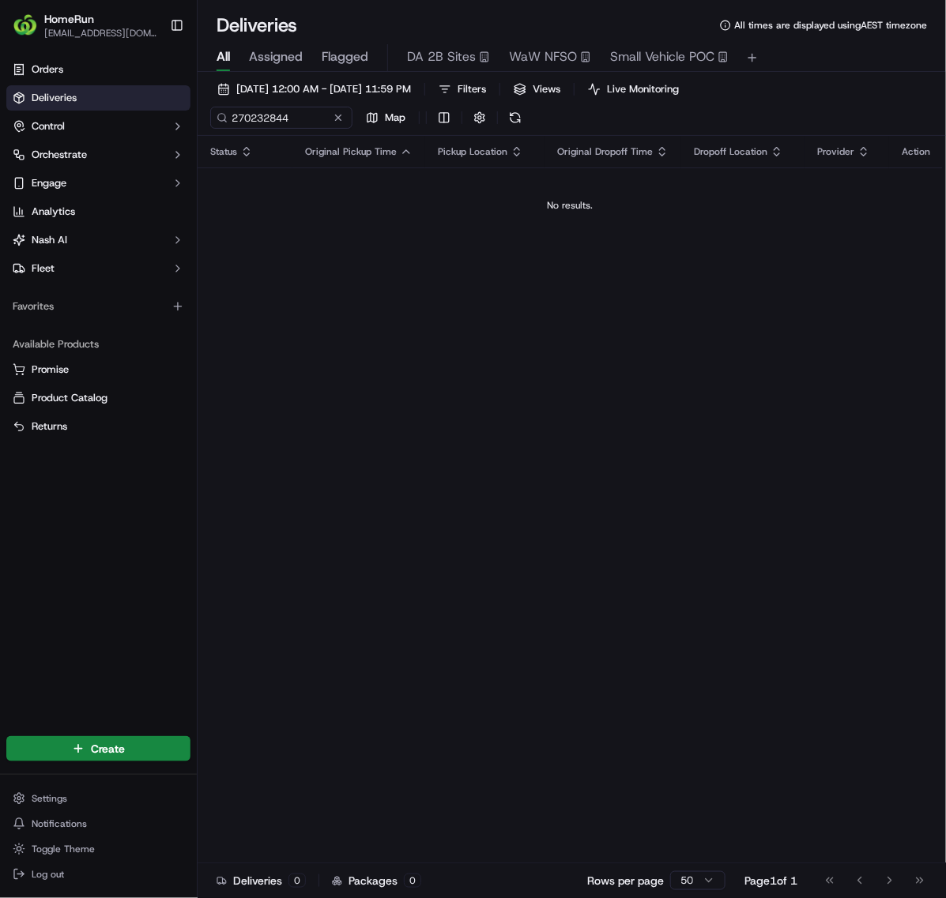
click at [352, 120] on input "270232844" at bounding box center [281, 118] width 142 height 22
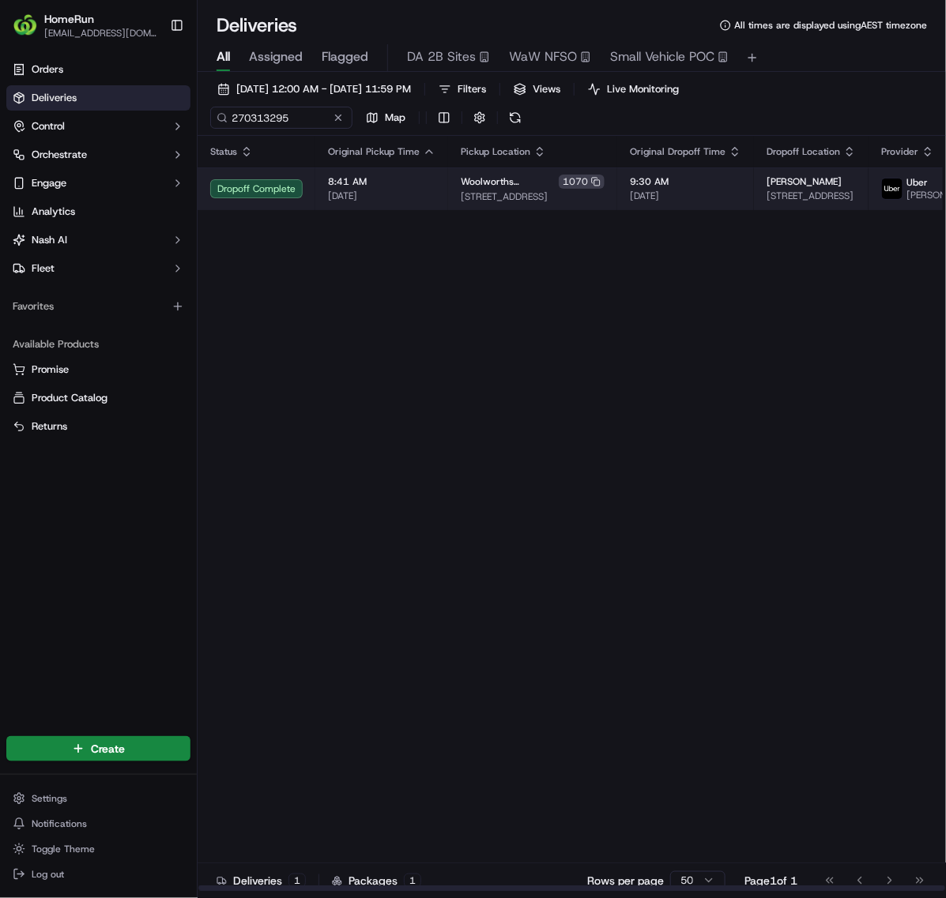
click at [689, 194] on span "[DATE]" at bounding box center [685, 196] width 111 height 13
click at [684, 202] on span "[DATE]" at bounding box center [685, 196] width 111 height 13
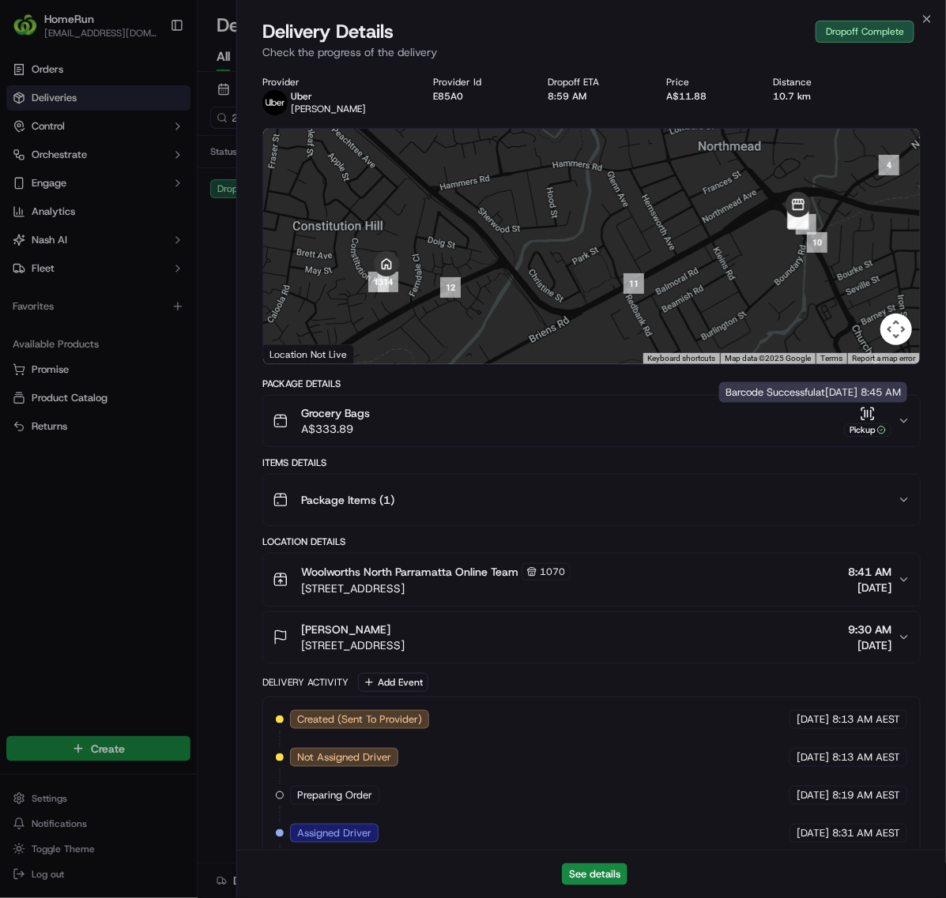
click at [864, 420] on icon "button" at bounding box center [868, 414] width 16 height 16
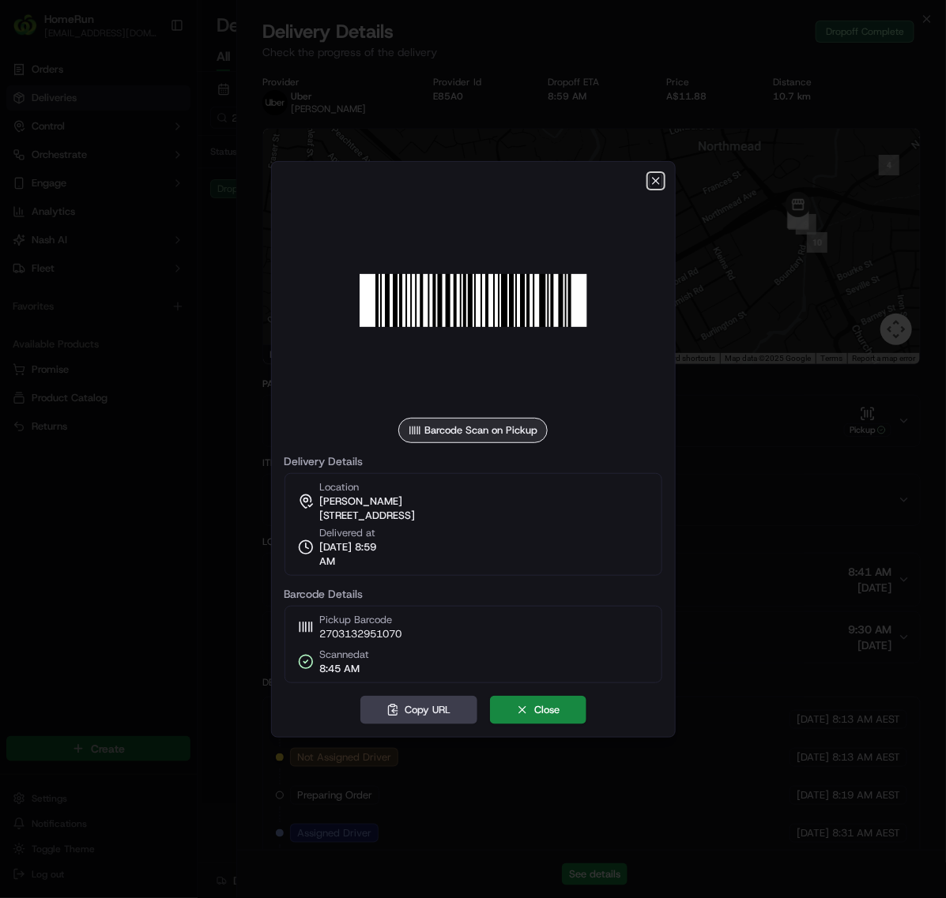
click at [650, 182] on icon "button" at bounding box center [655, 181] width 13 height 13
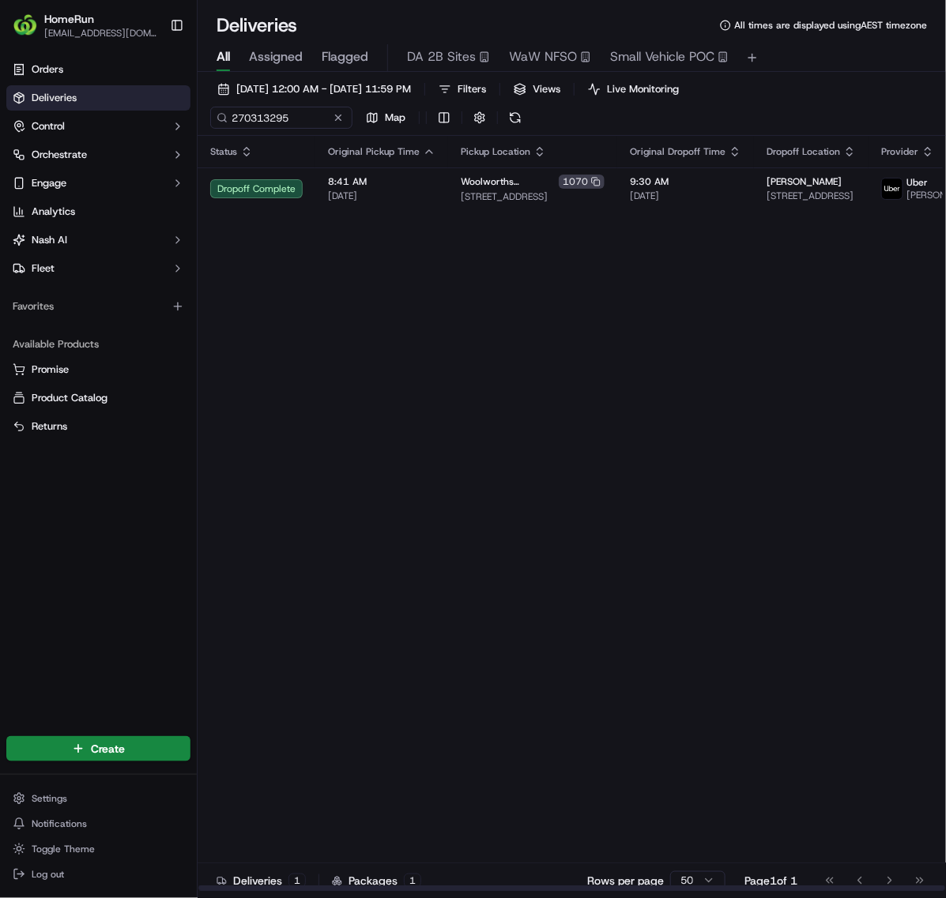
click at [454, 503] on div "Status Original Pickup Time Pickup Location Original Dropoff Time Dropoff Locat…" at bounding box center [625, 514] width 855 height 756
click at [307, 119] on input "270313295" at bounding box center [305, 118] width 190 height 22
paste input "41188"
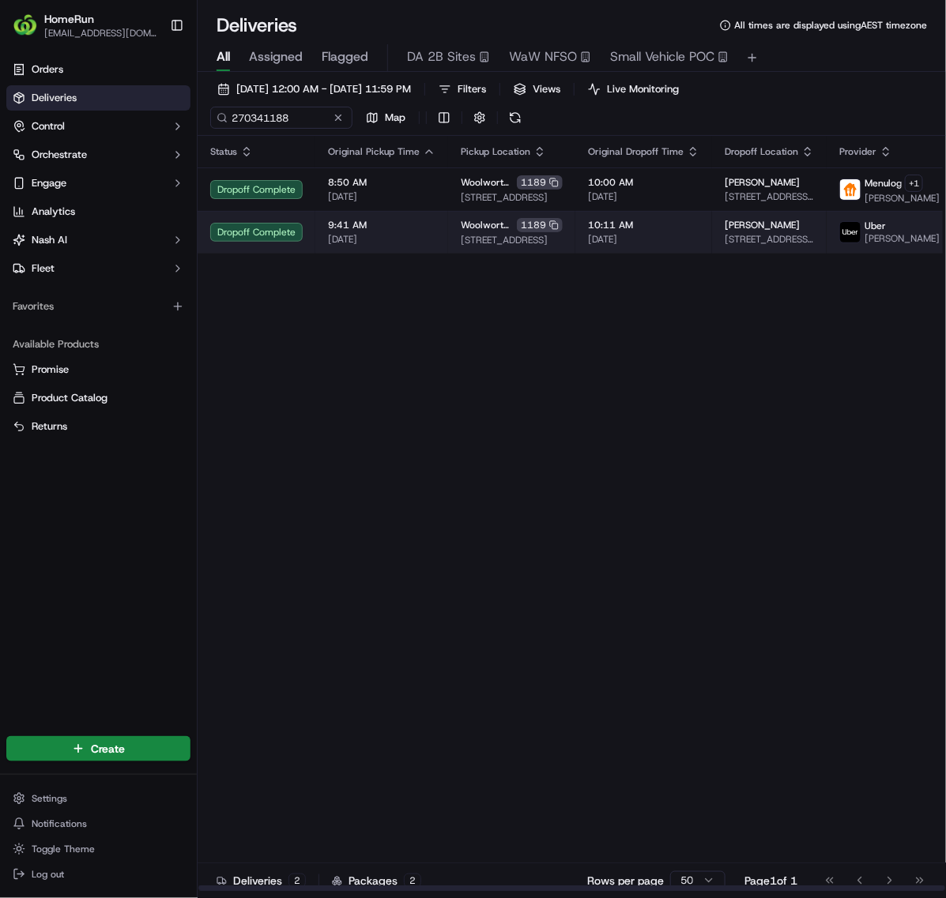
click at [598, 254] on td "10:11 AM [DATE]" at bounding box center [643, 232] width 137 height 43
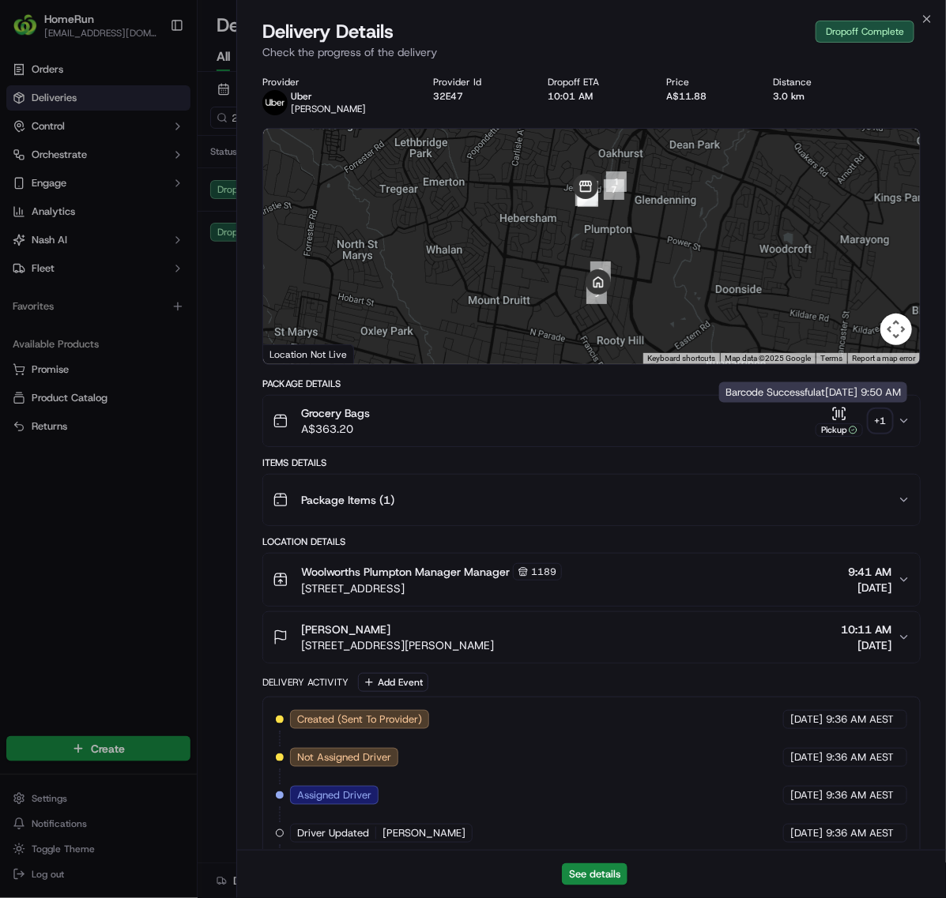
click at [886, 419] on div "+ 1" at bounding box center [880, 421] width 22 height 22
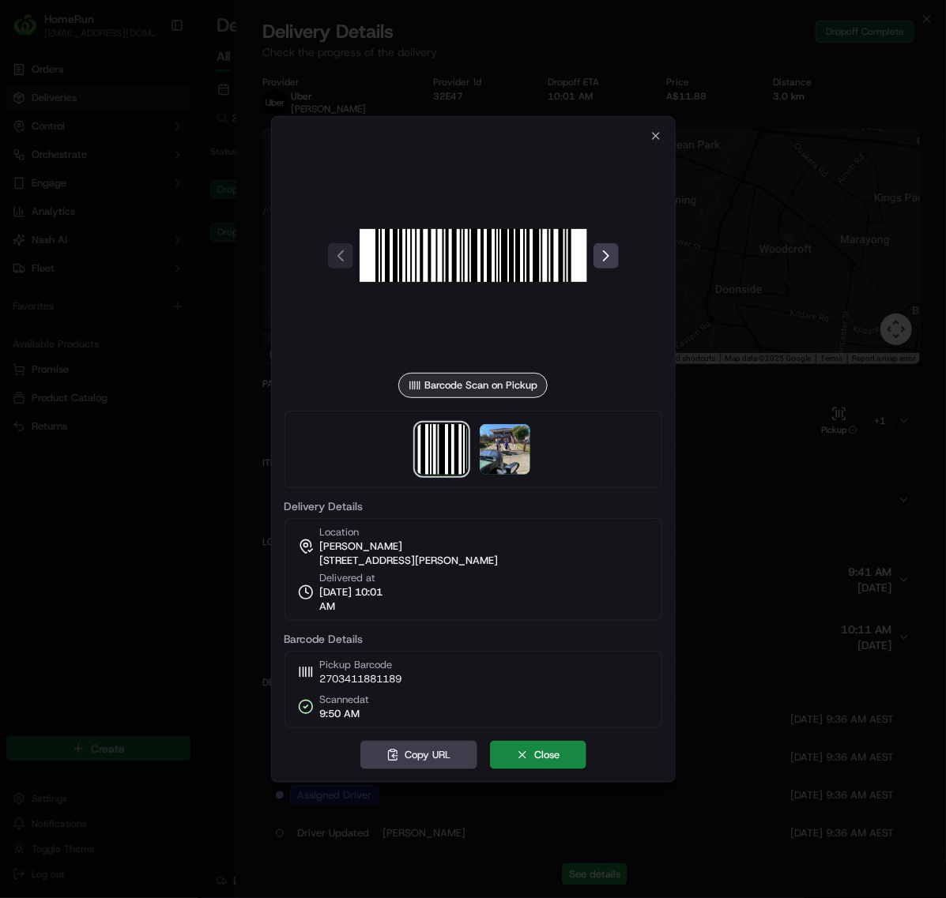
click at [530, 445] on div at bounding box center [473, 449] width 378 height 77
click at [520, 447] on img at bounding box center [505, 449] width 51 height 51
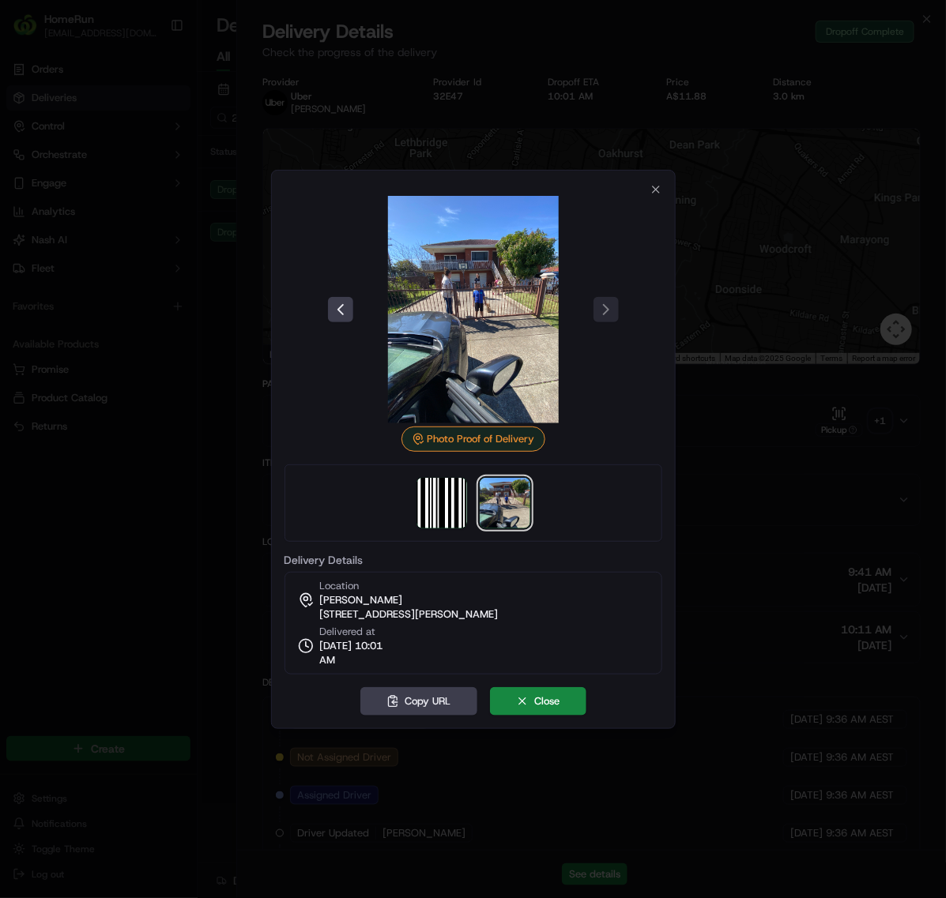
click at [532, 145] on body "HomeRun [EMAIL_ADDRESS][DOMAIN_NAME] Toggle Sidebar Orders Deliveries Control O…" at bounding box center [473, 449] width 946 height 898
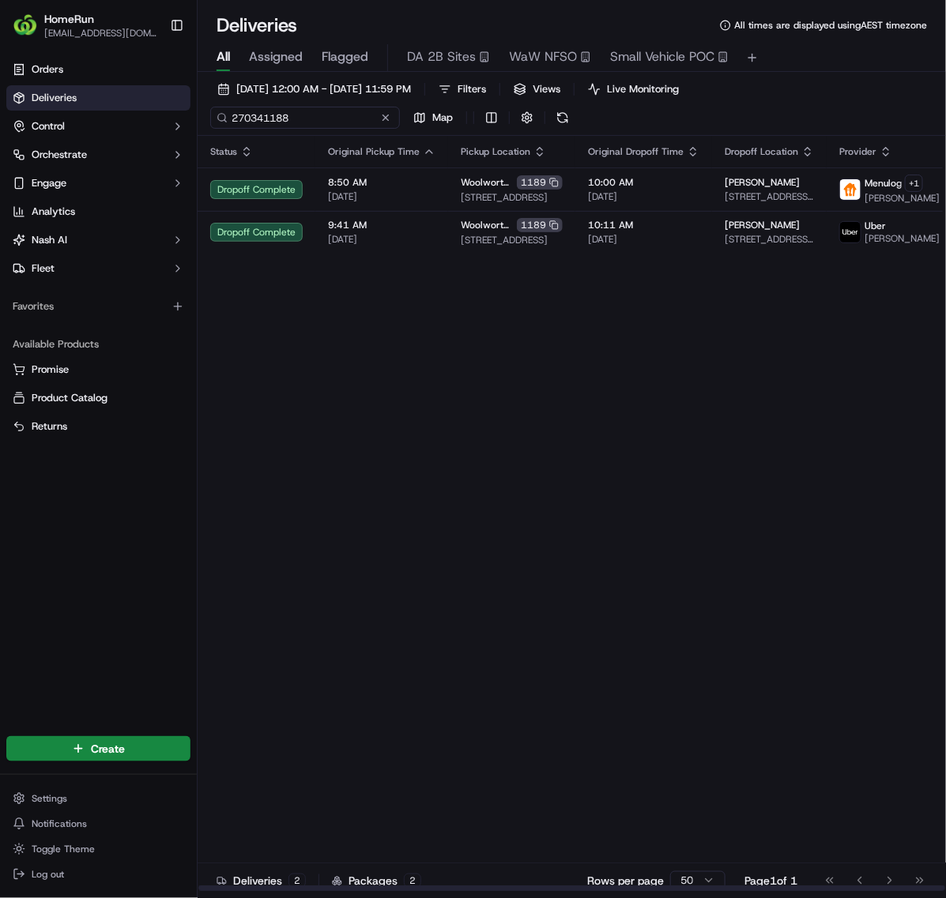
click at [292, 120] on input "270341188" at bounding box center [305, 118] width 190 height 22
click at [293, 119] on input "270341188" at bounding box center [305, 118] width 190 height 22
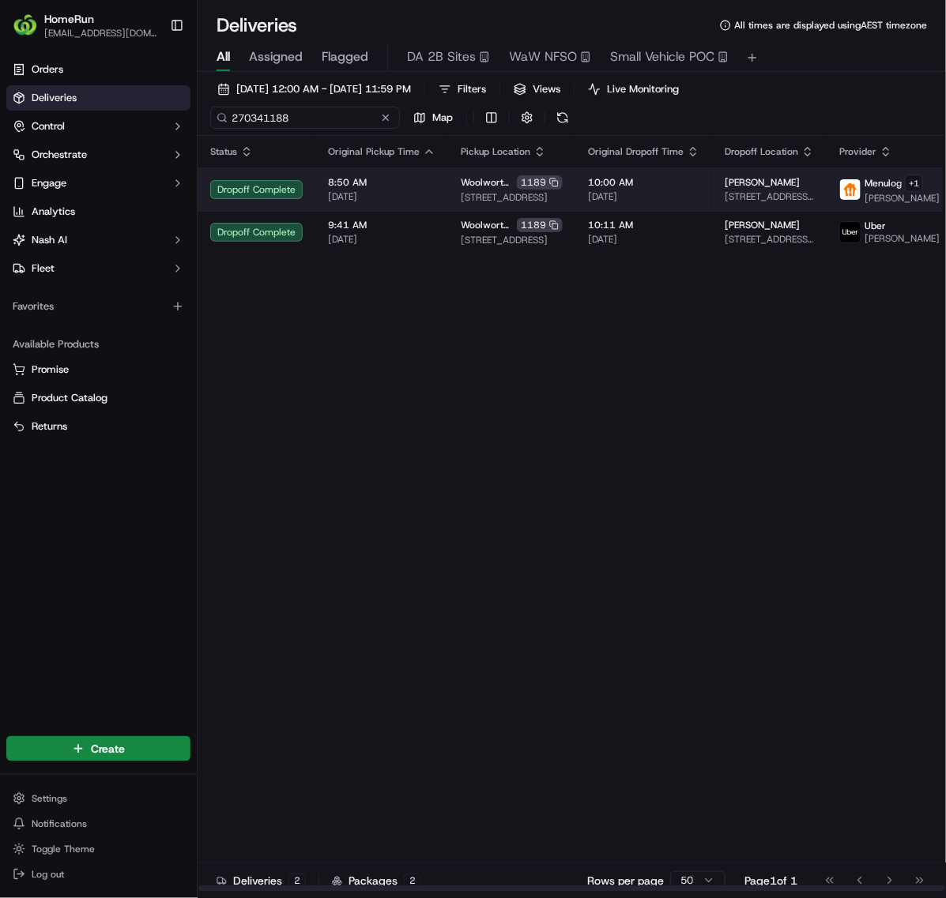
paste input "02444"
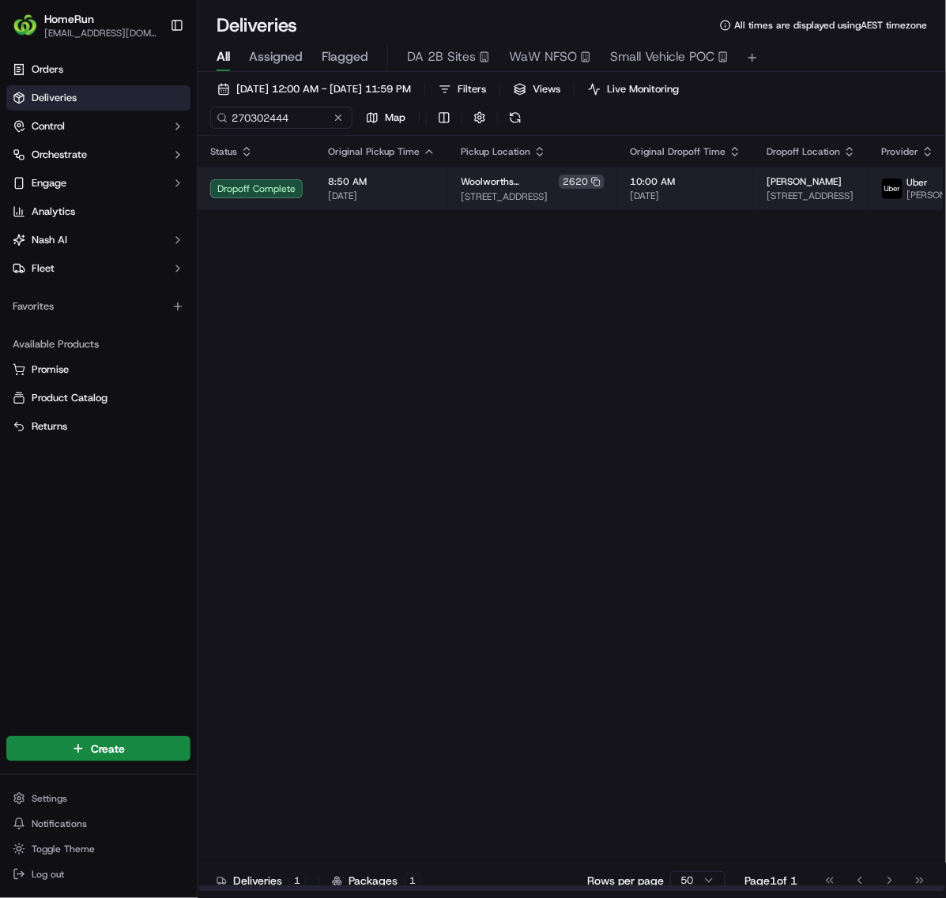
click at [450, 207] on td "[GEOGRAPHIC_DATA] [STREET_ADDRESS]" at bounding box center [532, 188] width 169 height 43
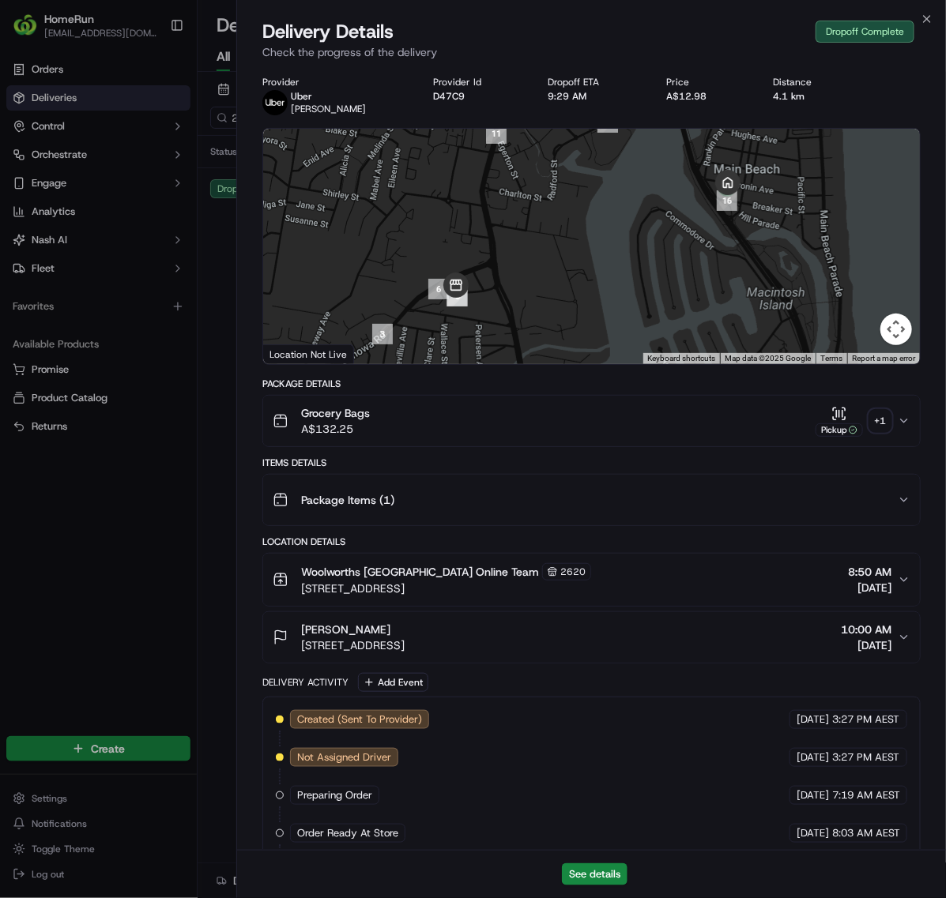
click at [881, 420] on div "+ 1" at bounding box center [880, 421] width 22 height 22
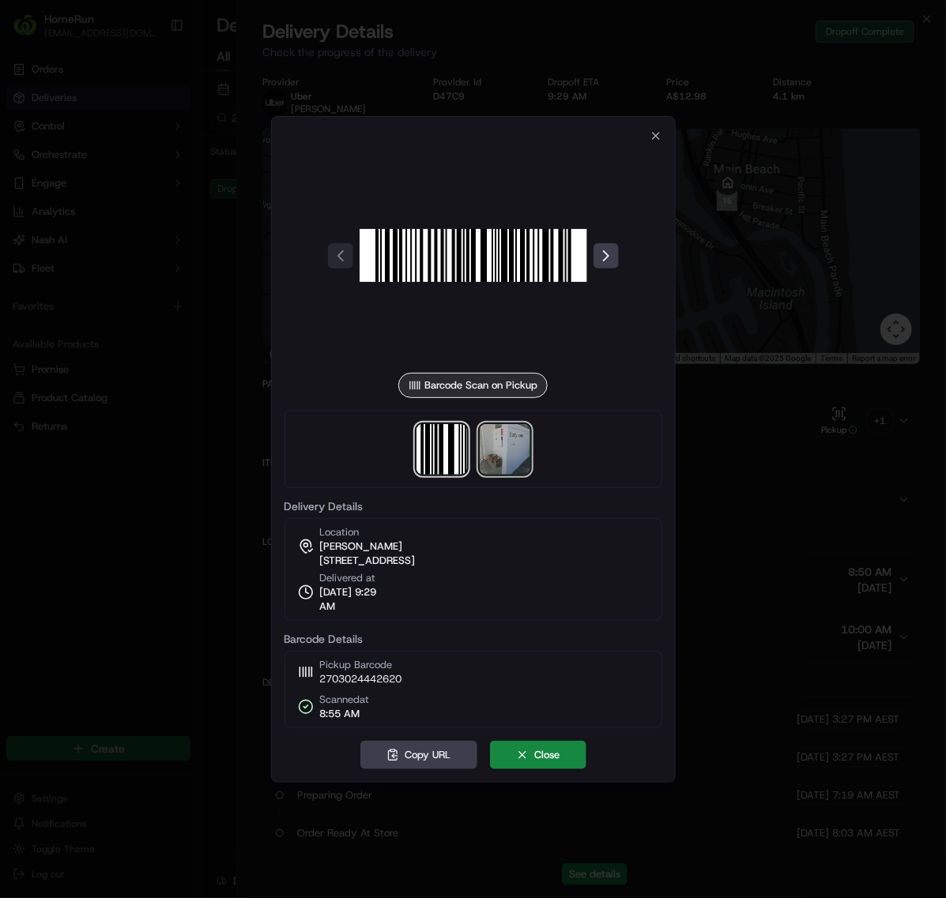
click at [491, 455] on img at bounding box center [505, 449] width 51 height 51
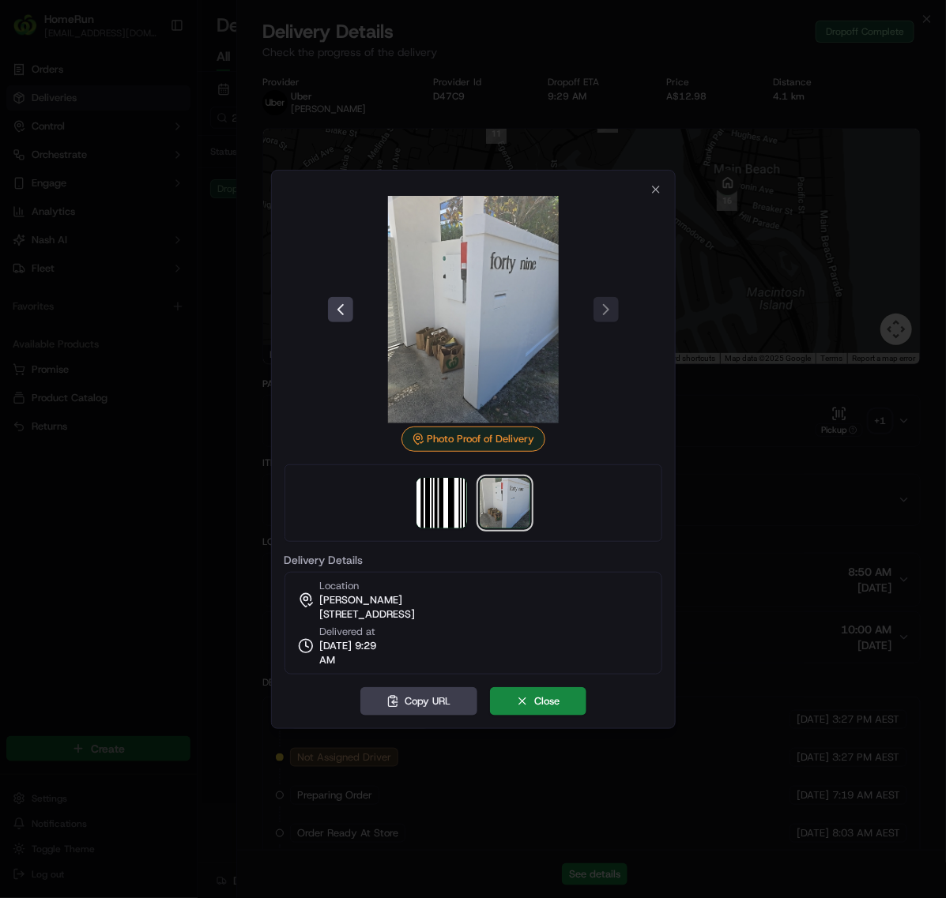
click at [198, 441] on div at bounding box center [473, 449] width 946 height 898
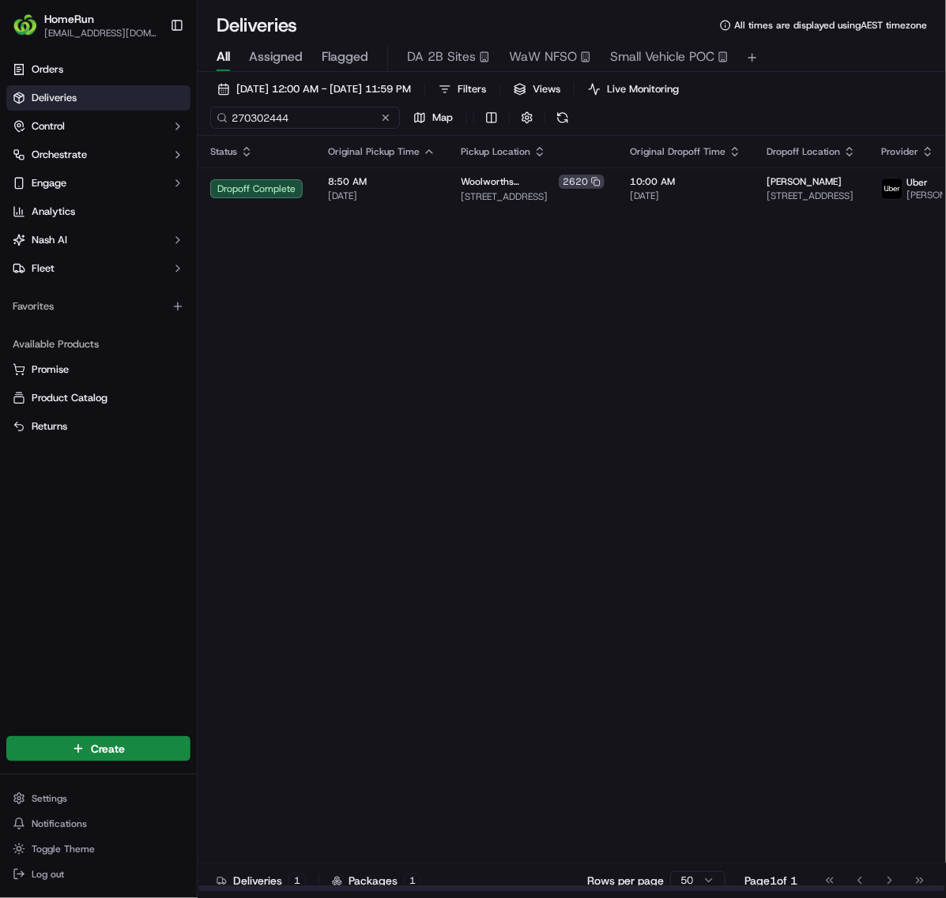
click at [287, 121] on input "270302444" at bounding box center [305, 118] width 190 height 22
paste input "49172"
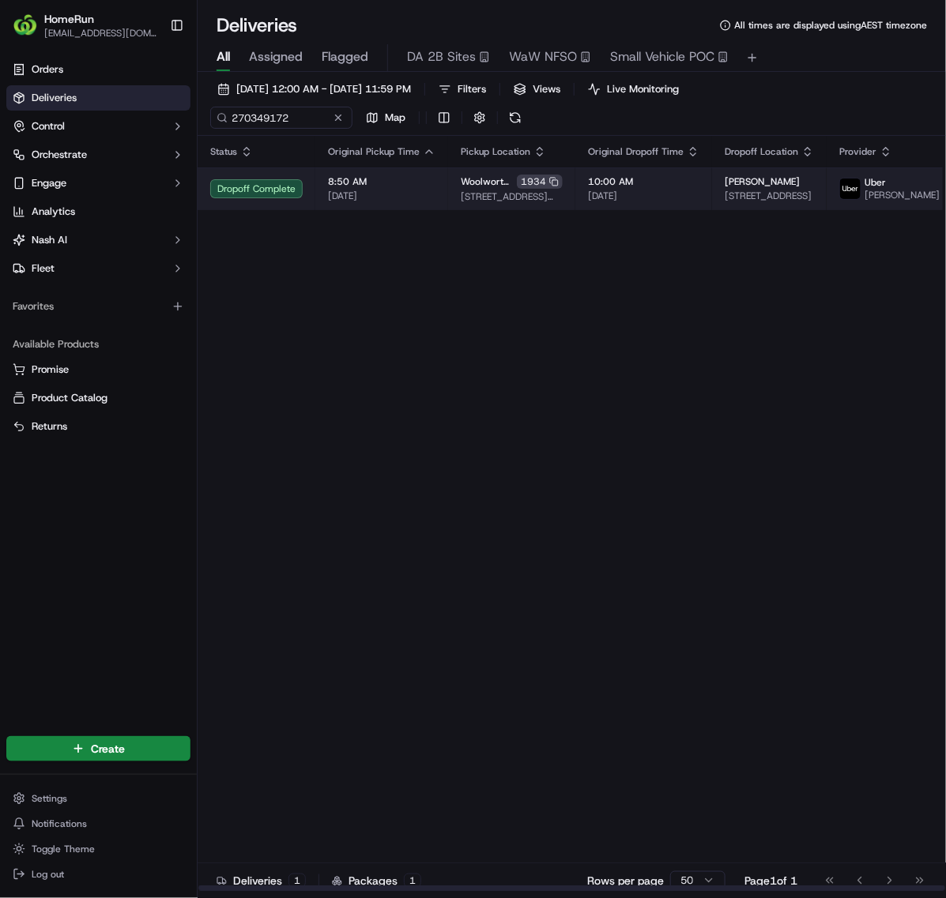
click at [438, 198] on td "8:50 AM [DATE]" at bounding box center [381, 188] width 133 height 43
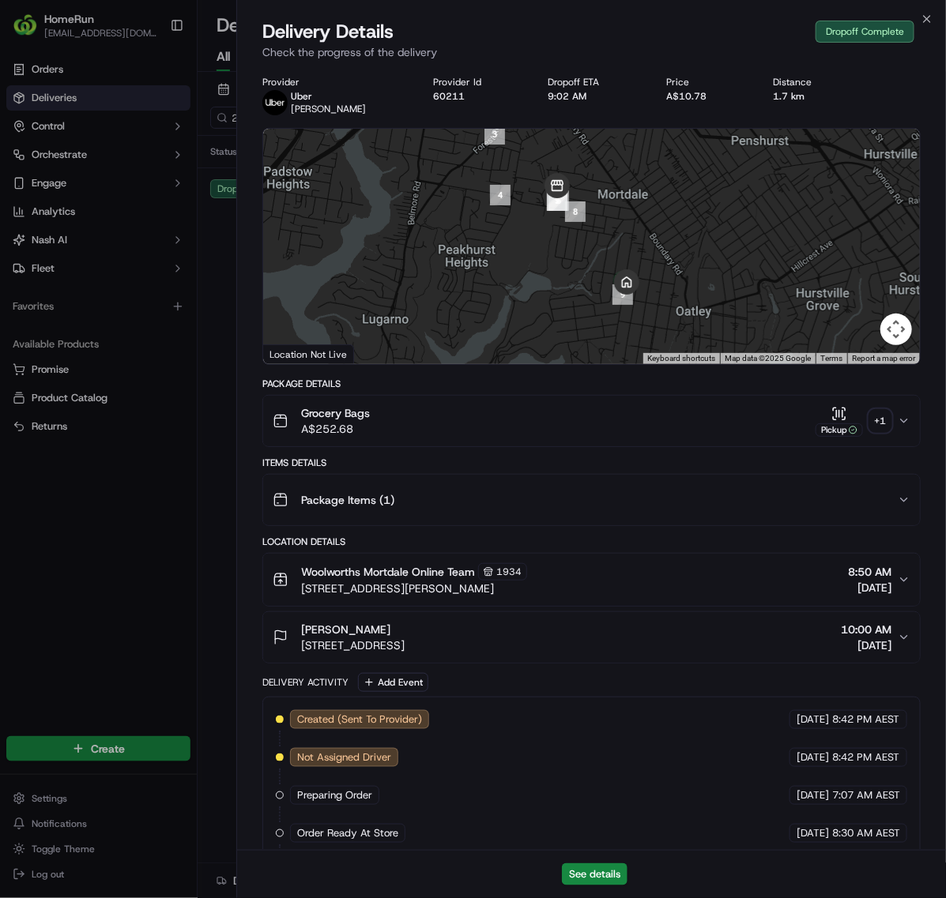
click at [878, 420] on div "+ 1" at bounding box center [880, 421] width 22 height 22
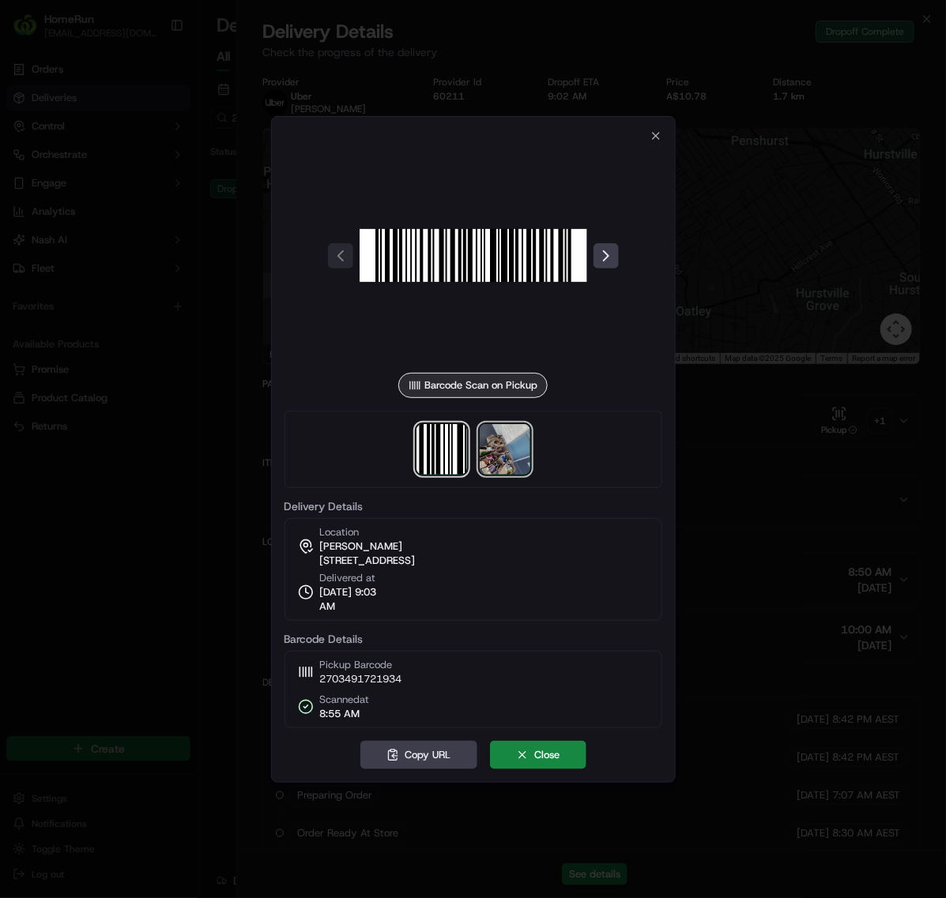
click at [522, 447] on img at bounding box center [505, 449] width 51 height 51
click at [358, 100] on div at bounding box center [473, 449] width 946 height 898
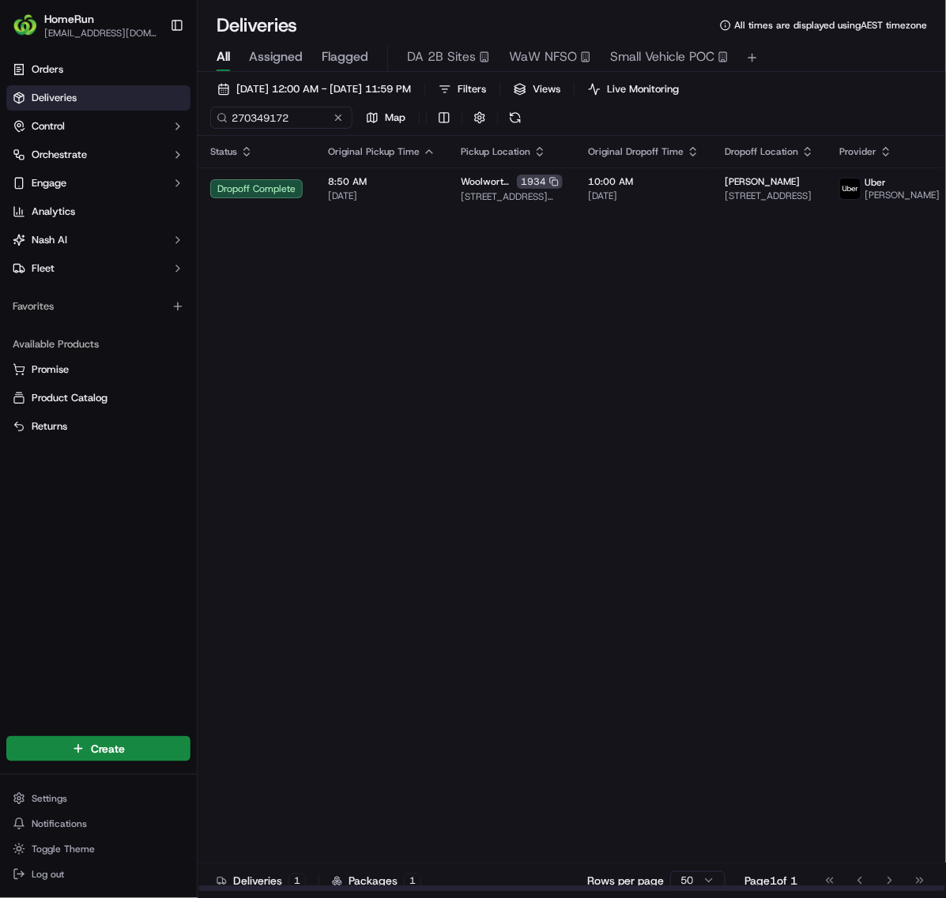
click at [483, 397] on div "Status Original Pickup Time Pickup Location Original Dropoff Time Dropoff Locat…" at bounding box center [604, 514] width 813 height 756
click at [286, 120] on input "270349172" at bounding box center [305, 118] width 190 height 22
paste input "8544"
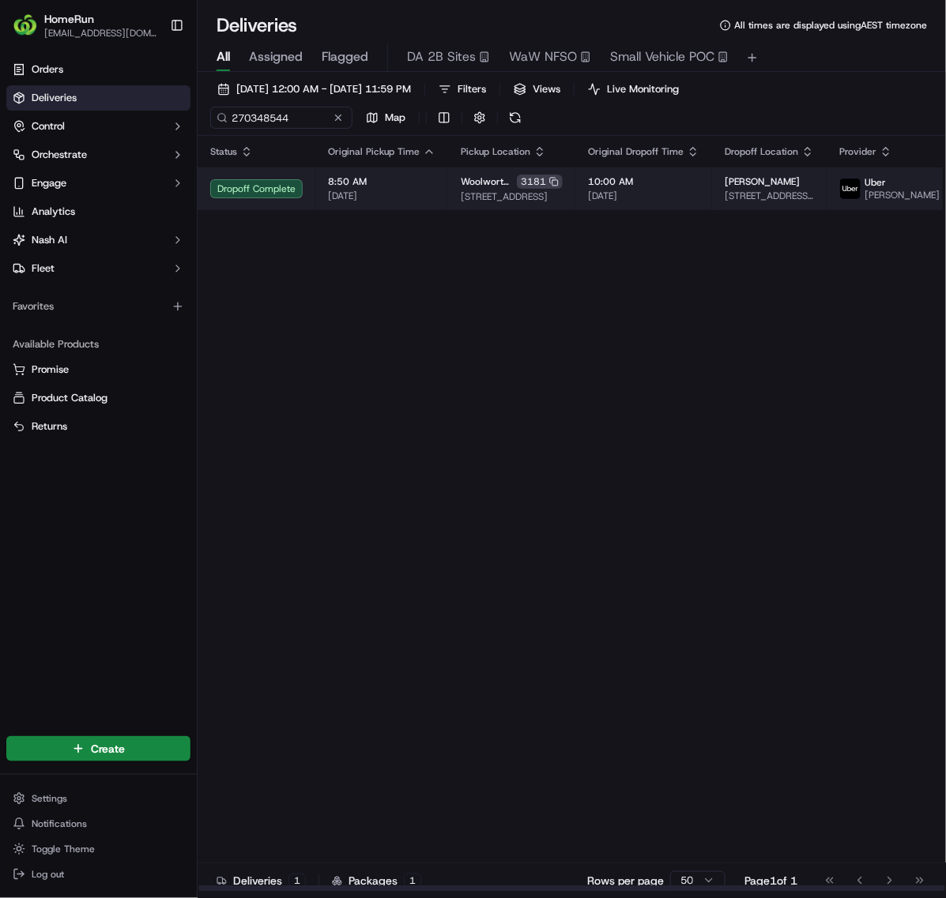
click at [435, 182] on td "8:50 AM [DATE]" at bounding box center [381, 188] width 133 height 43
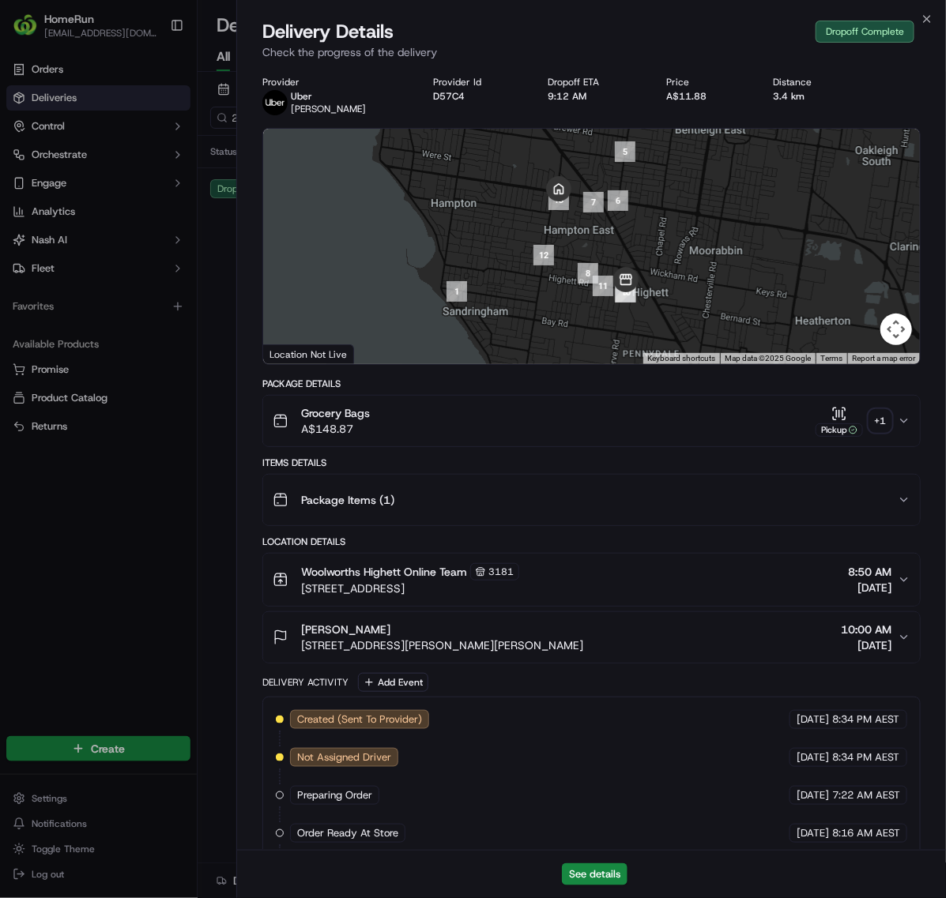
click at [875, 420] on div "+ 1" at bounding box center [880, 421] width 22 height 22
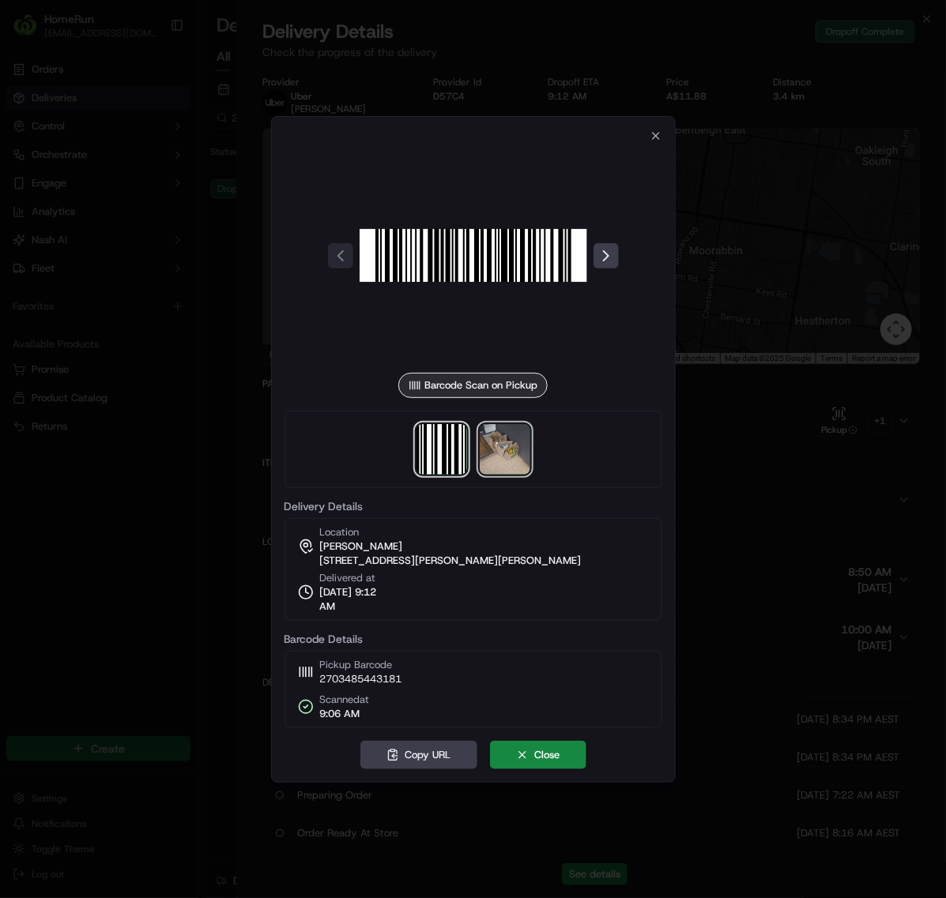
click at [491, 451] on img at bounding box center [505, 449] width 51 height 51
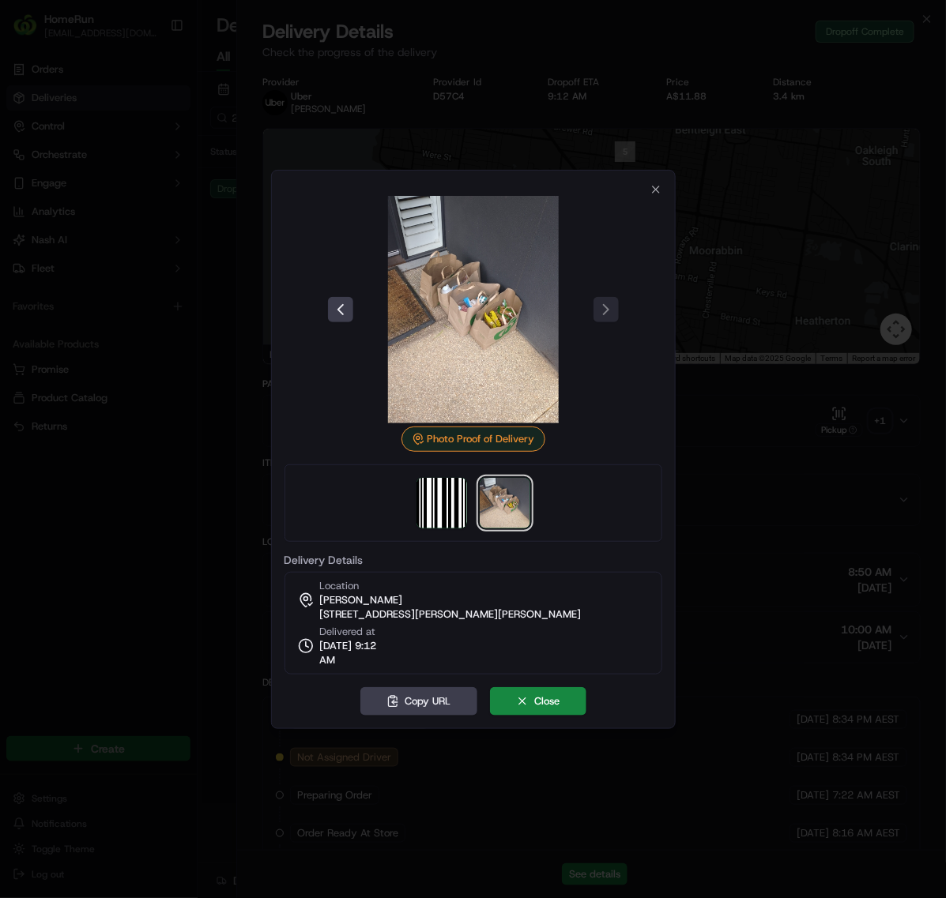
drag, startPoint x: 443, startPoint y: 270, endPoint x: 454, endPoint y: 273, distance: 11.3
click at [225, 329] on div at bounding box center [473, 449] width 946 height 898
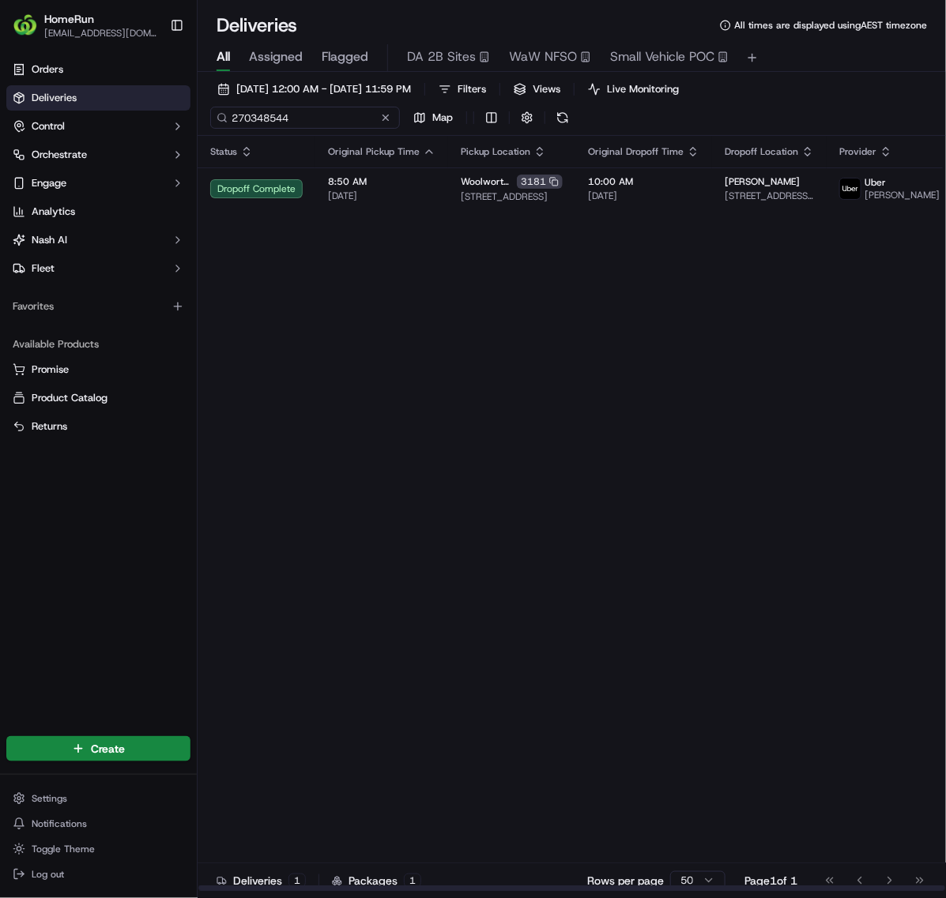
click at [307, 120] on input "270348544" at bounding box center [305, 118] width 190 height 22
paste input "03245"
type input "270303245"
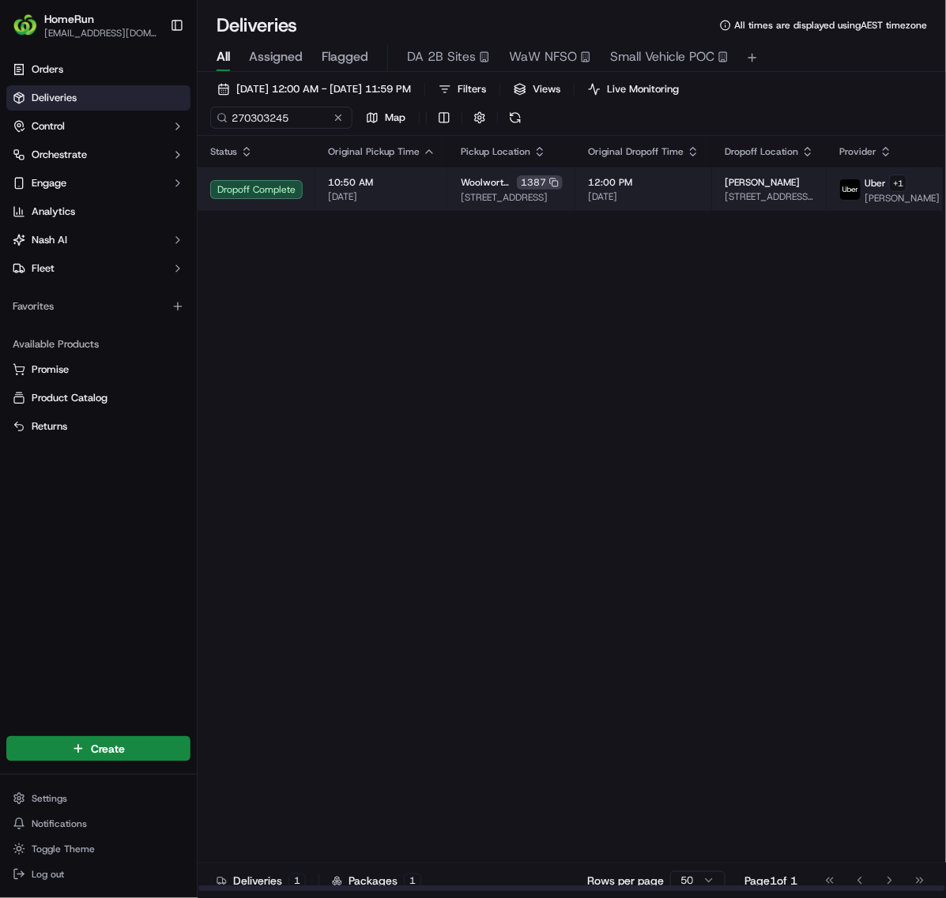
click at [650, 211] on td "12:00 PM [DATE]" at bounding box center [643, 188] width 137 height 43
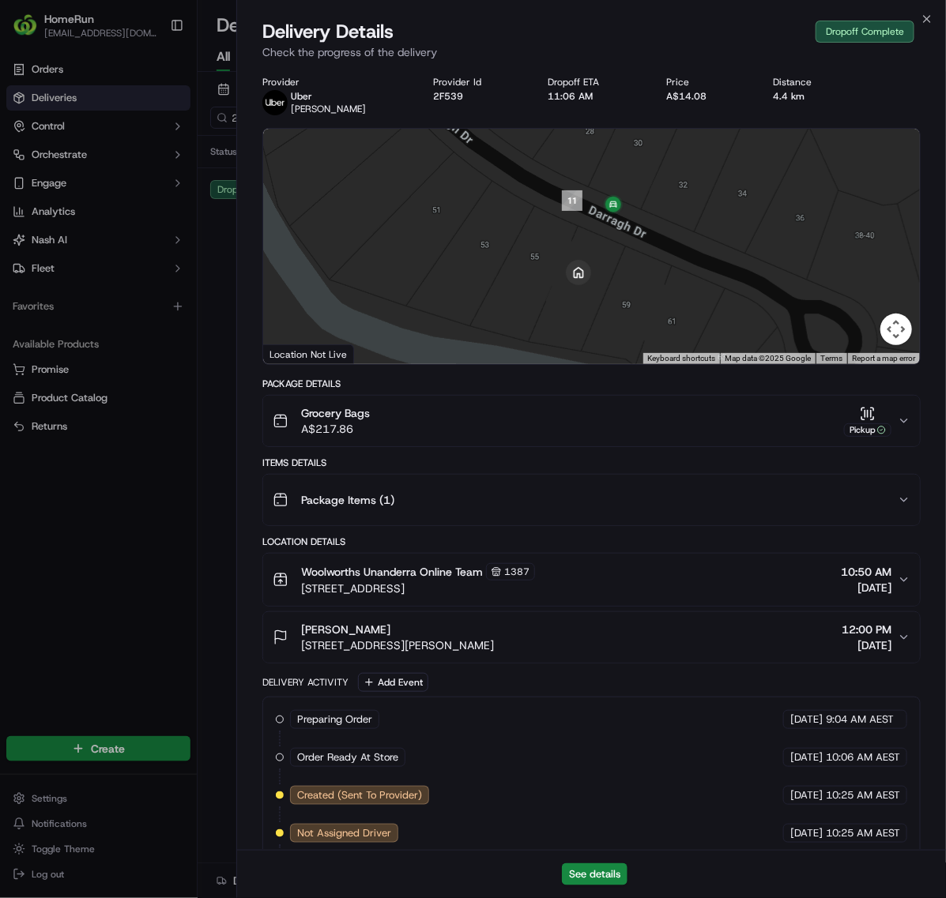
drag, startPoint x: 673, startPoint y: 214, endPoint x: 678, endPoint y: 245, distance: 31.2
click at [678, 245] on div at bounding box center [591, 246] width 657 height 235
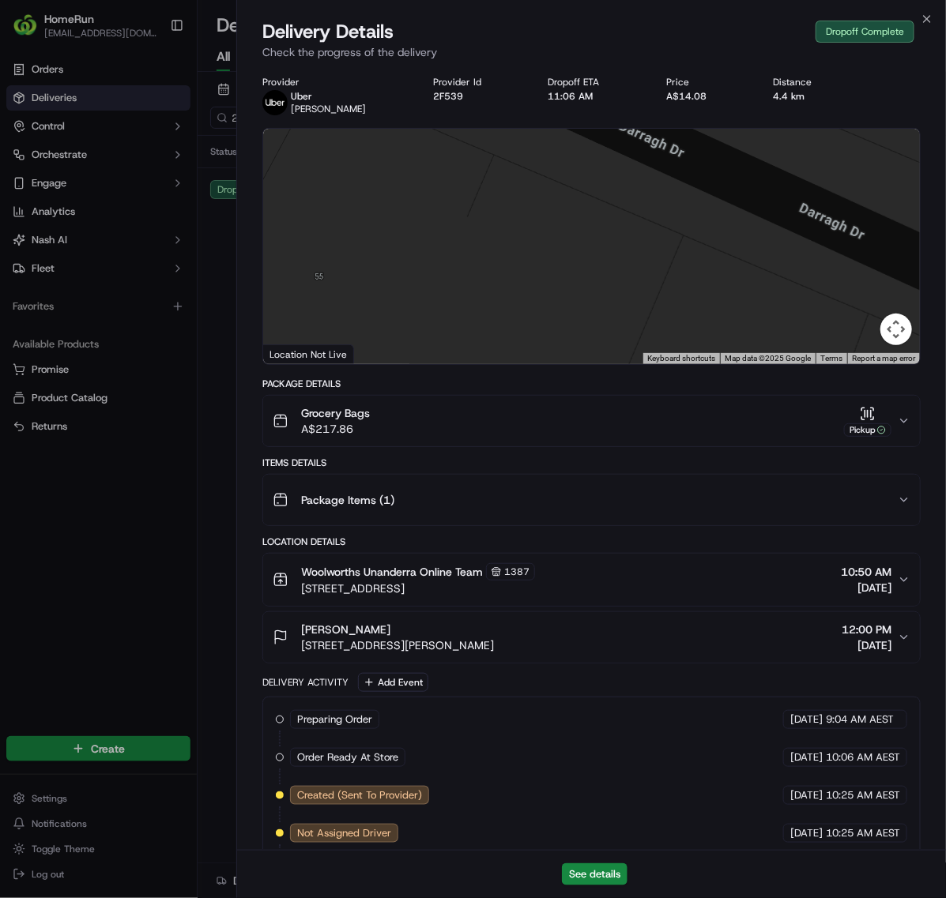
click at [640, 257] on div at bounding box center [591, 246] width 657 height 235
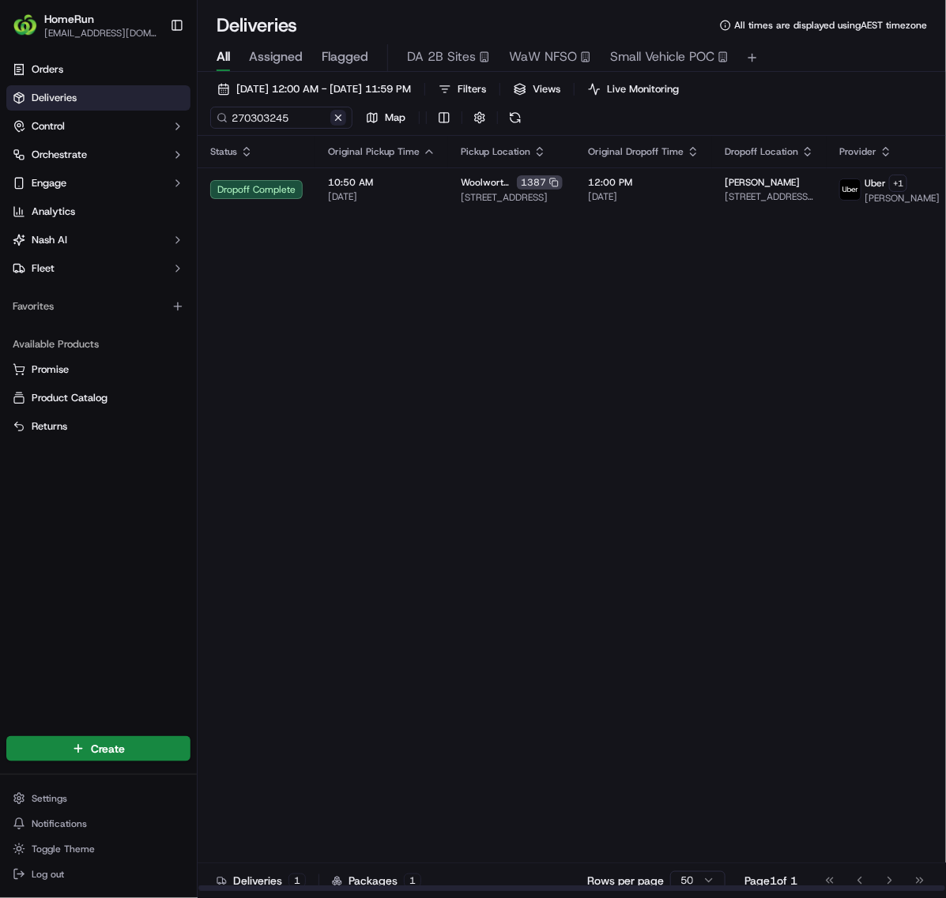
click at [333, 120] on button at bounding box center [338, 118] width 16 height 16
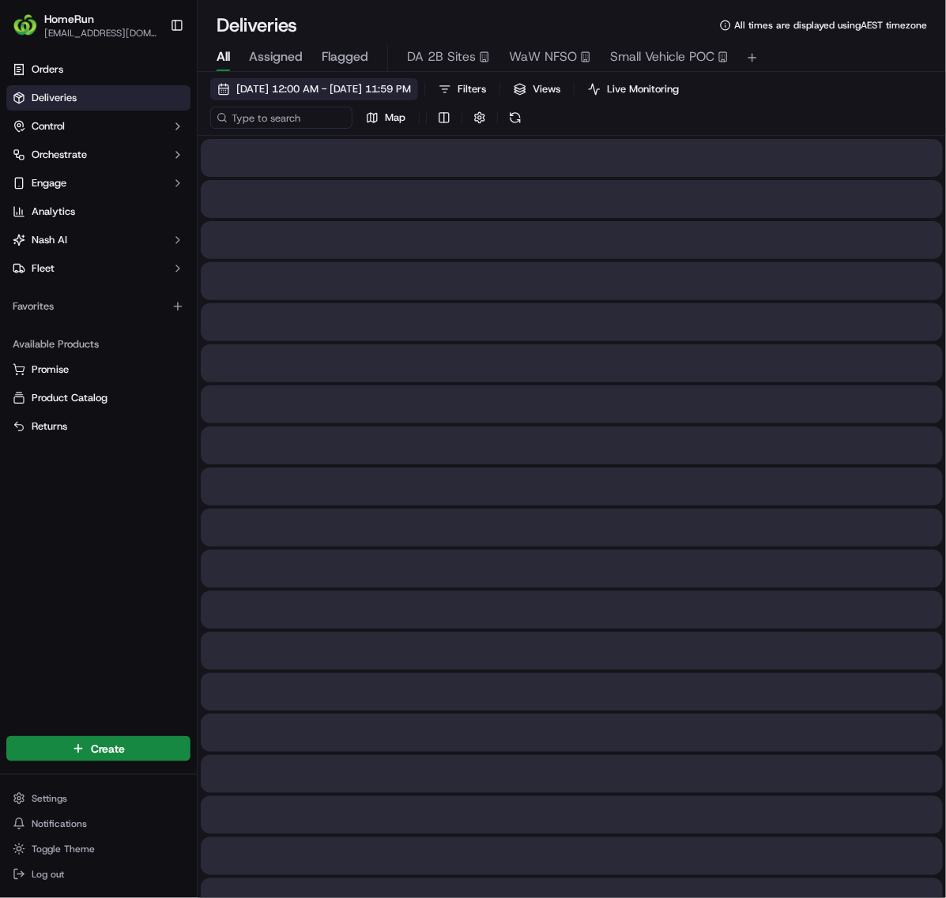
click at [341, 92] on span "[DATE] 12:00 AM - [DATE] 11:59 PM" at bounding box center [323, 89] width 175 height 14
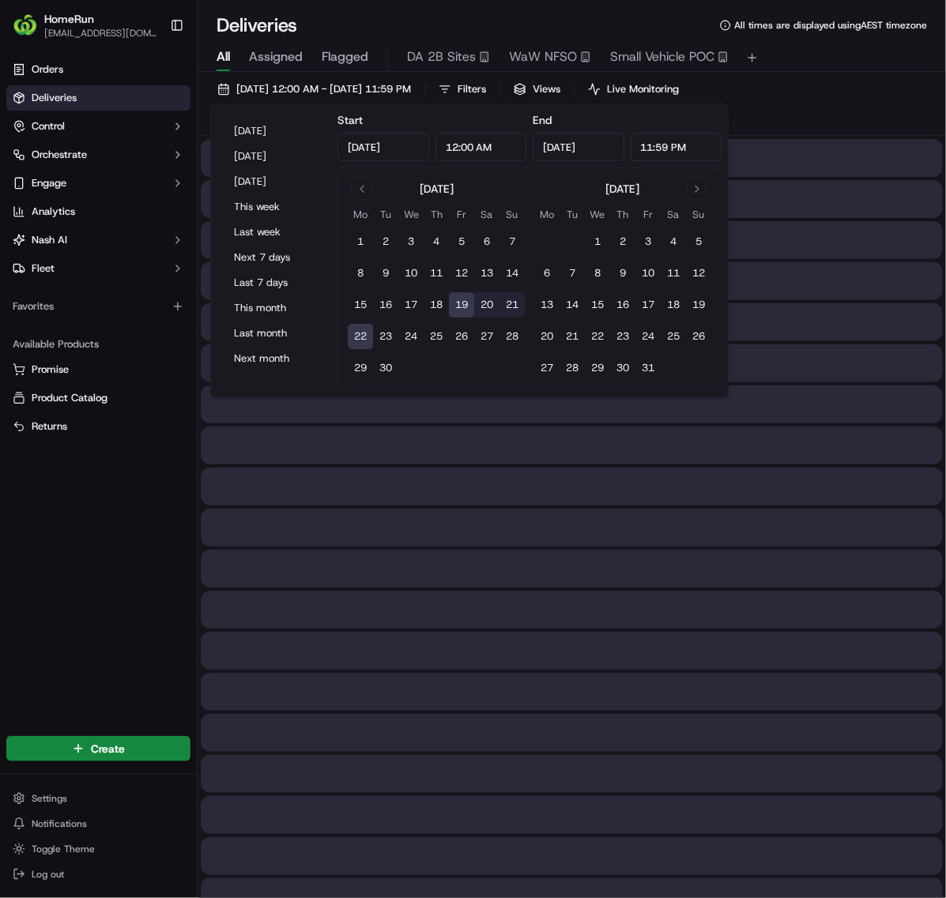
click at [361, 337] on button "22" at bounding box center [360, 336] width 25 height 25
type input "[DATE]"
click at [361, 337] on button "22" at bounding box center [360, 336] width 25 height 25
click at [547, 517] on div at bounding box center [572, 528] width 742 height 38
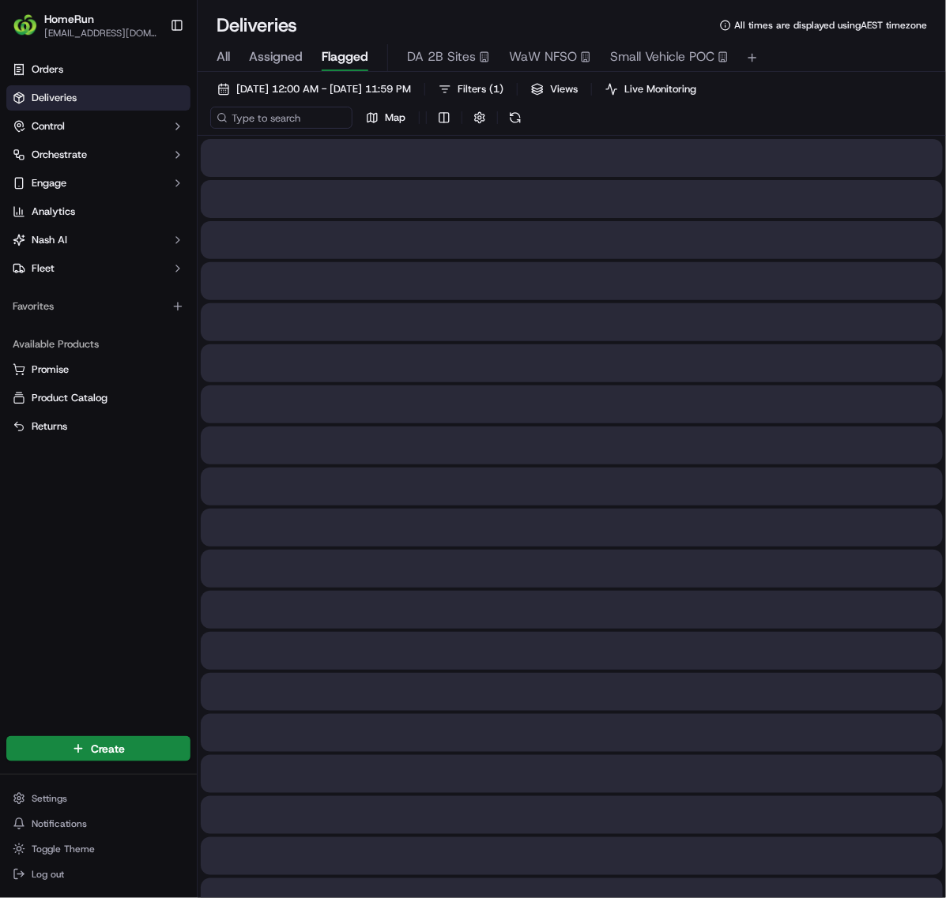
click at [354, 63] on span "Flagged" at bounding box center [345, 56] width 47 height 19
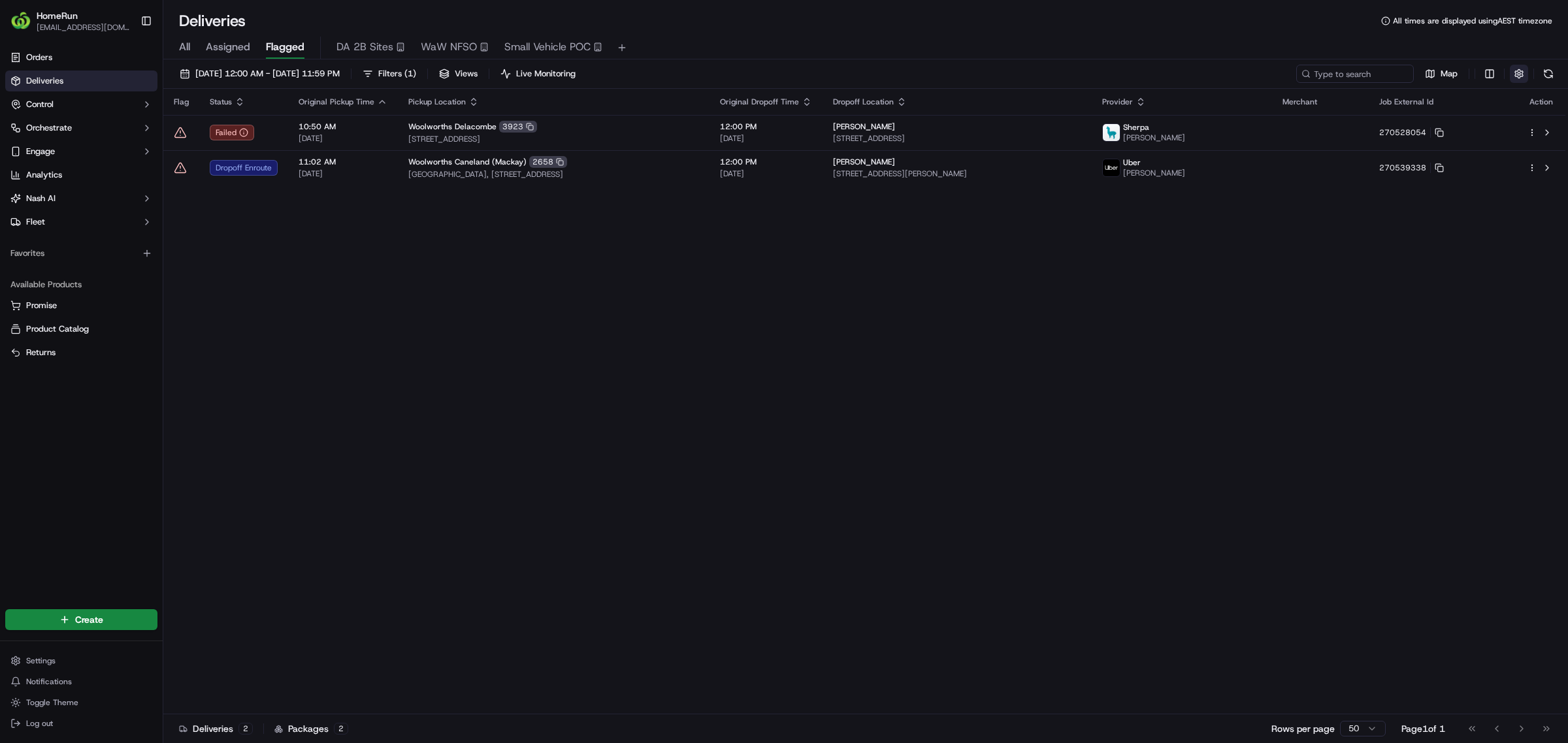
click at [782, 75] on button "button" at bounding box center [1519, 74] width 18 height 18
drag, startPoint x: 1555, startPoint y: 98, endPoint x: 1555, endPoint y: 107, distance: 9.0
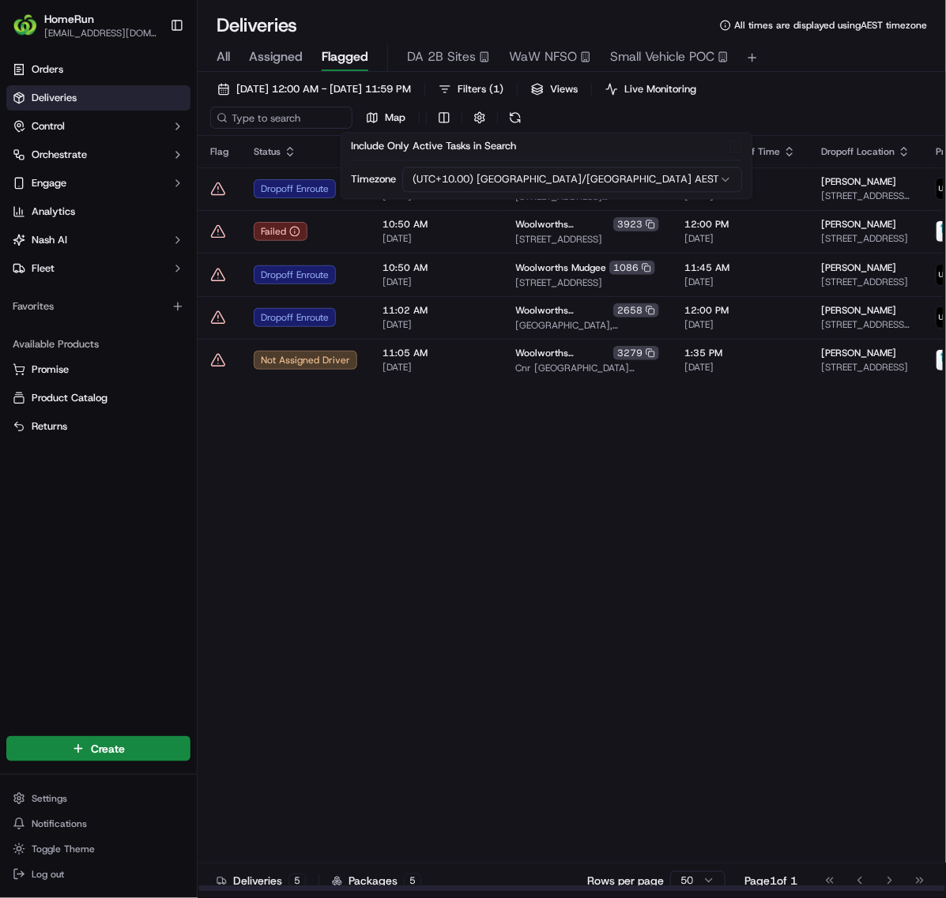
drag, startPoint x: 442, startPoint y: 602, endPoint x: 445, endPoint y: 581, distance: 21.5
click at [442, 602] on div "Flag Status Original Pickup Time Pickup Location Original Dropoff Time Dropoff …" at bounding box center [738, 514] width 1080 height 756
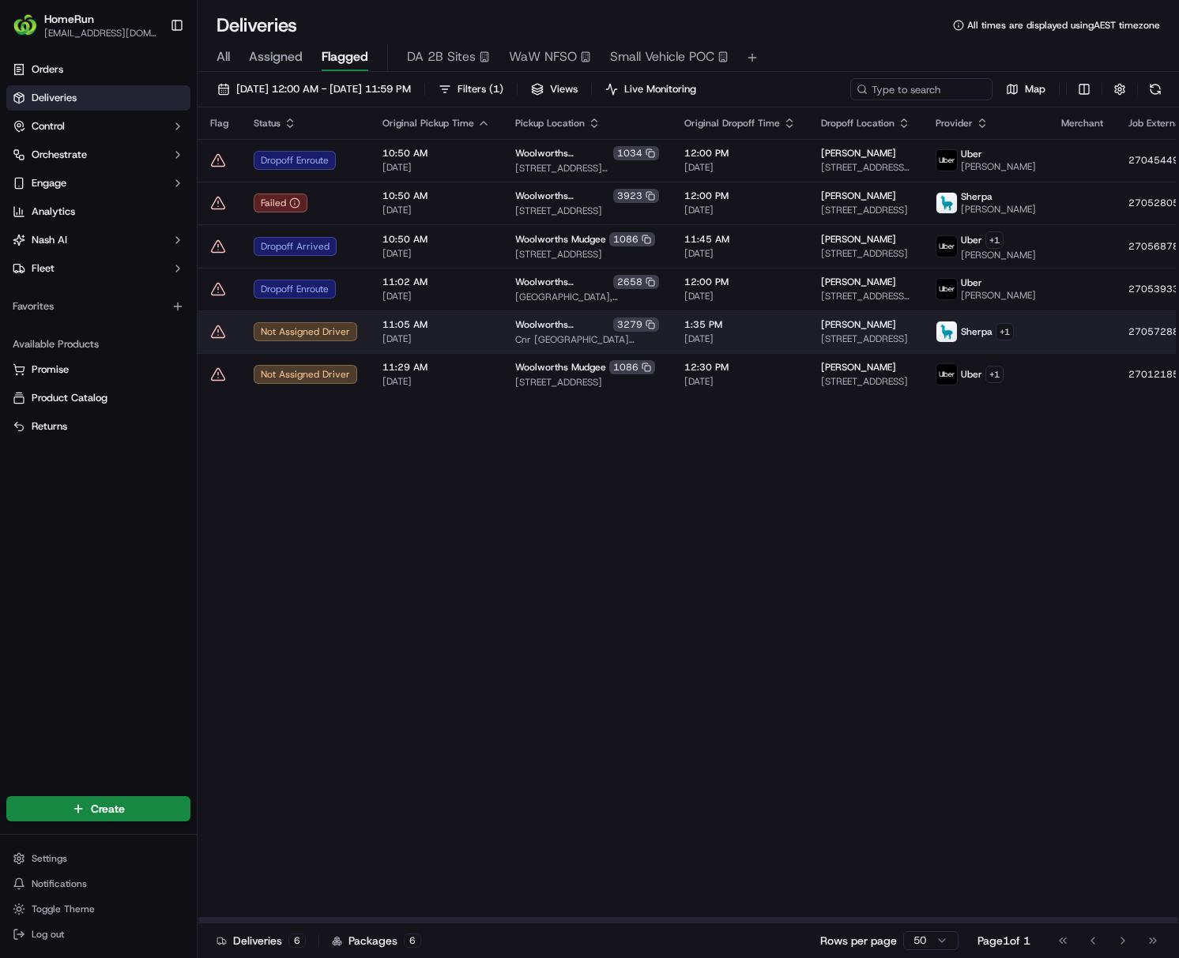
click at [945, 337] on icon at bounding box center [1200, 331] width 11 height 11
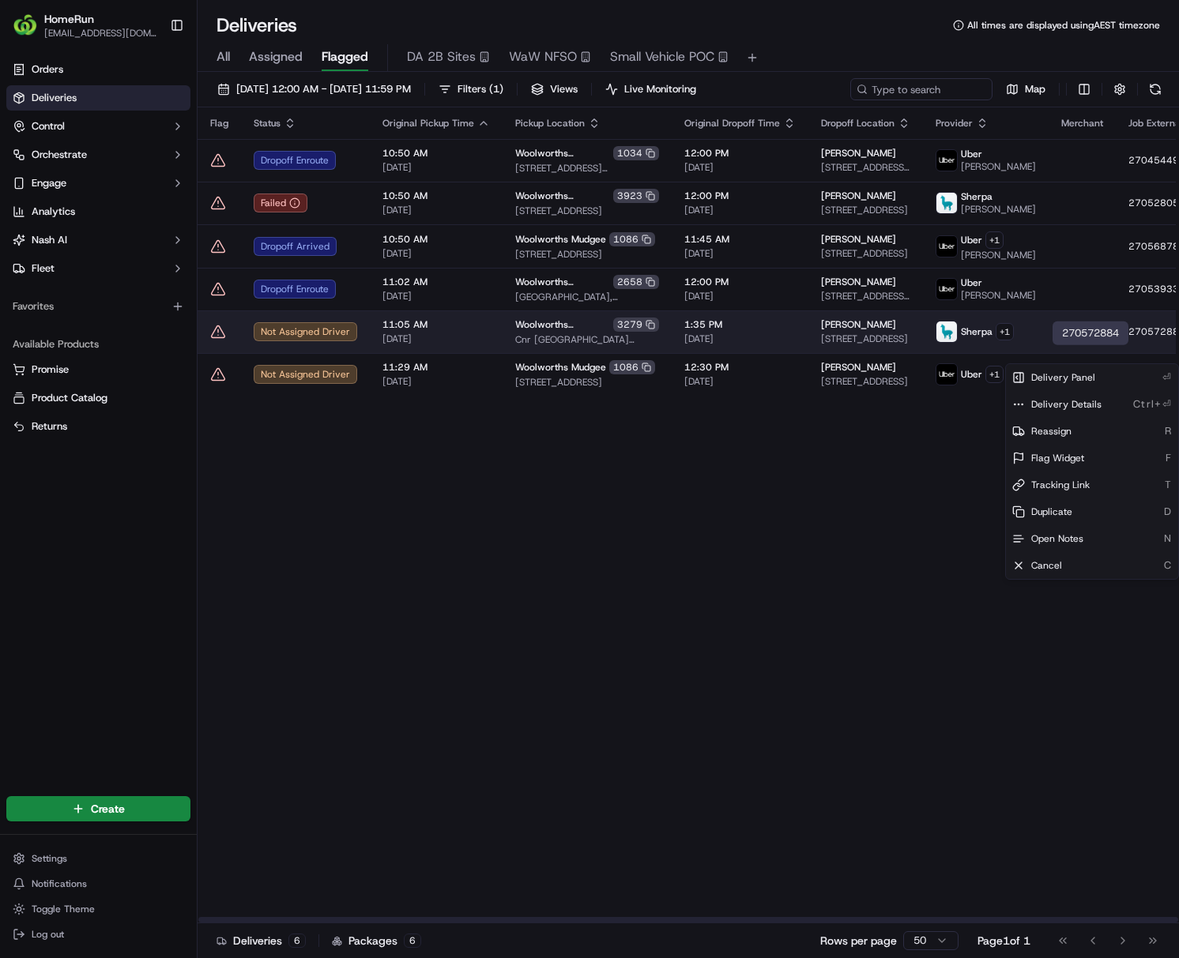
click at [945, 355] on html "HomeRun [EMAIL_ADDRESS][DOMAIN_NAME] Toggle Sidebar Orders Deliveries Control O…" at bounding box center [589, 479] width 1179 height 958
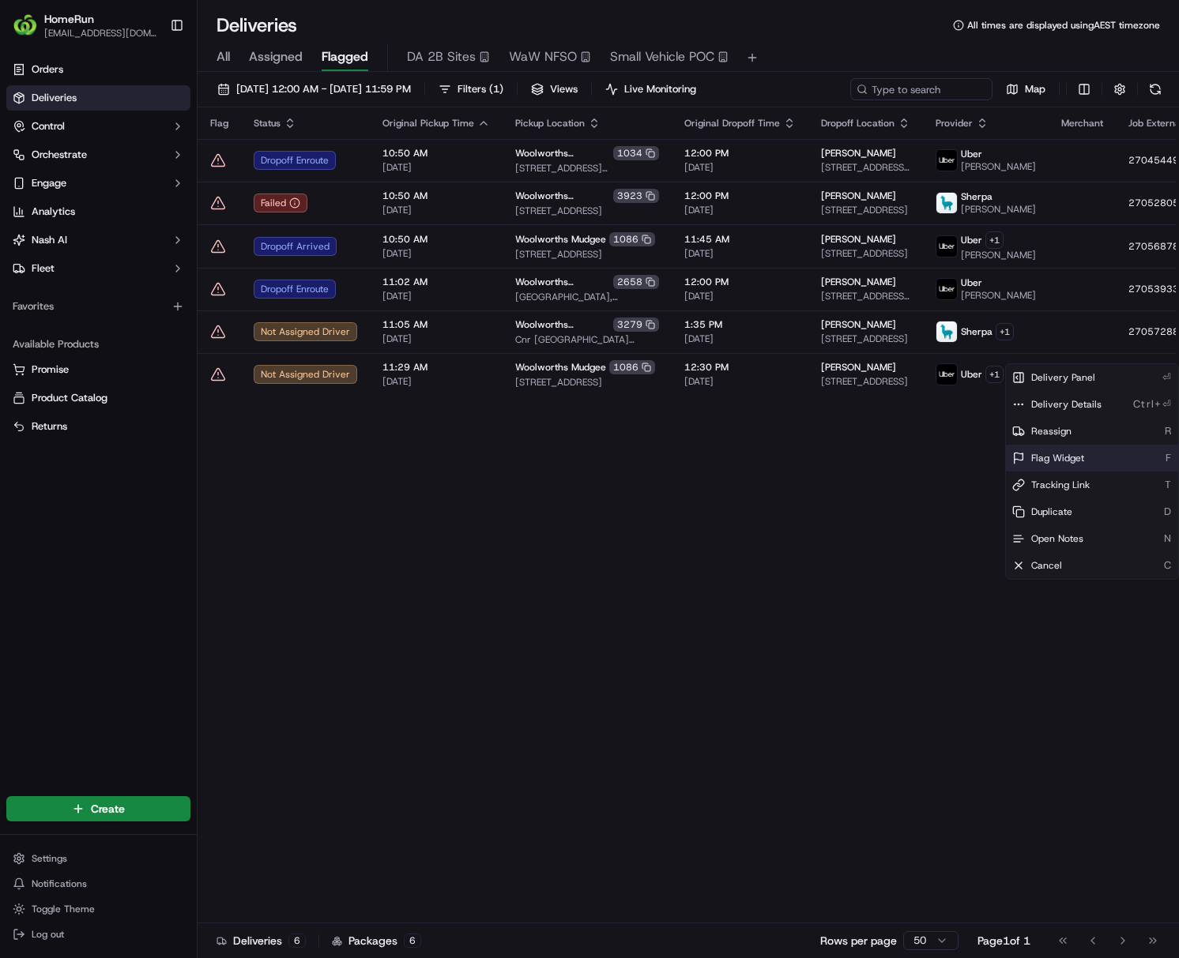
click at [945, 446] on div "Flag Widget F" at bounding box center [1092, 458] width 172 height 27
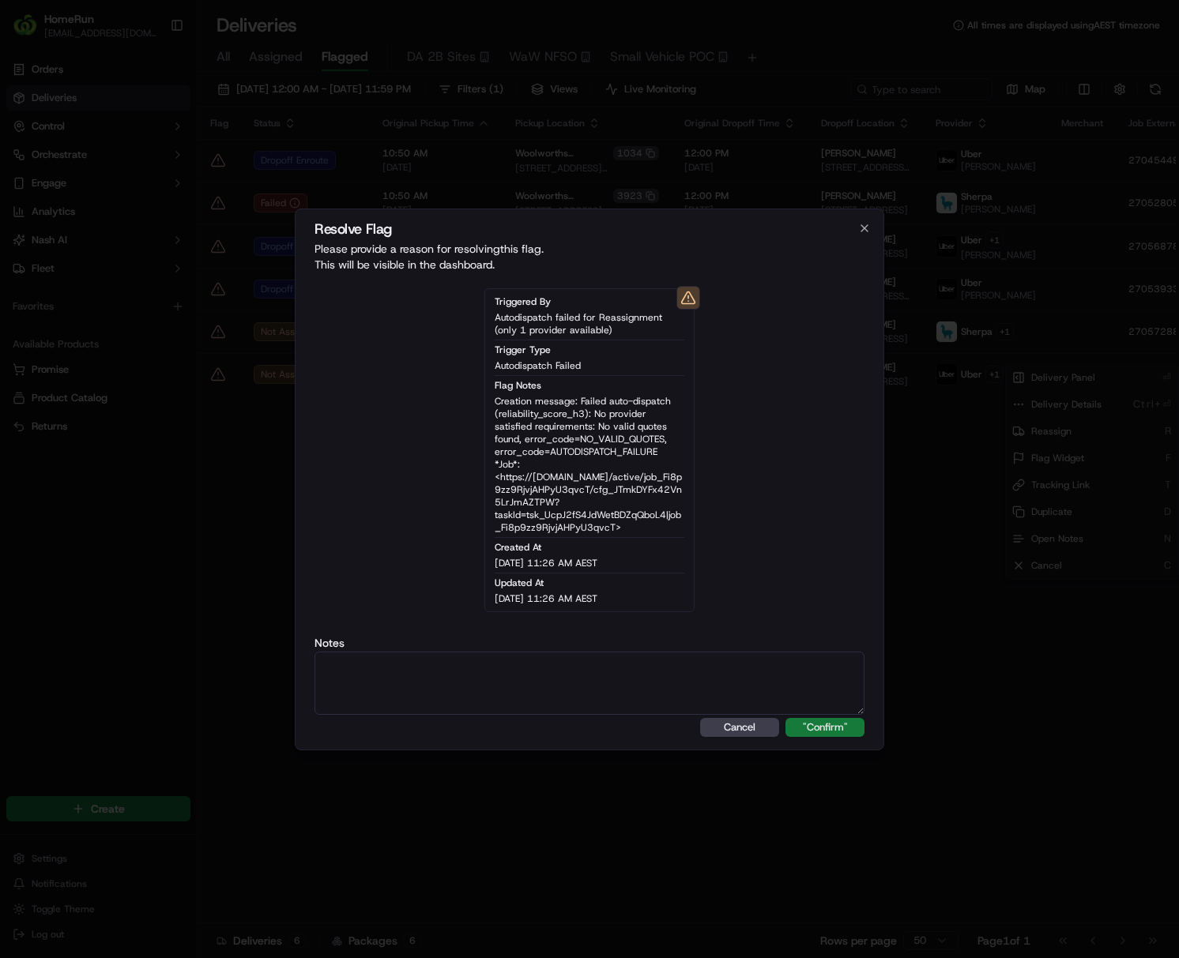
click at [838, 728] on button ""Confirm"" at bounding box center [824, 727] width 79 height 19
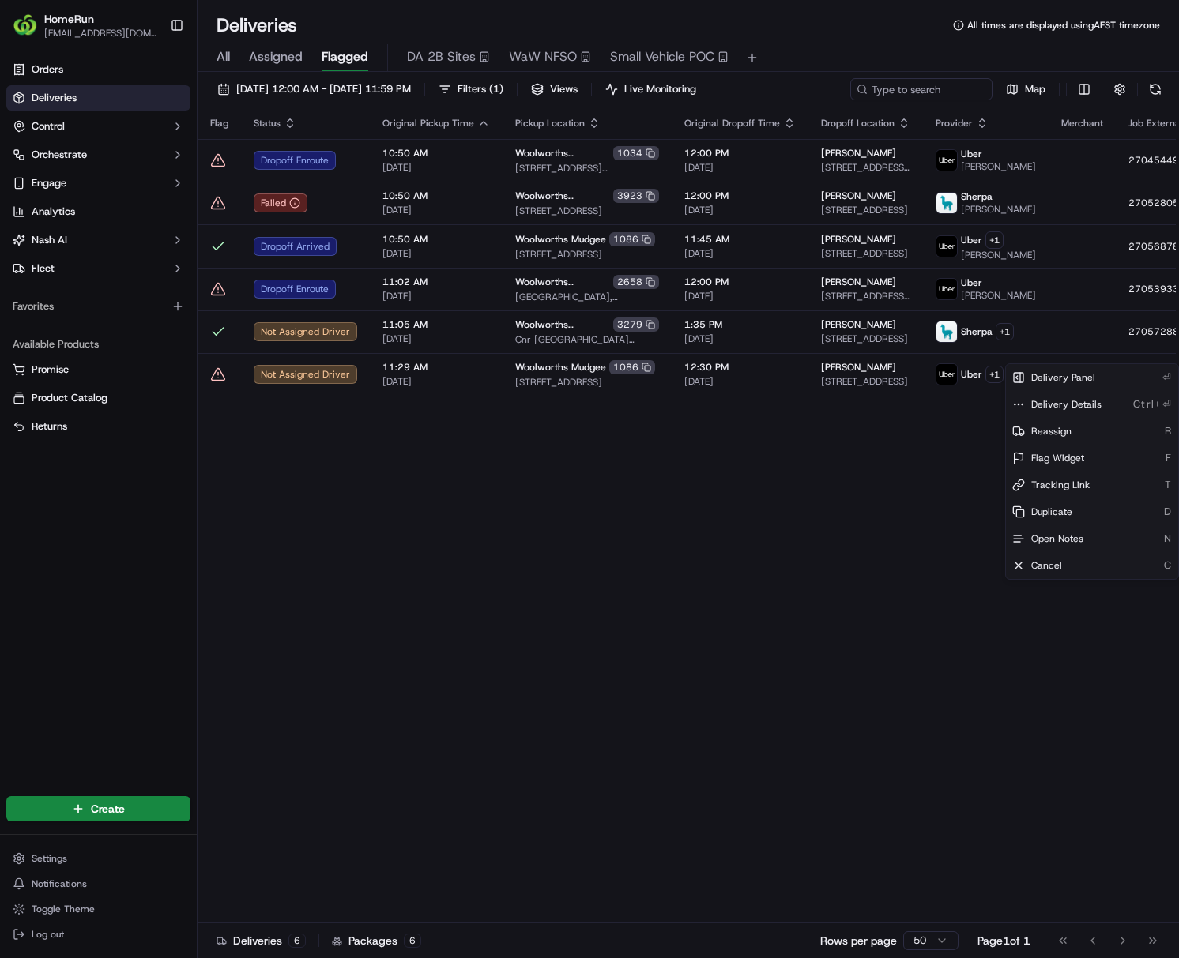
click at [738, 700] on html "HomeRun [EMAIL_ADDRESS][DOMAIN_NAME] Toggle Sidebar Orders Deliveries Control O…" at bounding box center [589, 479] width 1179 height 958
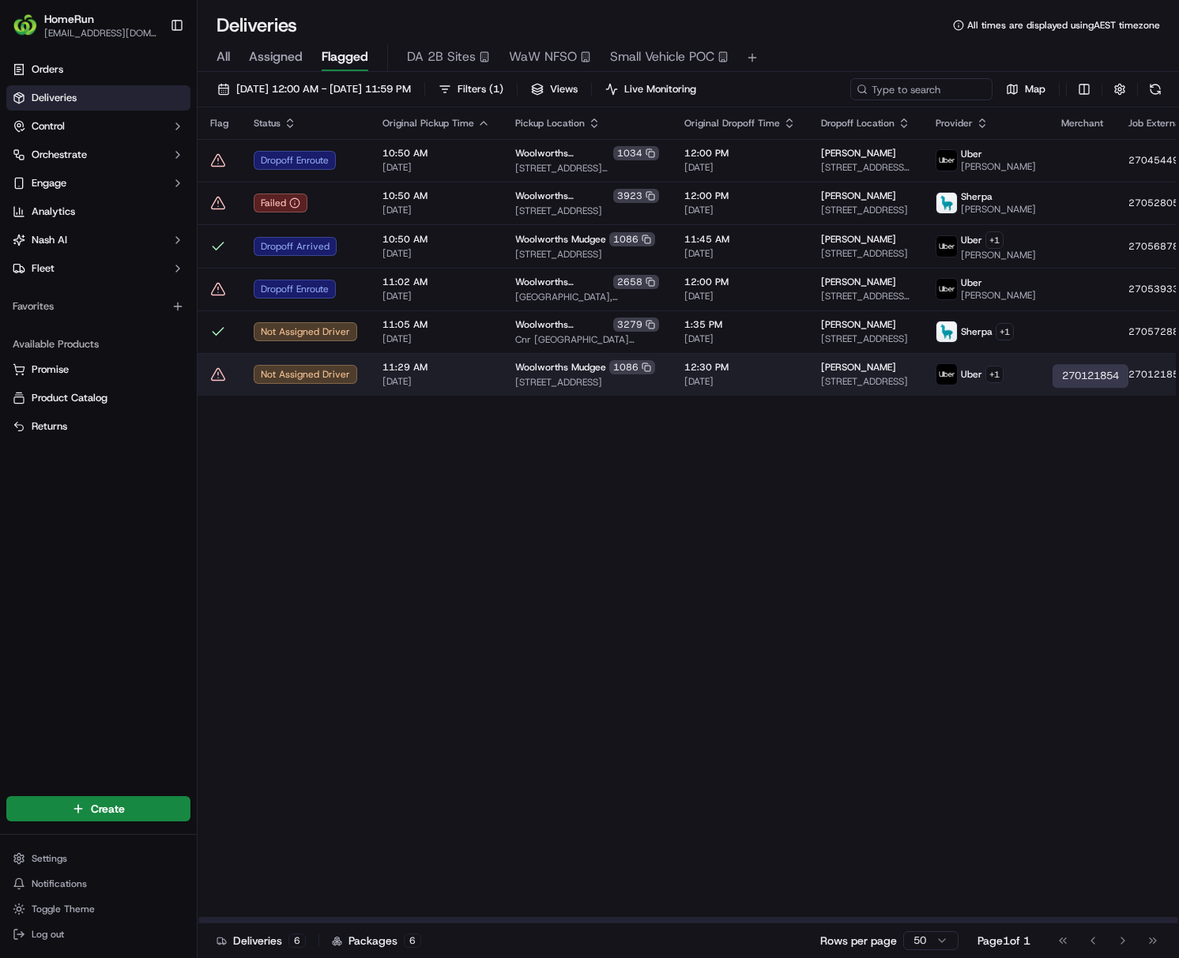
click at [945, 380] on icon at bounding box center [1200, 374] width 11 height 11
click at [945, 398] on html "HomeRun [EMAIL_ADDRESS][DOMAIN_NAME] Toggle Sidebar Orders Deliveries Control O…" at bounding box center [589, 479] width 1179 height 958
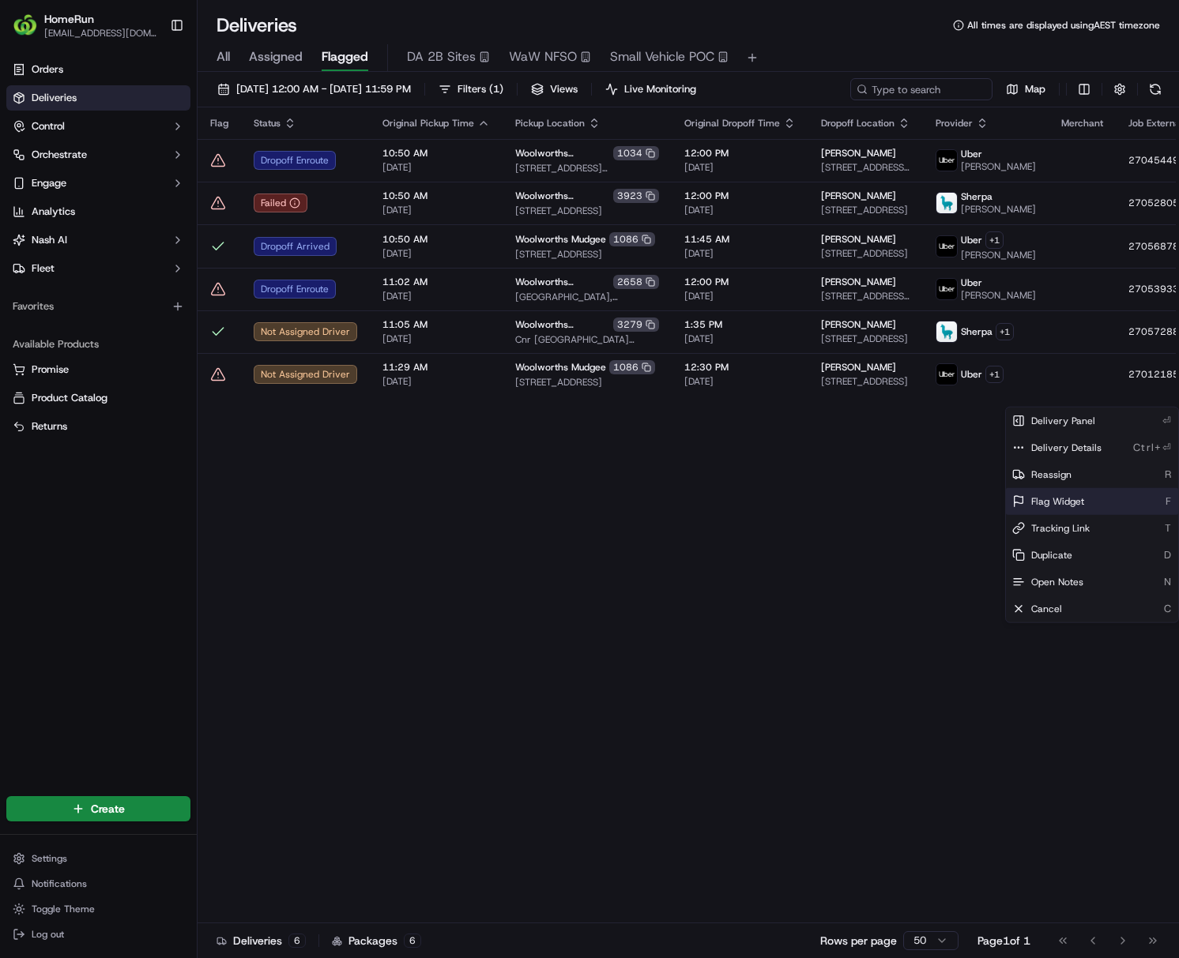
click at [945, 501] on div "Flag Widget F" at bounding box center [1092, 501] width 172 height 27
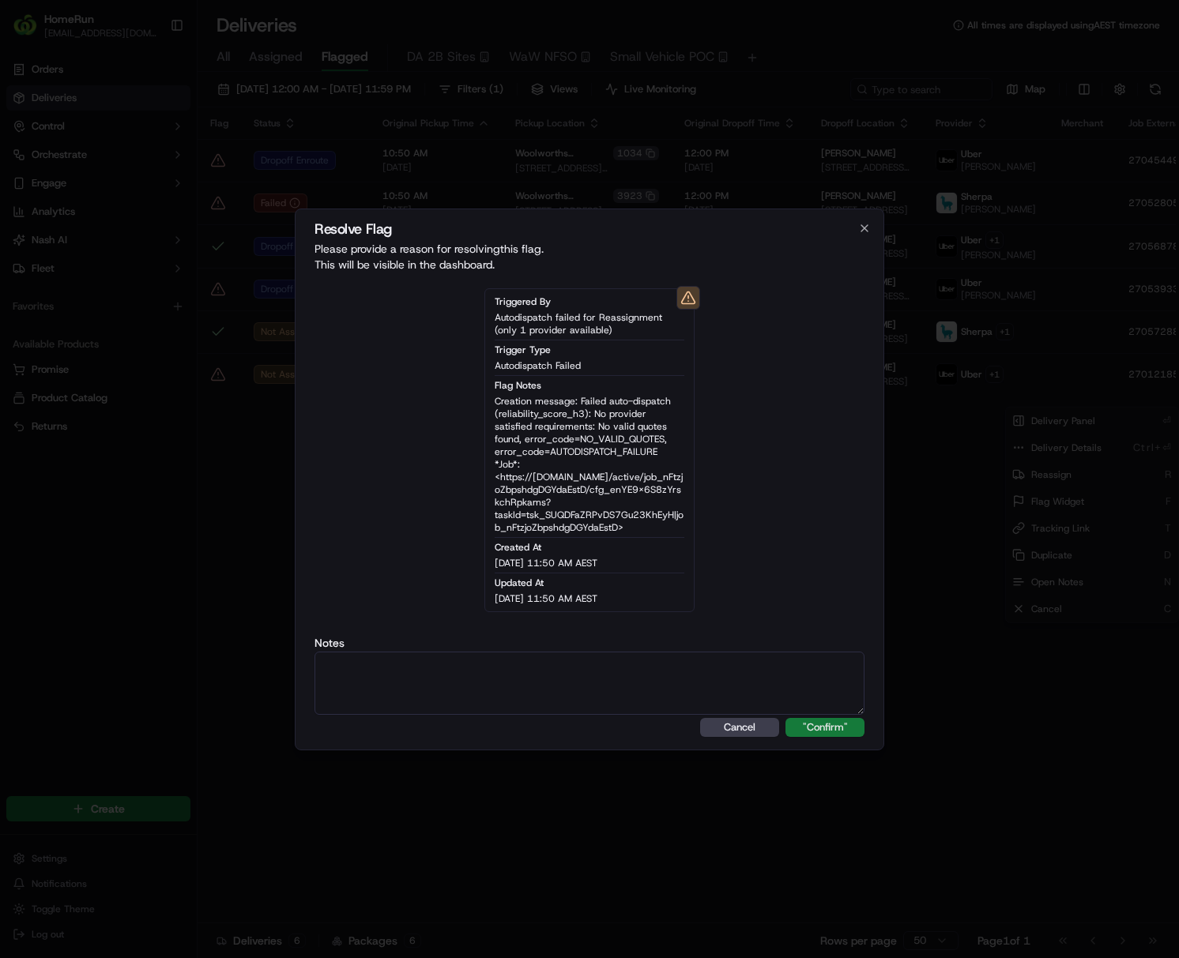
click at [803, 724] on button ""Confirm"" at bounding box center [824, 727] width 79 height 19
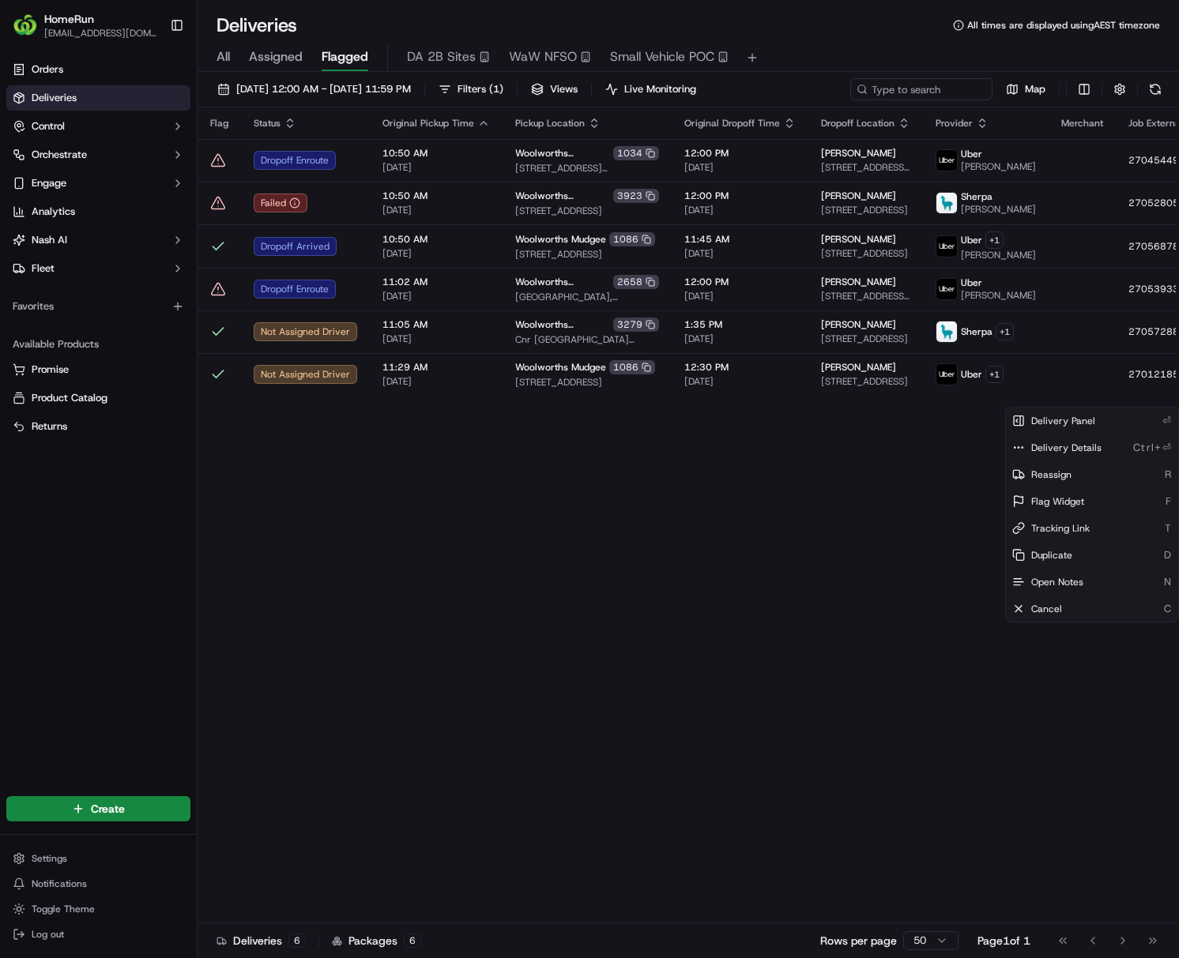
drag, startPoint x: 441, startPoint y: 687, endPoint x: 447, endPoint y: 677, distance: 11.4
click at [441, 687] on html "HomeRun [EMAIL_ADDRESS][DOMAIN_NAME] Toggle Sidebar Orders Deliveries Control O…" at bounding box center [589, 479] width 1179 height 958
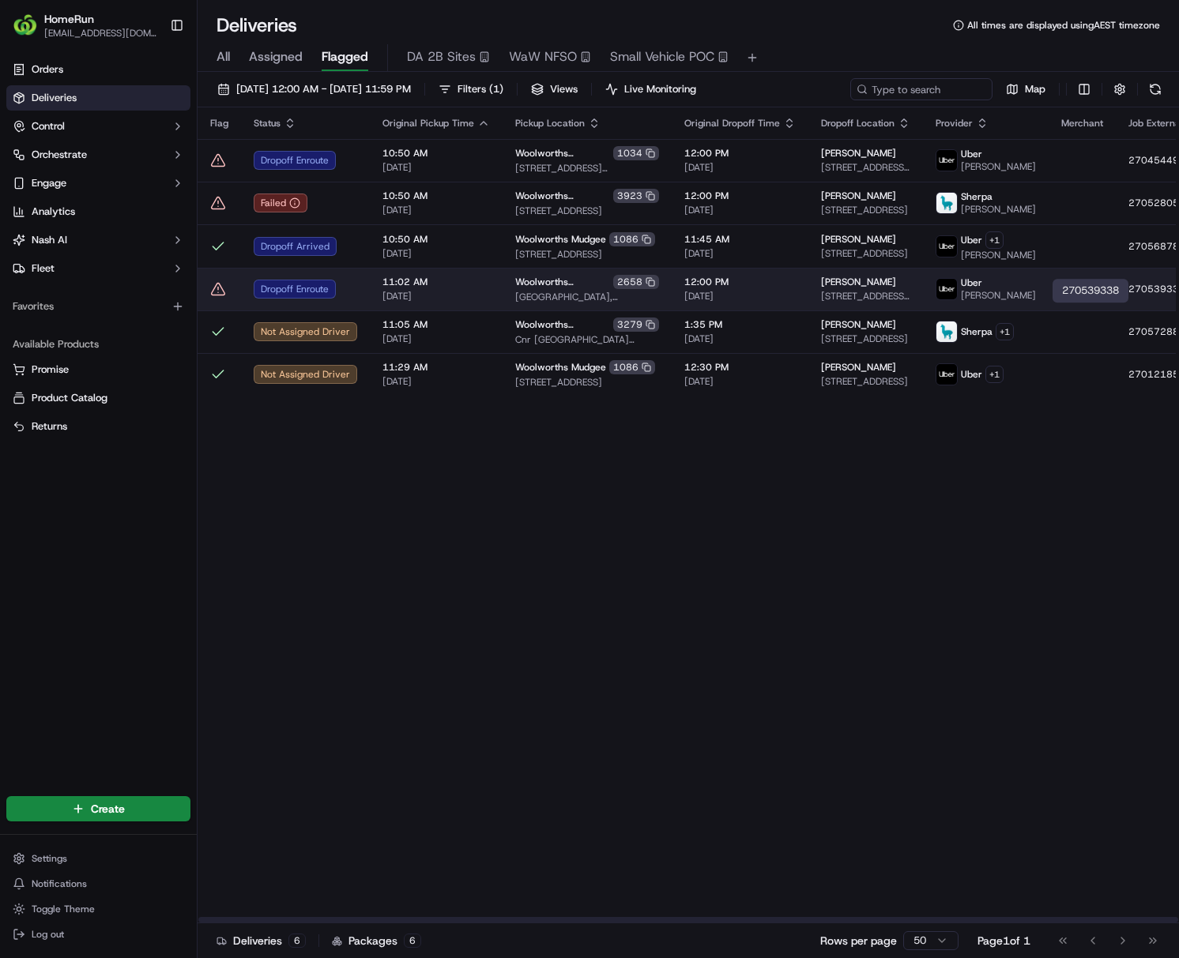
click at [945, 294] on rect at bounding box center [1202, 291] width 6 height 6
click at [945, 314] on html "HomeRun [EMAIL_ADDRESS][DOMAIN_NAME] Toggle Sidebar Orders Deliveries Control O…" at bounding box center [589, 479] width 1179 height 958
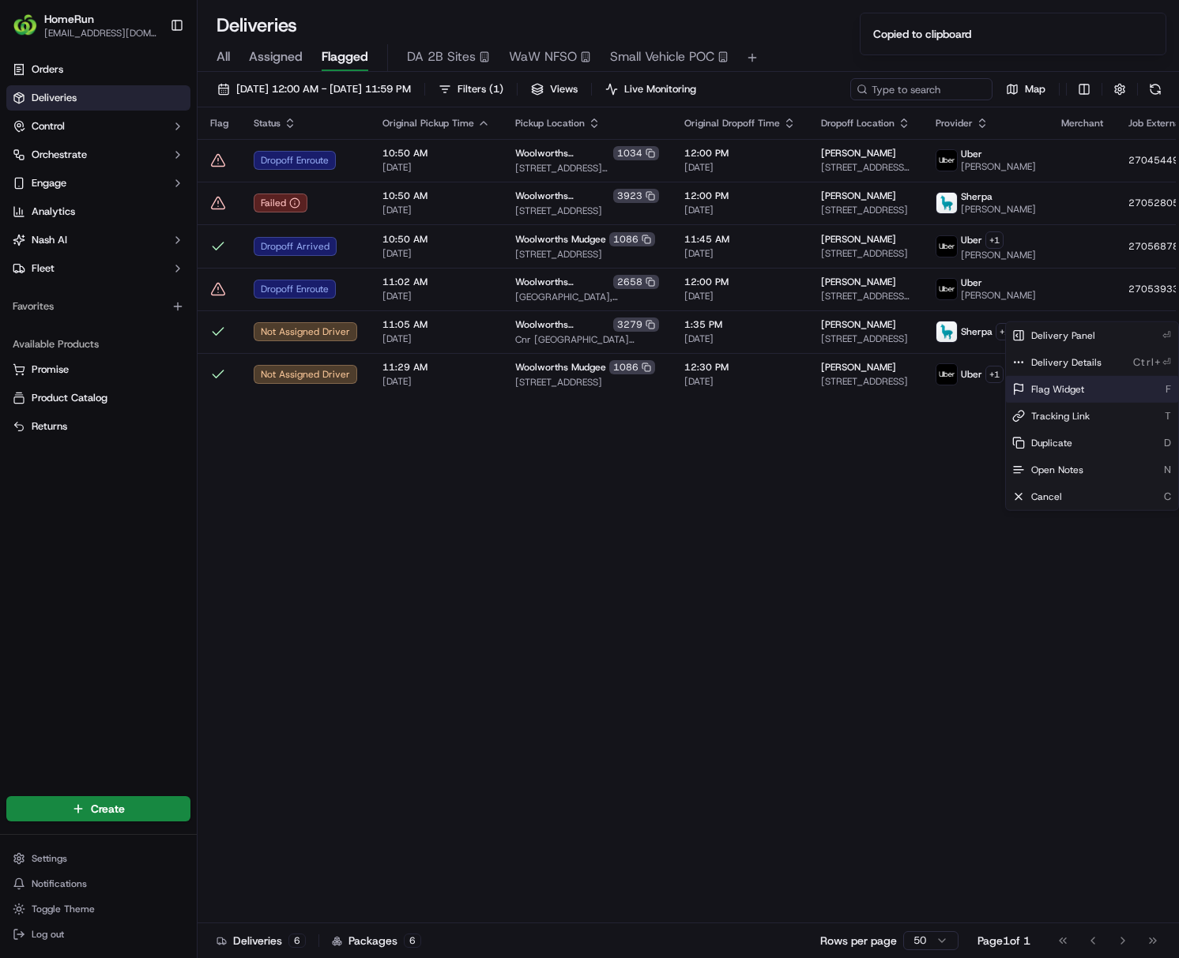
click at [945, 384] on div "Flag Widget F" at bounding box center [1092, 389] width 172 height 27
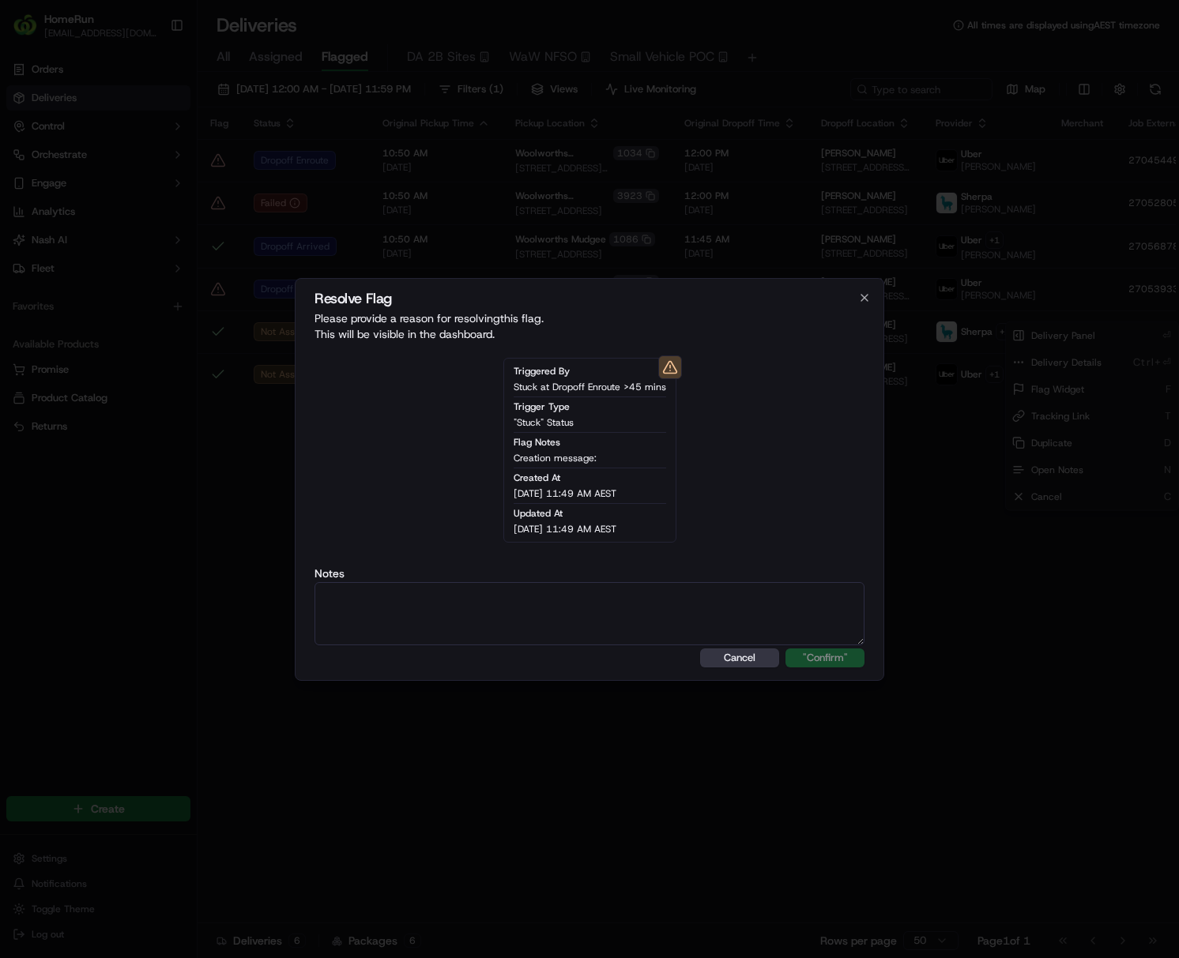
click at [735, 656] on button "Cancel" at bounding box center [739, 658] width 79 height 19
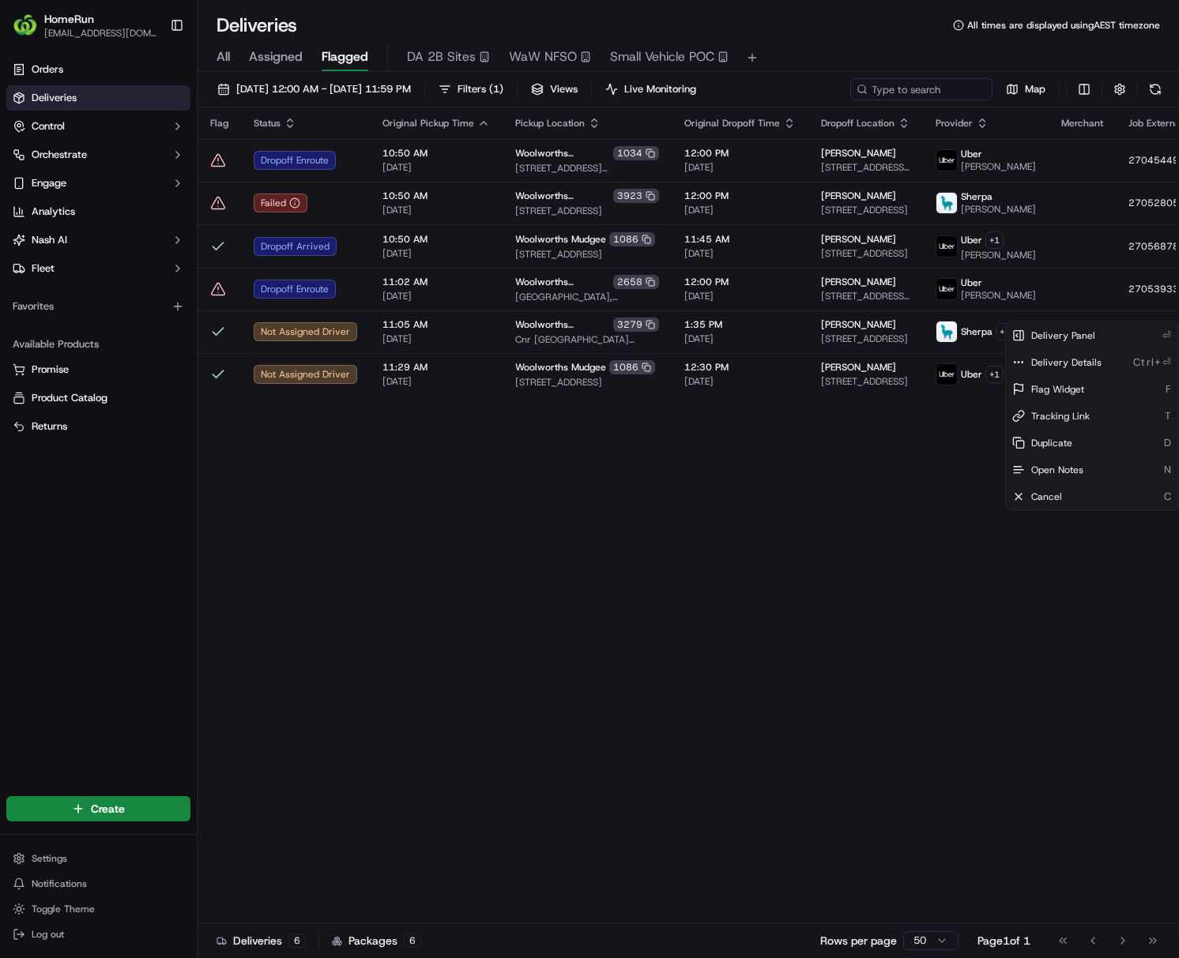
click at [714, 694] on html "HomeRun [EMAIL_ADDRESS][DOMAIN_NAME] Toggle Sidebar Orders Deliveries Control O…" at bounding box center [589, 479] width 1179 height 958
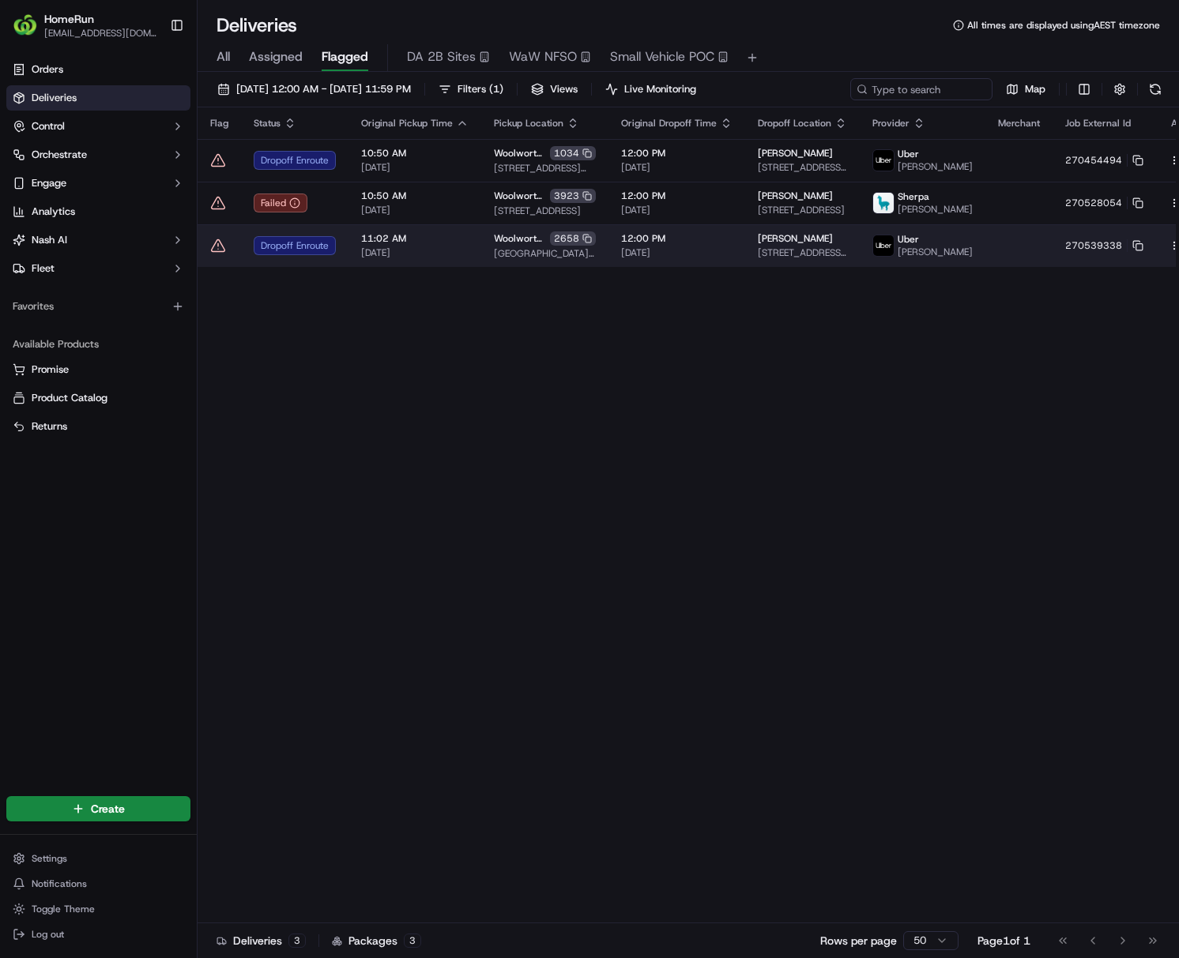
click at [686, 267] on td "12:00 PM [DATE]" at bounding box center [676, 245] width 137 height 43
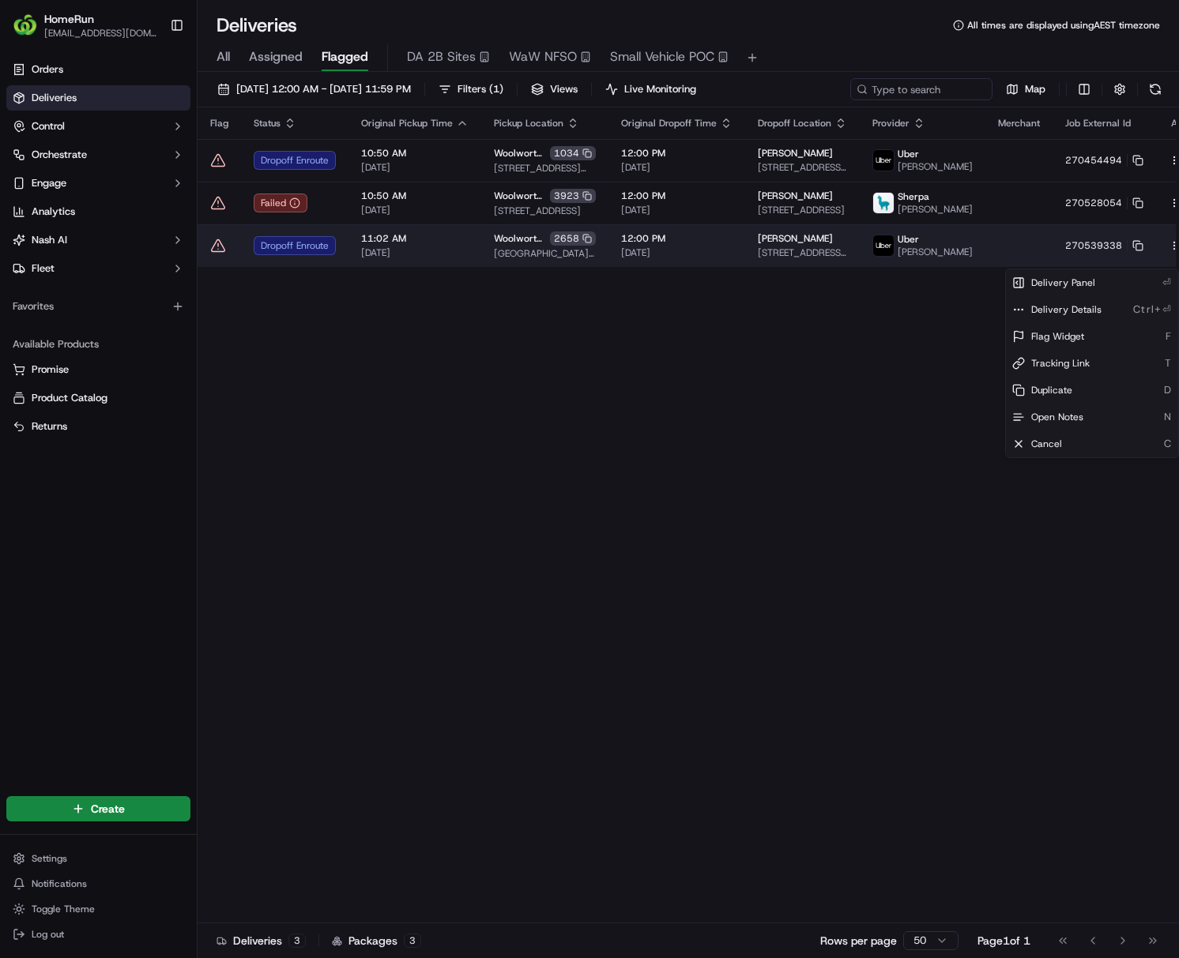
click at [945, 254] on html "HomeRun [EMAIL_ADDRESS][DOMAIN_NAME] Toggle Sidebar Orders Deliveries Control O…" at bounding box center [589, 479] width 1179 height 958
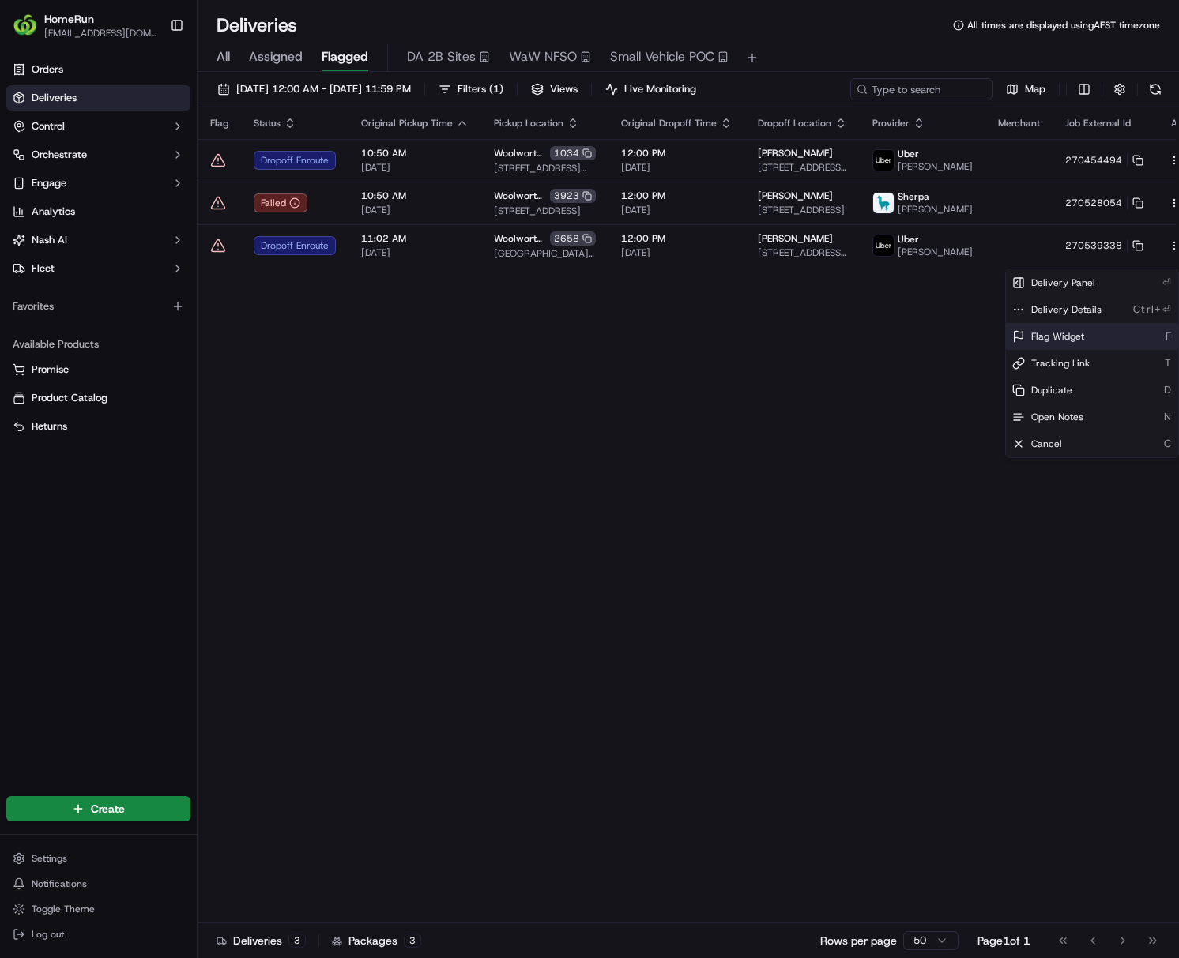
click at [945, 333] on span "Flag Widget" at bounding box center [1057, 336] width 53 height 13
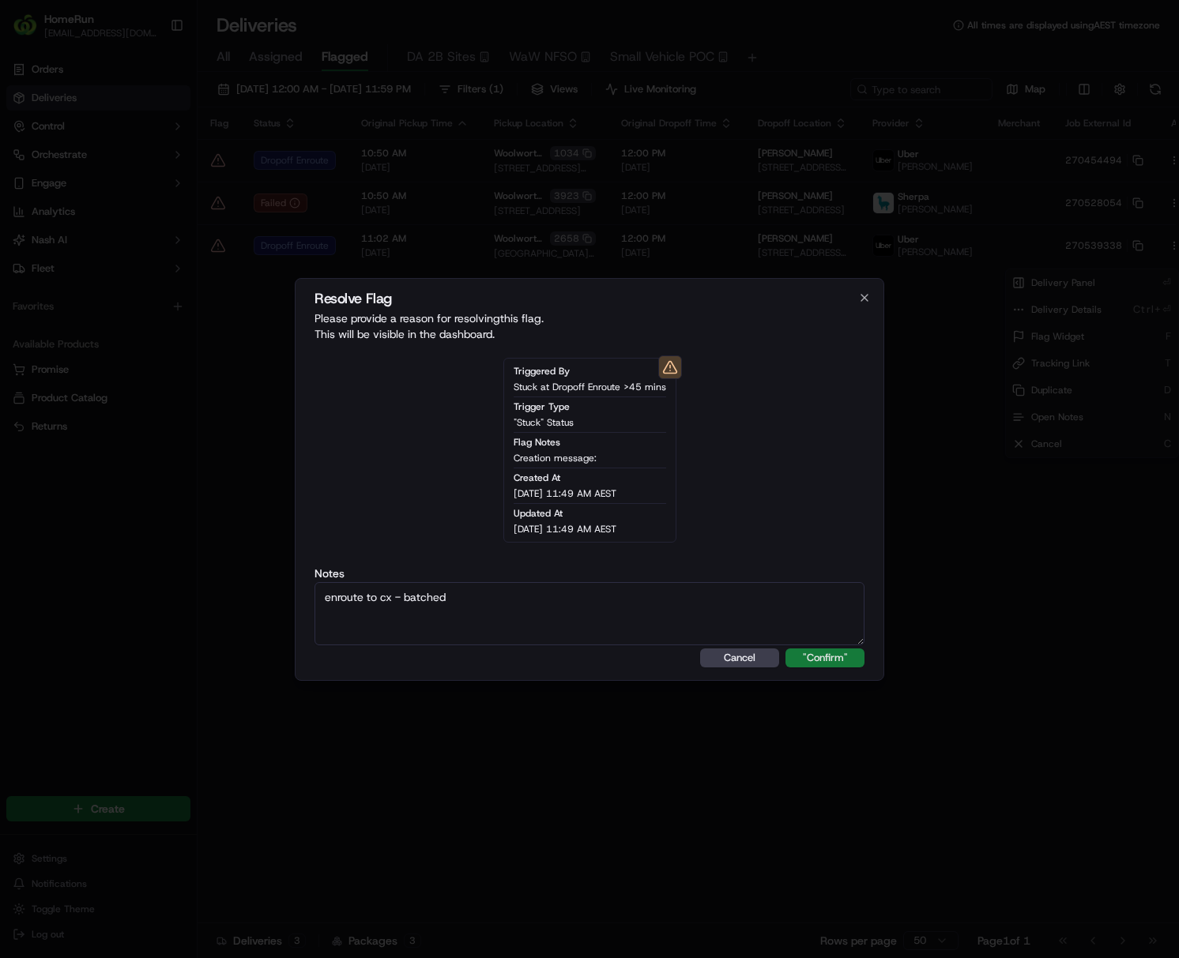
type textarea "enroute to cx - batched"
click at [791, 658] on button ""Confirm"" at bounding box center [824, 658] width 79 height 19
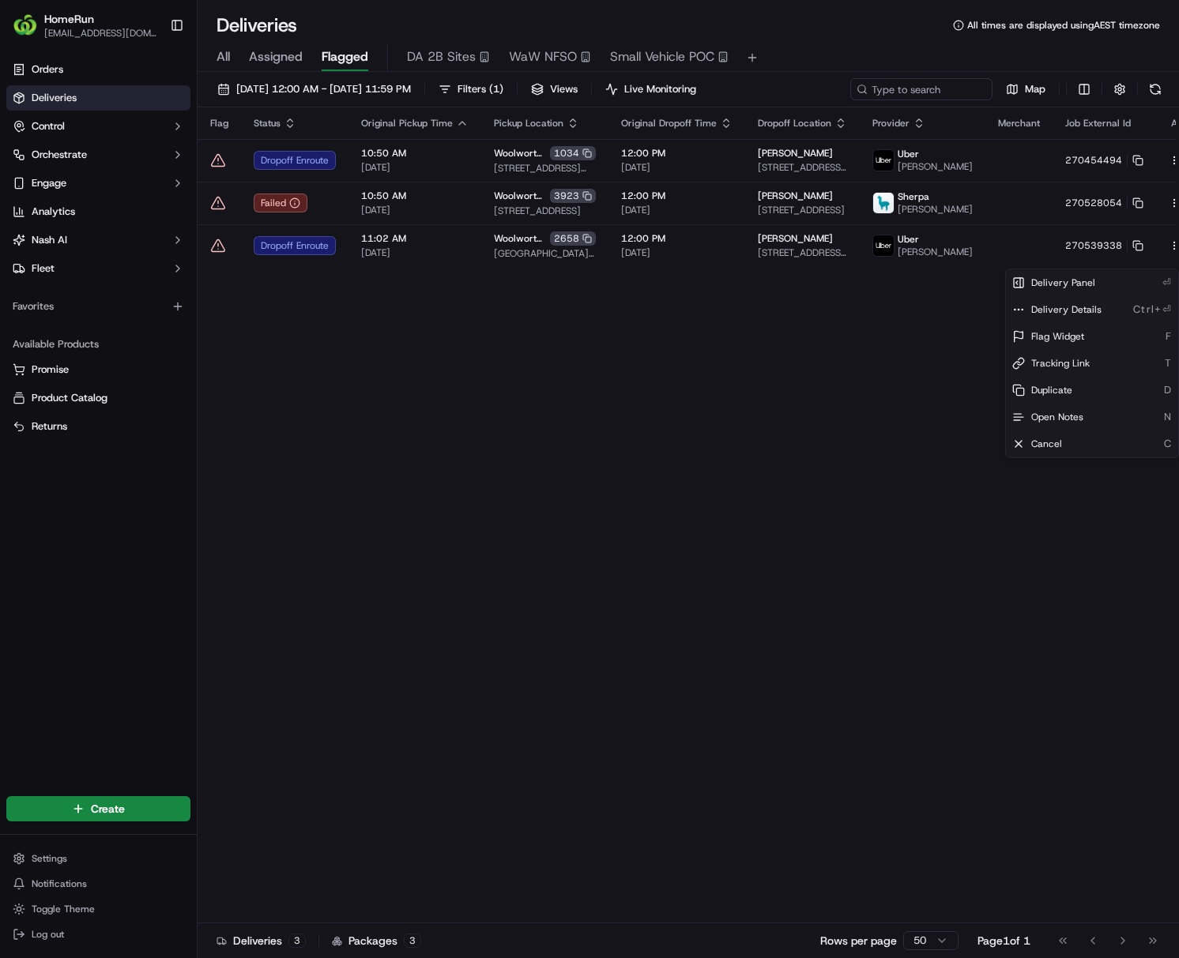
click at [811, 640] on html "HomeRun [EMAIL_ADDRESS][DOMAIN_NAME] Toggle Sidebar Orders Deliveries Control O…" at bounding box center [589, 479] width 1179 height 958
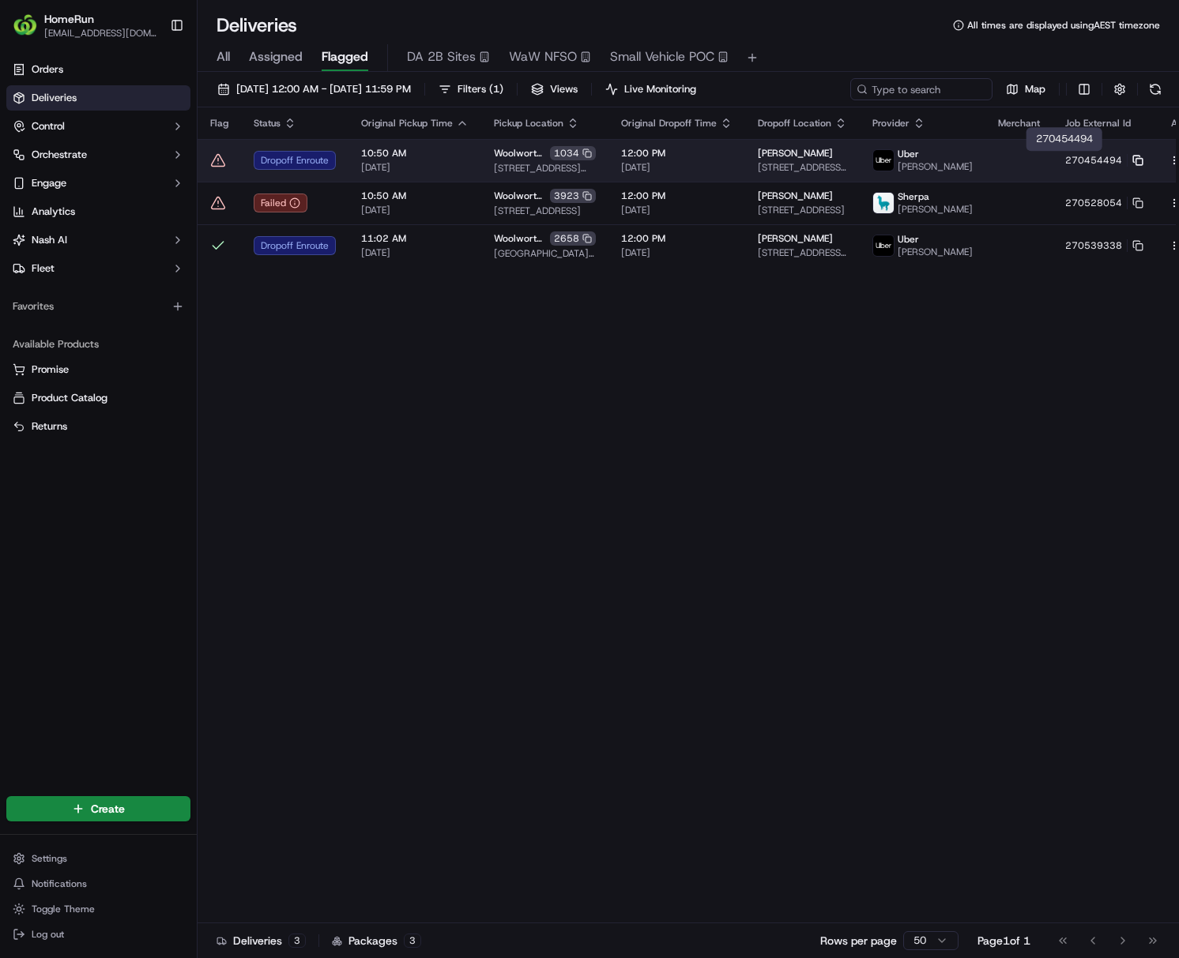
click at [945, 161] on rect at bounding box center [1139, 162] width 6 height 6
click at [654, 163] on span "[DATE]" at bounding box center [676, 167] width 111 height 13
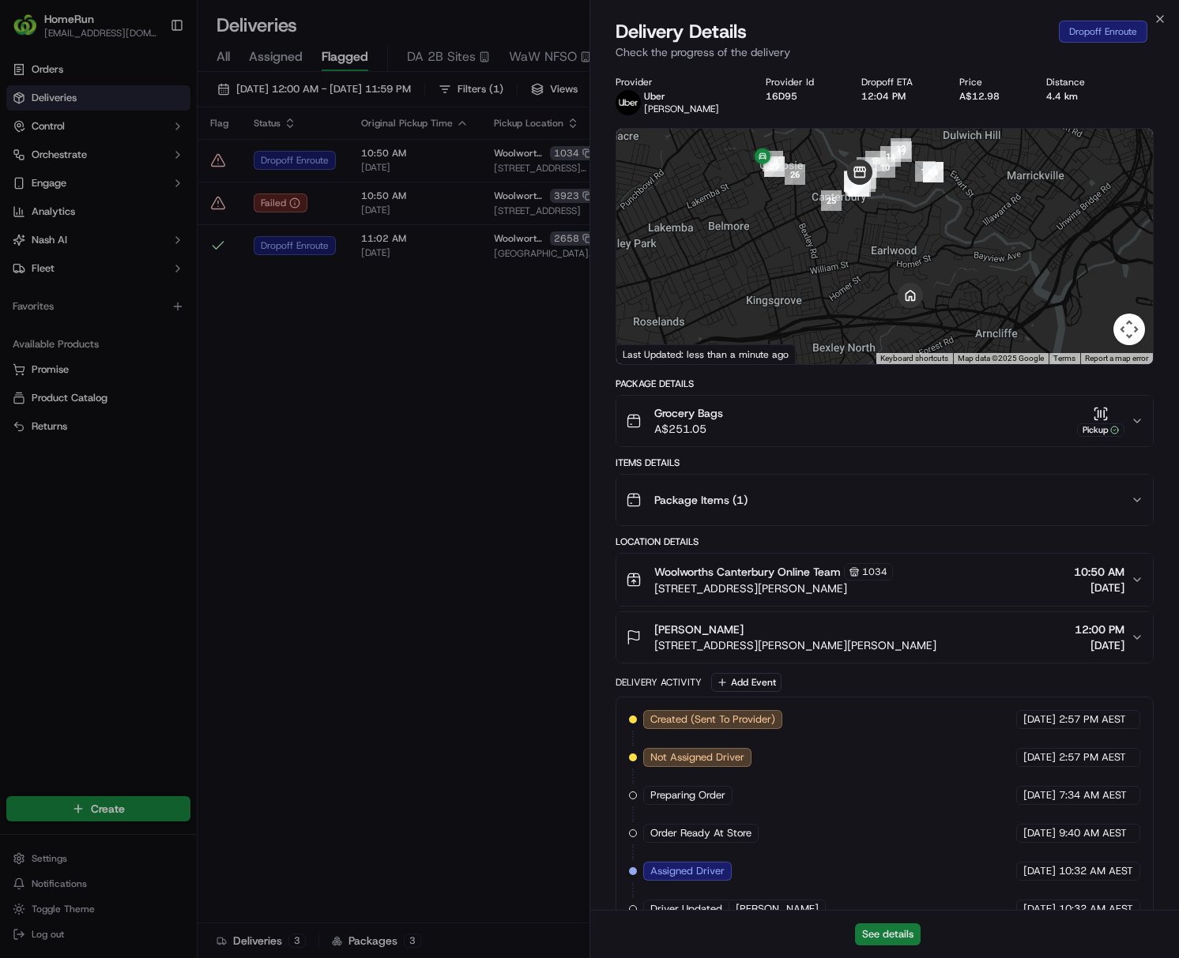
click at [888, 897] on button "See details" at bounding box center [888, 935] width 66 height 22
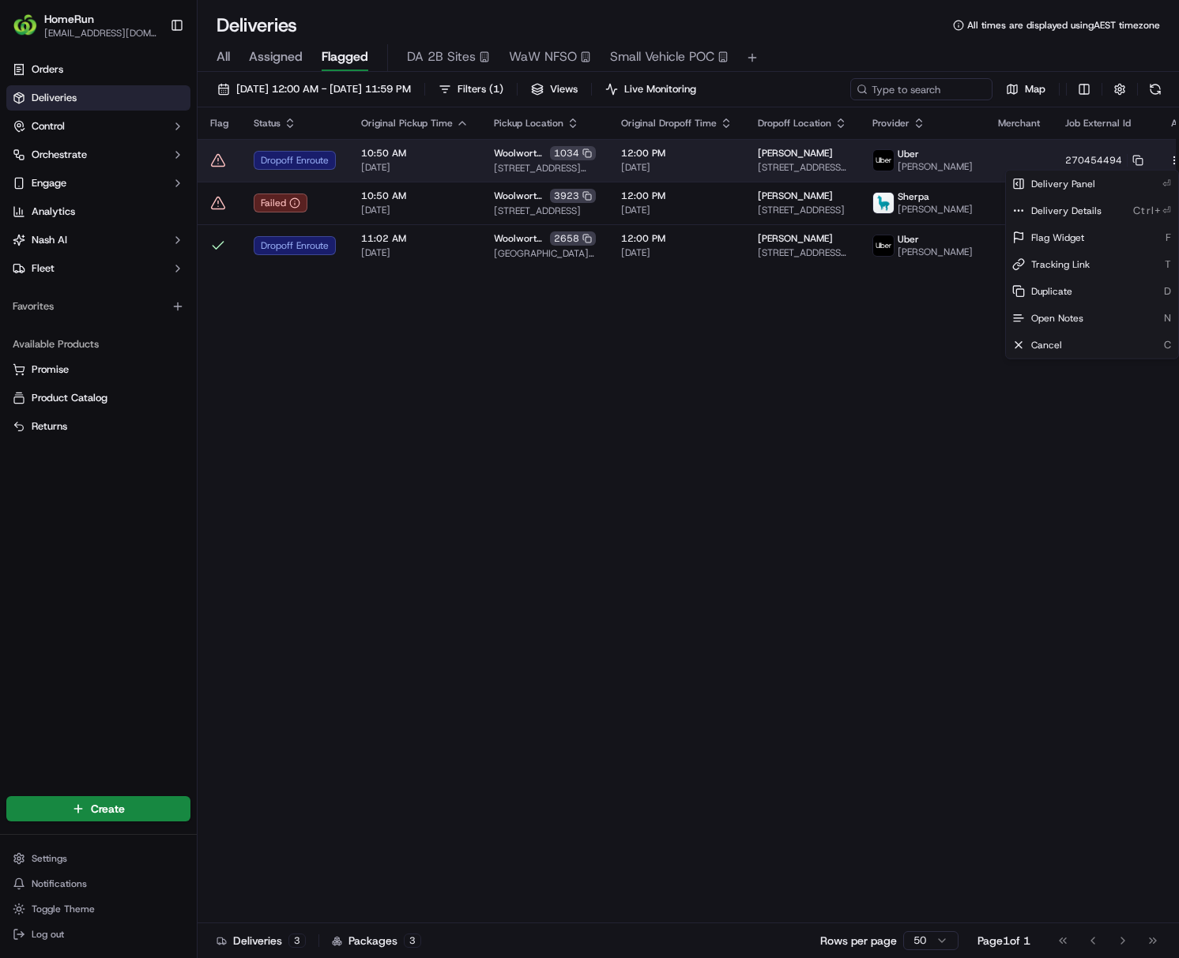
click at [945, 156] on html "HomeRun [EMAIL_ADDRESS][DOMAIN_NAME] Toggle Sidebar Orders Deliveries Control O…" at bounding box center [589, 479] width 1179 height 958
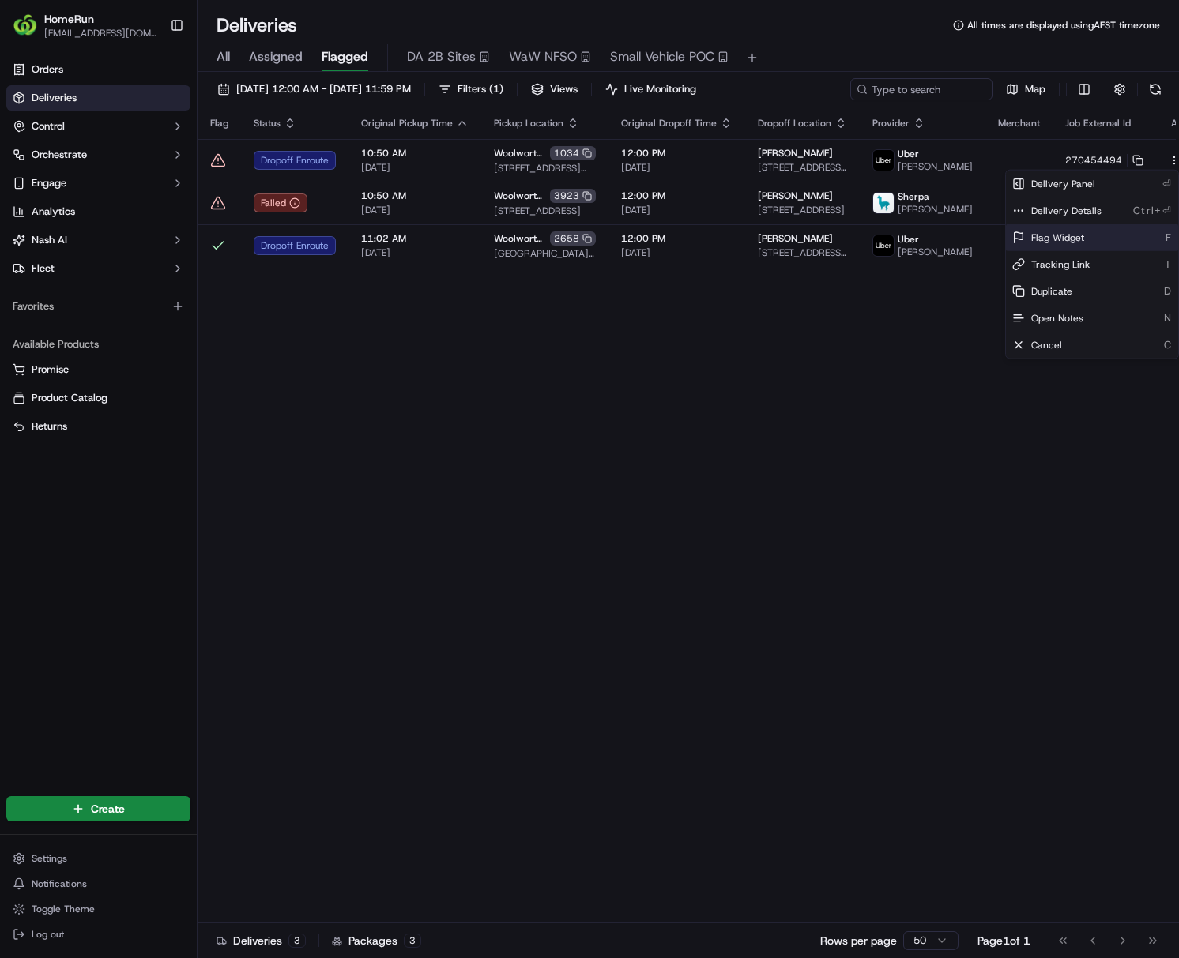
click at [945, 243] on div "Flag Widget F" at bounding box center [1092, 237] width 172 height 27
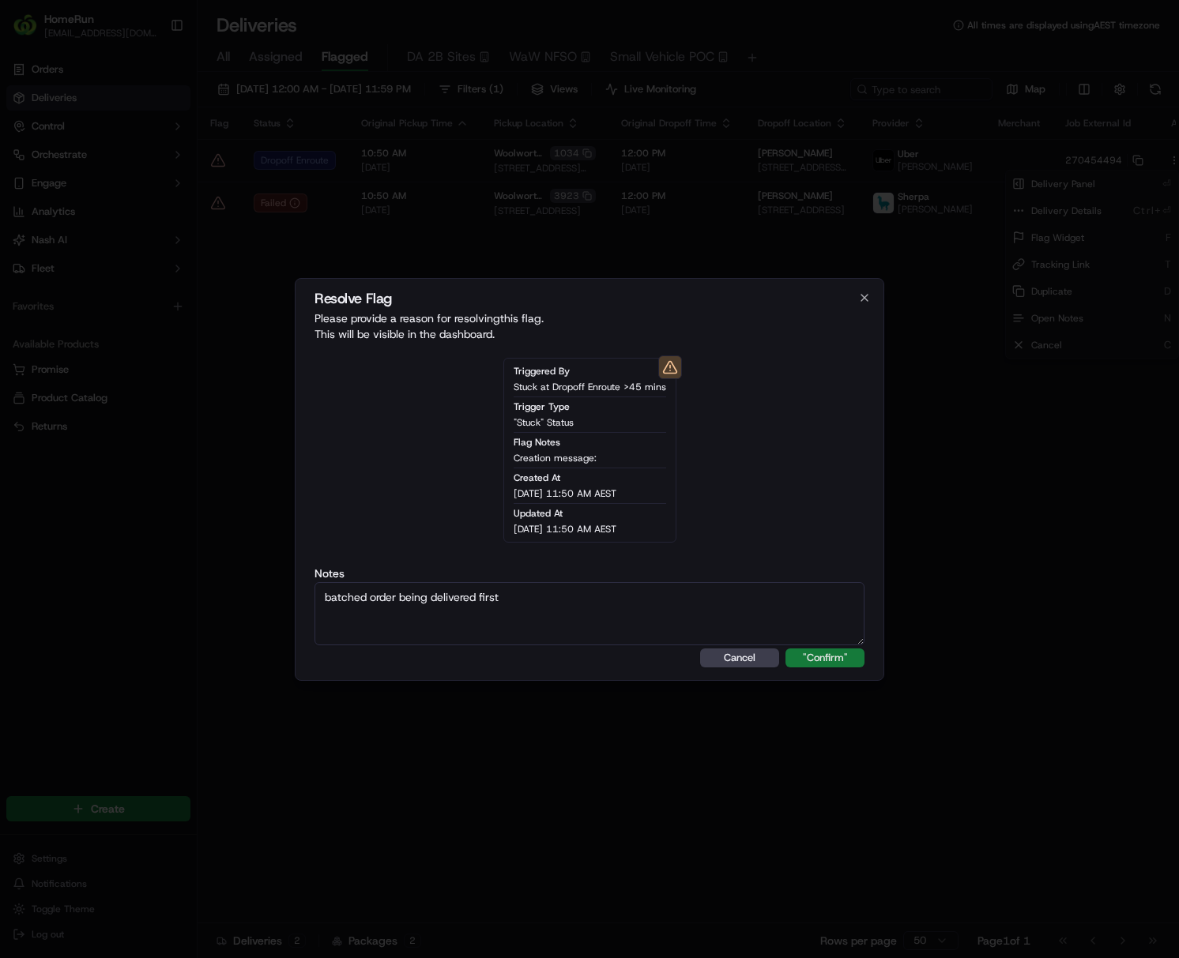
type textarea "batched order being delivered first"
click at [850, 655] on button ""Confirm"" at bounding box center [824, 658] width 79 height 19
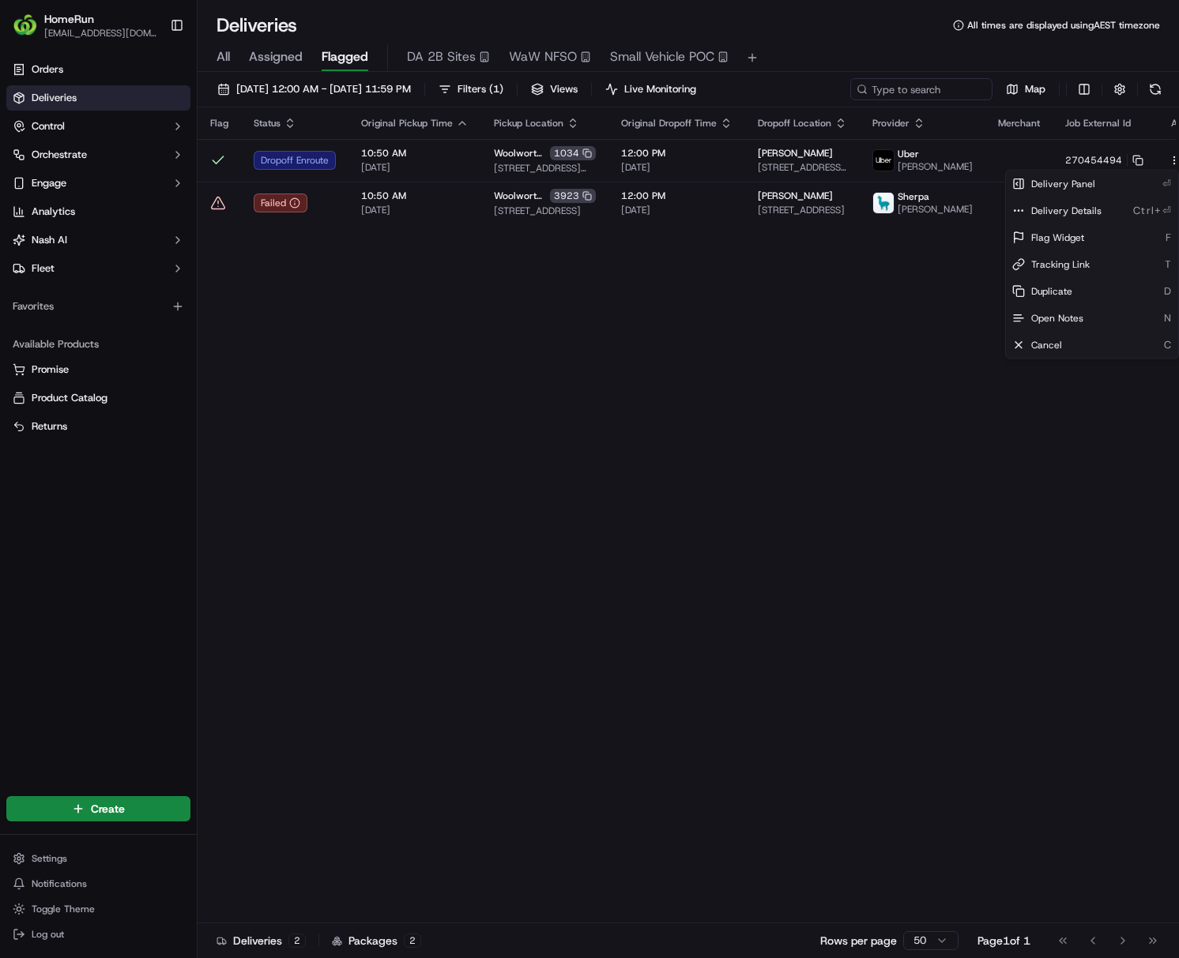
click at [725, 513] on html "HomeRun [EMAIL_ADDRESS][DOMAIN_NAME] Toggle Sidebar Orders Deliveries Control O…" at bounding box center [589, 479] width 1179 height 958
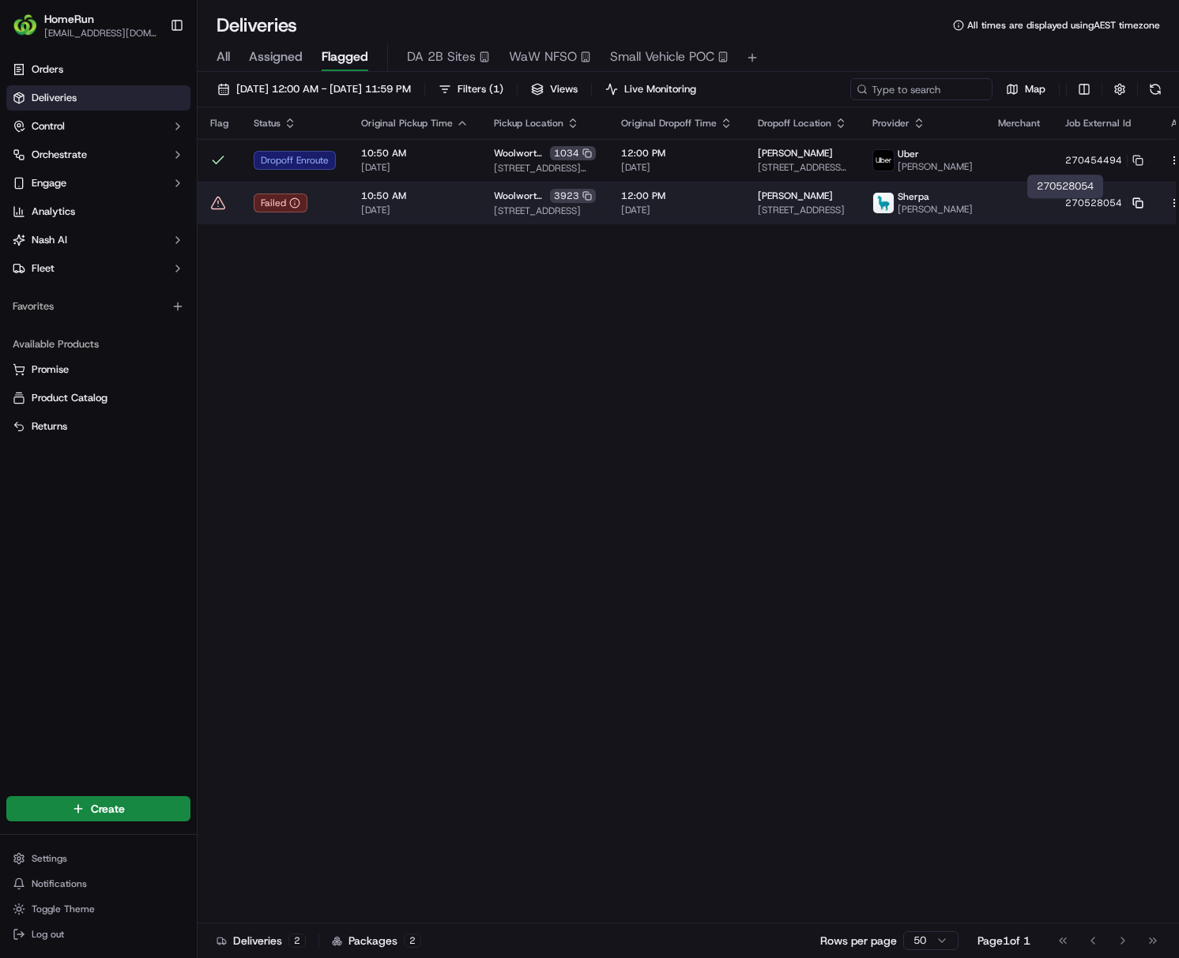
drag, startPoint x: 1098, startPoint y: 205, endPoint x: 1107, endPoint y: 213, distance: 11.7
click at [945, 205] on icon at bounding box center [1137, 203] width 11 height 11
click at [427, 216] on span "[DATE]" at bounding box center [414, 210] width 107 height 13
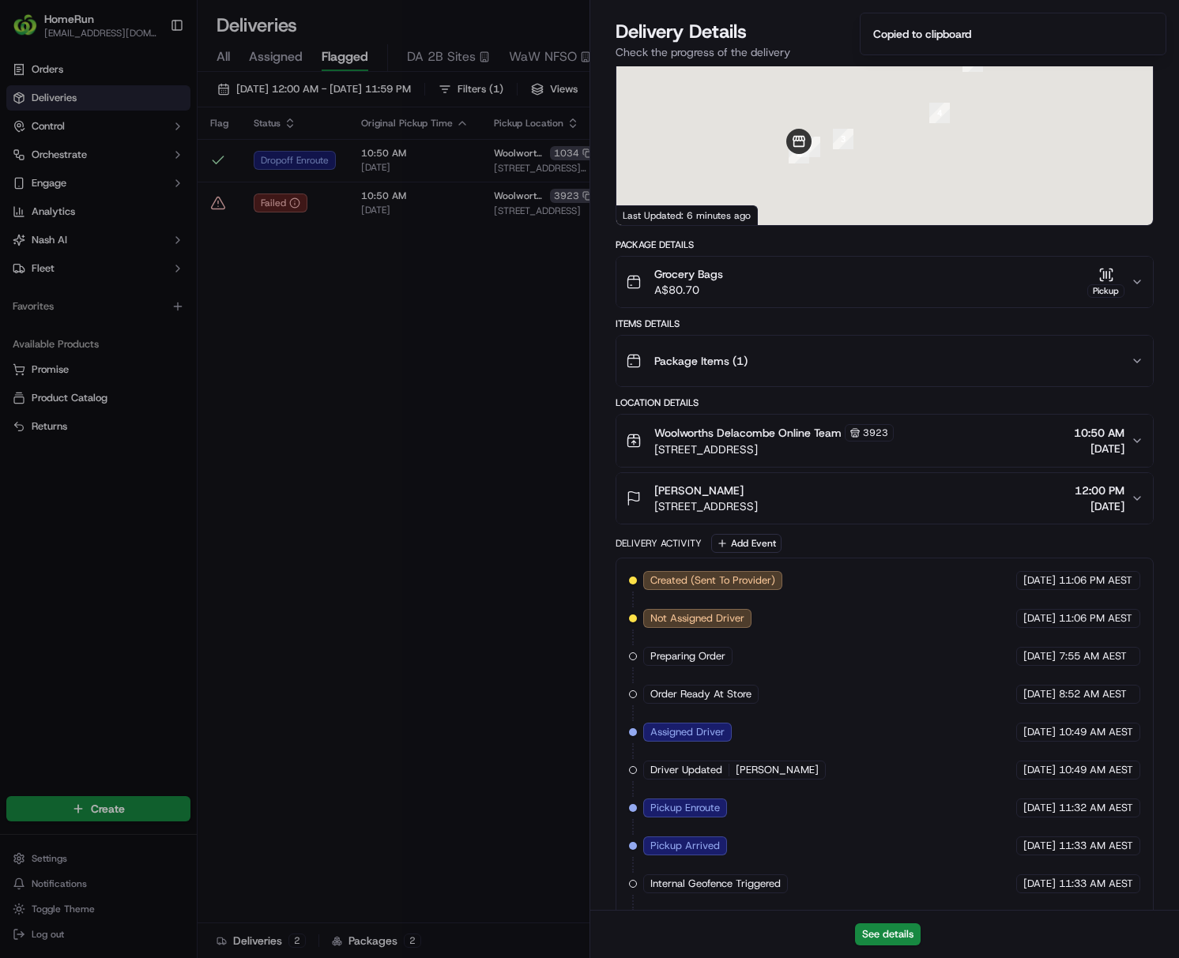
scroll to position [345, 0]
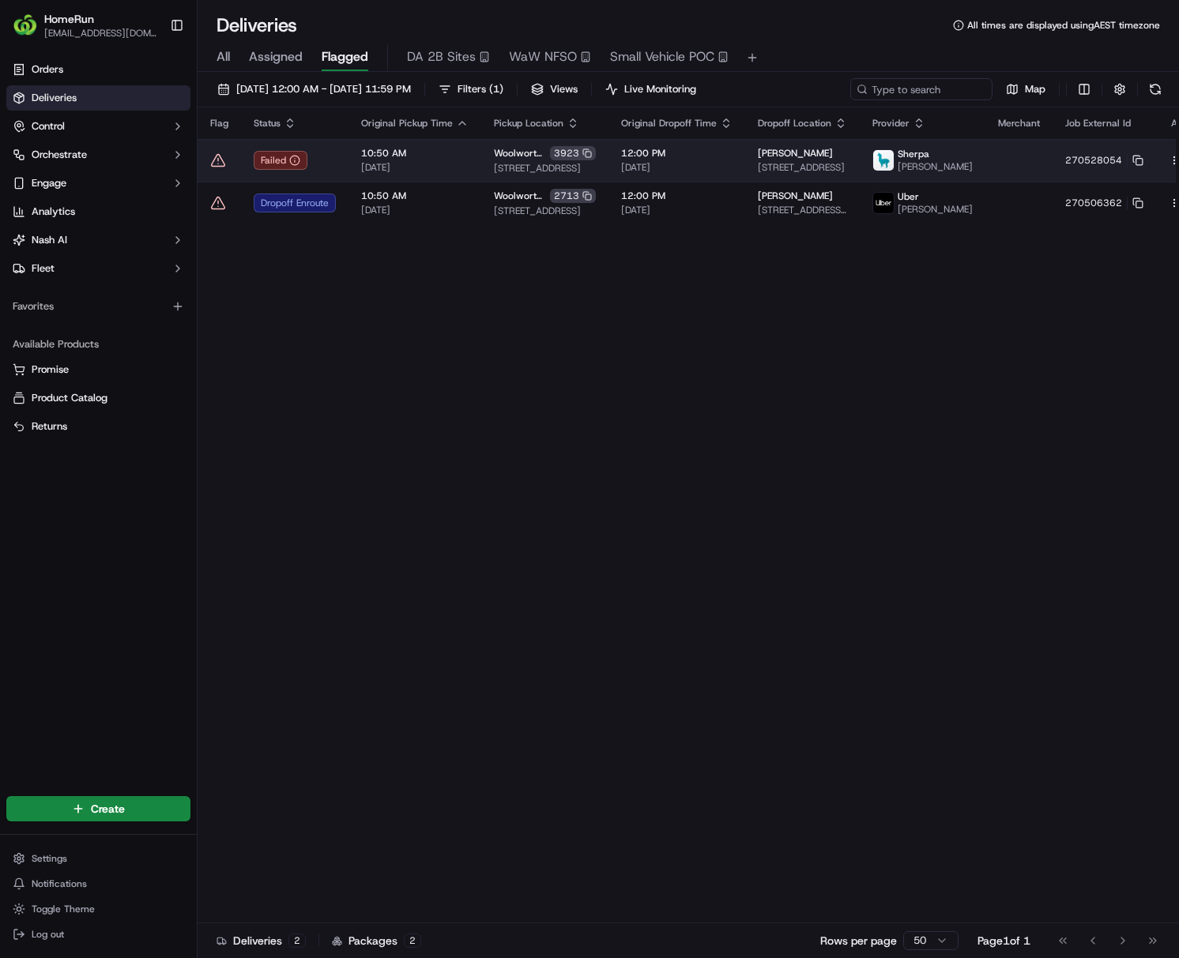
click at [945, 162] on html "HomeRun [EMAIL_ADDRESS][DOMAIN_NAME] Toggle Sidebar Orders Deliveries Control O…" at bounding box center [589, 479] width 1179 height 958
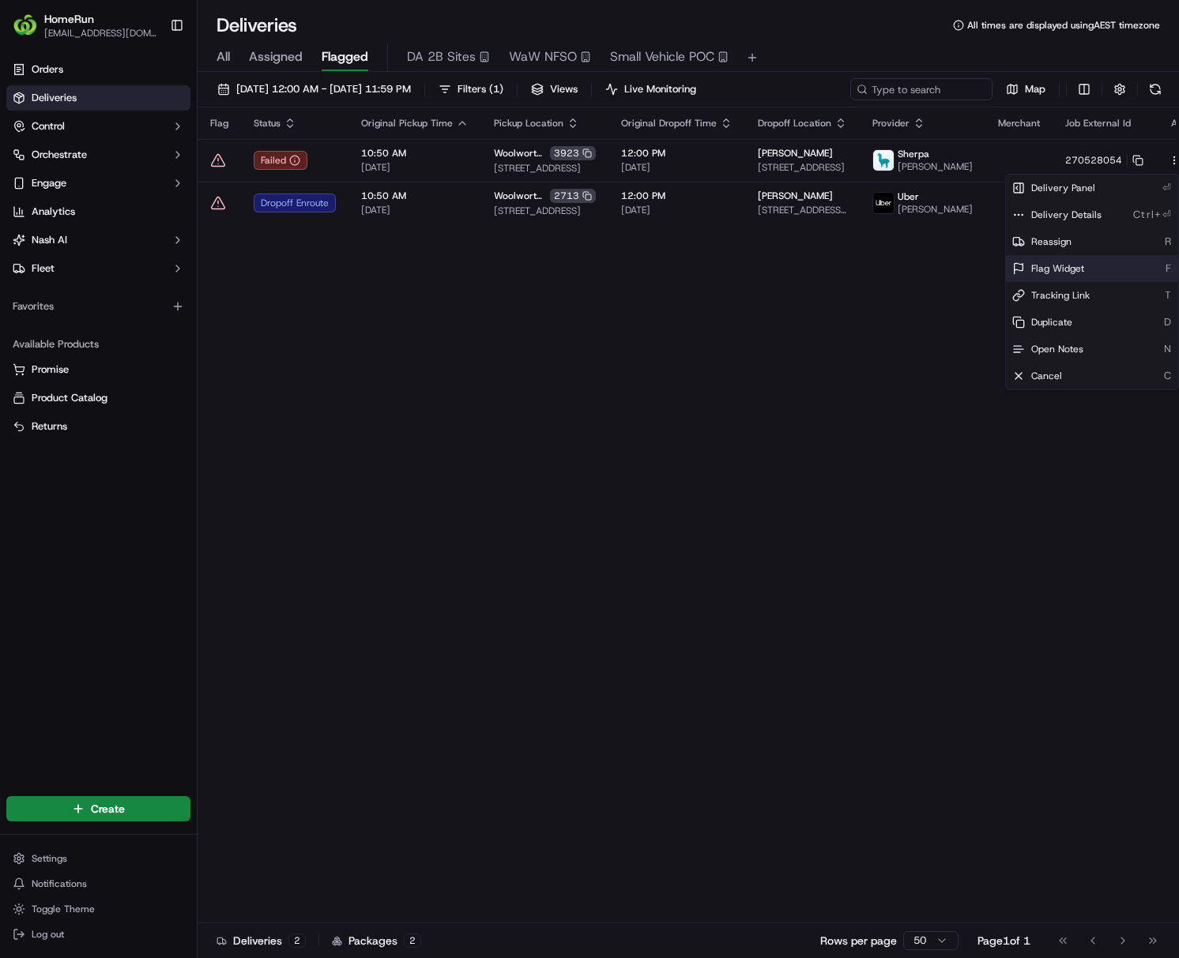
click at [945, 269] on div "Flag Widget F" at bounding box center [1092, 268] width 172 height 27
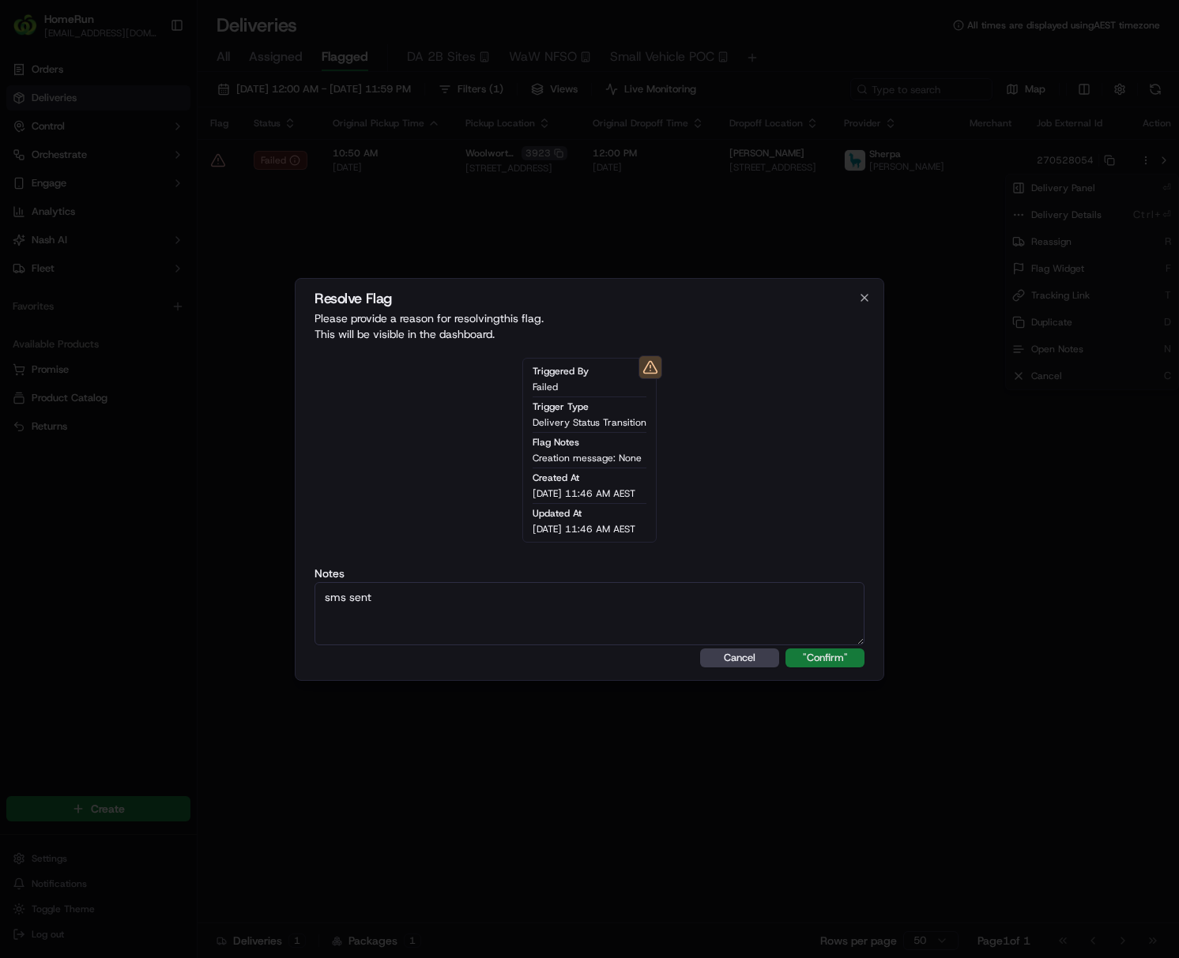
type textarea "sms sent"
click at [814, 655] on button ""Confirm"" at bounding box center [824, 658] width 79 height 19
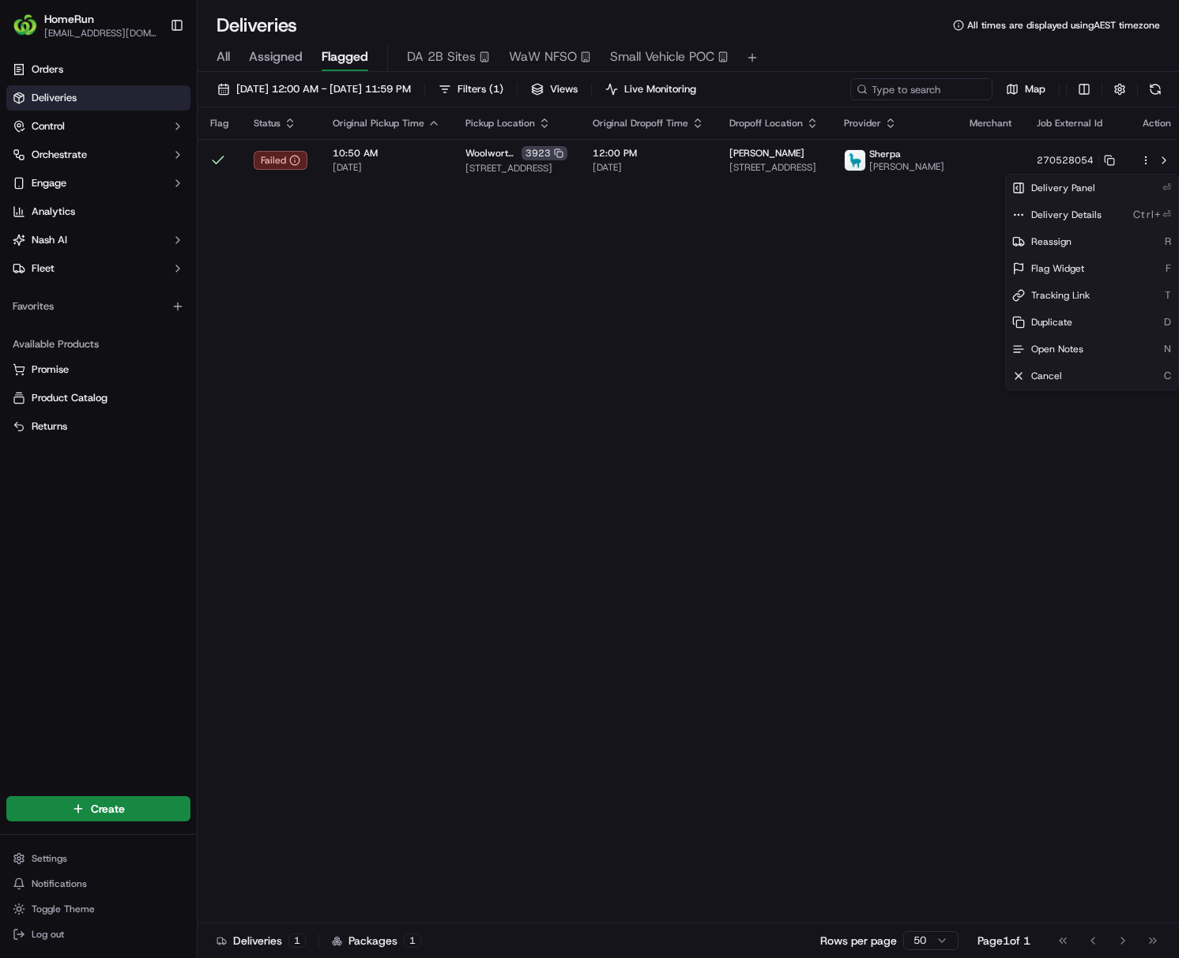
click at [750, 648] on html "HomeRun [EMAIL_ADDRESS][DOMAIN_NAME] Toggle Sidebar Orders Deliveries Control O…" at bounding box center [589, 479] width 1179 height 958
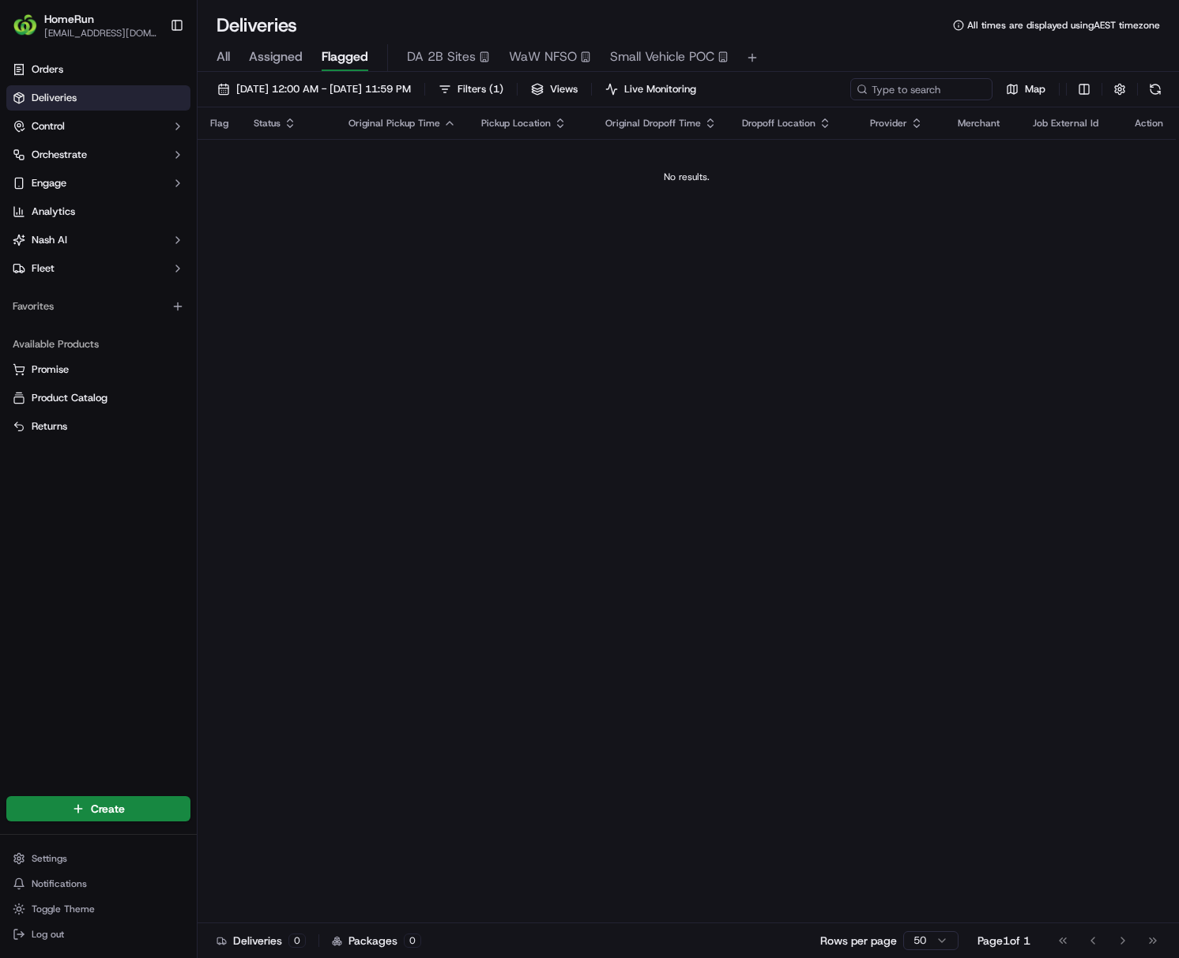
click at [804, 583] on div "Flag Status Original Pickup Time Pickup Location Original Dropoff Time Dropoff …" at bounding box center [687, 515] width 978 height 816
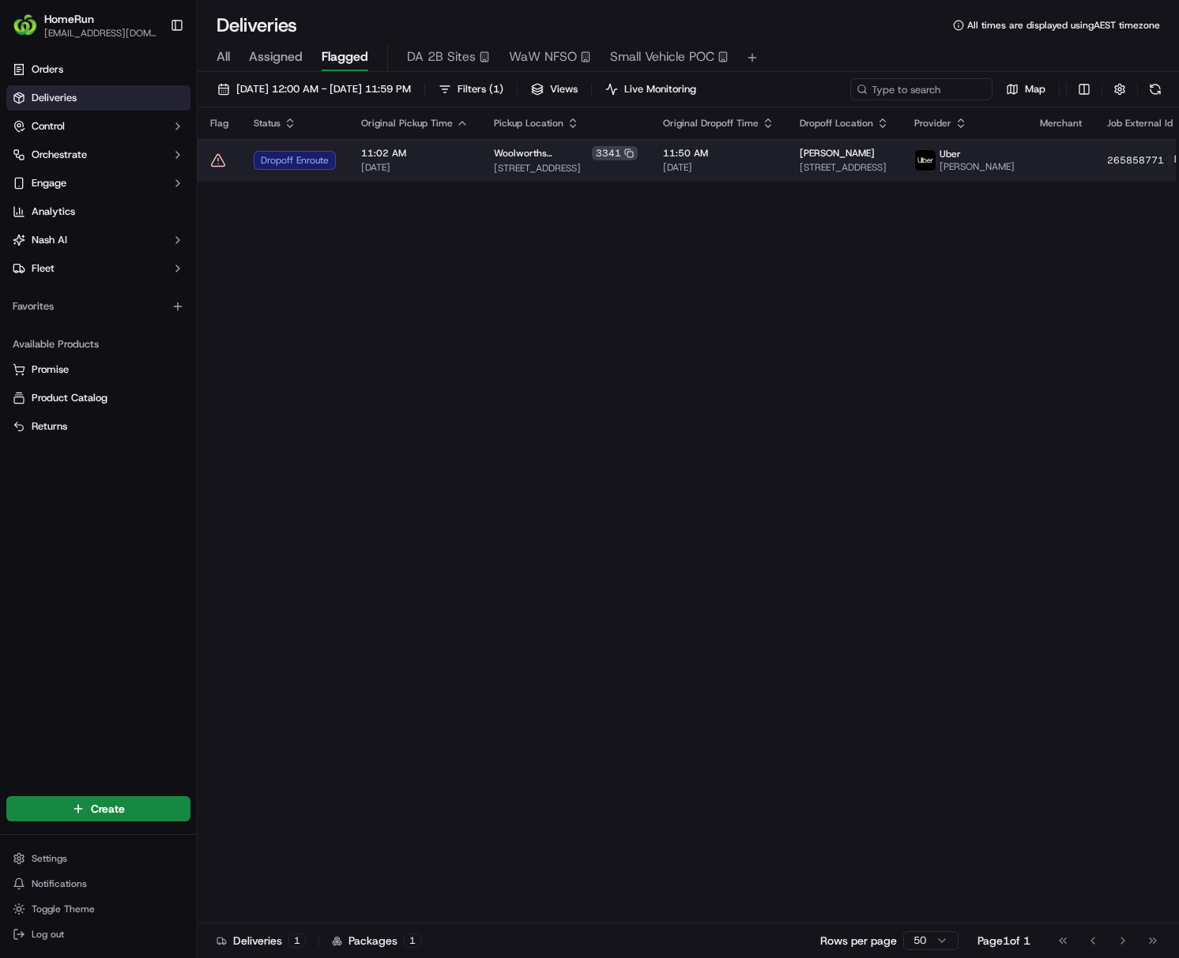
click at [945, 167] on td "265858771" at bounding box center [1145, 160] width 103 height 43
click at [945, 164] on rect at bounding box center [1181, 162] width 6 height 6
click at [945, 168] on html "HomeRun [EMAIL_ADDRESS][DOMAIN_NAME] Toggle Sidebar Orders Deliveries Control O…" at bounding box center [589, 479] width 1179 height 958
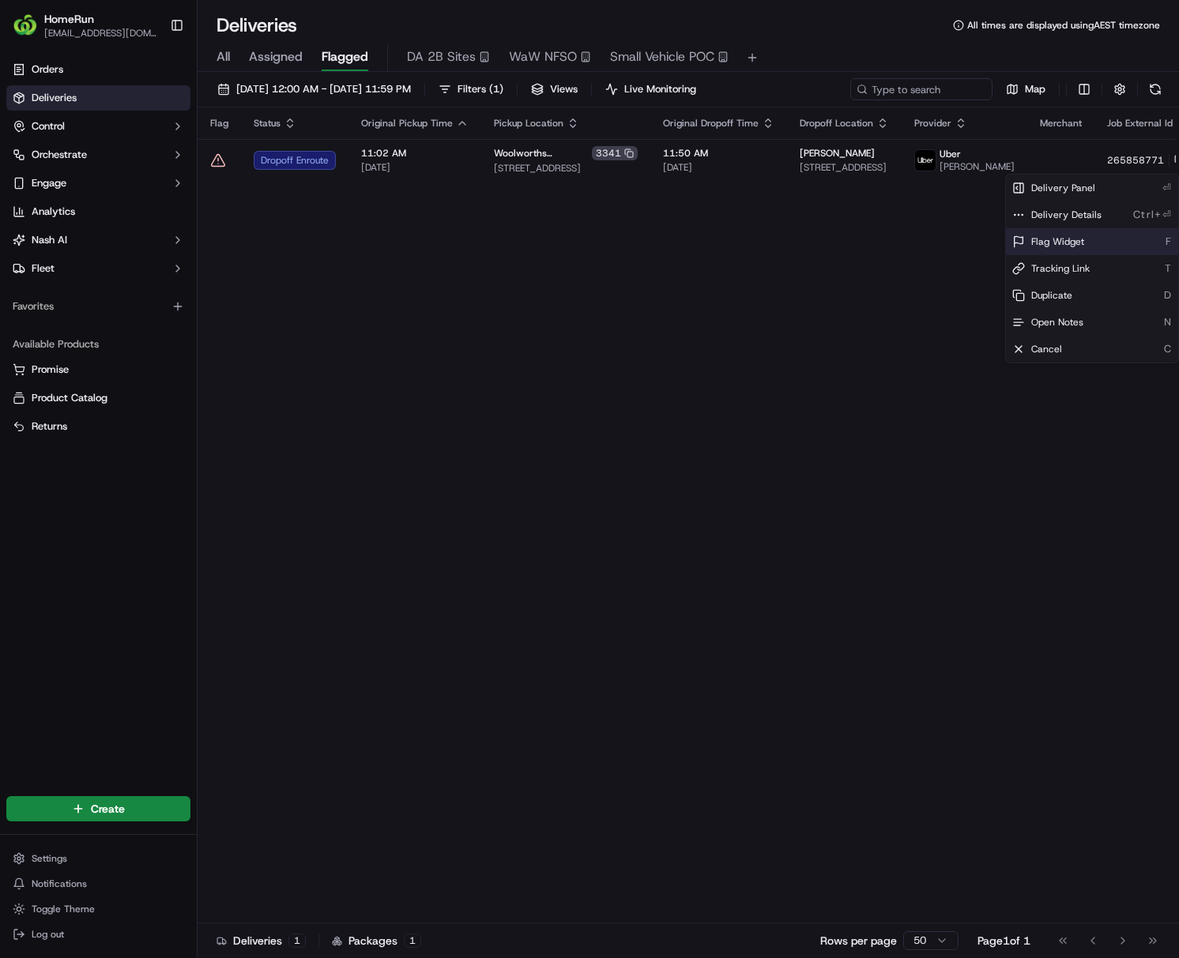
click at [945, 244] on span "Flag Widget" at bounding box center [1057, 241] width 53 height 13
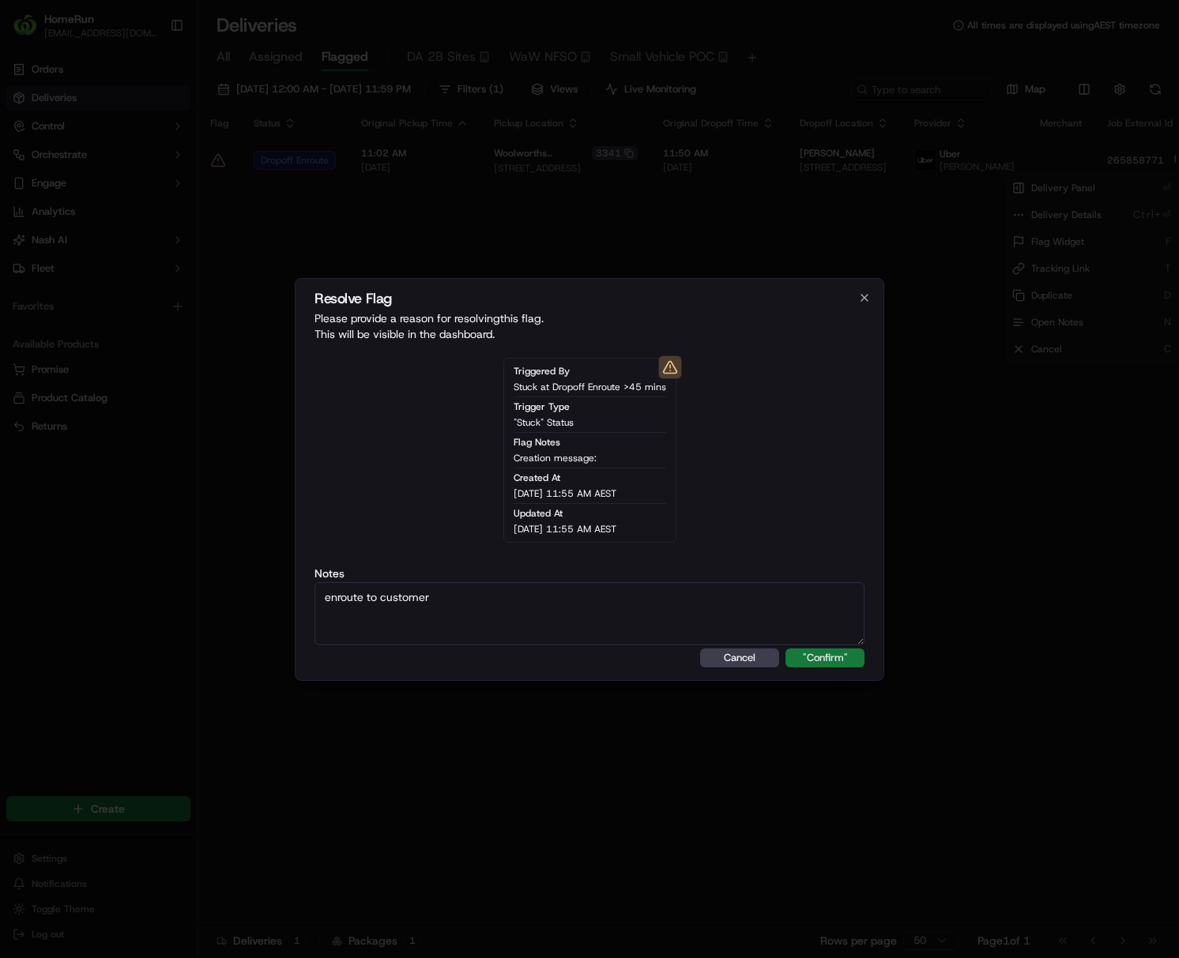
type textarea "enroute to customer"
click at [815, 655] on button ""Confirm"" at bounding box center [824, 658] width 79 height 19
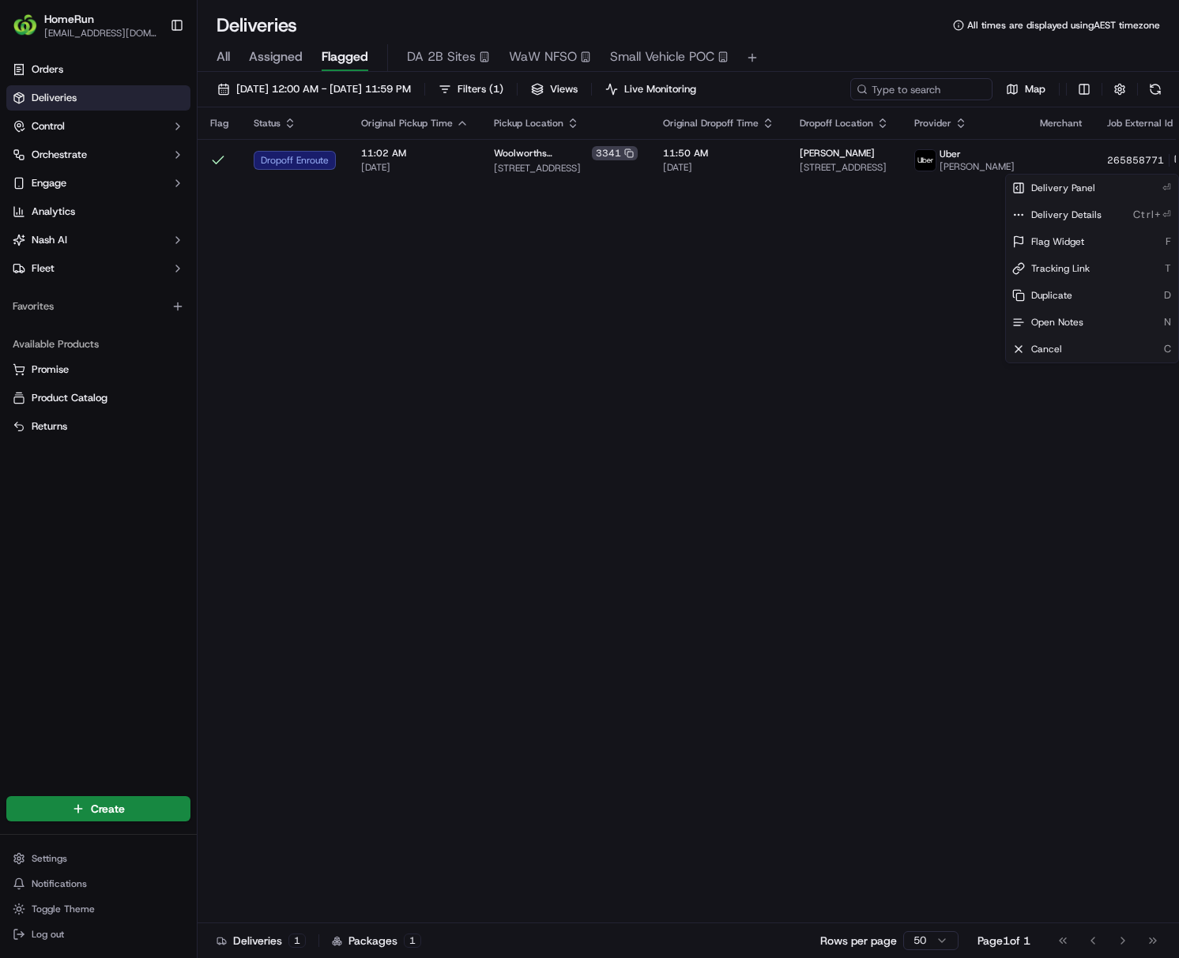
click at [760, 589] on html "HomeRun [EMAIL_ADDRESS][DOMAIN_NAME] Toggle Sidebar Orders Deliveries Control O…" at bounding box center [589, 479] width 1179 height 958
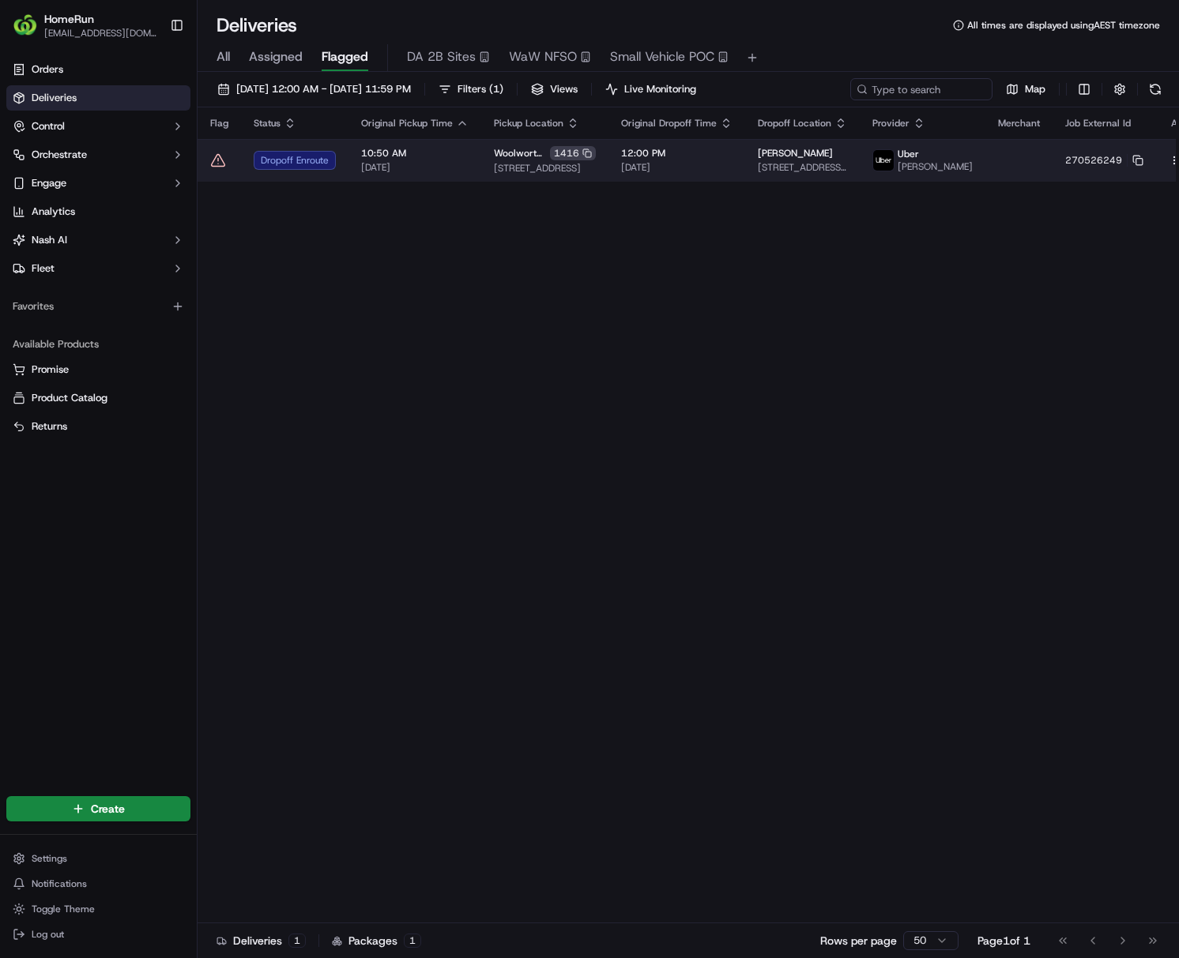
click at [528, 149] on td "Woolworths Double Bay [STREET_ADDRESS]" at bounding box center [544, 160] width 127 height 43
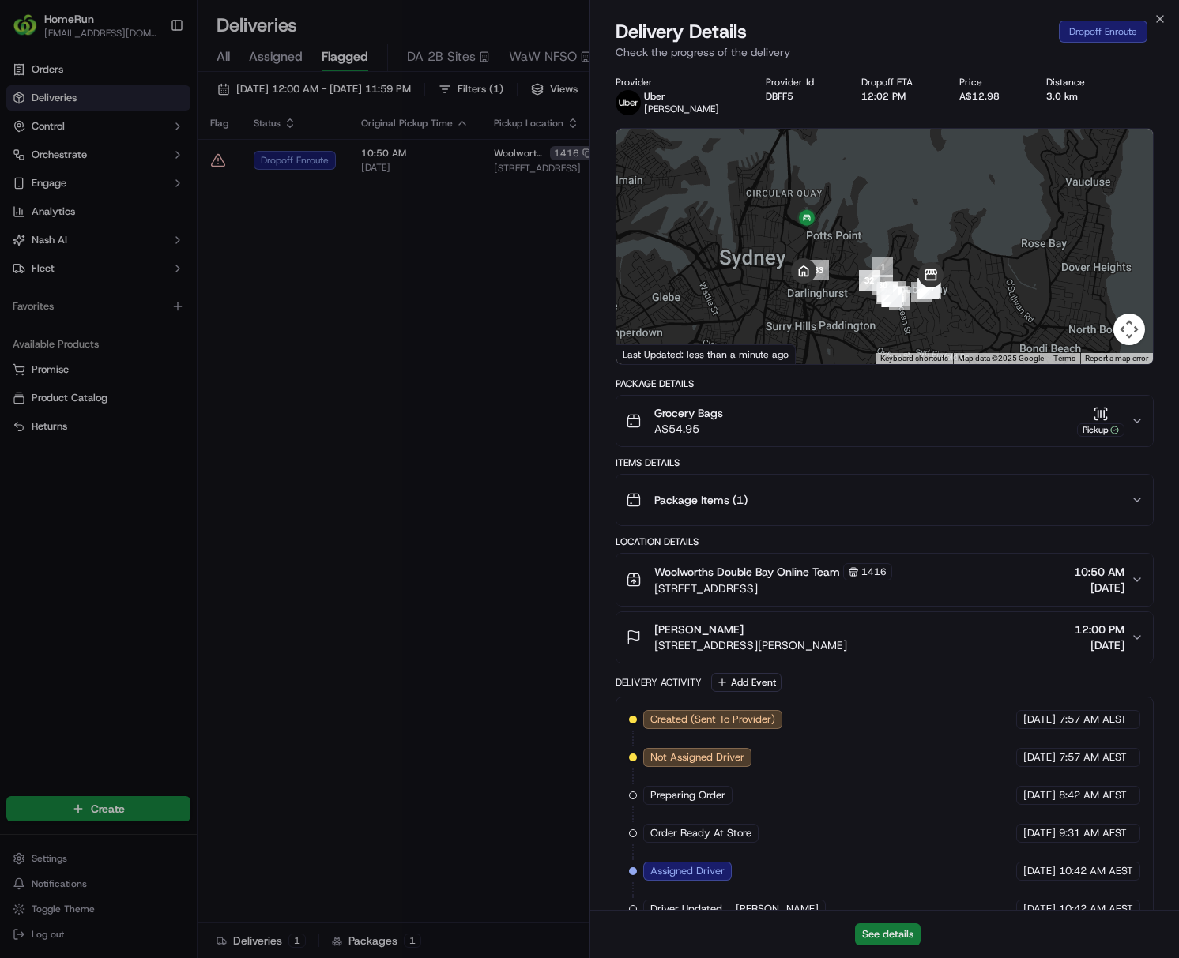
click at [858, 897] on button "See details" at bounding box center [888, 935] width 66 height 22
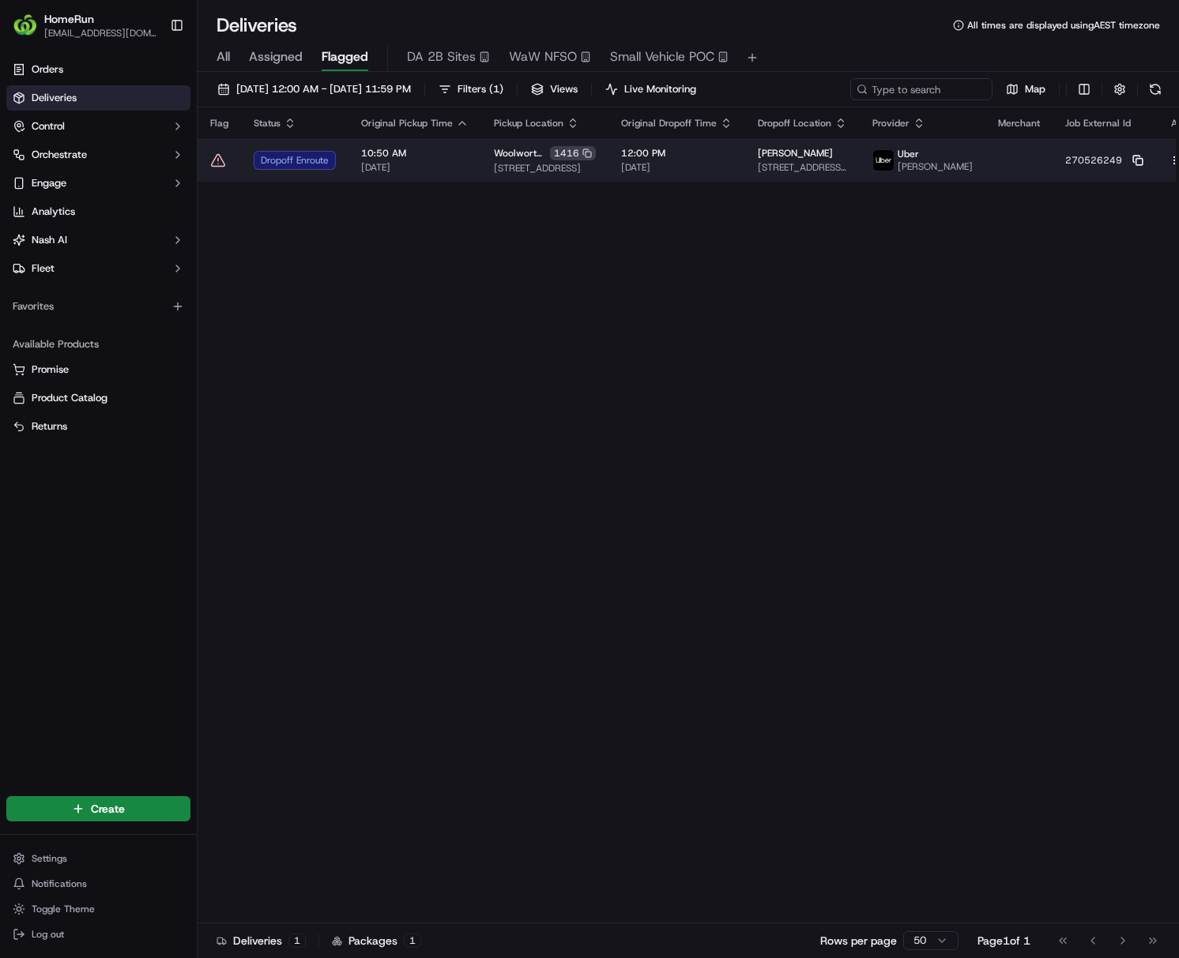
click at [945, 166] on icon at bounding box center [1137, 160] width 11 height 11
click at [945, 164] on html "HomeRun [EMAIL_ADDRESS][DOMAIN_NAME] Toggle Sidebar Orders Deliveries Control O…" at bounding box center [589, 479] width 1179 height 958
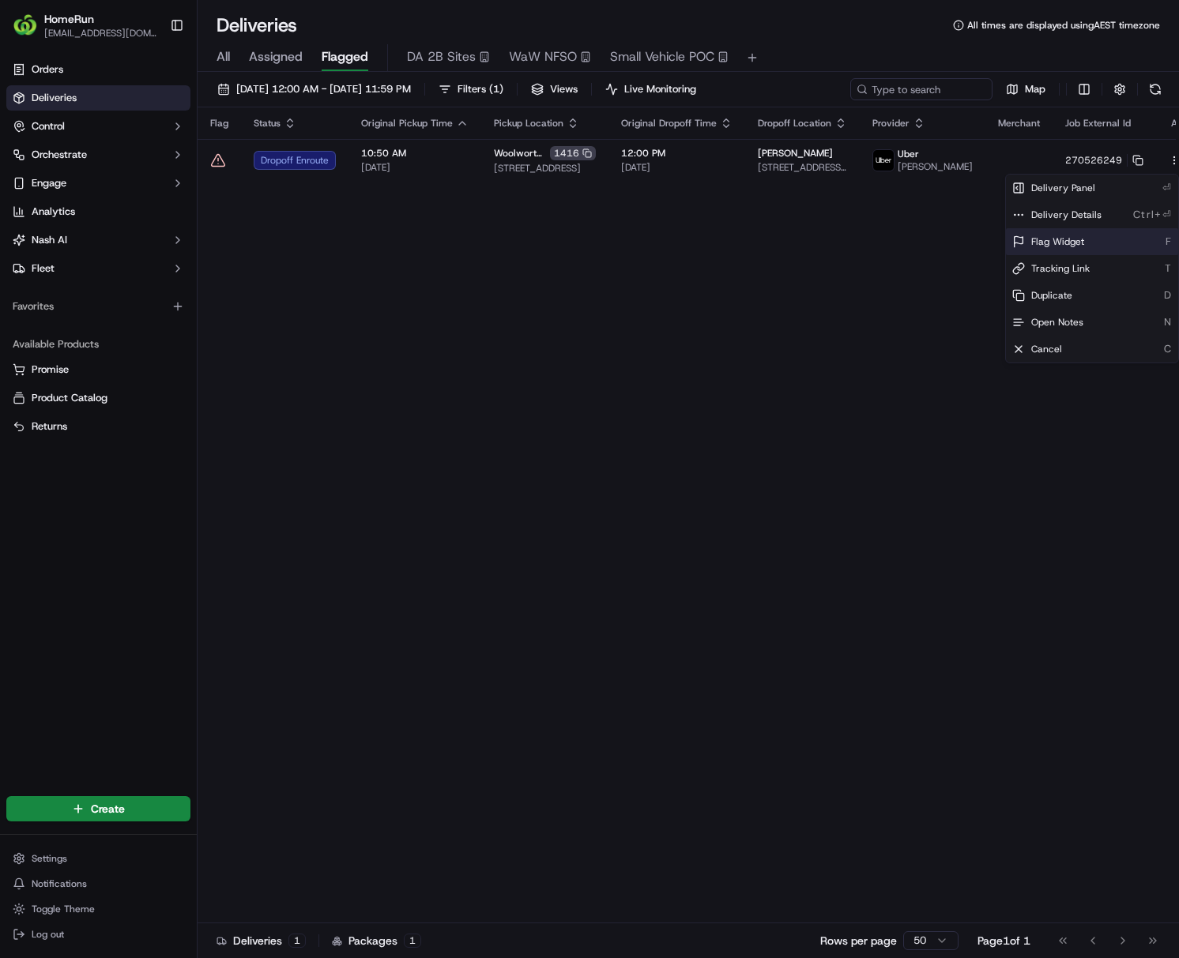
click at [945, 235] on span "Flag Widget" at bounding box center [1057, 241] width 53 height 13
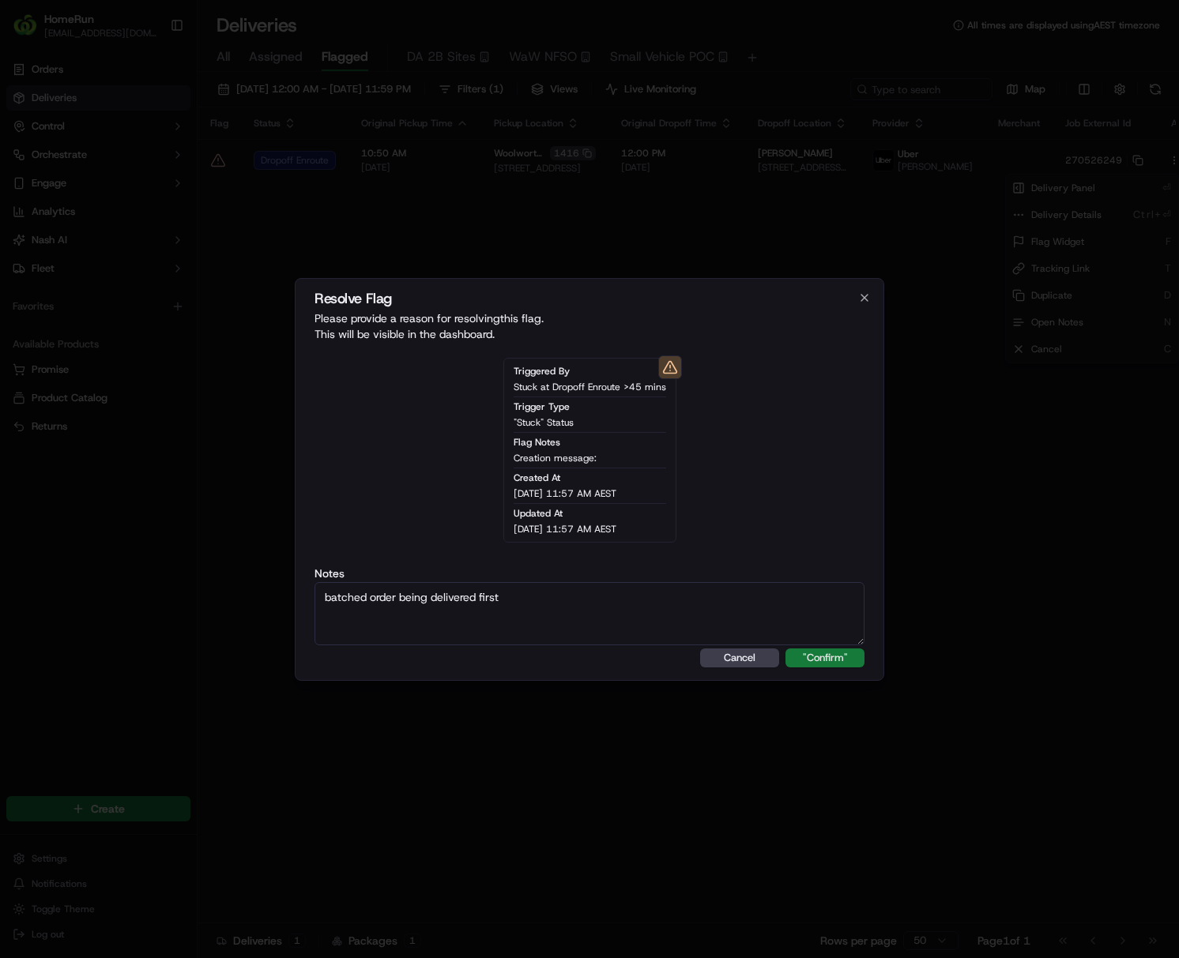
type textarea "batched order being delivered first"
click at [815, 659] on button ""Confirm"" at bounding box center [824, 658] width 79 height 19
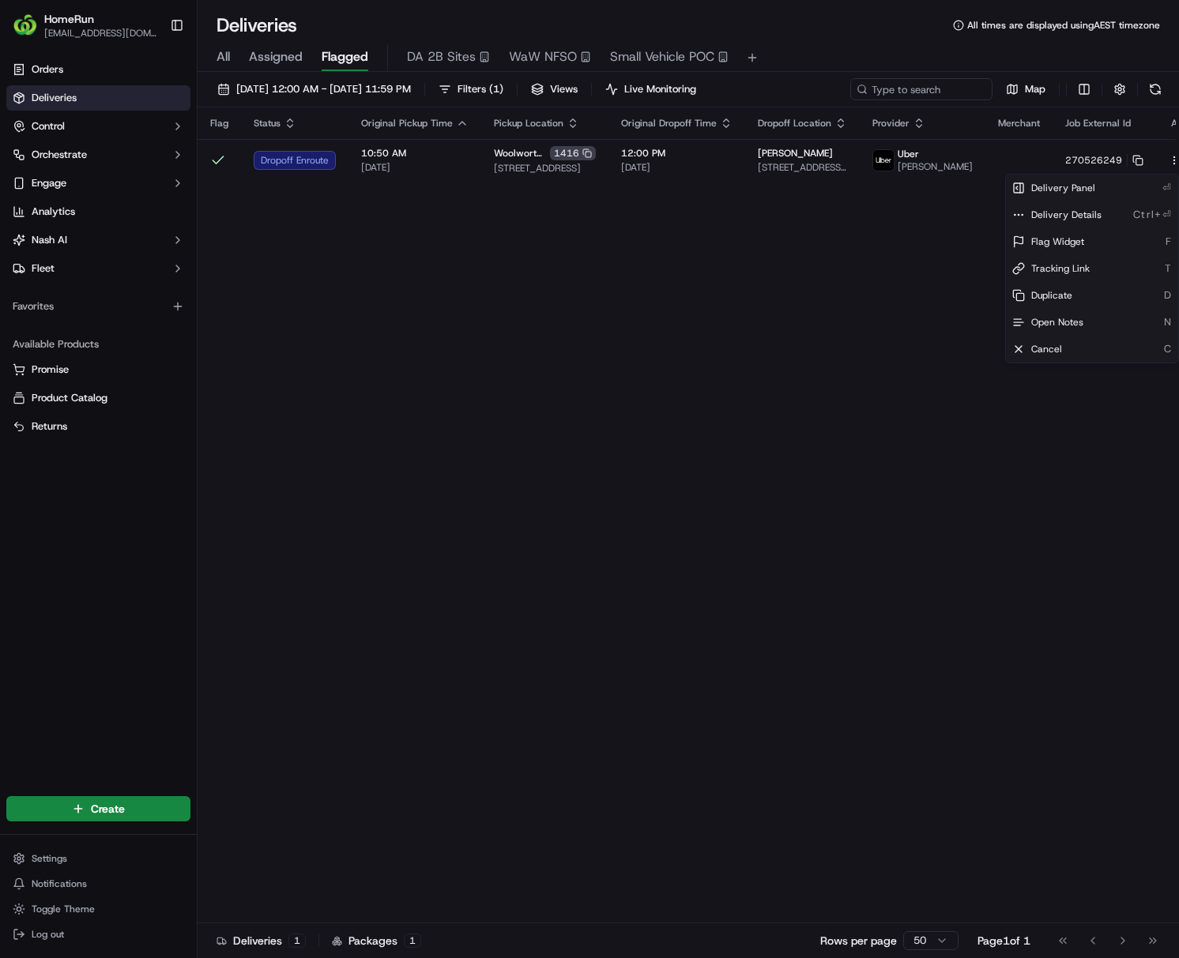
click at [759, 673] on html "HomeRun [EMAIL_ADDRESS][DOMAIN_NAME] Toggle Sidebar Orders Deliveries Control O…" at bounding box center [589, 479] width 1179 height 958
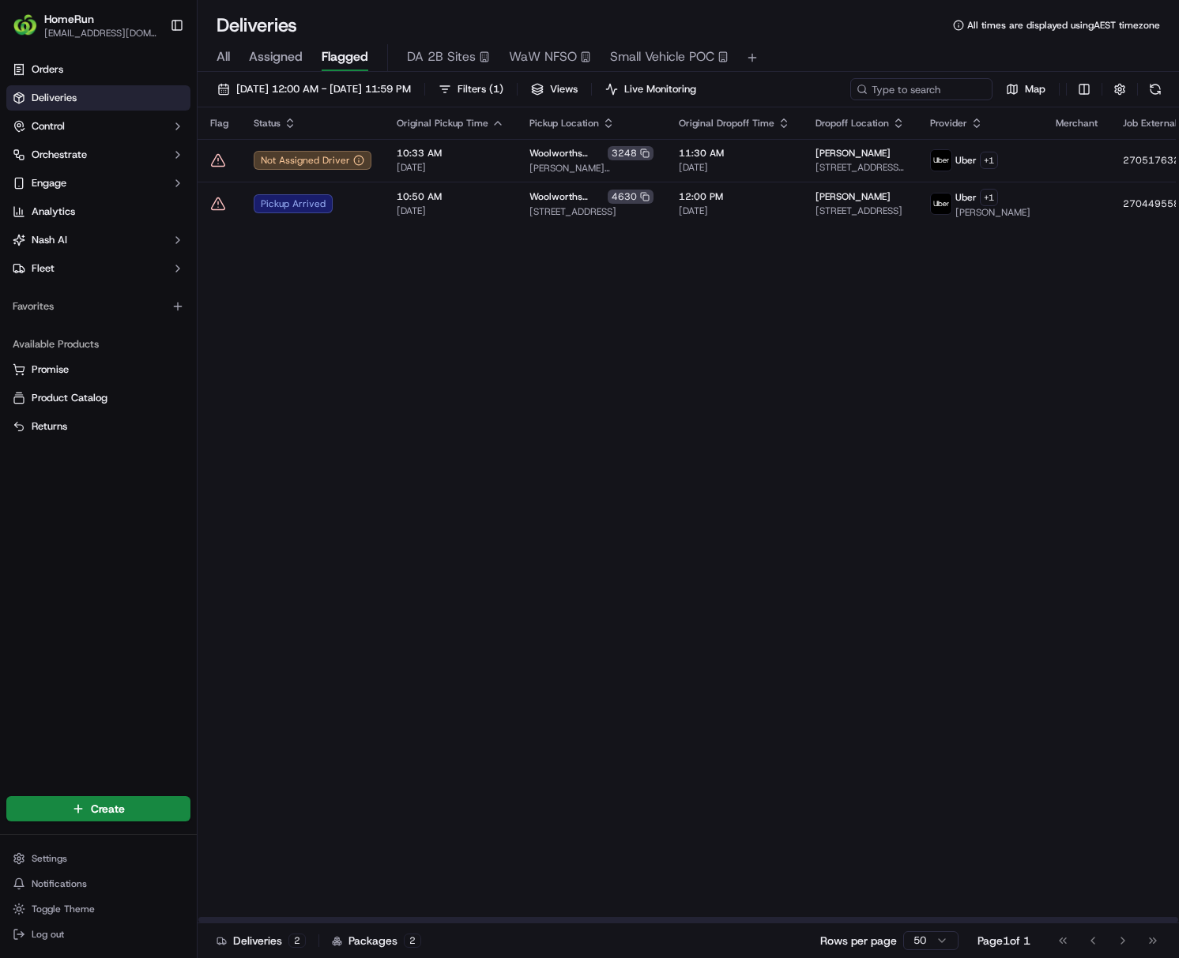
drag, startPoint x: 684, startPoint y: 593, endPoint x: 816, endPoint y: 551, distance: 138.4
click at [684, 593] on div "Flag Status Original Pickup Time Pickup Location Original Dropoff Time Dropoff …" at bounding box center [735, 515] width 1074 height 816
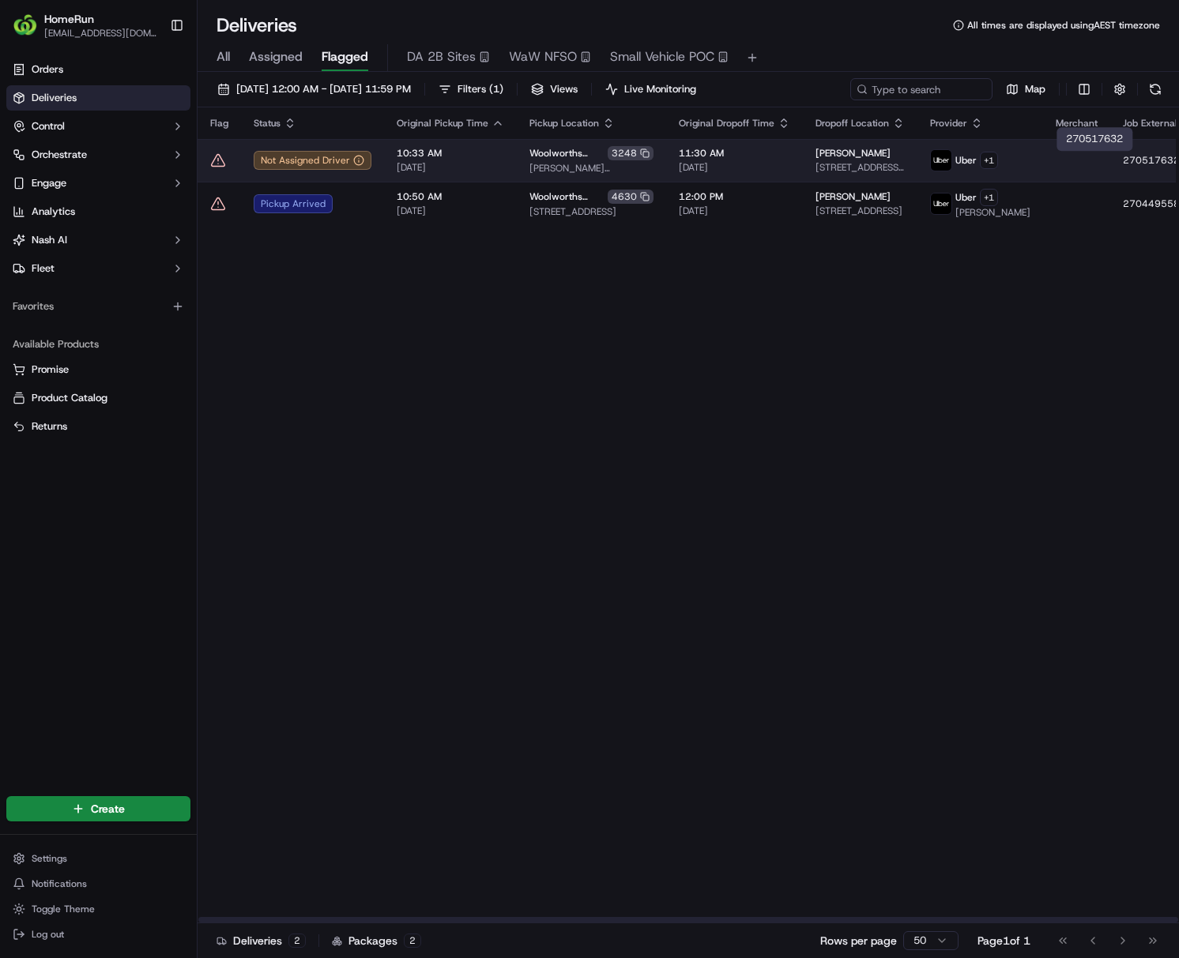
click at [945, 162] on icon at bounding box center [1195, 160] width 11 height 11
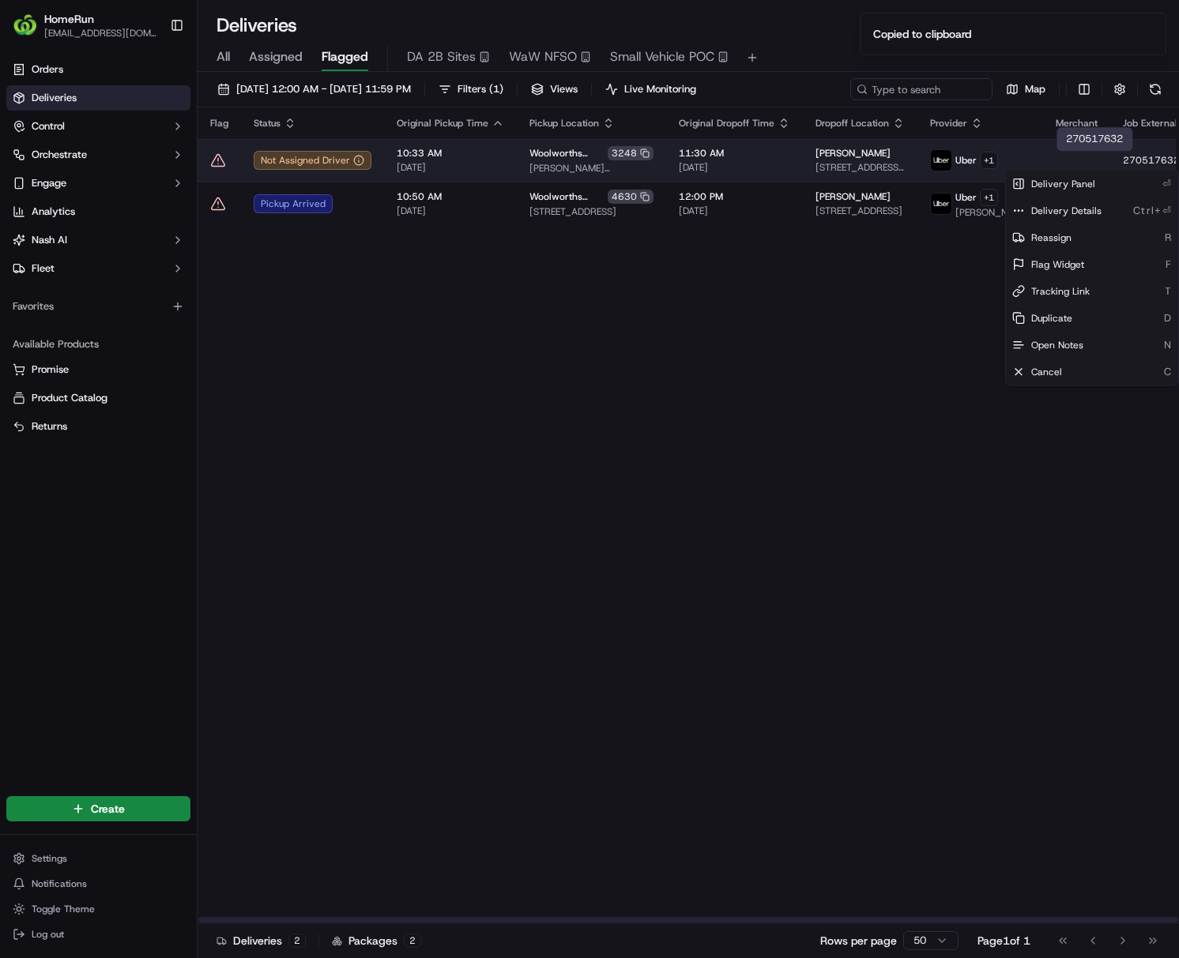
click at [945, 158] on html "HomeRun [EMAIL_ADDRESS][DOMAIN_NAME] Toggle Sidebar Orders Deliveries Control O…" at bounding box center [589, 479] width 1179 height 958
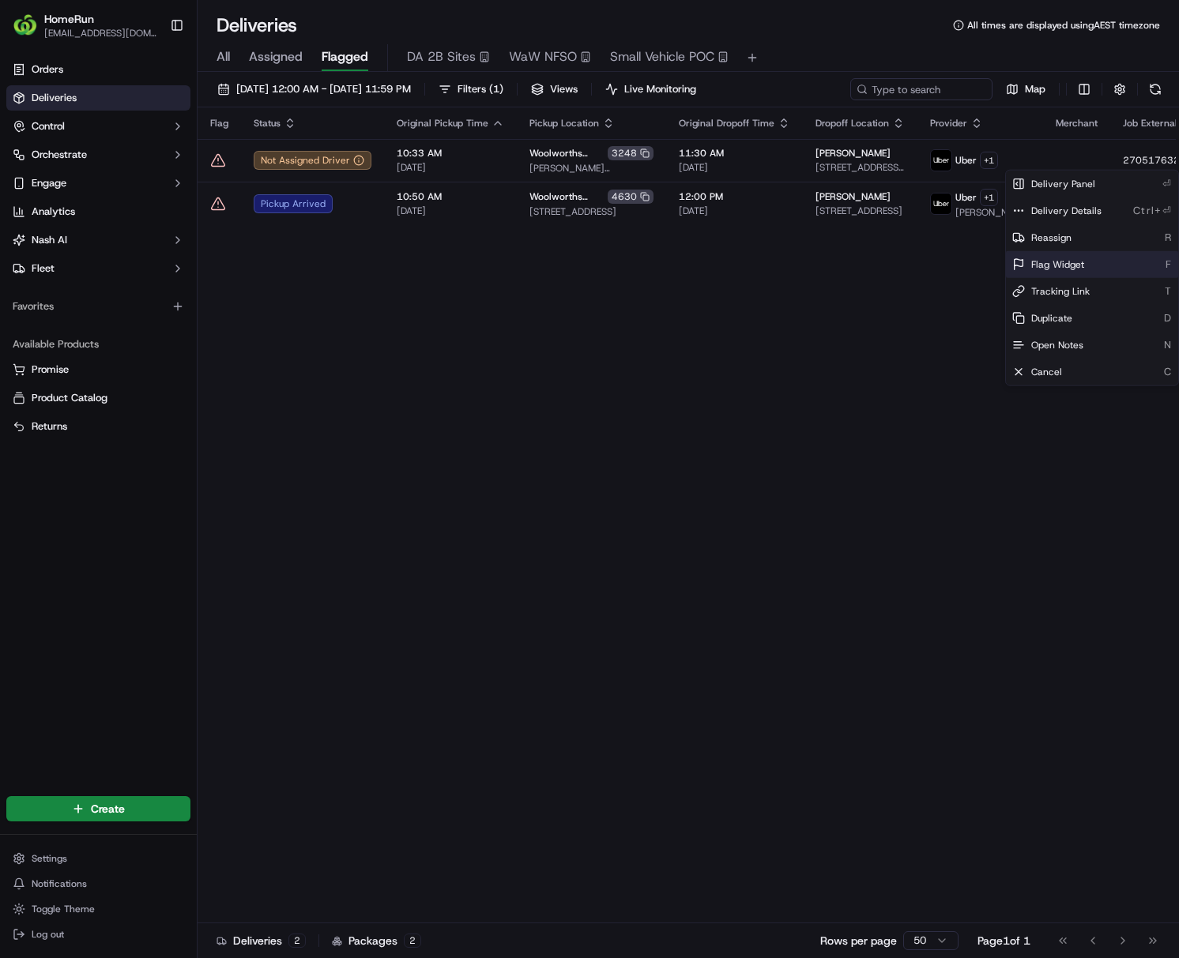
click at [945, 259] on div "Flag Widget F" at bounding box center [1092, 264] width 172 height 27
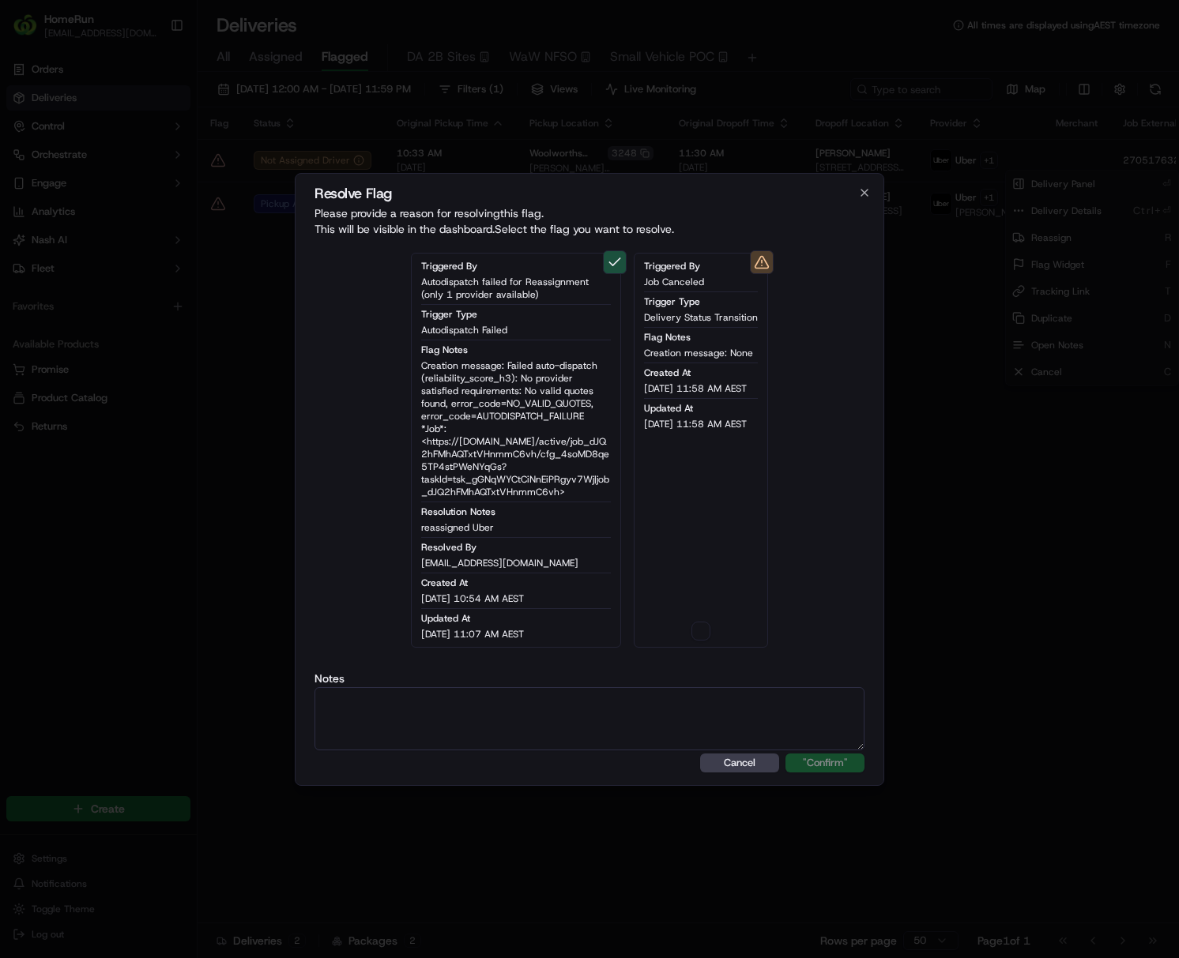
click at [700, 638] on button "button" at bounding box center [700, 631] width 19 height 19
click at [670, 700] on textarea at bounding box center [589, 718] width 550 height 63
click at [816, 766] on button ""Confirm"" at bounding box center [824, 763] width 79 height 19
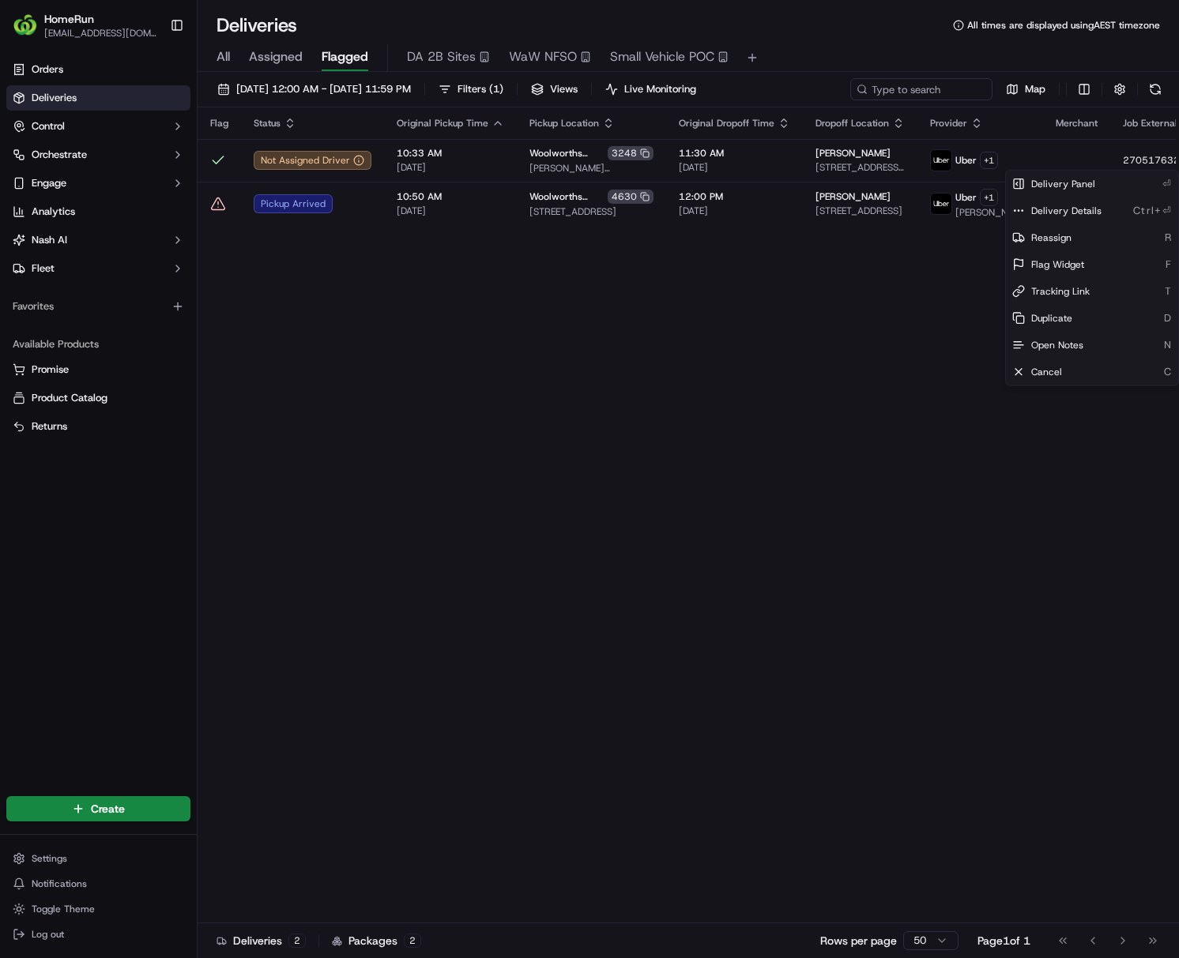
click at [945, 673] on html "HomeRun [EMAIL_ADDRESS][DOMAIN_NAME] Toggle Sidebar Orders Deliveries Control O…" at bounding box center [589, 479] width 1179 height 958
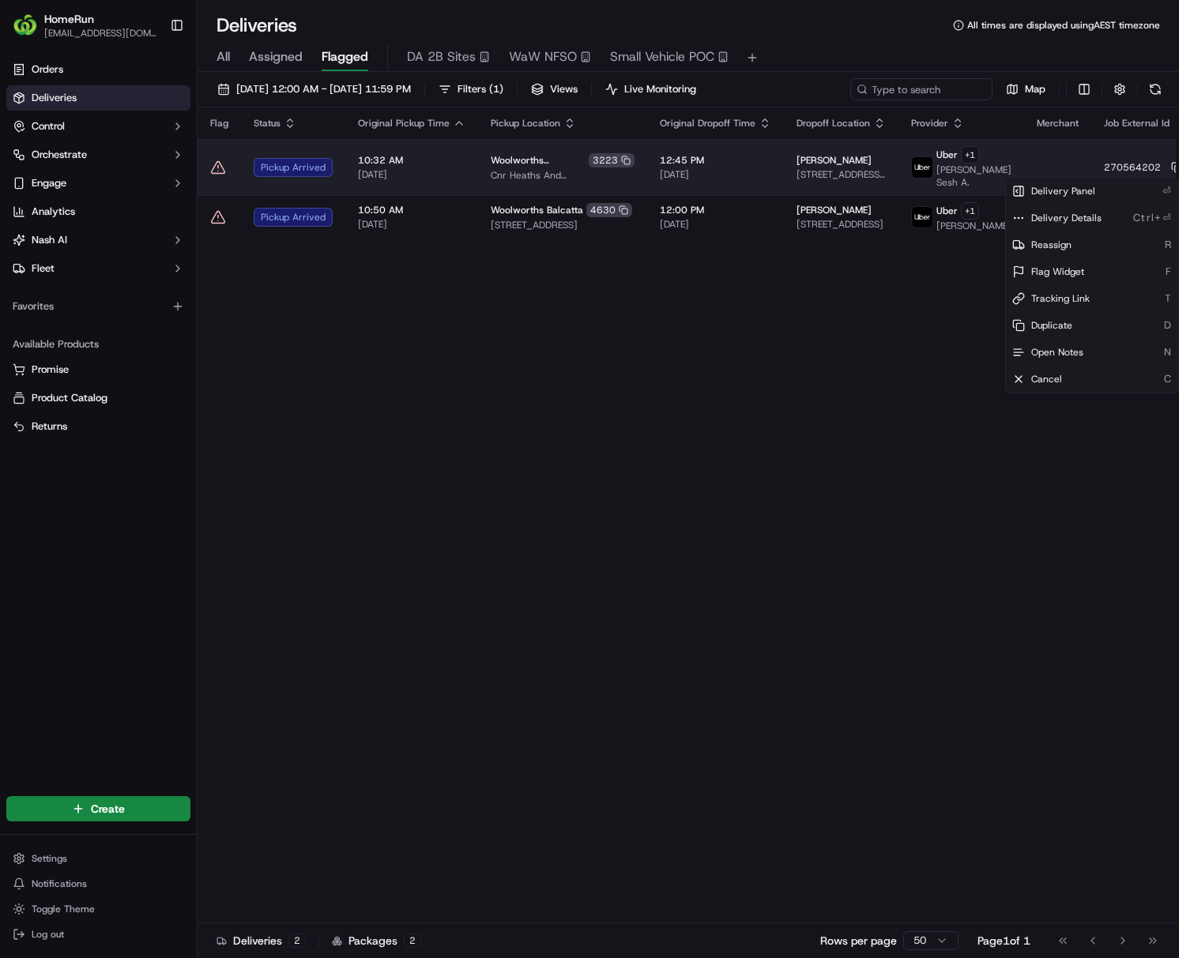
click at [945, 162] on html "HomeRun [EMAIL_ADDRESS][DOMAIN_NAME] Toggle Sidebar Orders Deliveries Control O…" at bounding box center [589, 479] width 1179 height 958
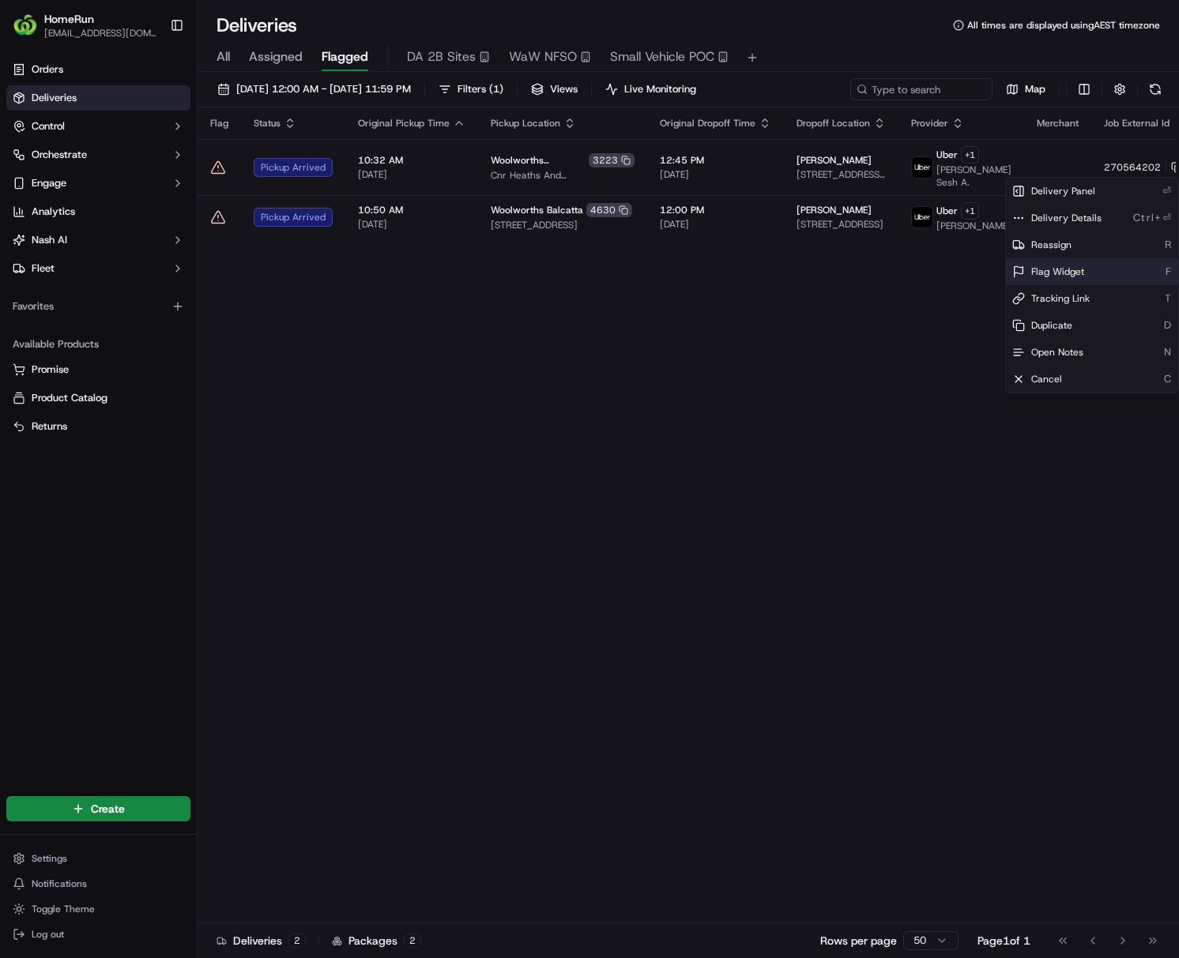
click at [945, 261] on div "Flag Widget F" at bounding box center [1092, 271] width 172 height 27
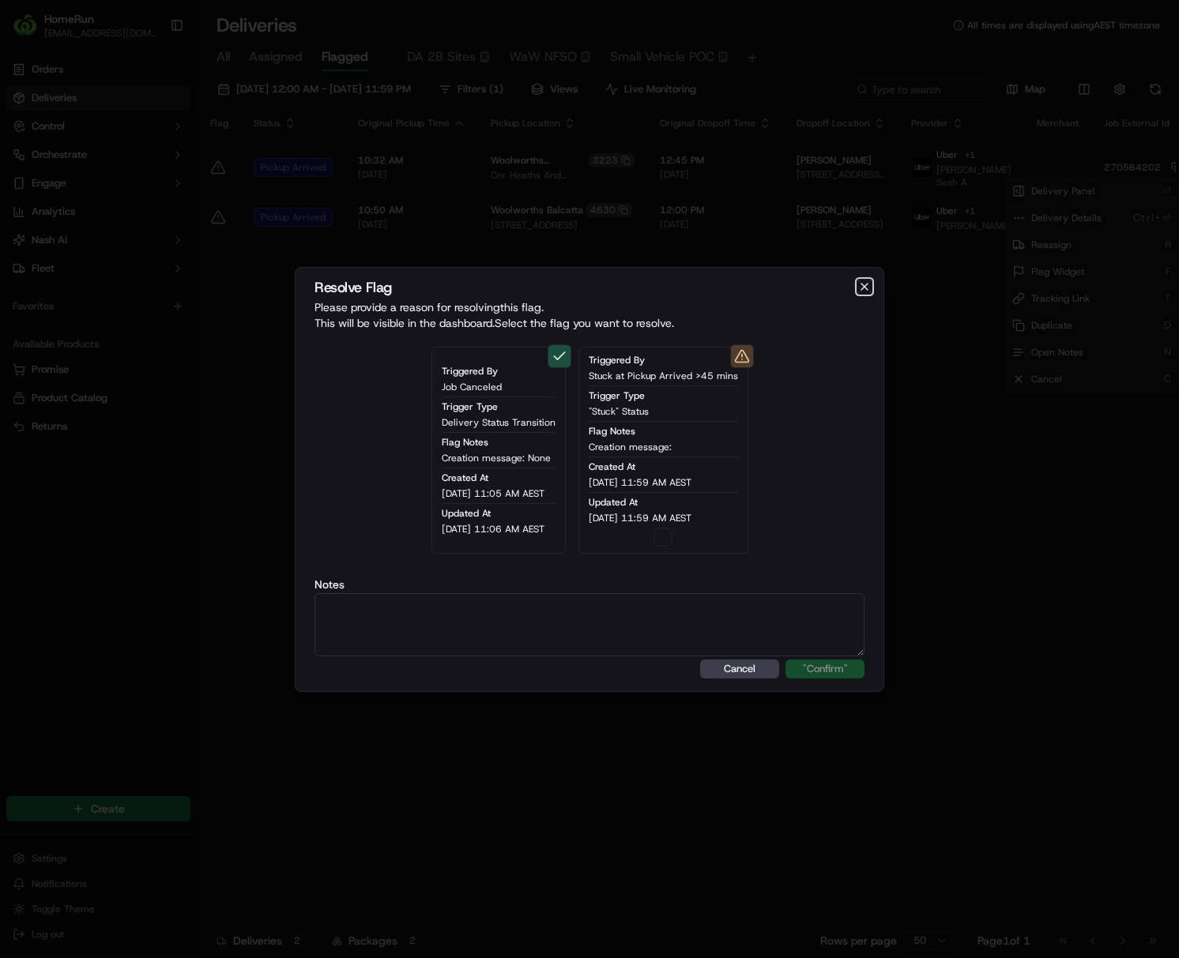
click at [867, 284] on icon "button" at bounding box center [864, 286] width 13 height 13
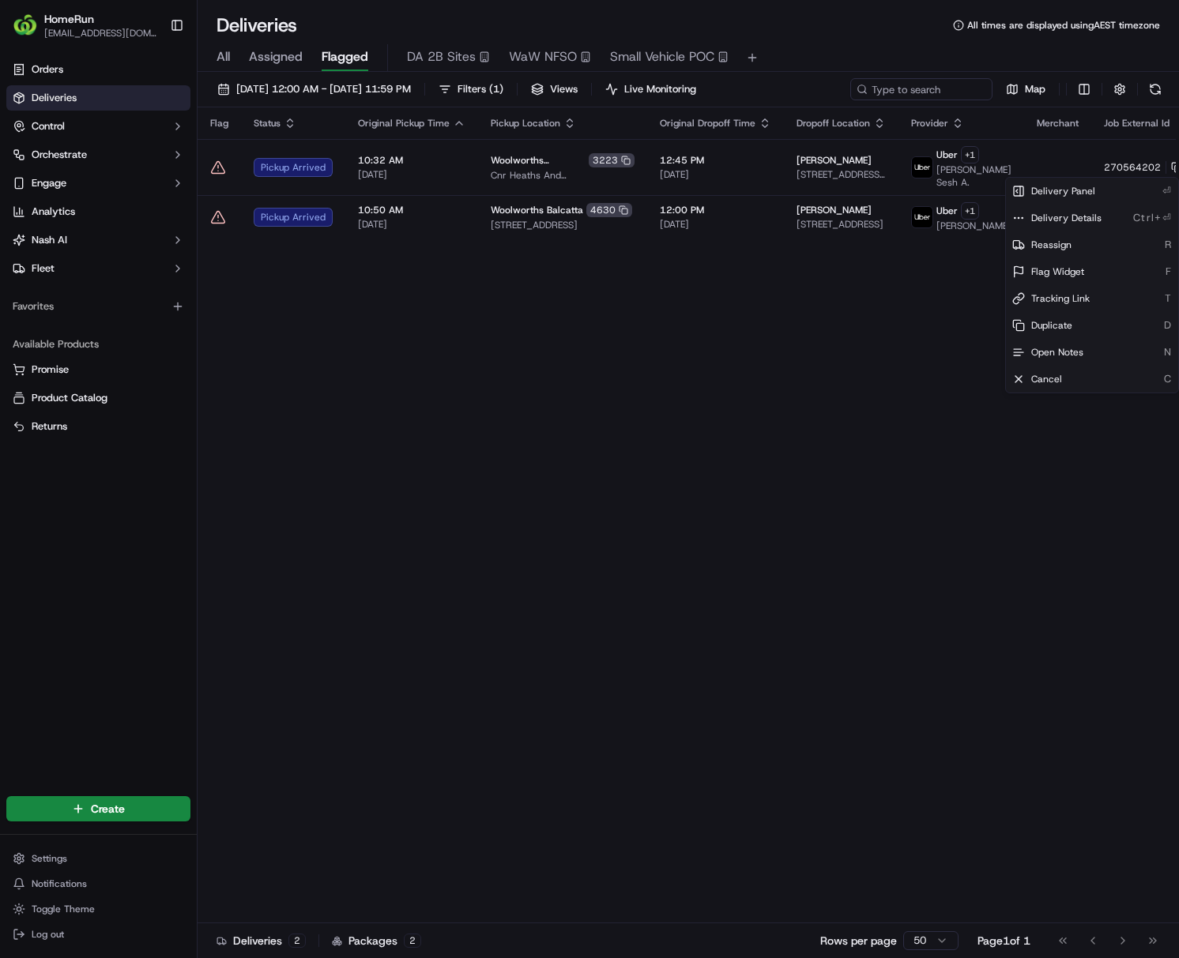
click at [872, 387] on html "HomeRun [EMAIL_ADDRESS][DOMAIN_NAME] Toggle Sidebar Orders Deliveries Control O…" at bounding box center [589, 479] width 1179 height 958
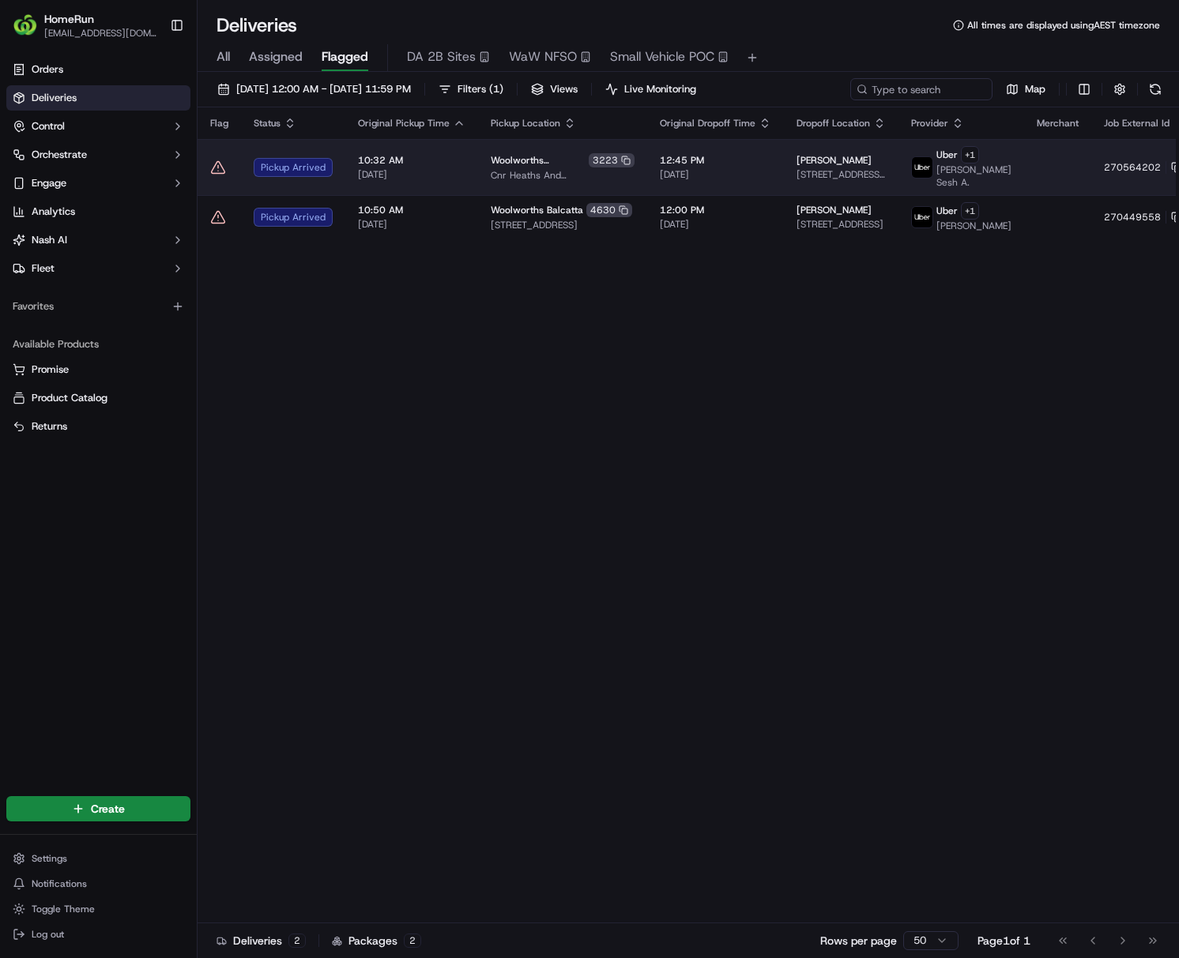
click at [825, 183] on td "[PERSON_NAME] [STREET_ADDRESS][PERSON_NAME]" at bounding box center [841, 167] width 115 height 56
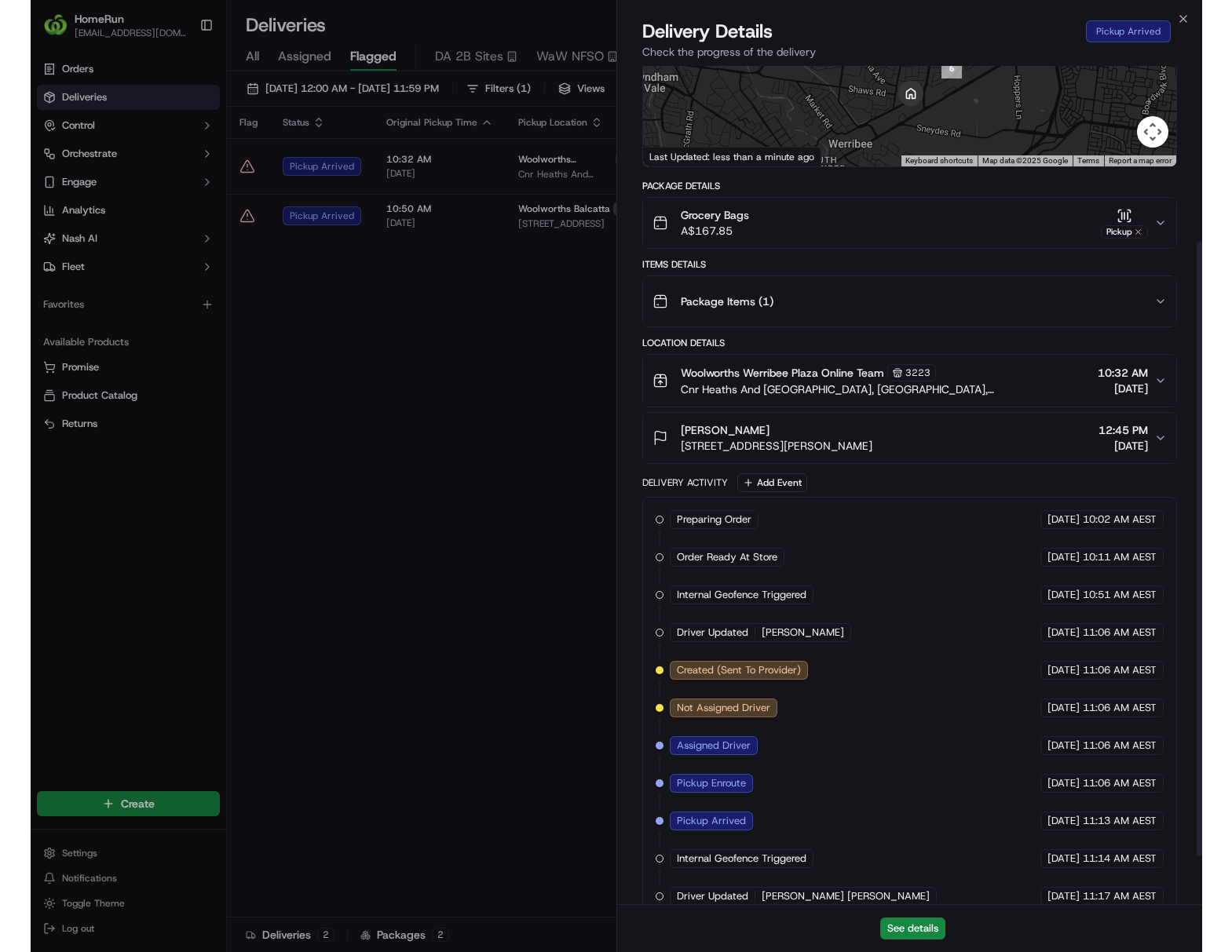
scroll to position [305, 0]
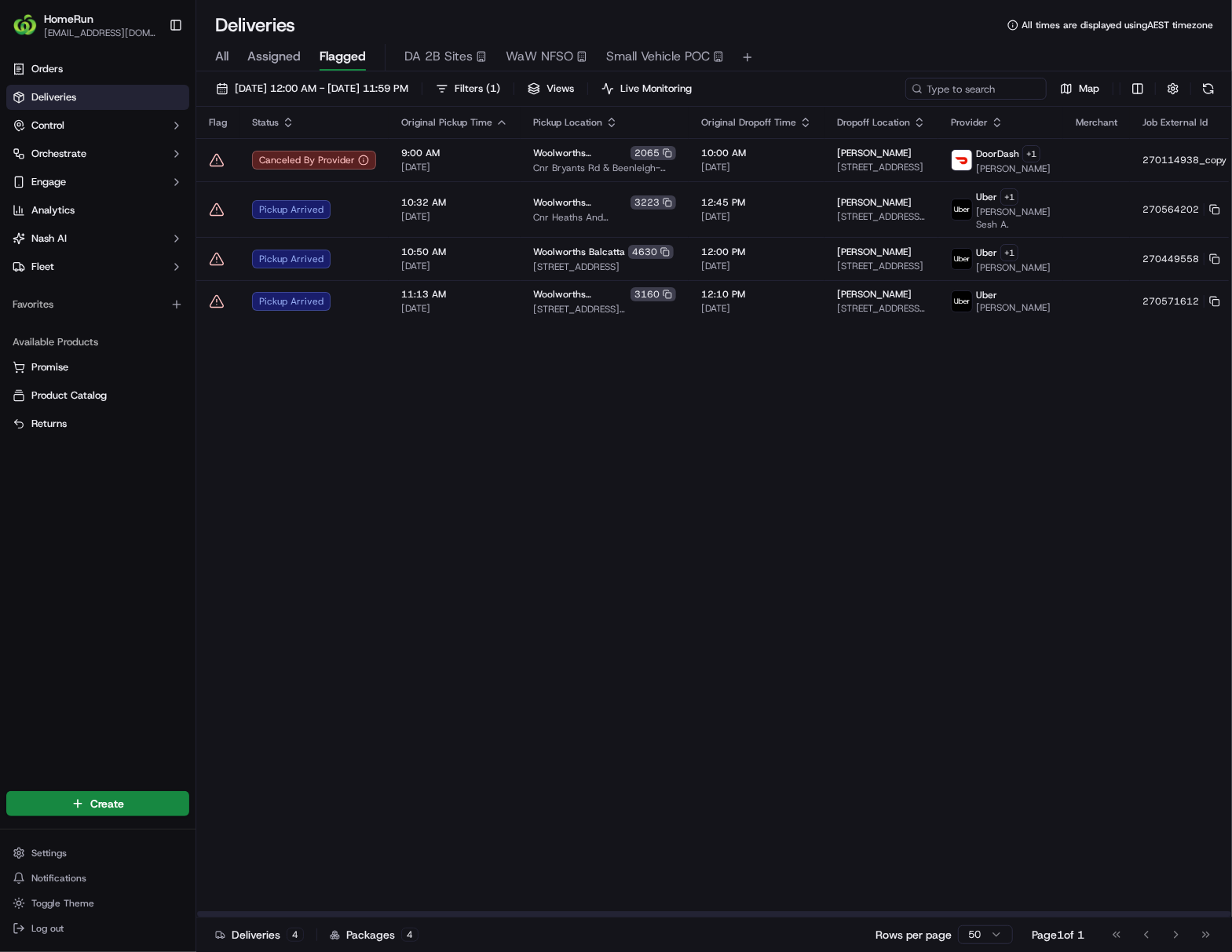
click at [843, 542] on div "Flag Status Original Pickup Time Pickup Location Original Dropoff Time Dropoff …" at bounding box center [757, 512] width 1122 height 811
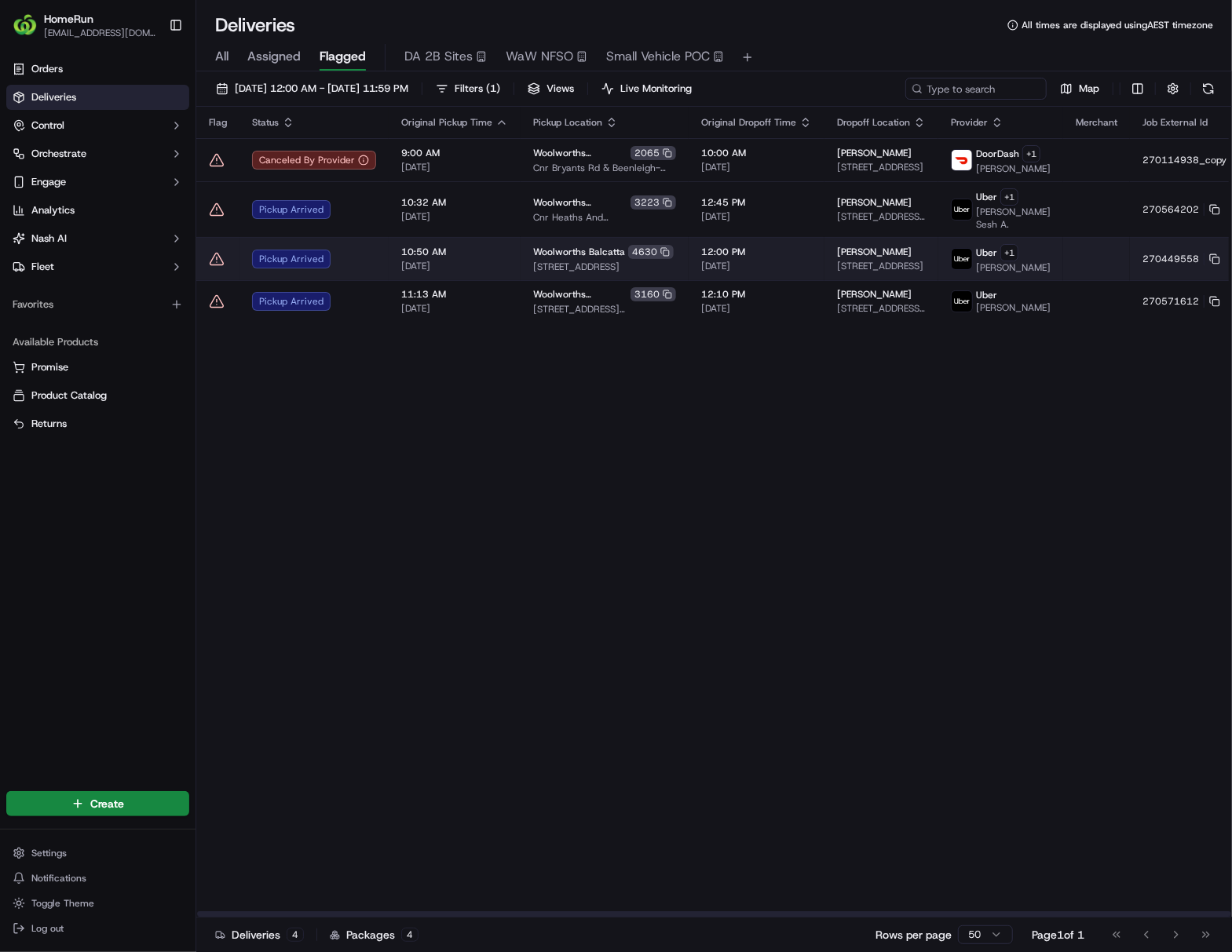
click at [837, 271] on span "[STREET_ADDRESS]" at bounding box center [880, 265] width 88 height 13
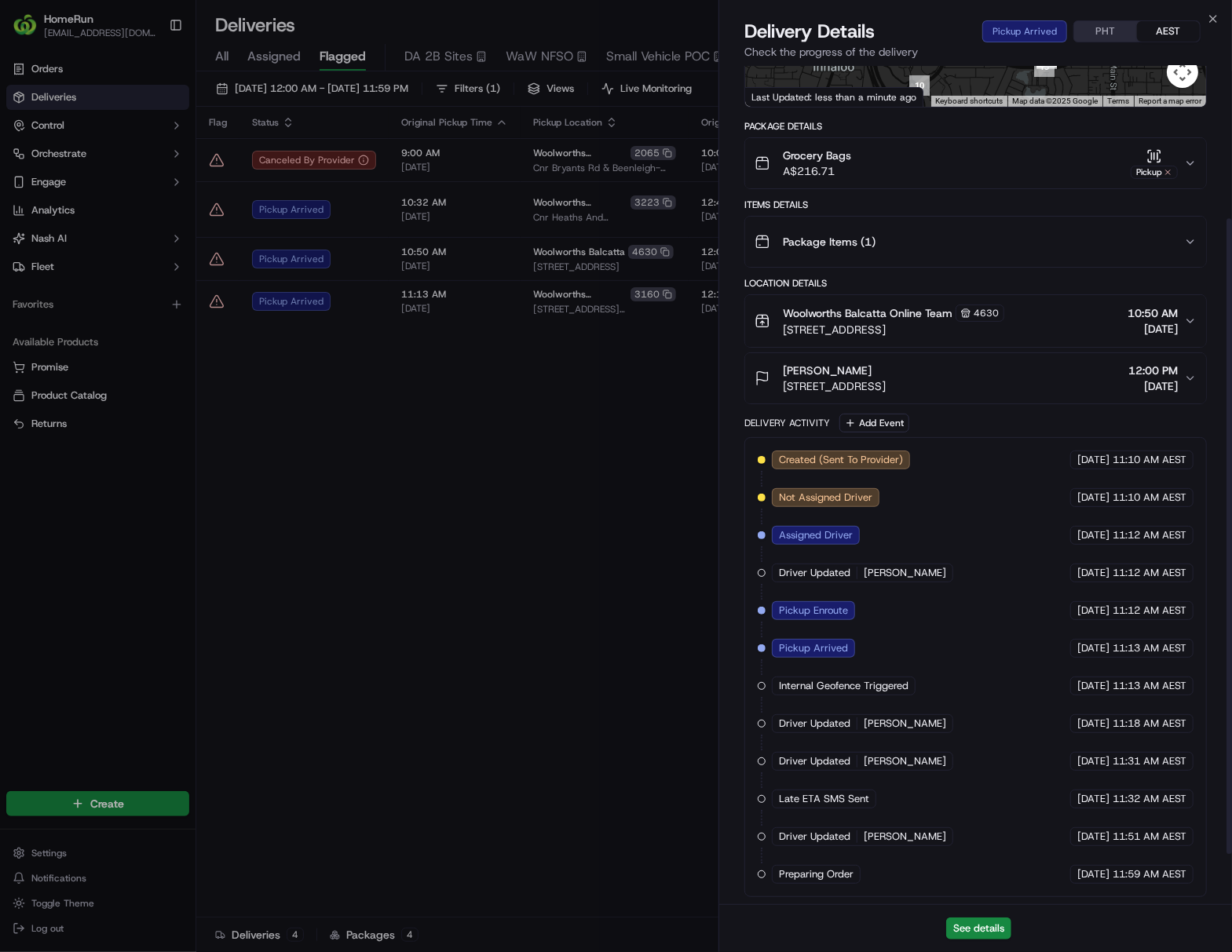
scroll to position [267, 0]
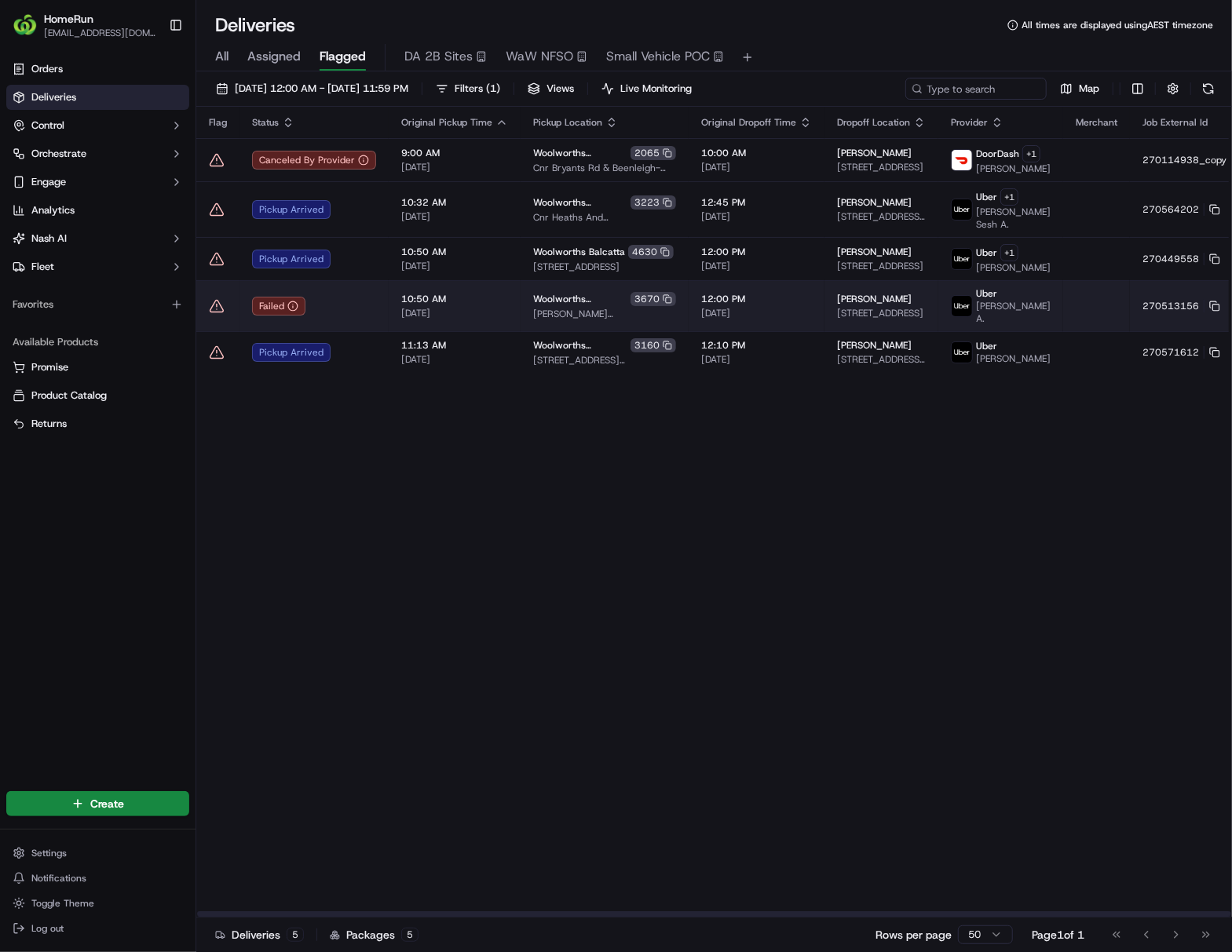
click at [939, 331] on td "[PERSON_NAME] A." at bounding box center [1001, 305] width 125 height 51
click at [939, 312] on icon at bounding box center [1214, 306] width 11 height 11
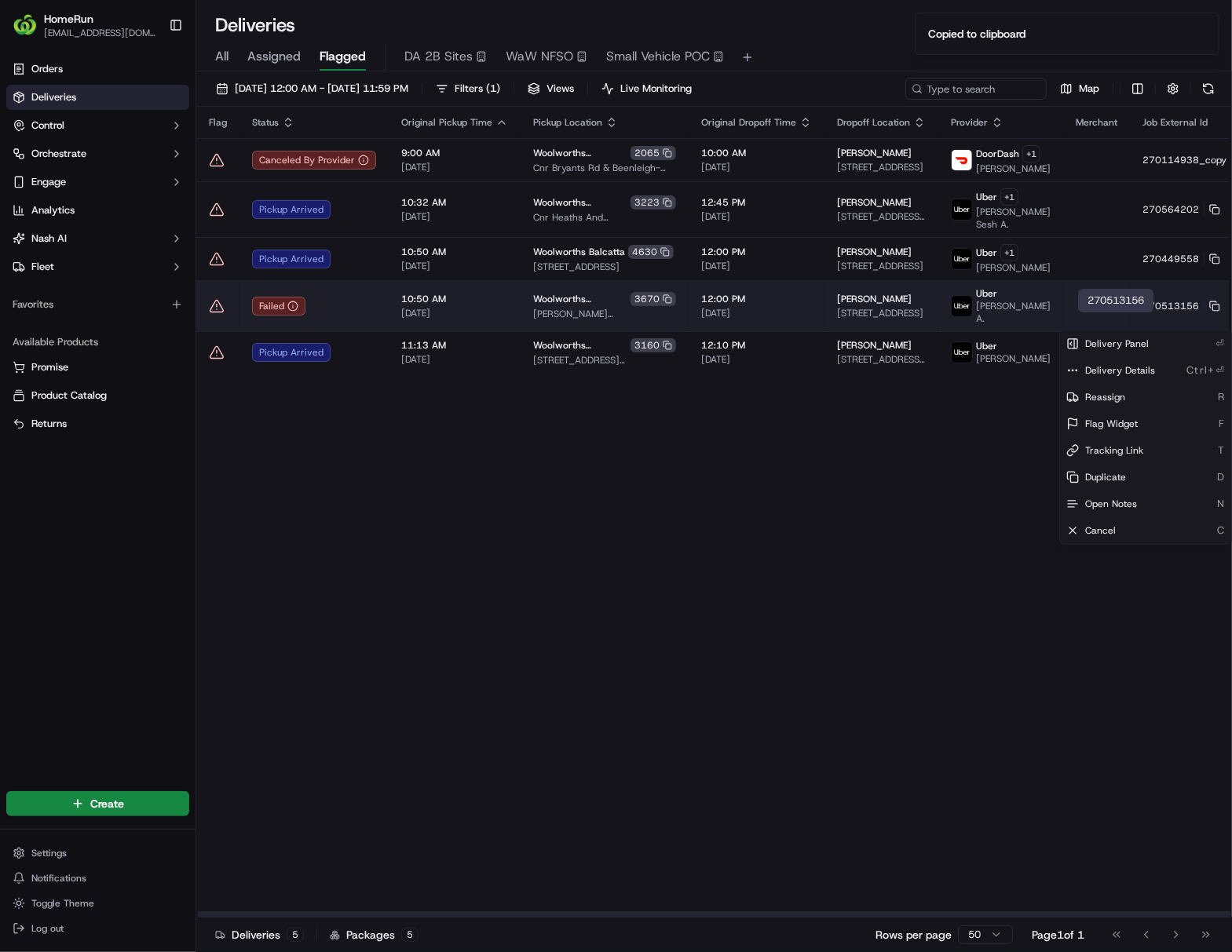
click at [939, 318] on html "HomeRun [EMAIL_ADDRESS][DOMAIN_NAME] Toggle Sidebar Orders Deliveries Control O…" at bounding box center [616, 476] width 1232 height 952
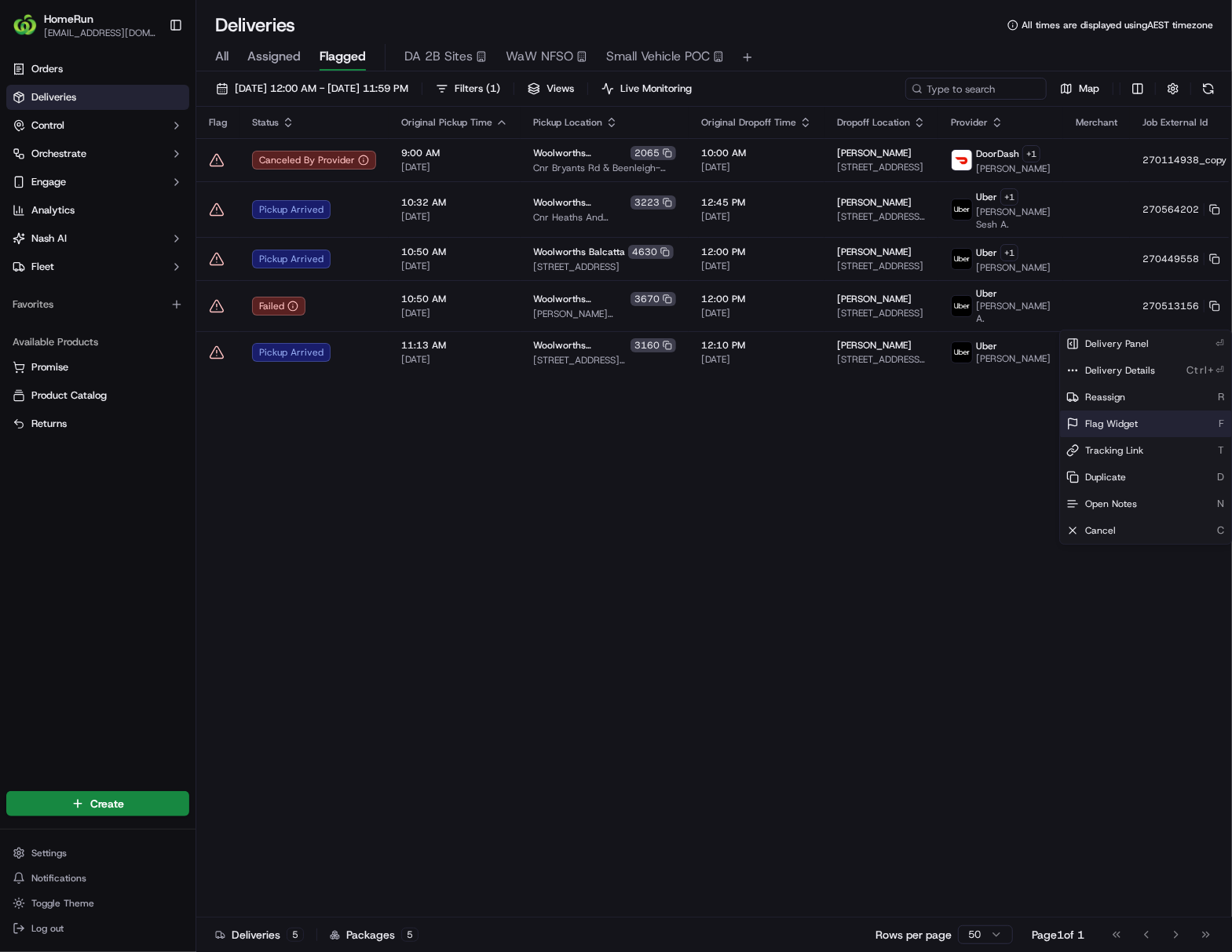
click at [939, 419] on span "Flag Widget" at bounding box center [1111, 423] width 53 height 13
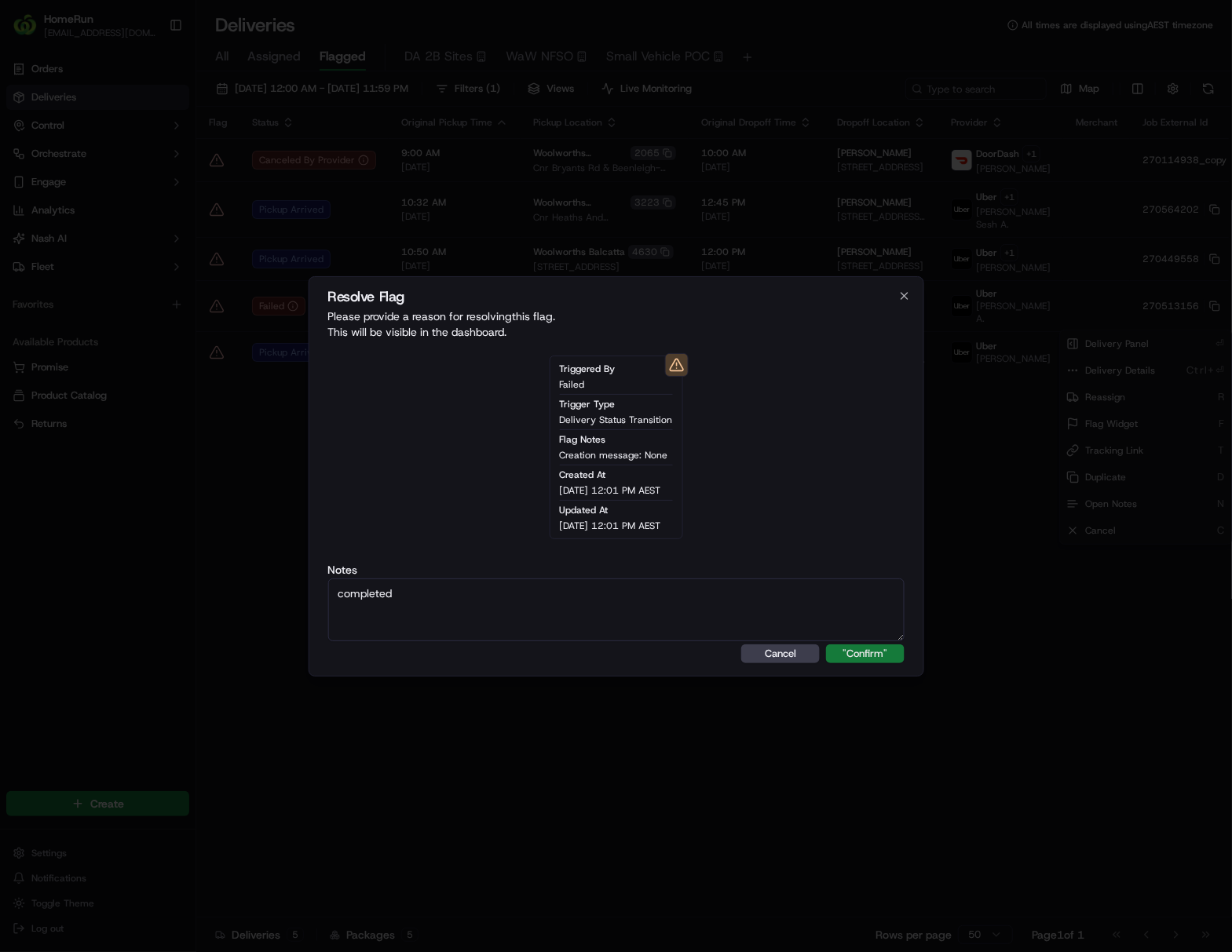
type textarea "completed"
click at [876, 652] on button ""Confirm"" at bounding box center [864, 654] width 78 height 19
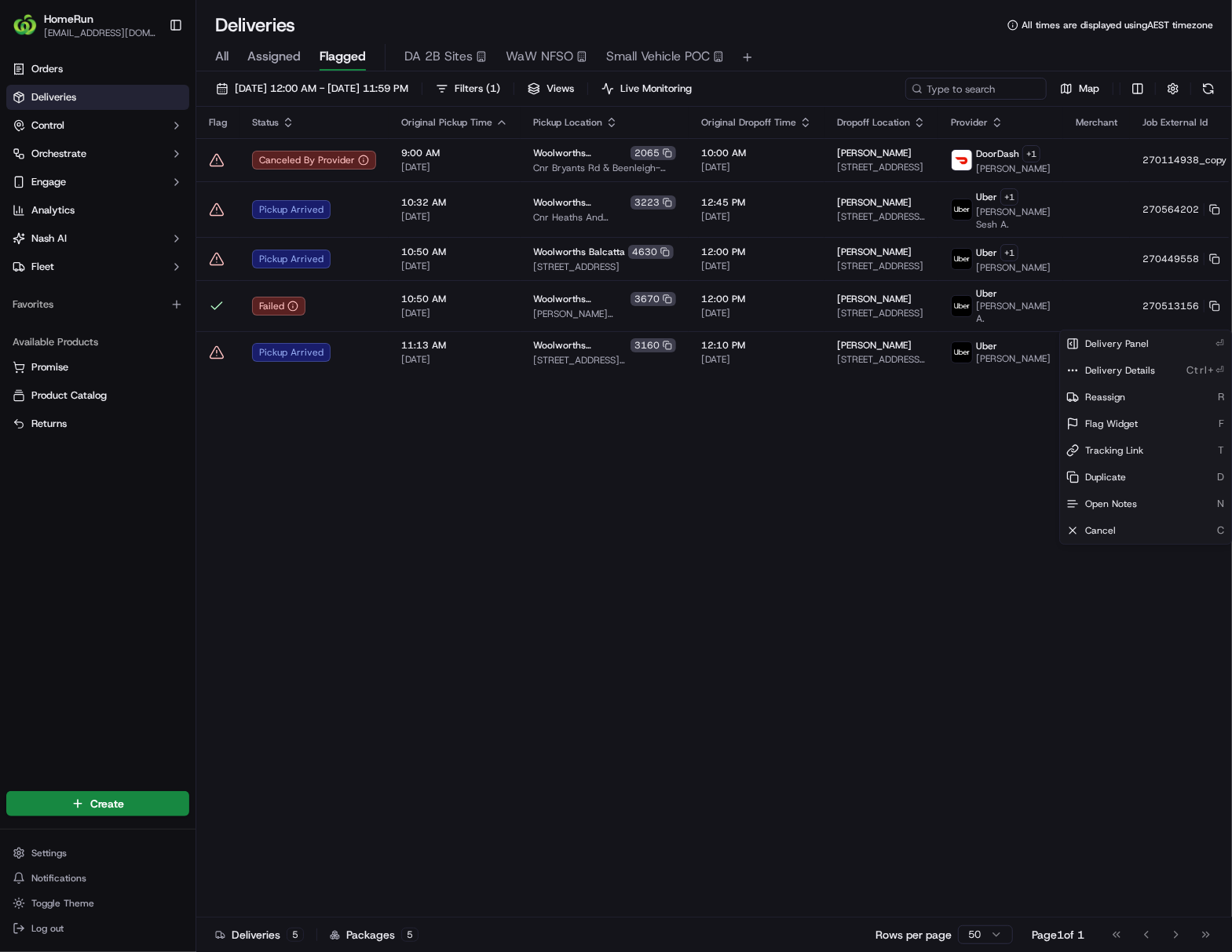
click at [866, 658] on html "HomeRun [EMAIL_ADDRESS][DOMAIN_NAME] Toggle Sidebar Orders Deliveries Control O…" at bounding box center [616, 476] width 1232 height 952
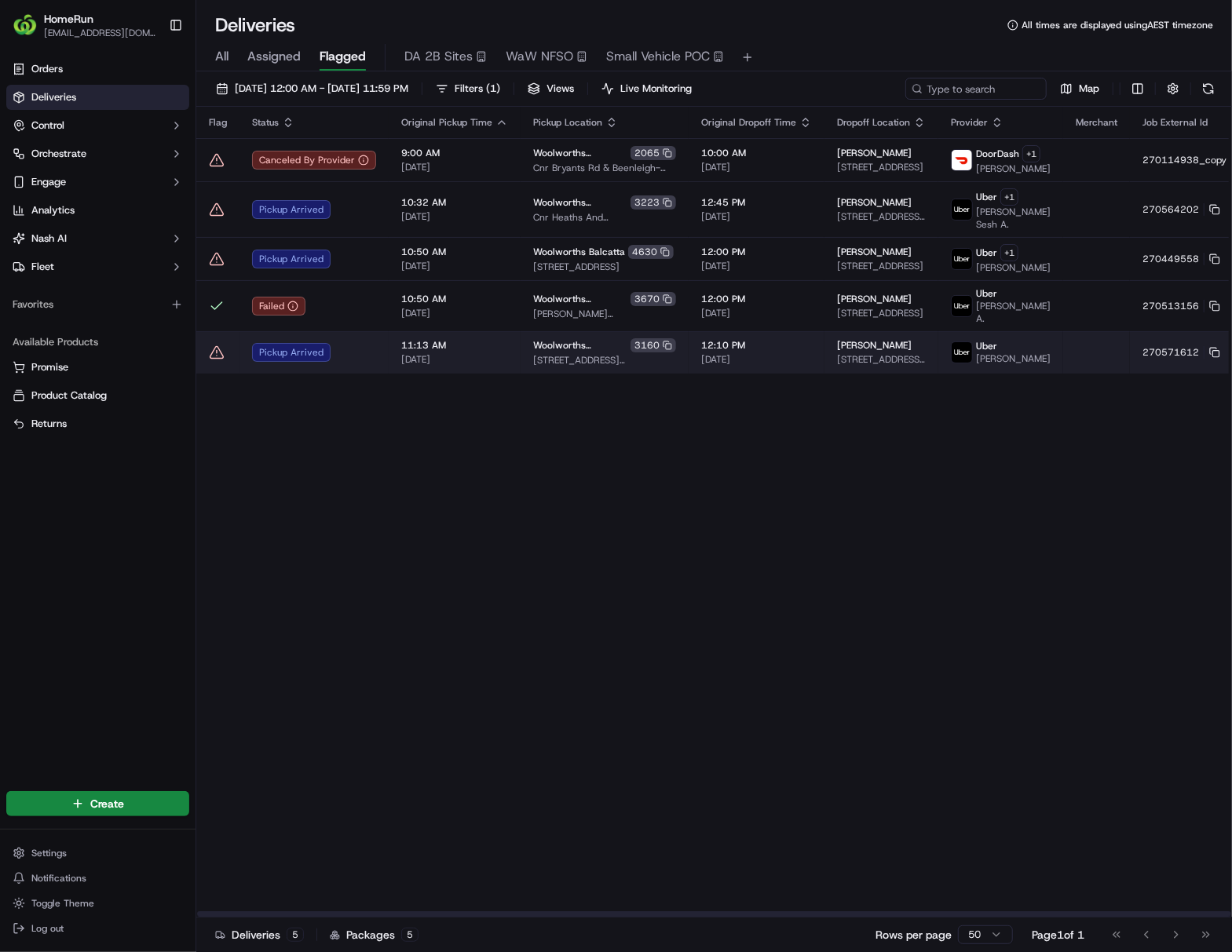
click at [738, 374] on td "12:10 PM [DATE]" at bounding box center [756, 352] width 136 height 43
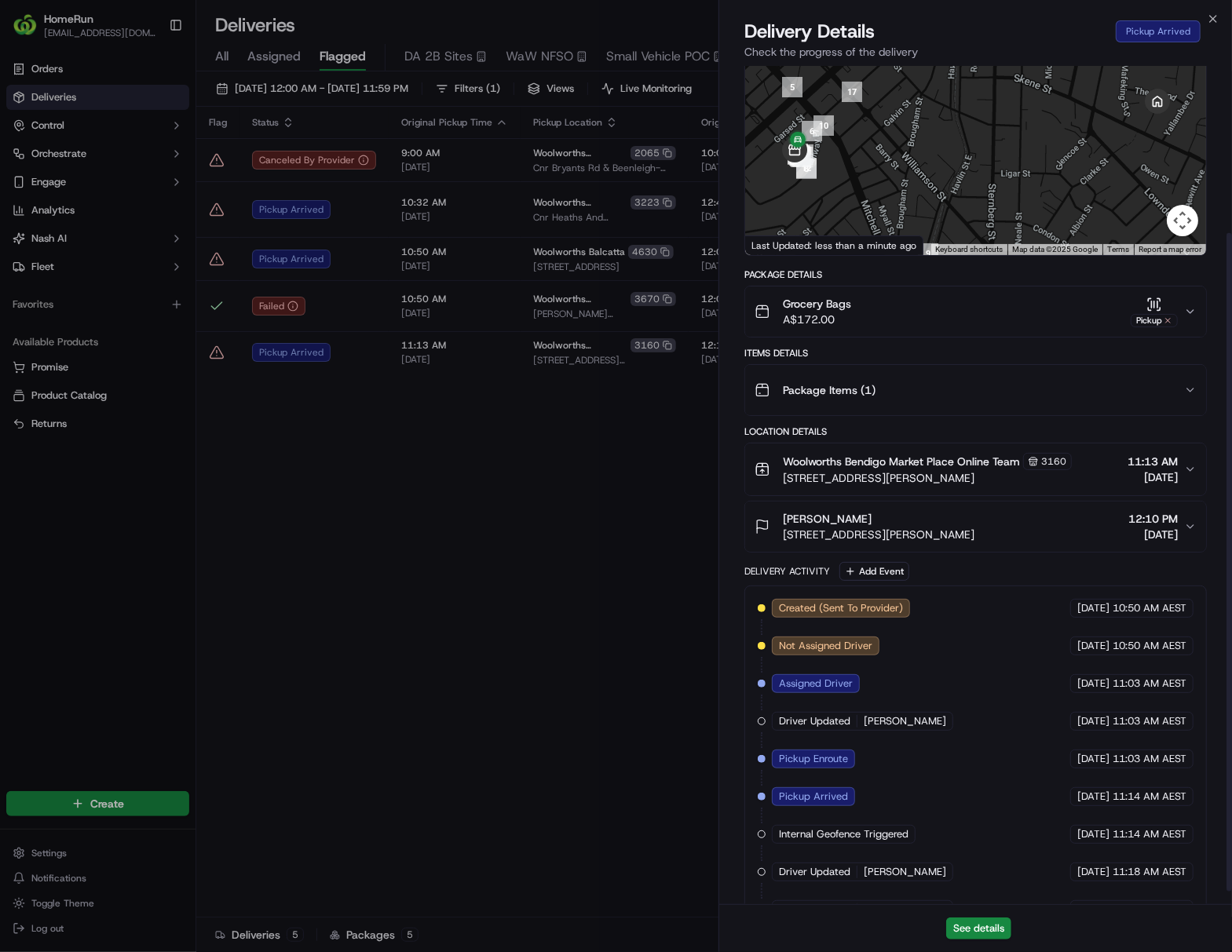
scroll to position [230, 0]
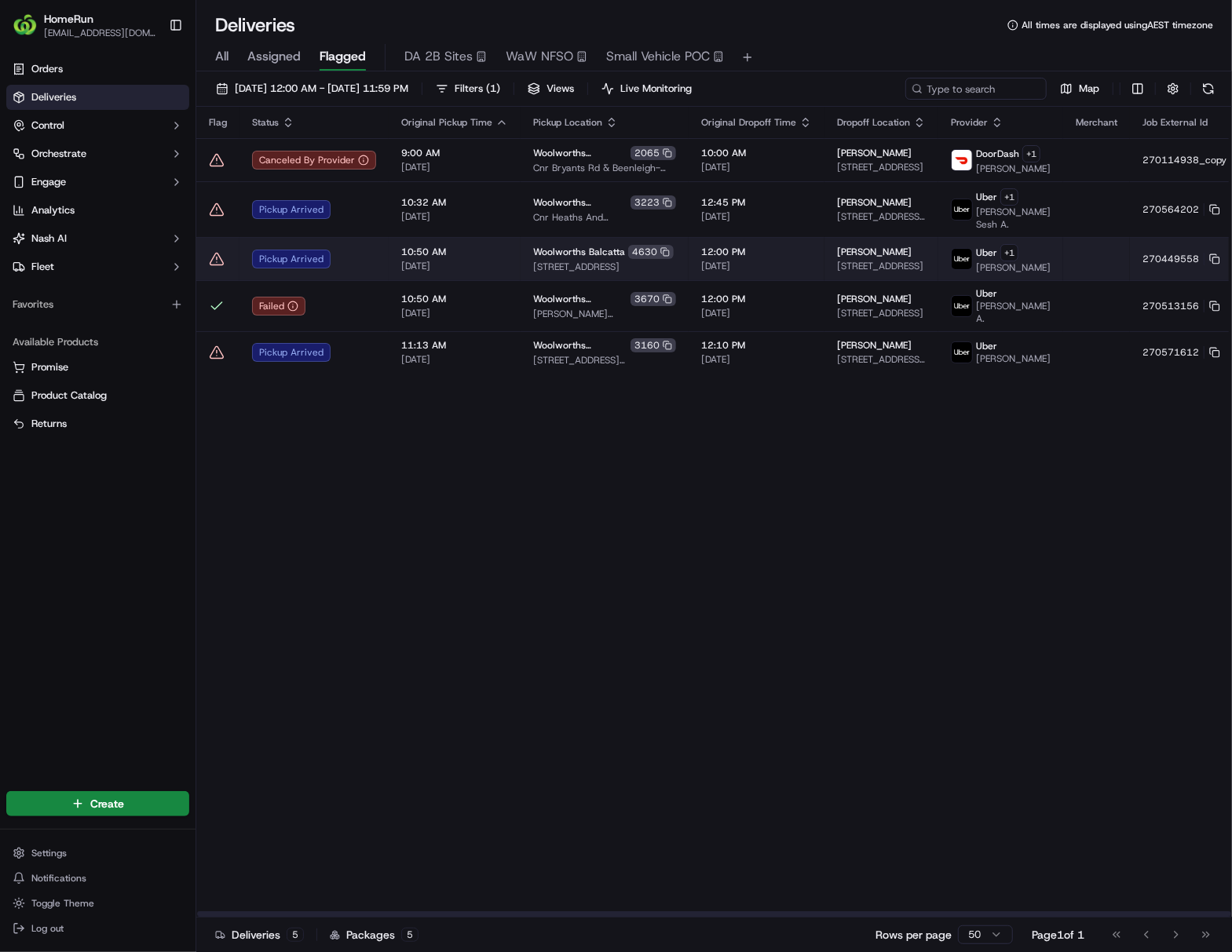
click at [434, 258] on span "10:50 AM" at bounding box center [454, 251] width 106 height 13
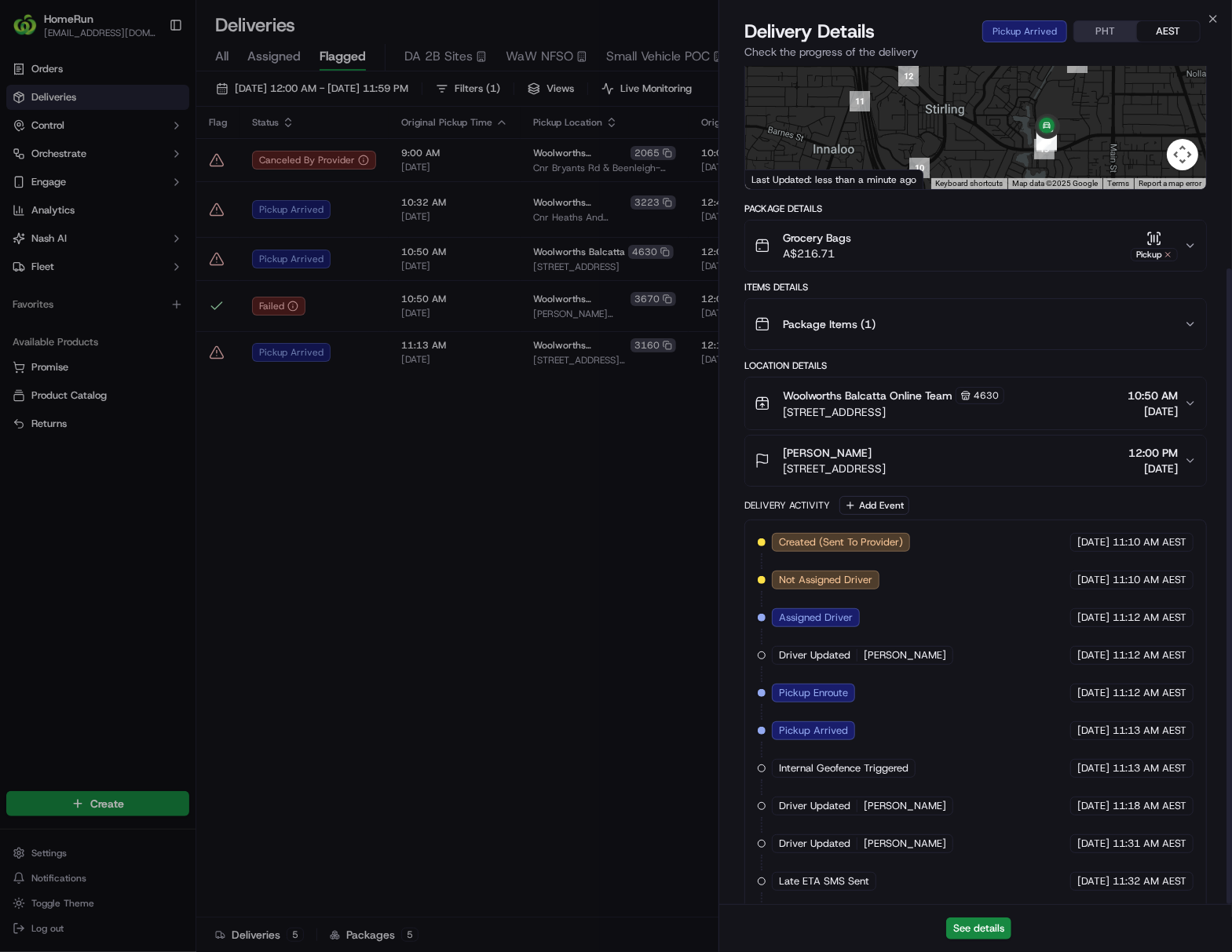
scroll to position [267, 0]
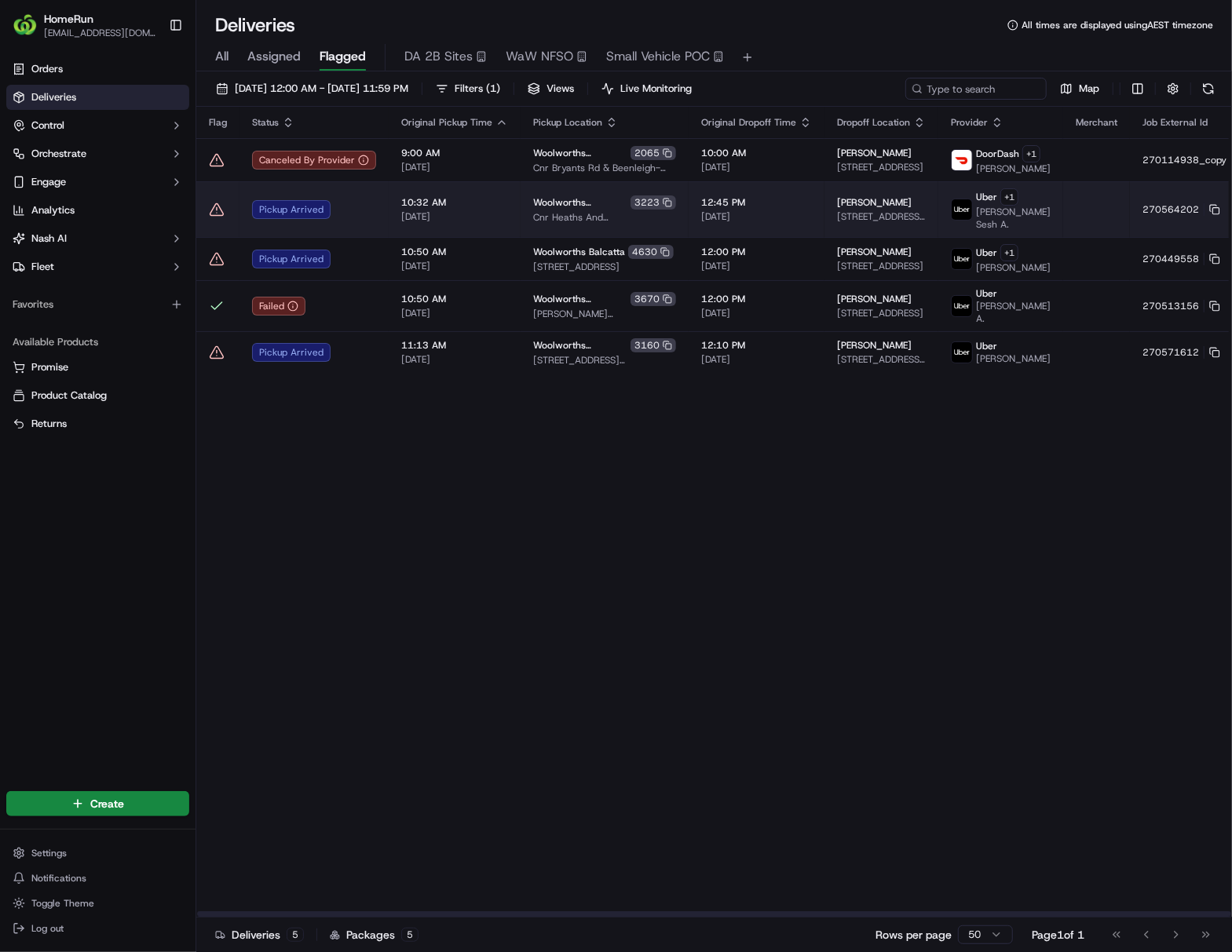
click at [462, 219] on span "[DATE]" at bounding box center [454, 217] width 106 height 13
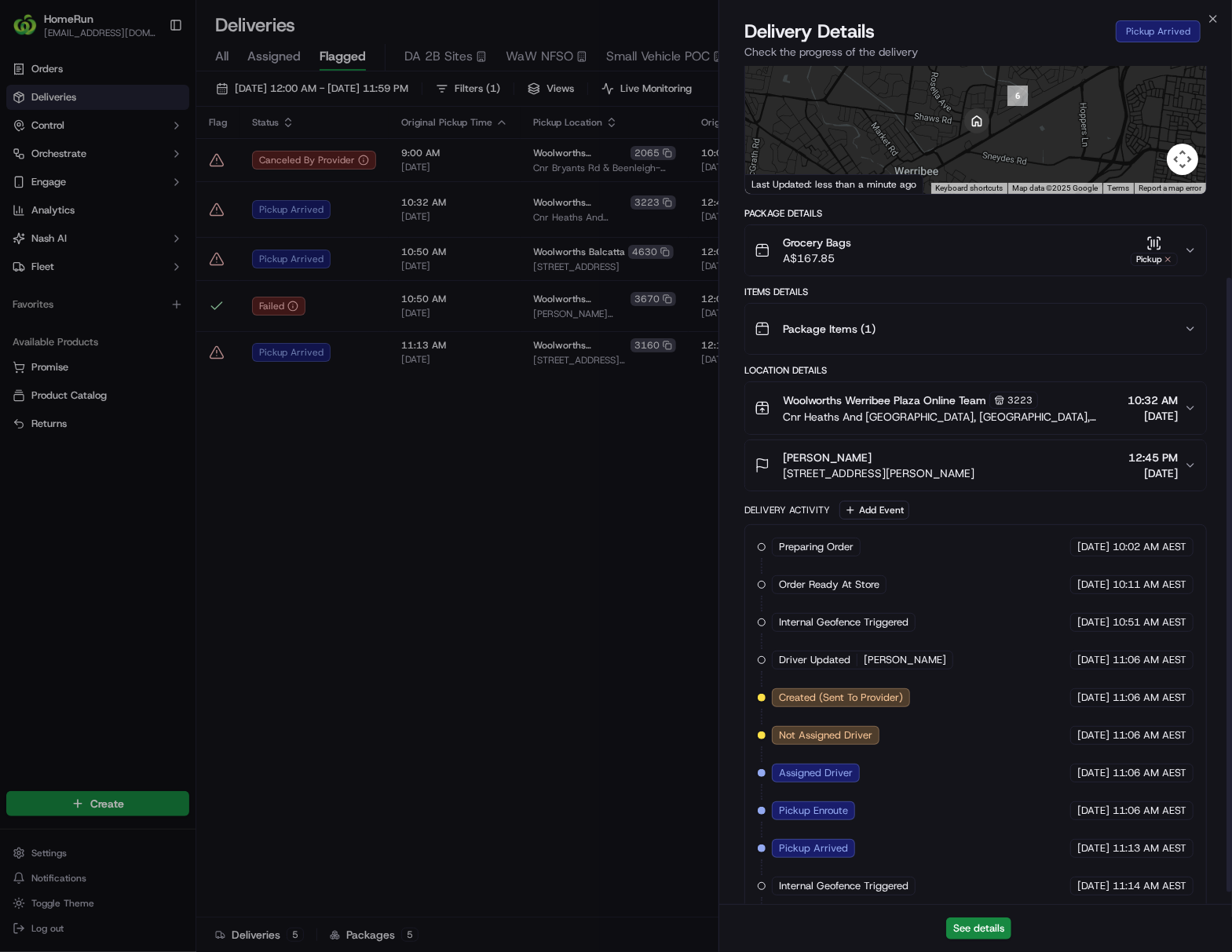
scroll to position [305, 0]
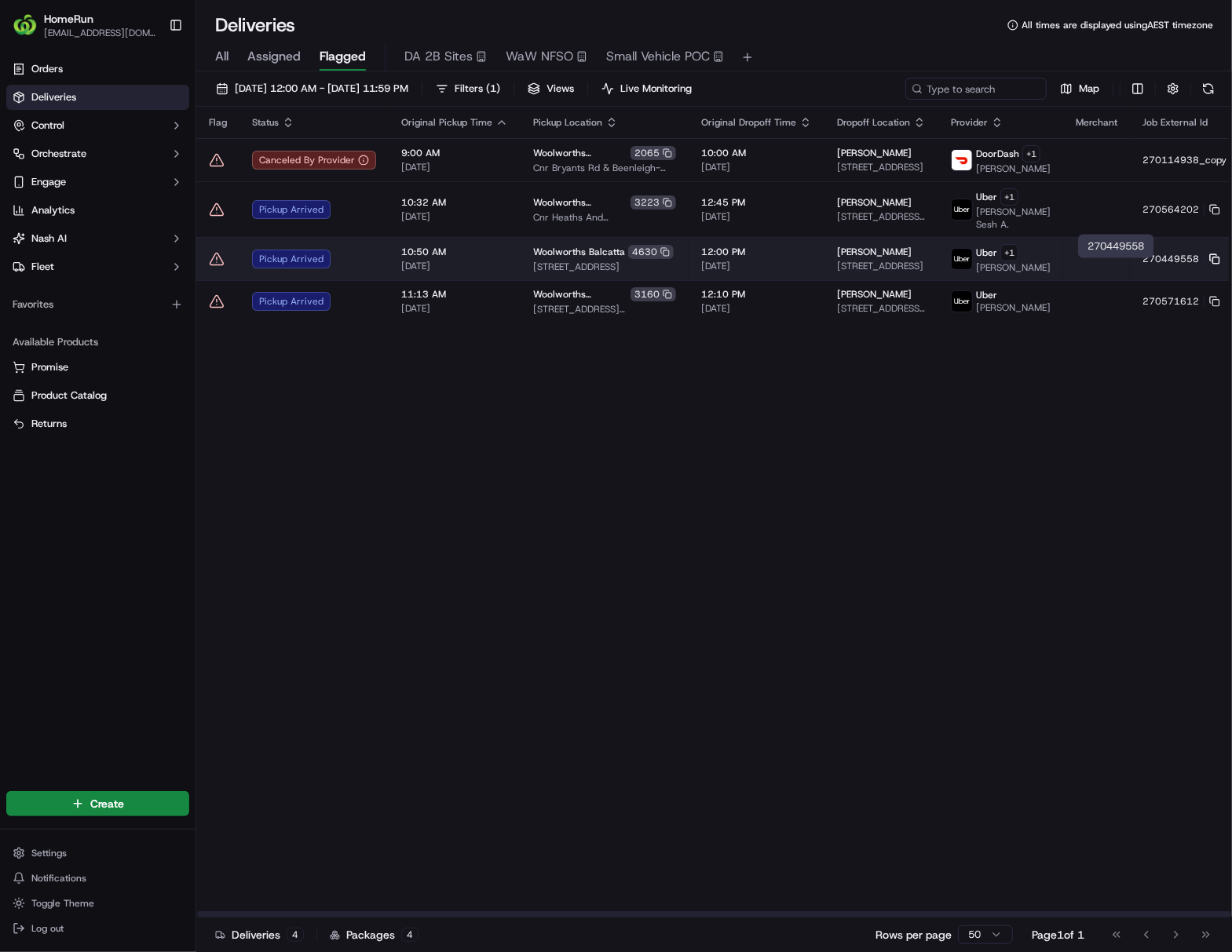
click at [939, 264] on icon at bounding box center [1214, 258] width 11 height 11
click at [939, 267] on html "HomeRun [EMAIL_ADDRESS][DOMAIN_NAME] Toggle Sidebar Orders Deliveries Control O…" at bounding box center [616, 476] width 1232 height 952
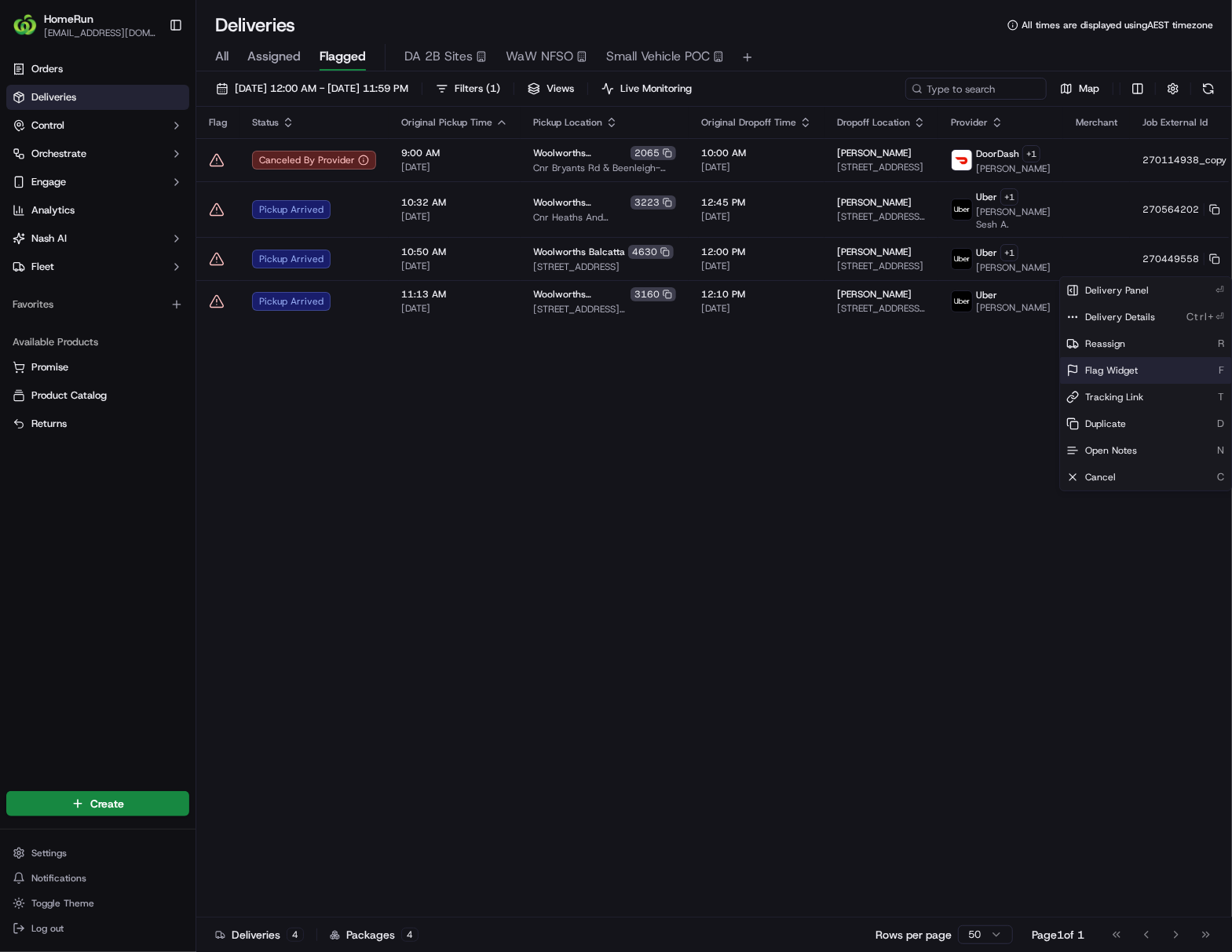
click at [939, 362] on div "Flag Widget F" at bounding box center [1146, 370] width 171 height 27
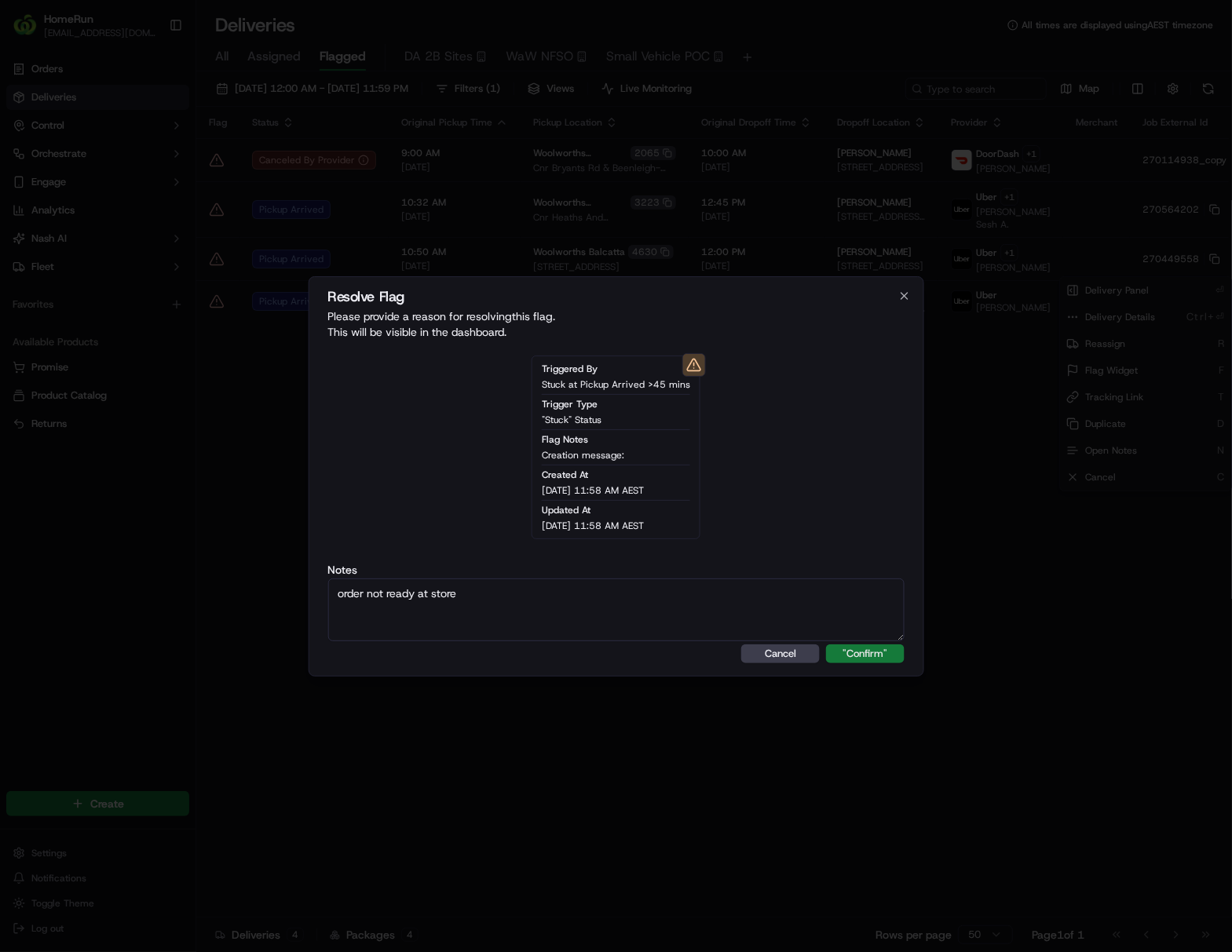
type textarea "order not ready at store"
click at [888, 658] on button ""Confirm"" at bounding box center [864, 654] width 78 height 19
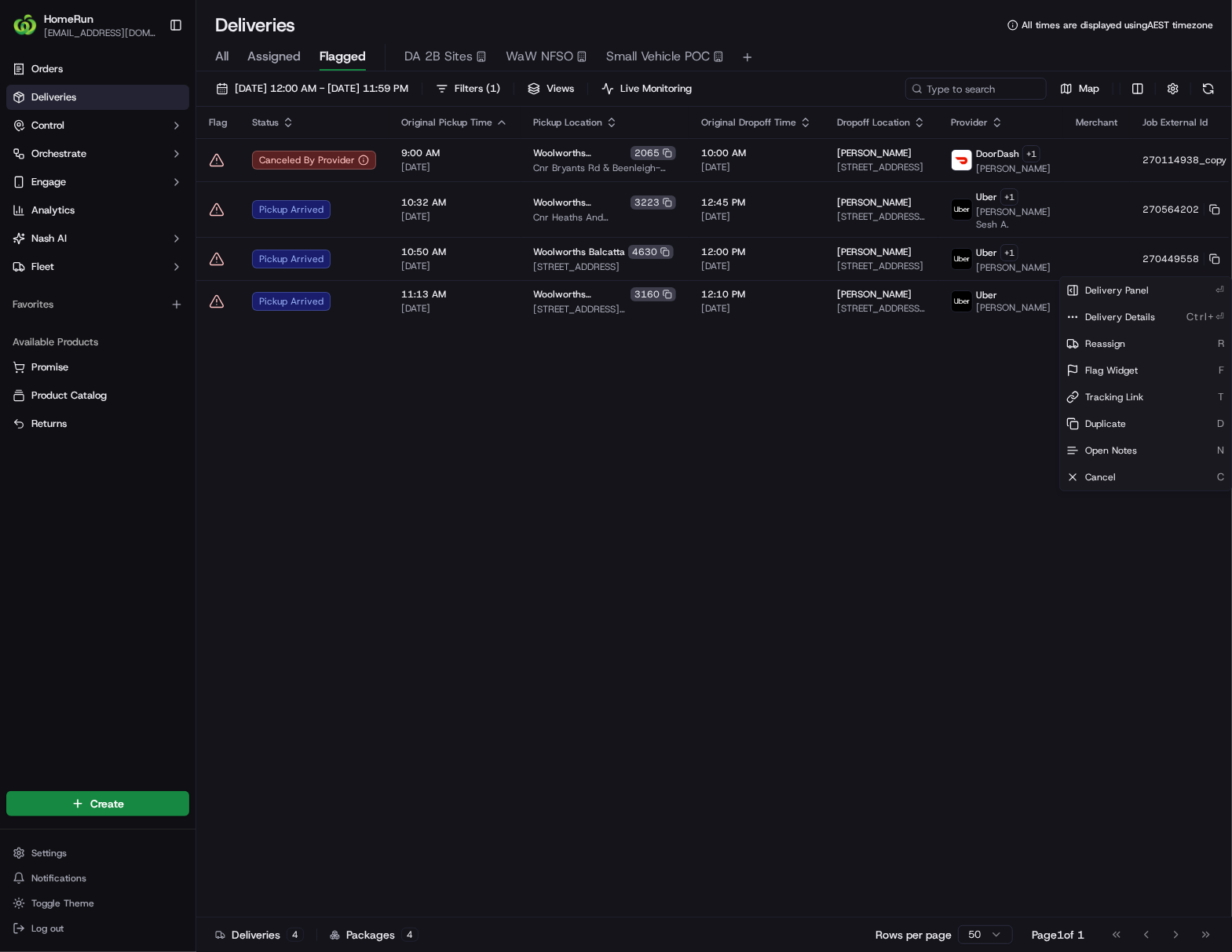
click at [939, 741] on html "HomeRun [EMAIL_ADDRESS][DOMAIN_NAME] Toggle Sidebar Orders Deliveries Control O…" at bounding box center [616, 476] width 1232 height 952
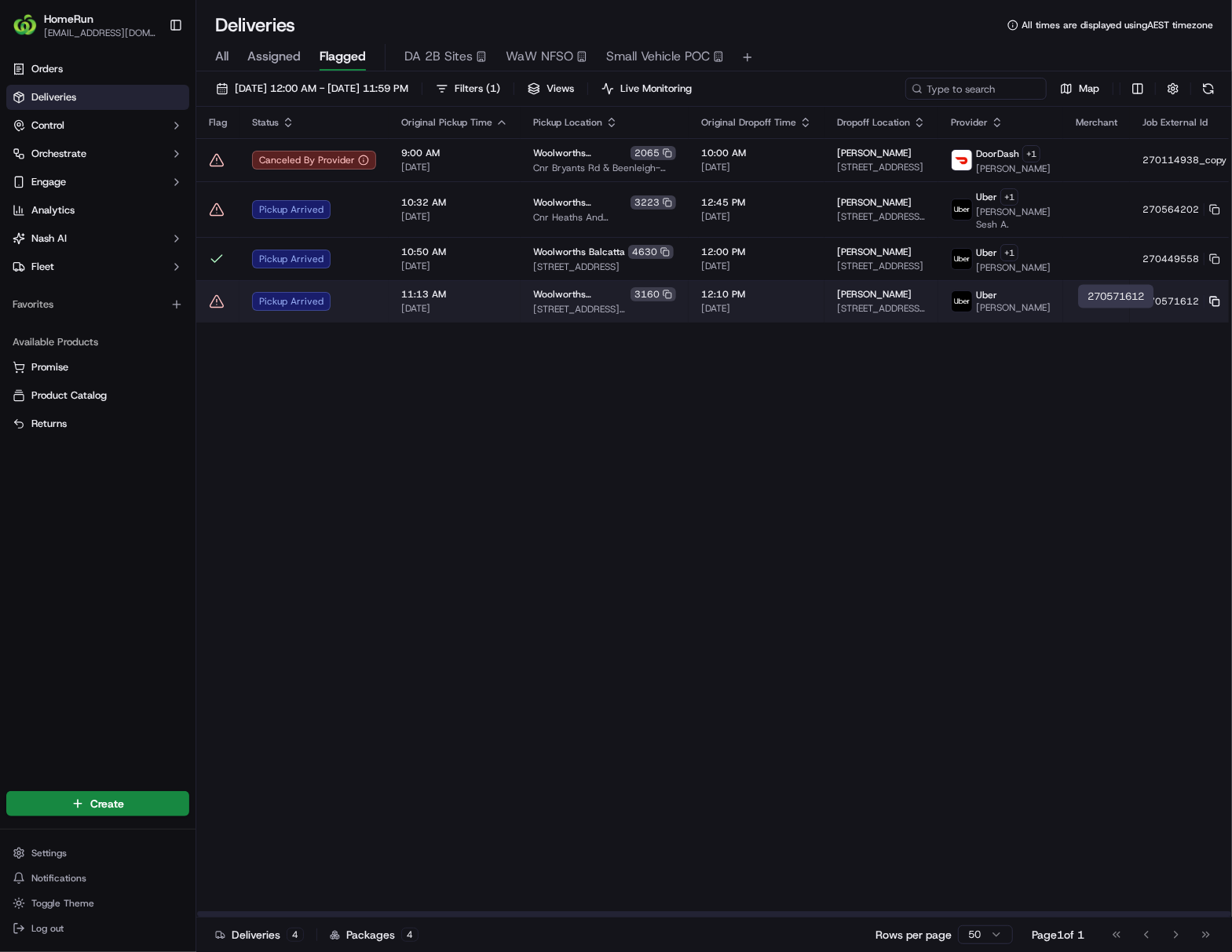
click at [939, 307] on icon at bounding box center [1214, 301] width 11 height 11
click at [939, 318] on html "HomeRun [EMAIL_ADDRESS][DOMAIN_NAME] Toggle Sidebar Orders Deliveries Control O…" at bounding box center [616, 476] width 1232 height 952
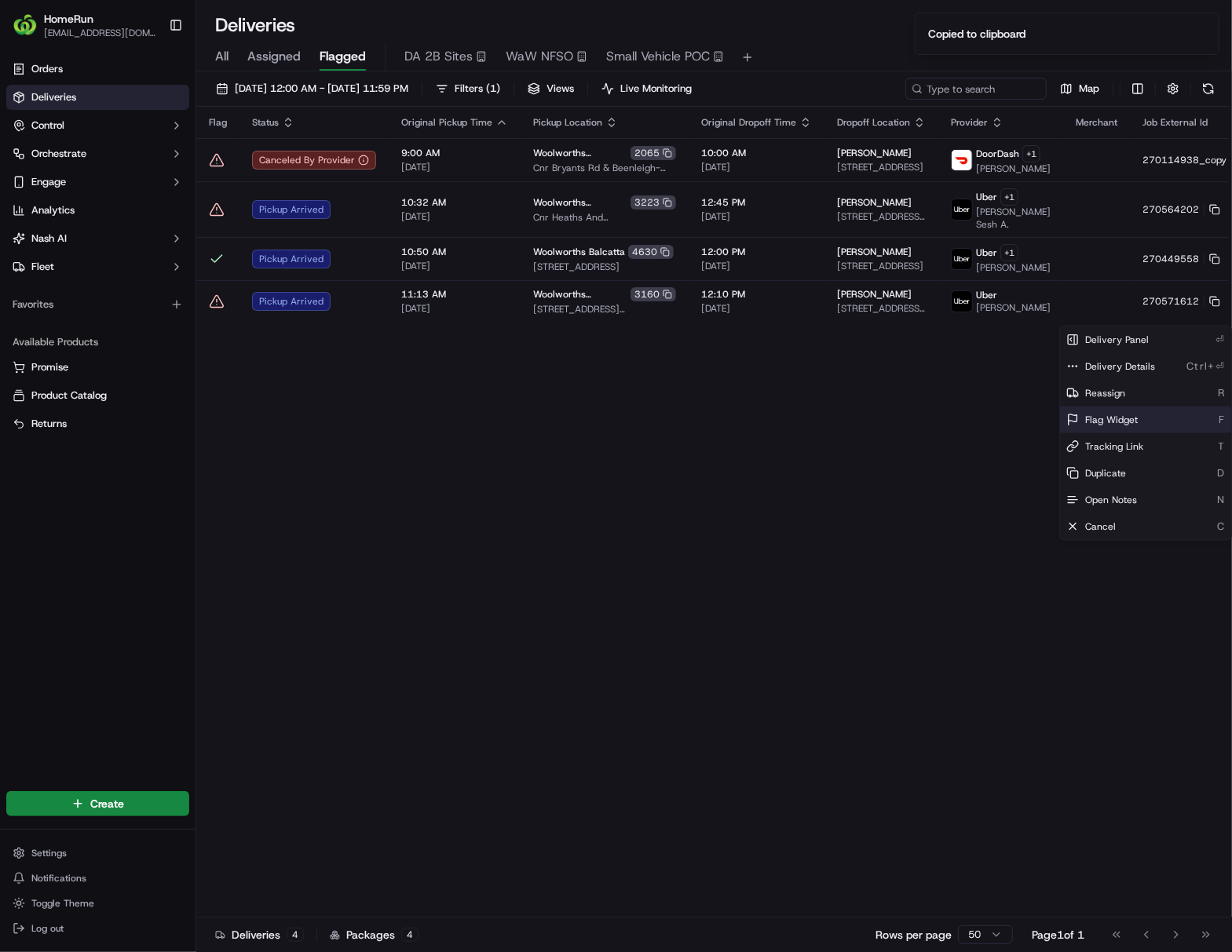
click at [939, 413] on span "Flag Widget" at bounding box center [1111, 419] width 53 height 13
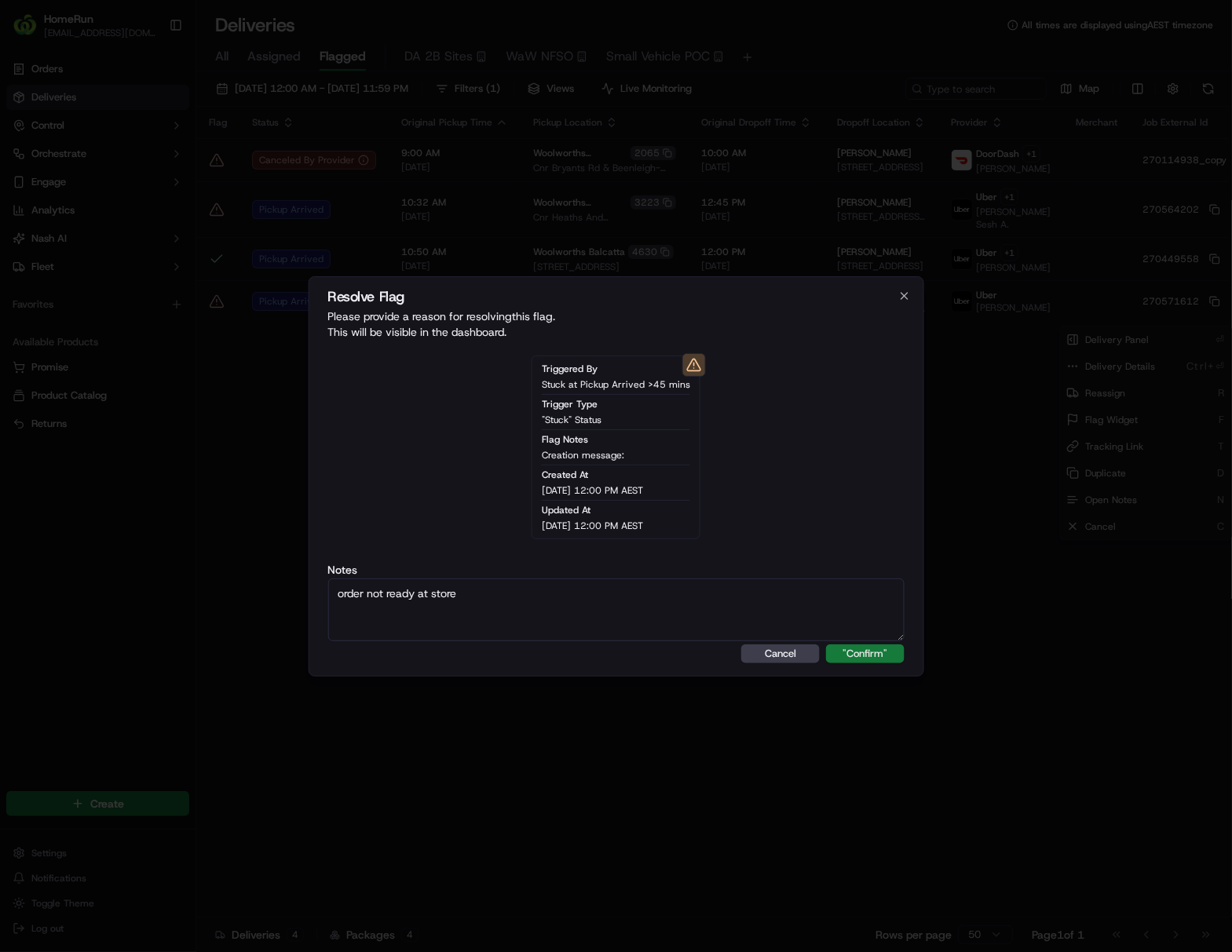
type textarea "order not ready at store"
click at [861, 652] on button ""Confirm"" at bounding box center [864, 654] width 78 height 19
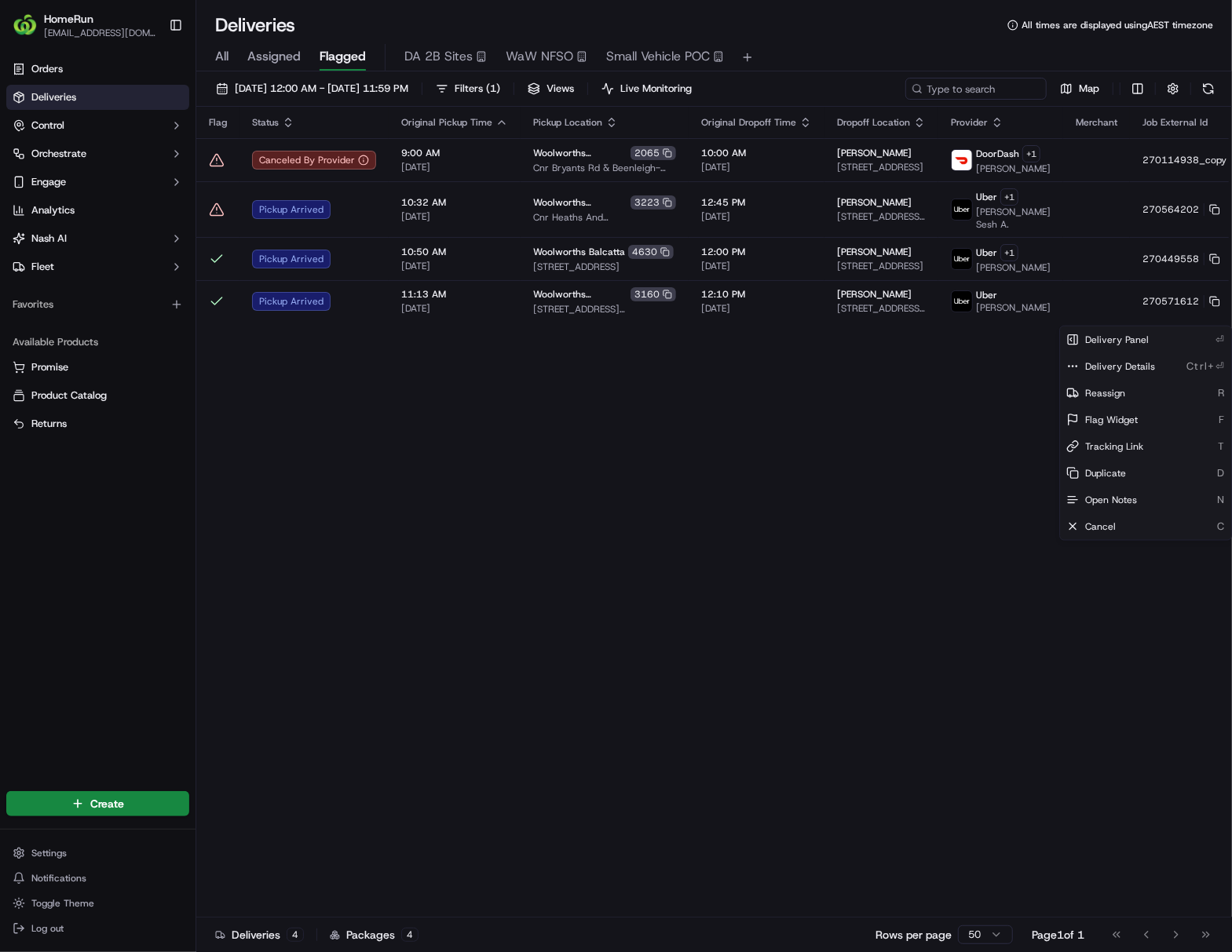
click at [873, 650] on html "HomeRun [EMAIL_ADDRESS][DOMAIN_NAME] Toggle Sidebar Orders Deliveries Control O…" at bounding box center [616, 476] width 1232 height 952
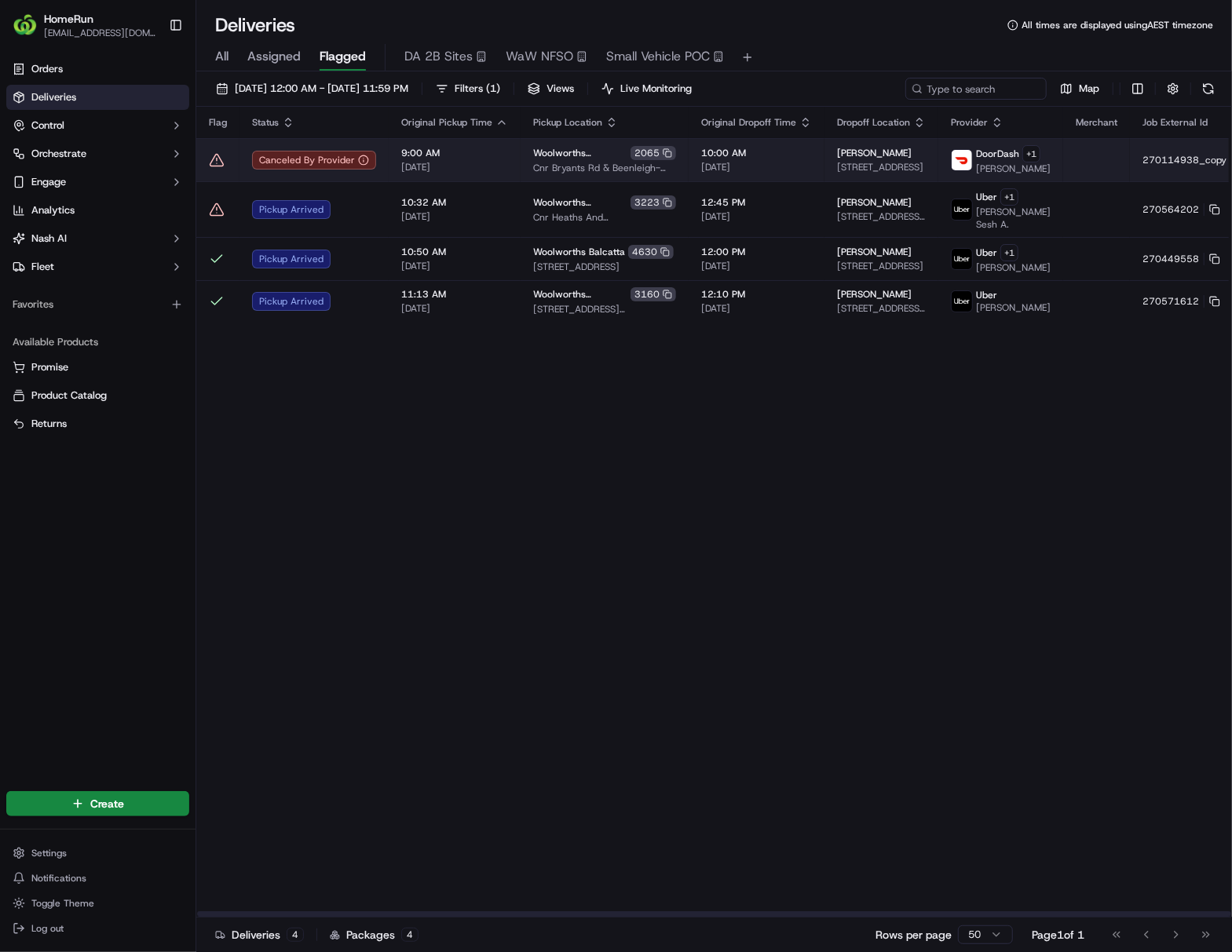
click at [939, 159] on rect at bounding box center [1243, 161] width 6 height 6
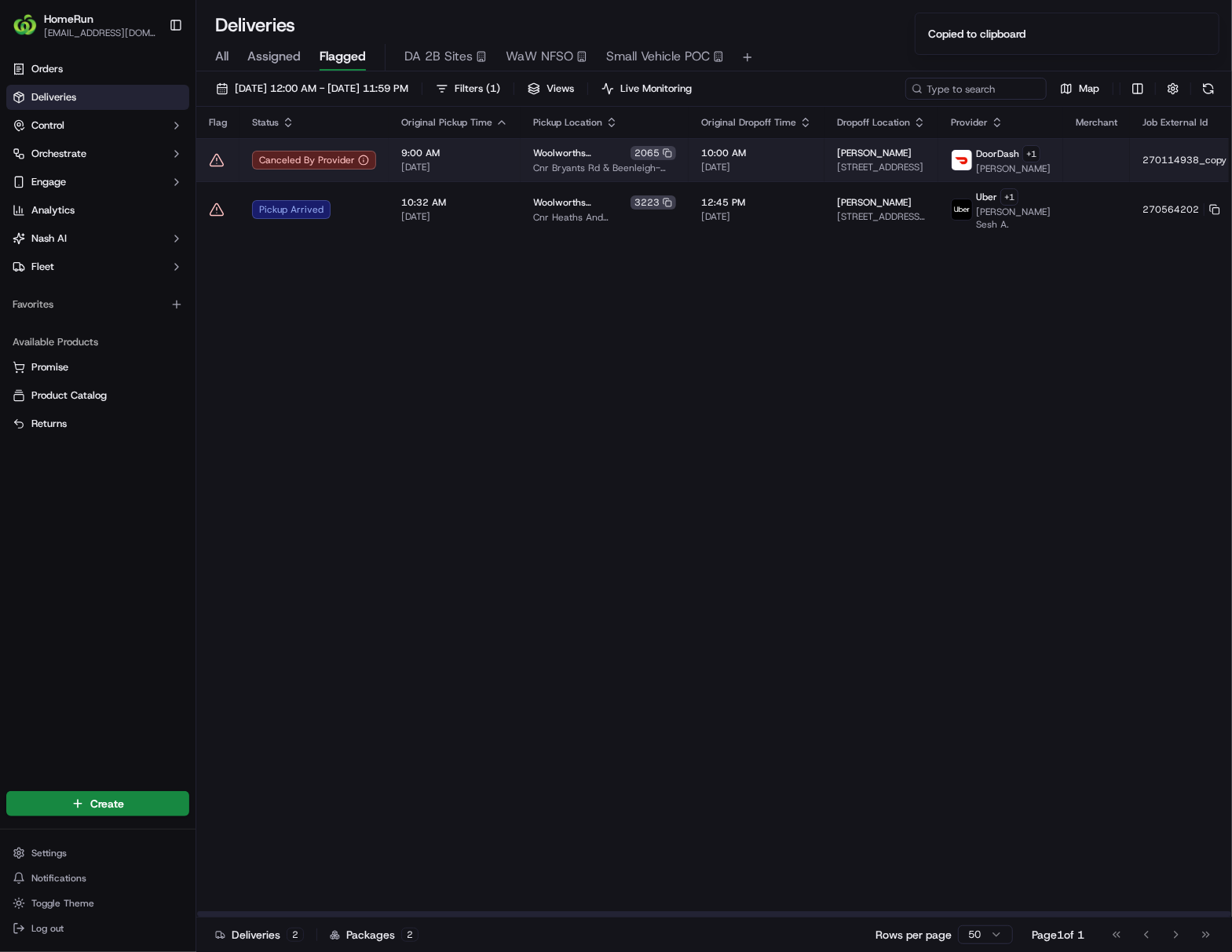
click at [700, 161] on span "[DATE]" at bounding box center [755, 167] width 110 height 13
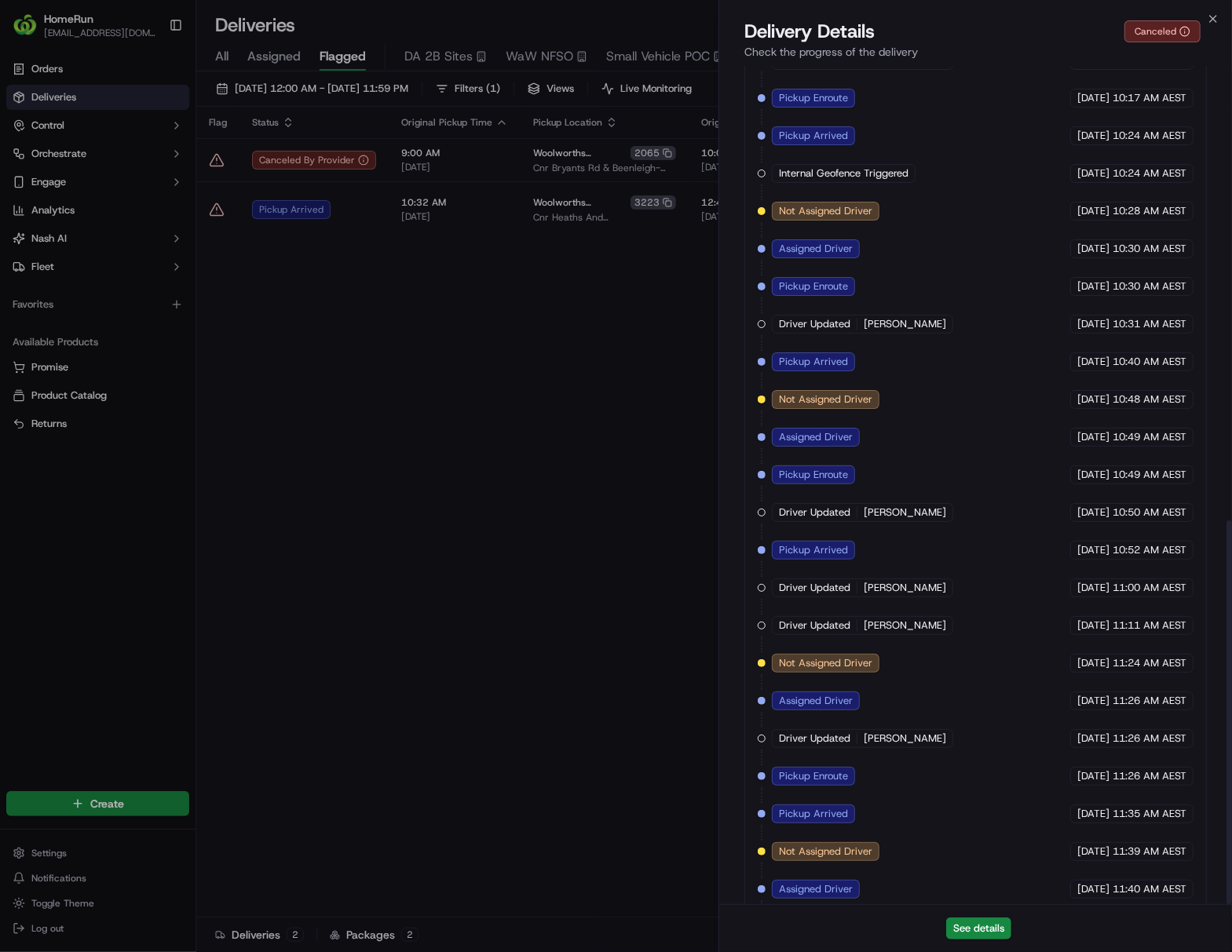
scroll to position [993, 0]
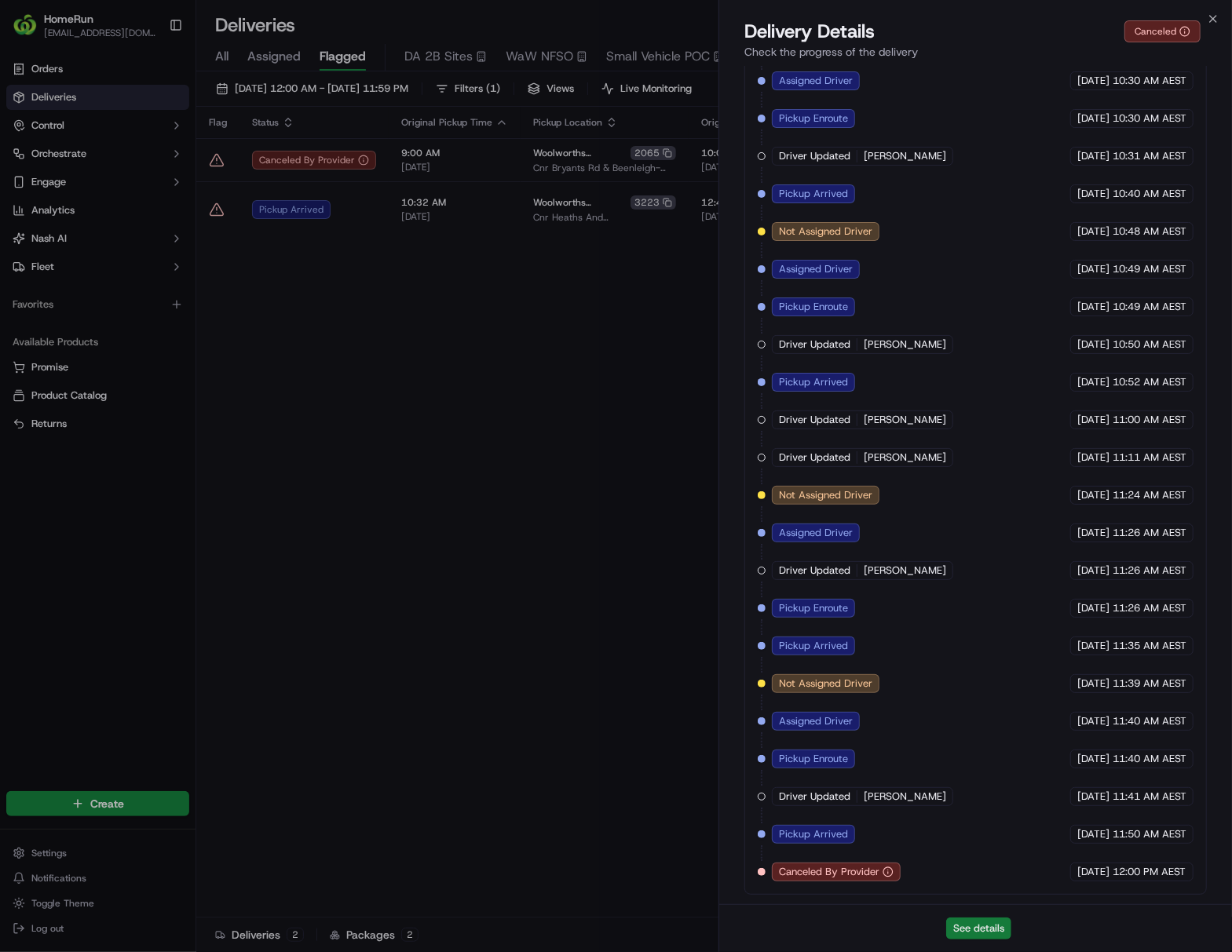
click at [939, 891] on button "See details" at bounding box center [979, 929] width 66 height 22
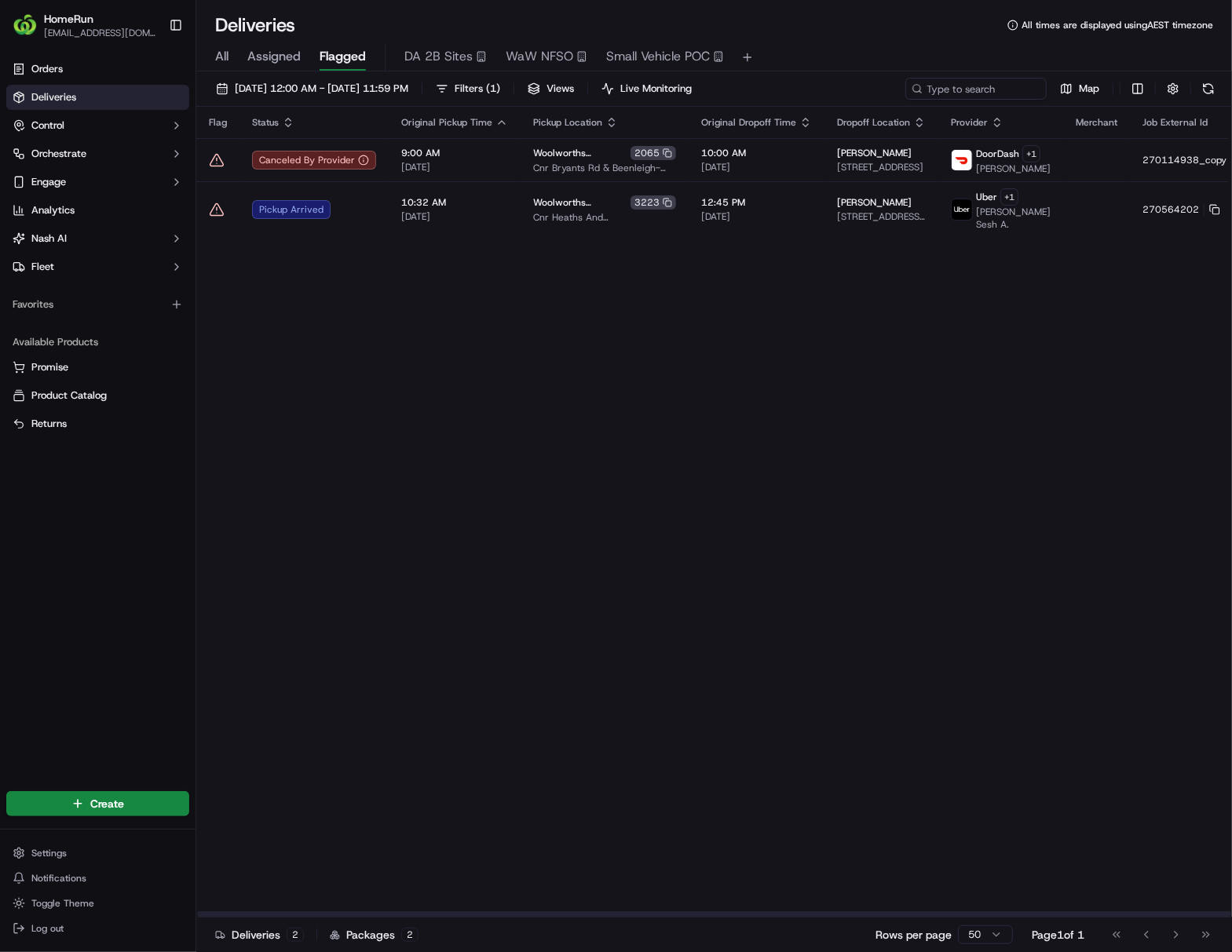
click at [488, 562] on div "Flag Status Original Pickup Time Pickup Location Original Dropoff Time Dropoff …" at bounding box center [757, 512] width 1122 height 811
click at [939, 160] on html "HomeRun [EMAIL_ADDRESS][DOMAIN_NAME] Toggle Sidebar Orders Deliveries Control O…" at bounding box center [616, 476] width 1232 height 952
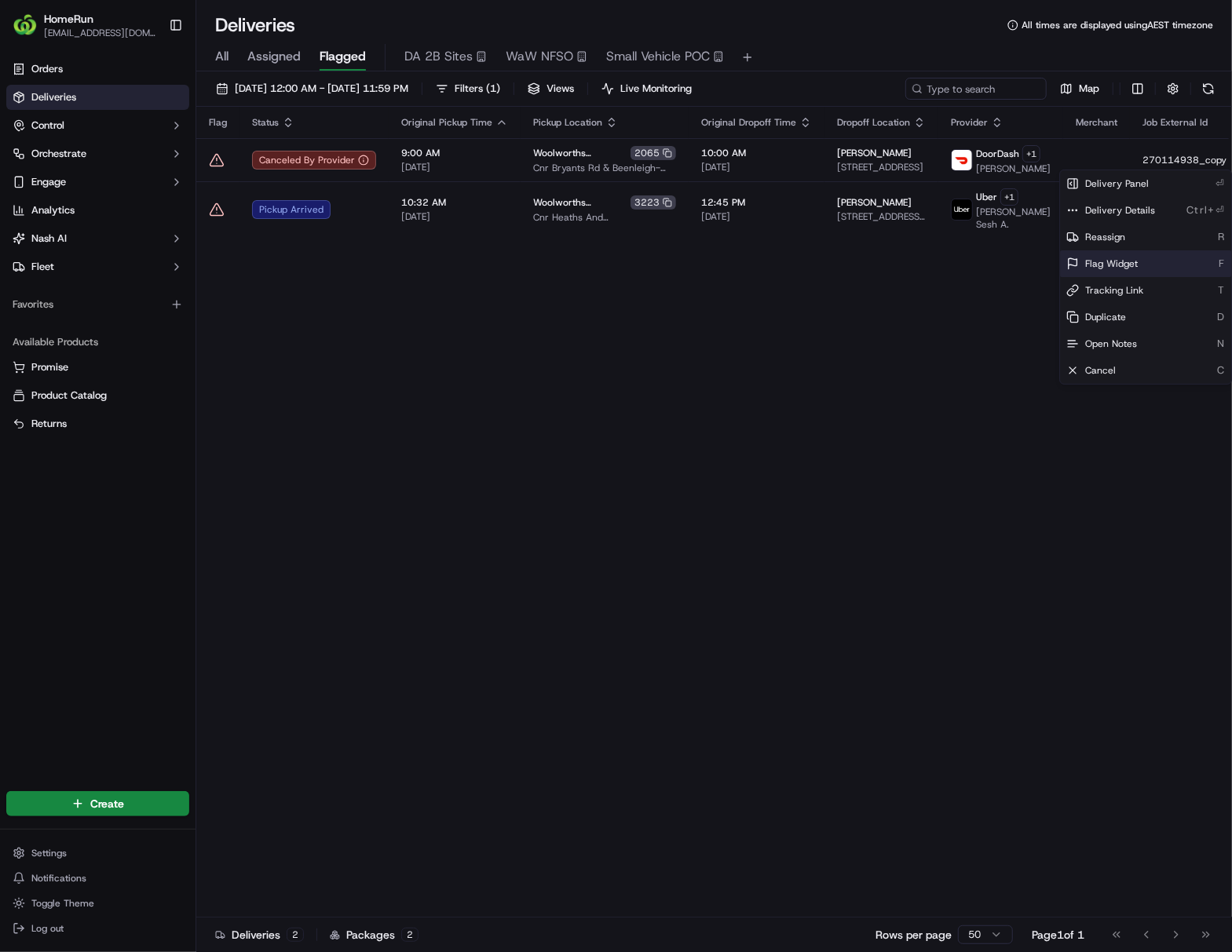
click at [939, 258] on span "Flag Widget" at bounding box center [1111, 263] width 53 height 13
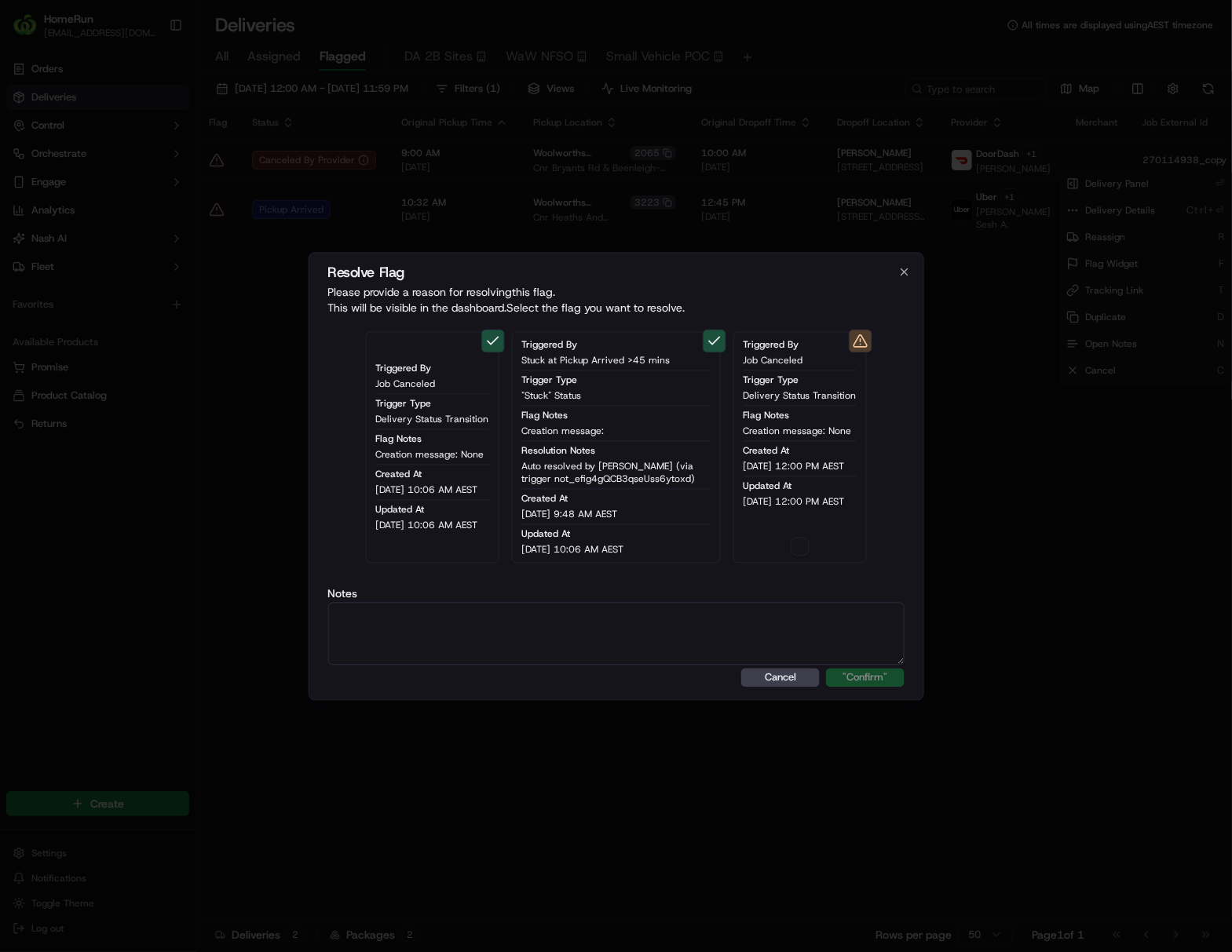
type button "on"
click at [791, 537] on button "on" at bounding box center [800, 546] width 19 height 19
type textarea "sms sent"
click at [868, 683] on button ""Confirm"" at bounding box center [864, 677] width 78 height 19
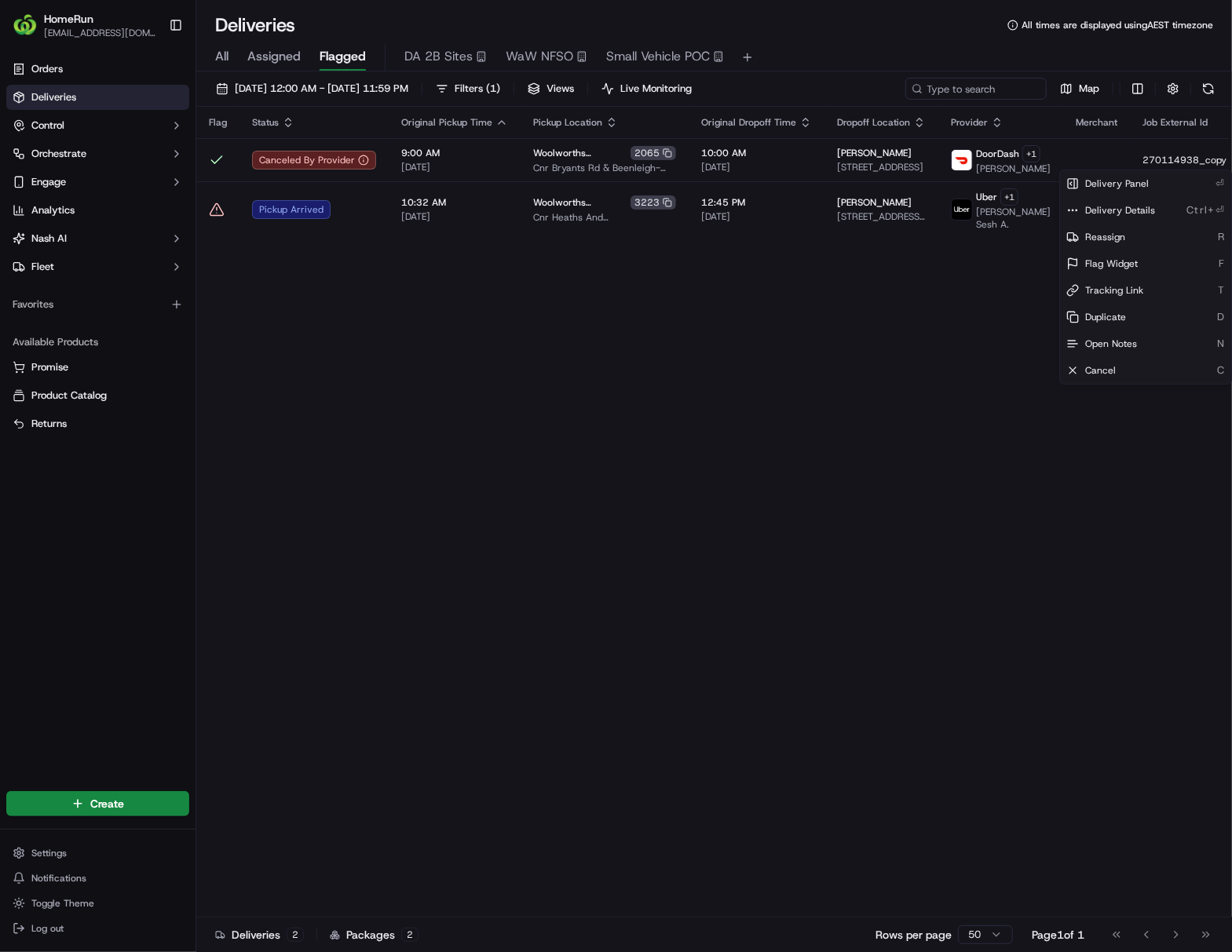
click at [645, 503] on html "HomeRun [EMAIL_ADDRESS][DOMAIN_NAME] Toggle Sidebar Orders Deliveries Control O…" at bounding box center [616, 476] width 1232 height 952
click at [939, 94] on button at bounding box center [1208, 88] width 22 height 22
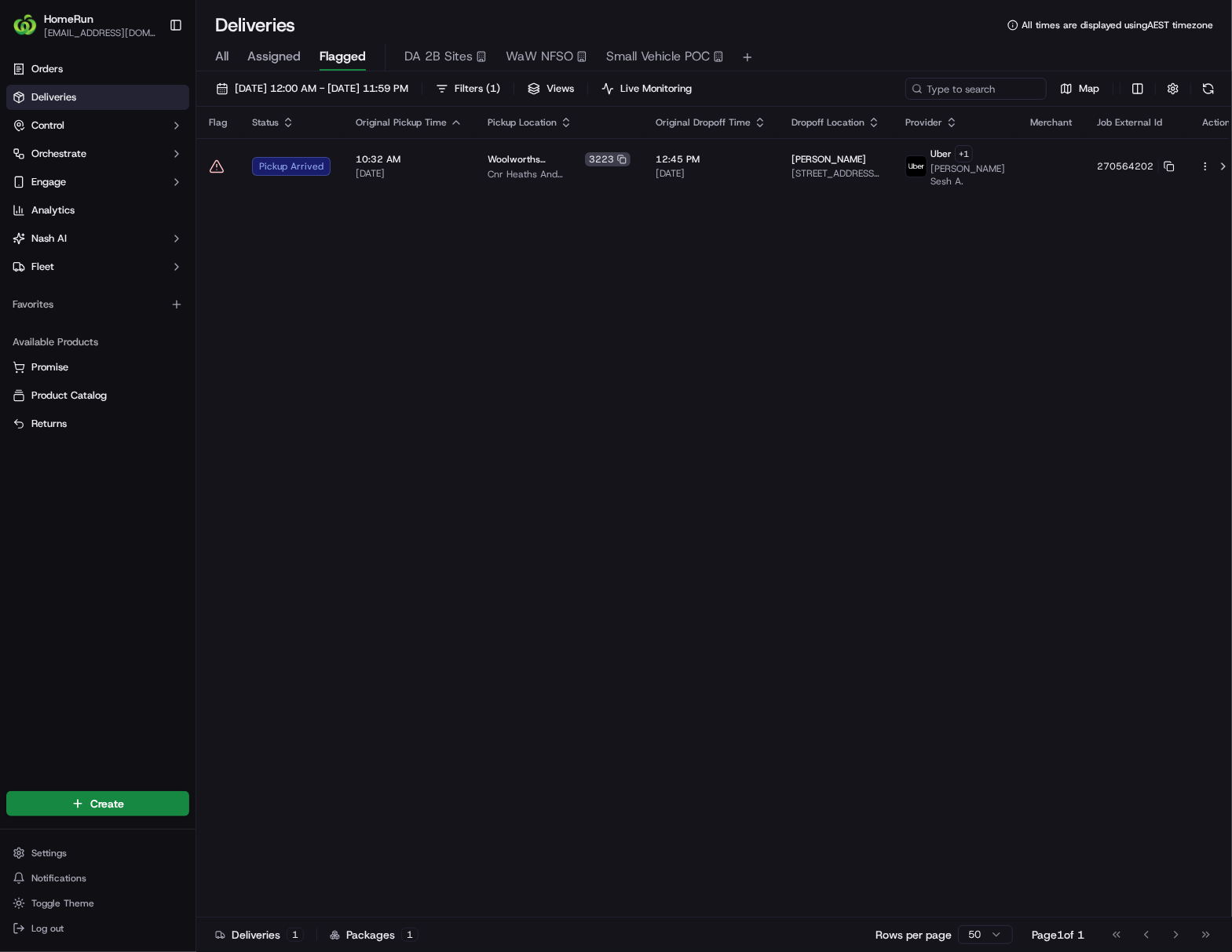
click at [401, 573] on div "Flag Status Original Pickup Time Pickup Location Original Dropoff Time Dropoff …" at bounding box center [720, 512] width 1048 height 811
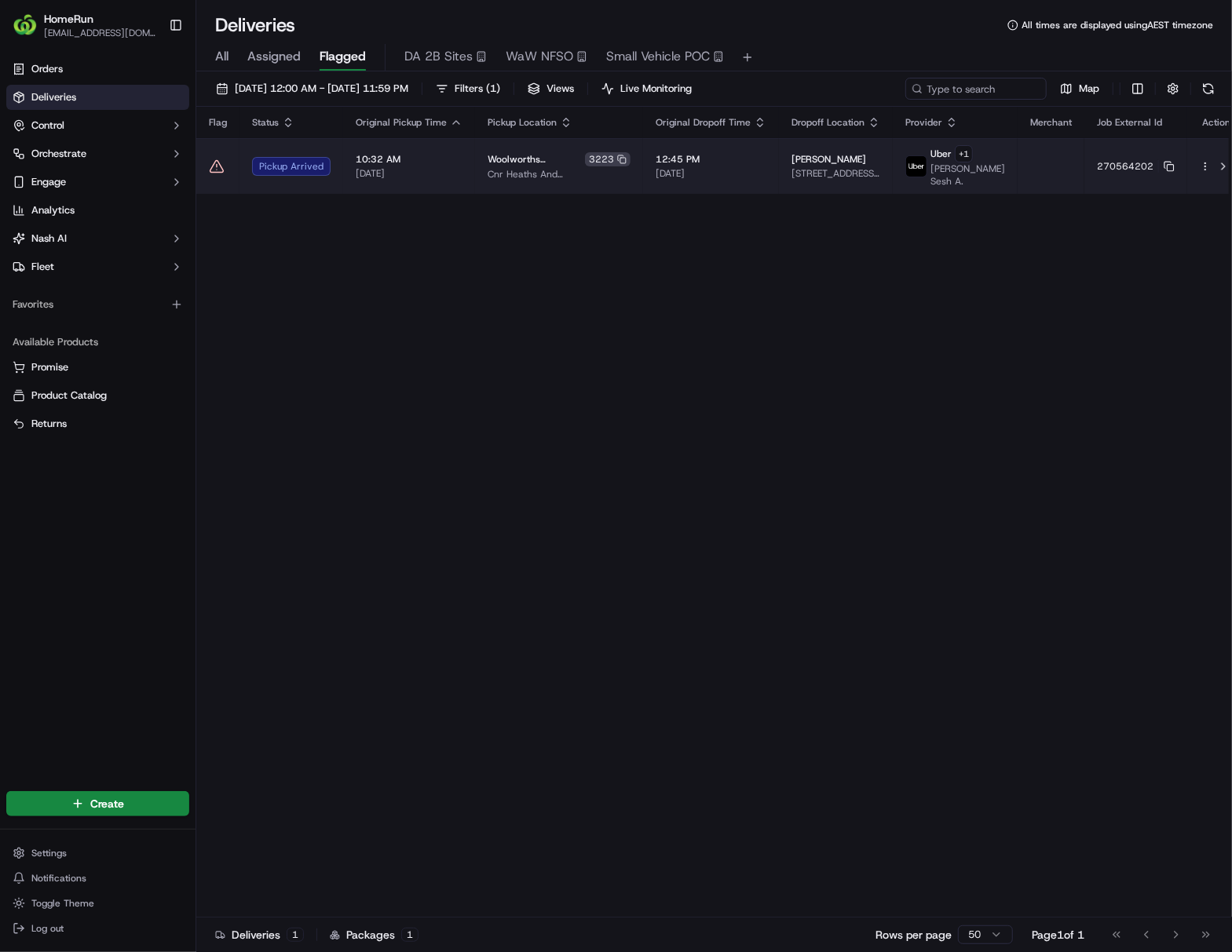
click at [532, 168] on span "Cnr Heaths And [GEOGRAPHIC_DATA], [GEOGRAPHIC_DATA], [GEOGRAPHIC_DATA], [GEOGRA…" at bounding box center [559, 174] width 143 height 13
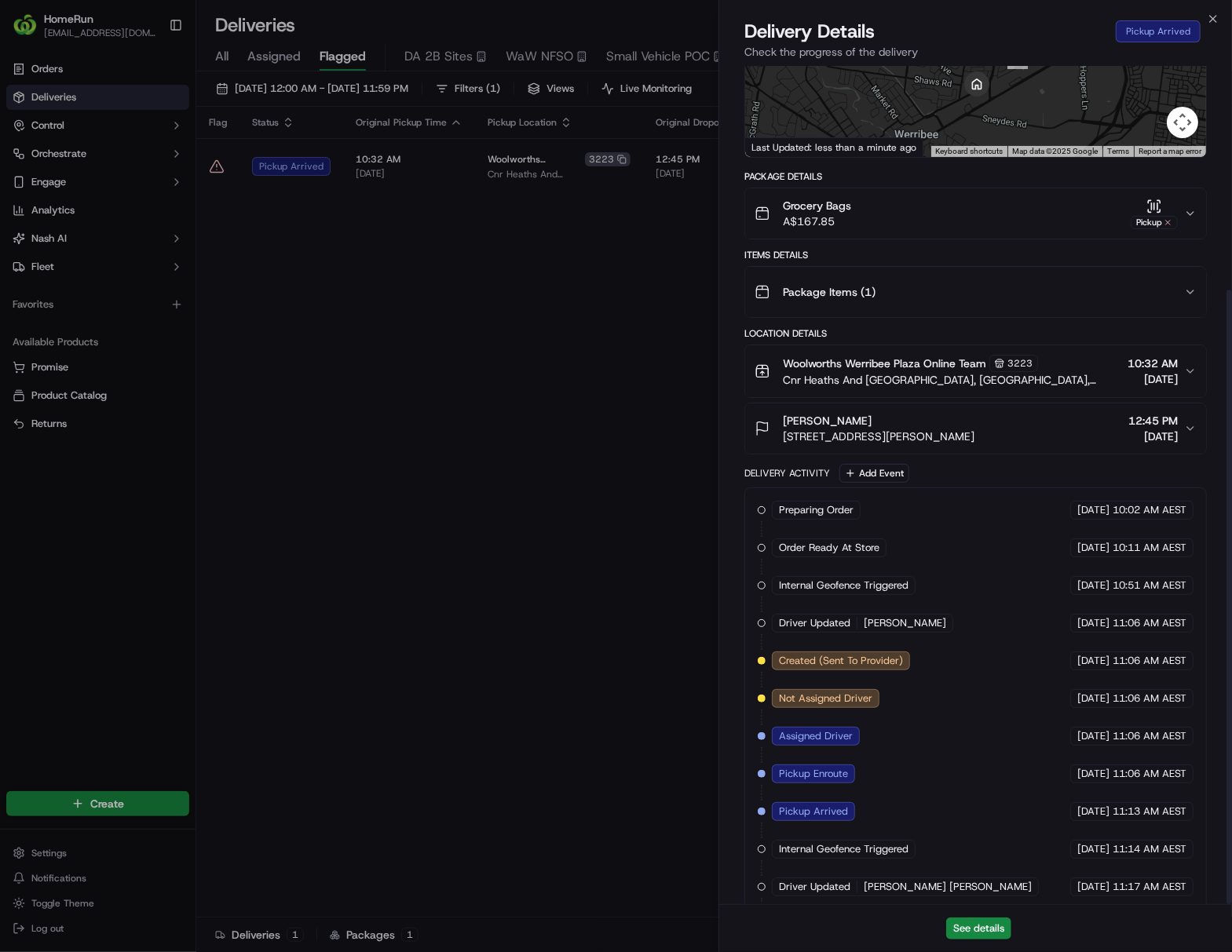
scroll to position [305, 0]
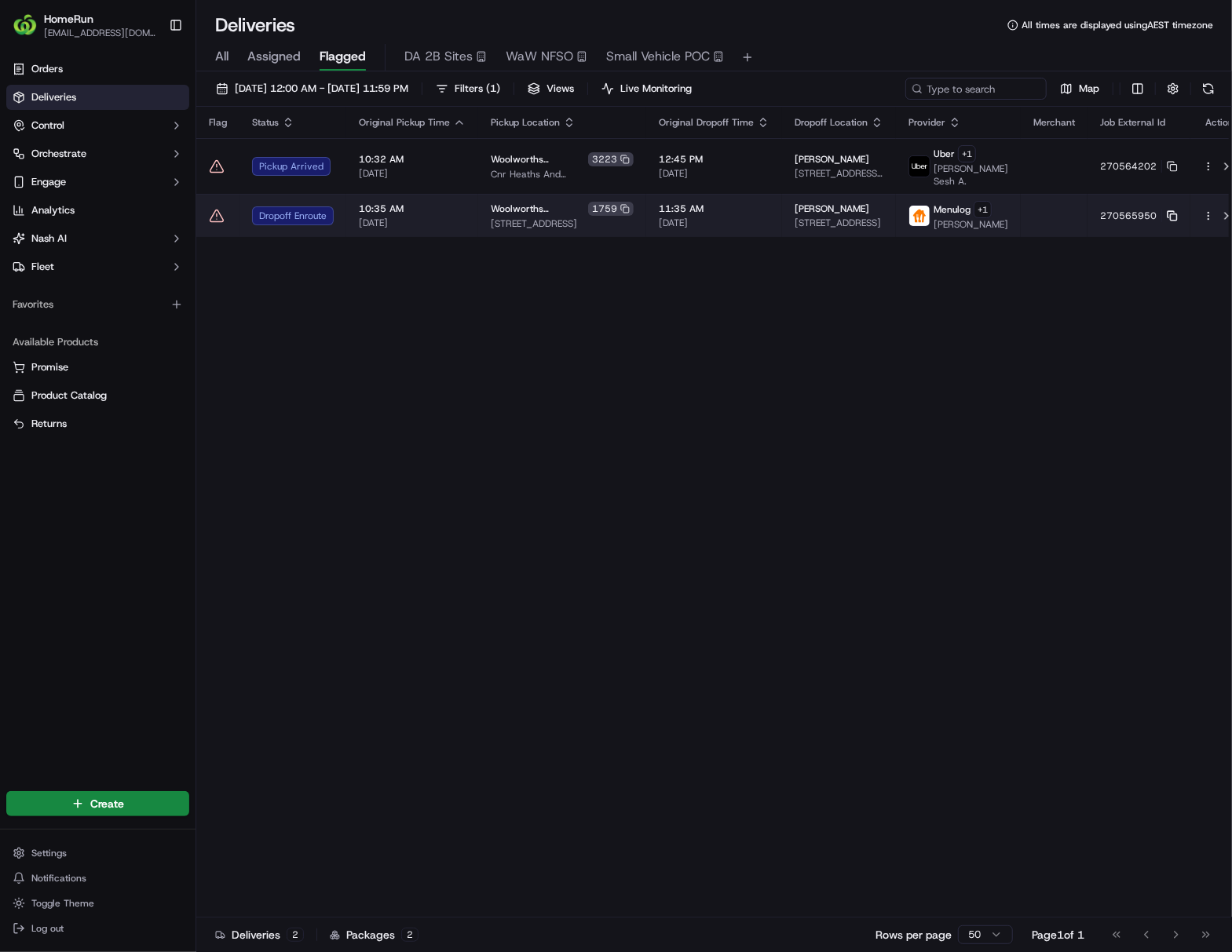
click at [939, 218] on icon at bounding box center [1171, 216] width 11 height 11
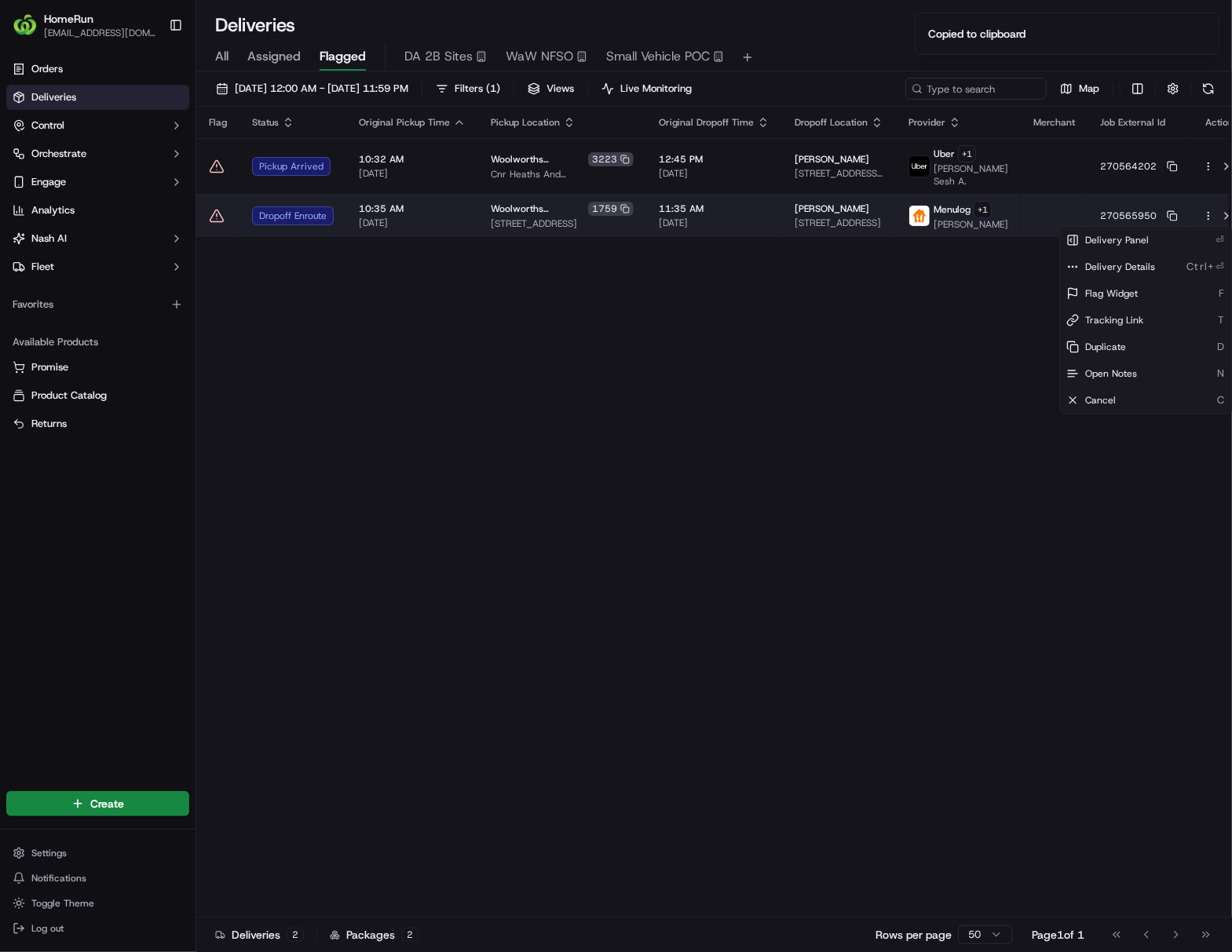
click at [939, 215] on html "HomeRun [EMAIL_ADDRESS][DOMAIN_NAME] Toggle Sidebar Orders Deliveries Control O…" at bounding box center [616, 476] width 1232 height 952
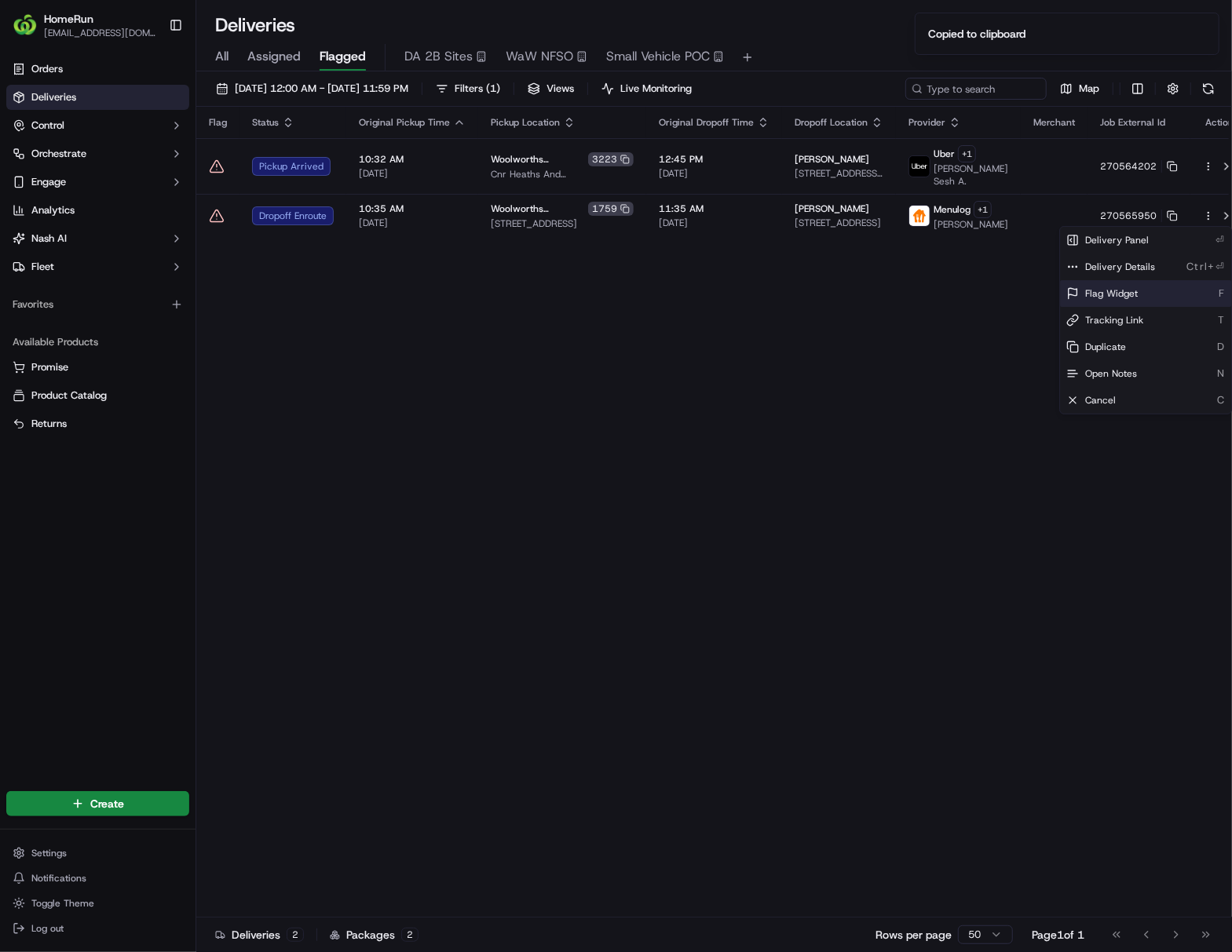
click at [939, 290] on div "Flag Widget F" at bounding box center [1146, 293] width 171 height 27
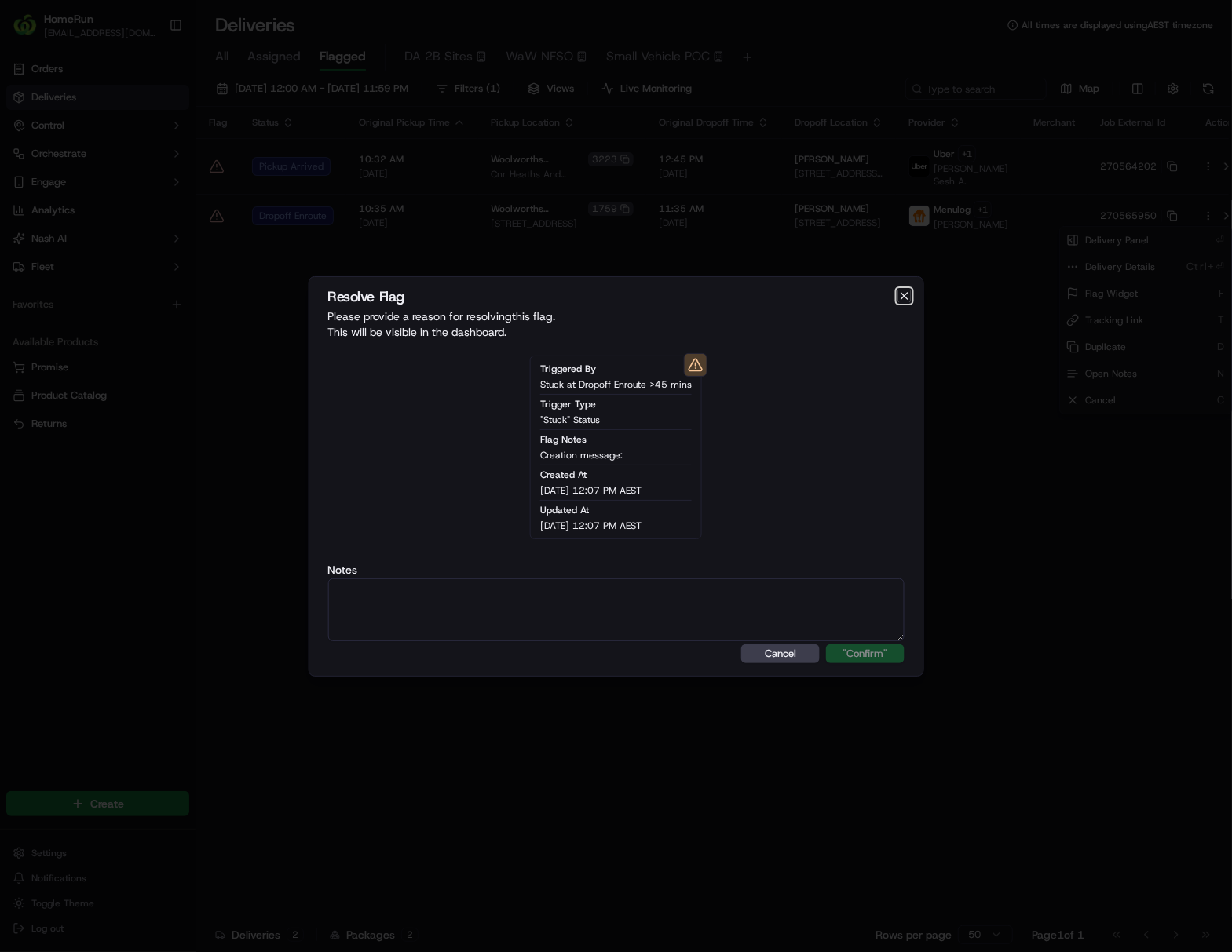
click at [908, 293] on icon "button" at bounding box center [904, 296] width 13 height 13
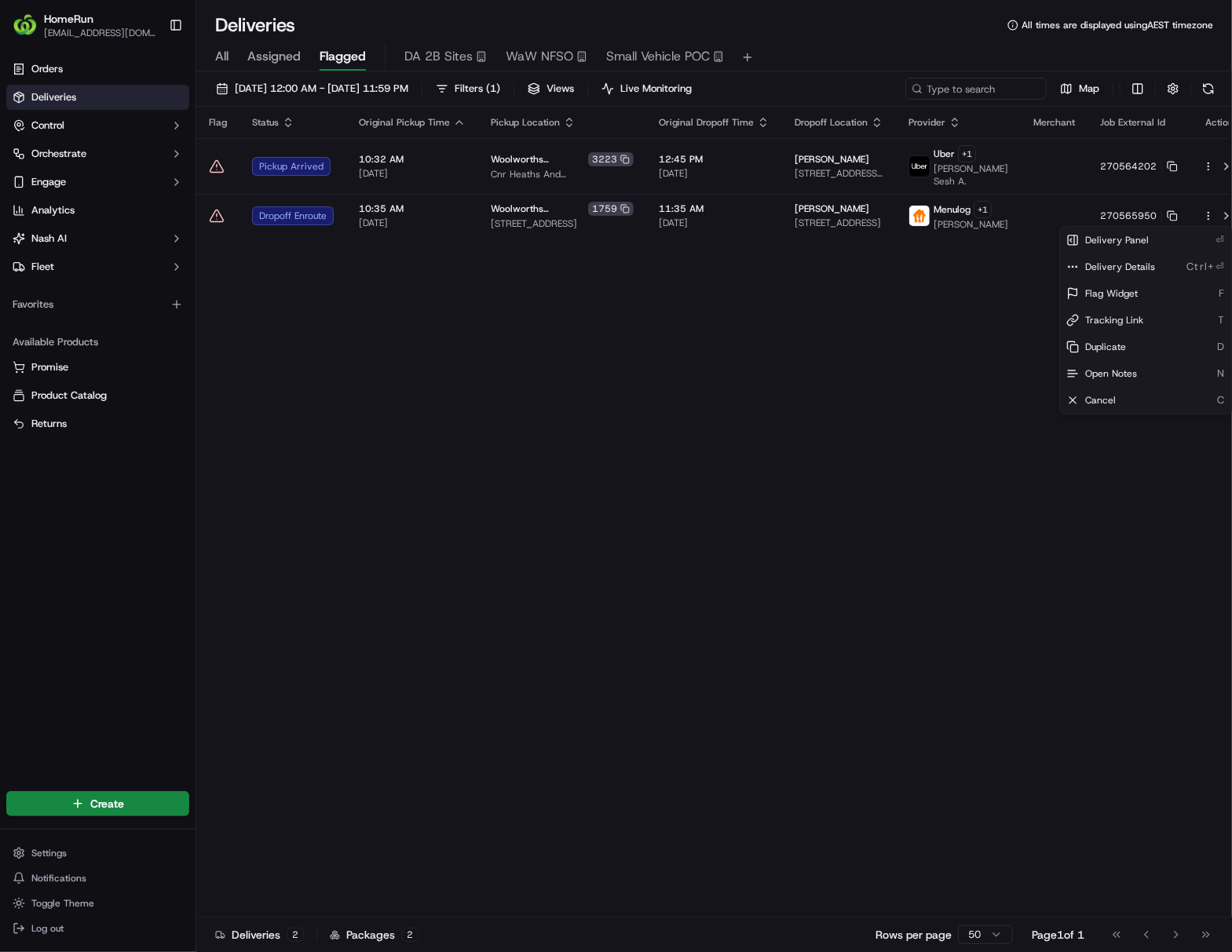
click at [907, 408] on html "HomeRun [EMAIL_ADDRESS][DOMAIN_NAME] Toggle Sidebar Orders Deliveries Control O…" at bounding box center [616, 476] width 1232 height 952
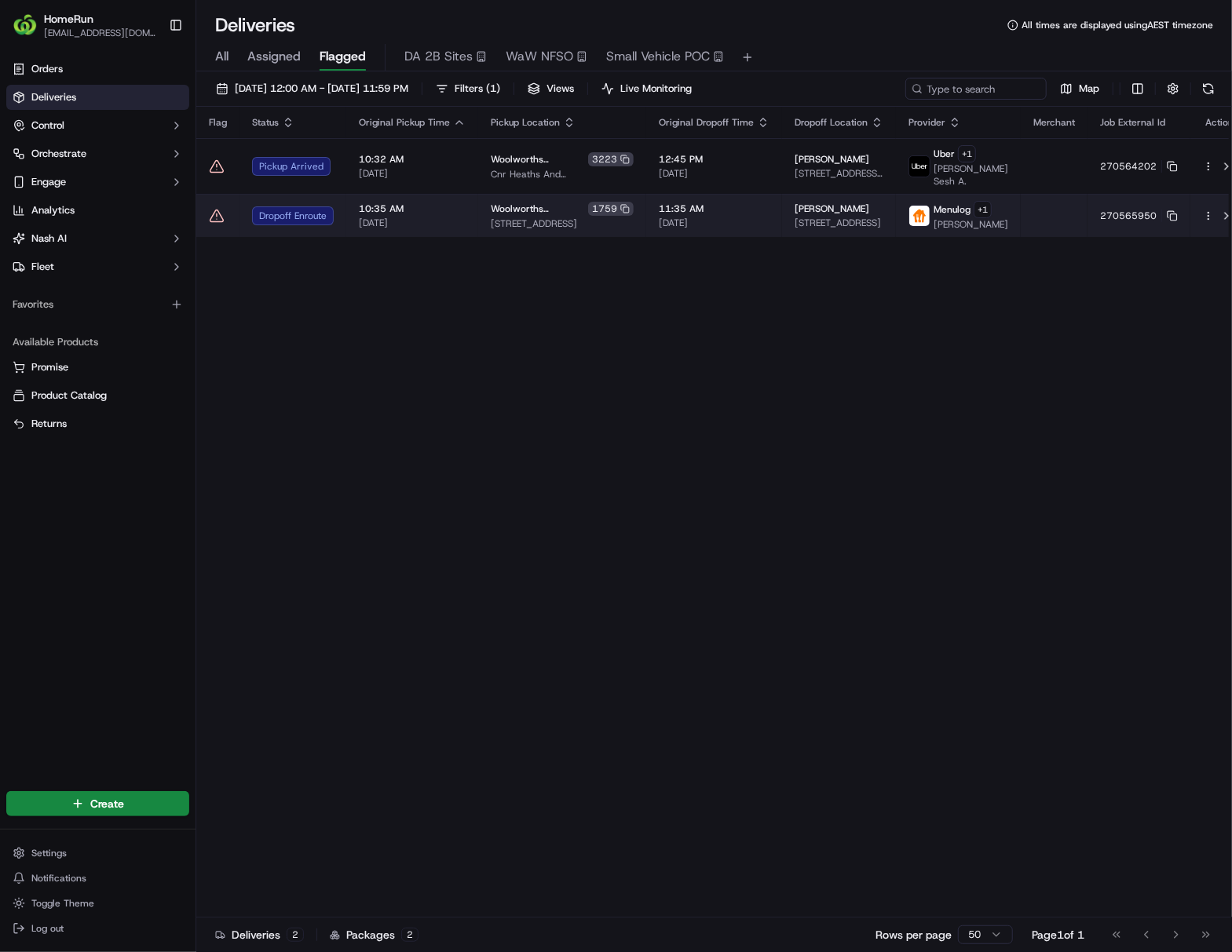
click at [782, 220] on td "[PERSON_NAME] [STREET_ADDRESS]" at bounding box center [839, 215] width 114 height 43
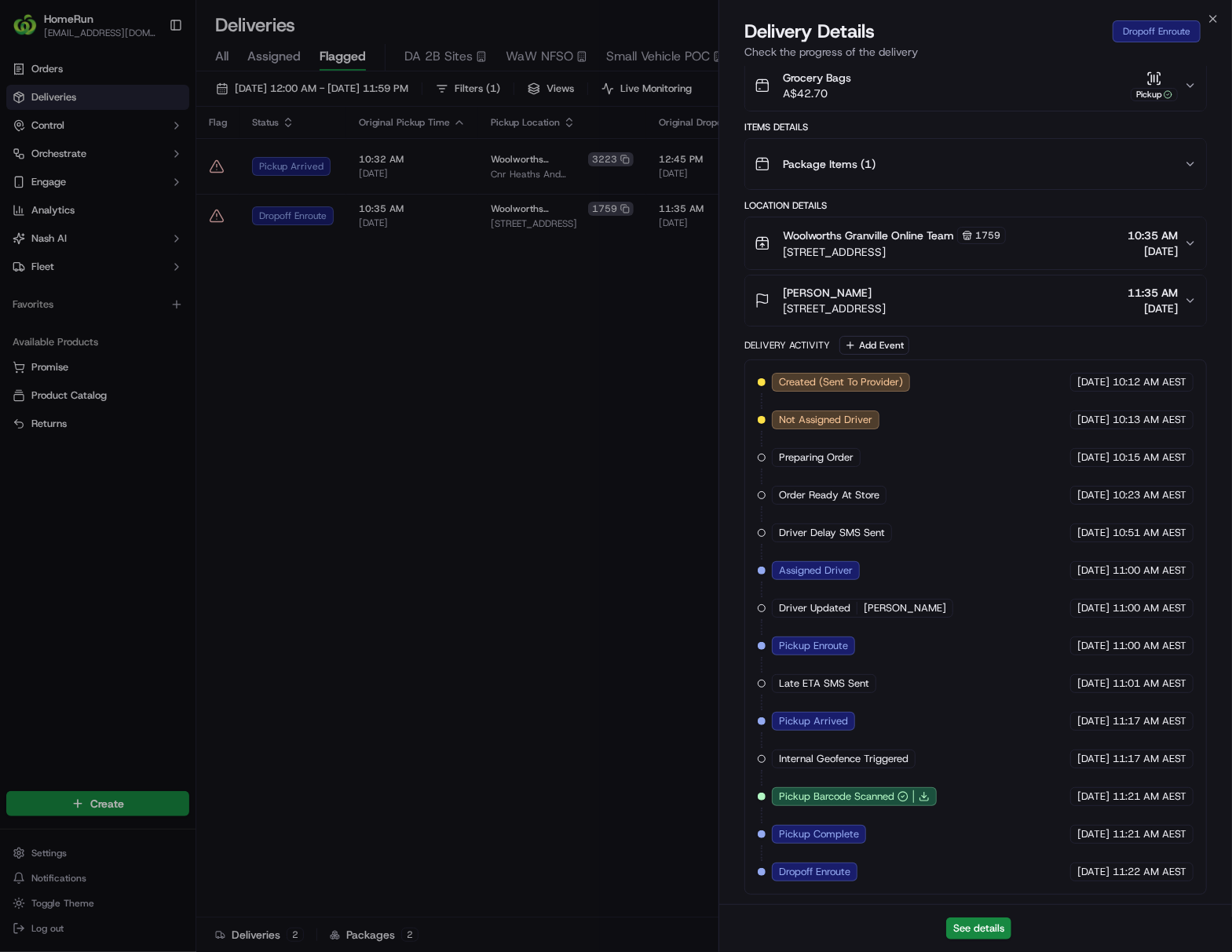
scroll to position [0, 0]
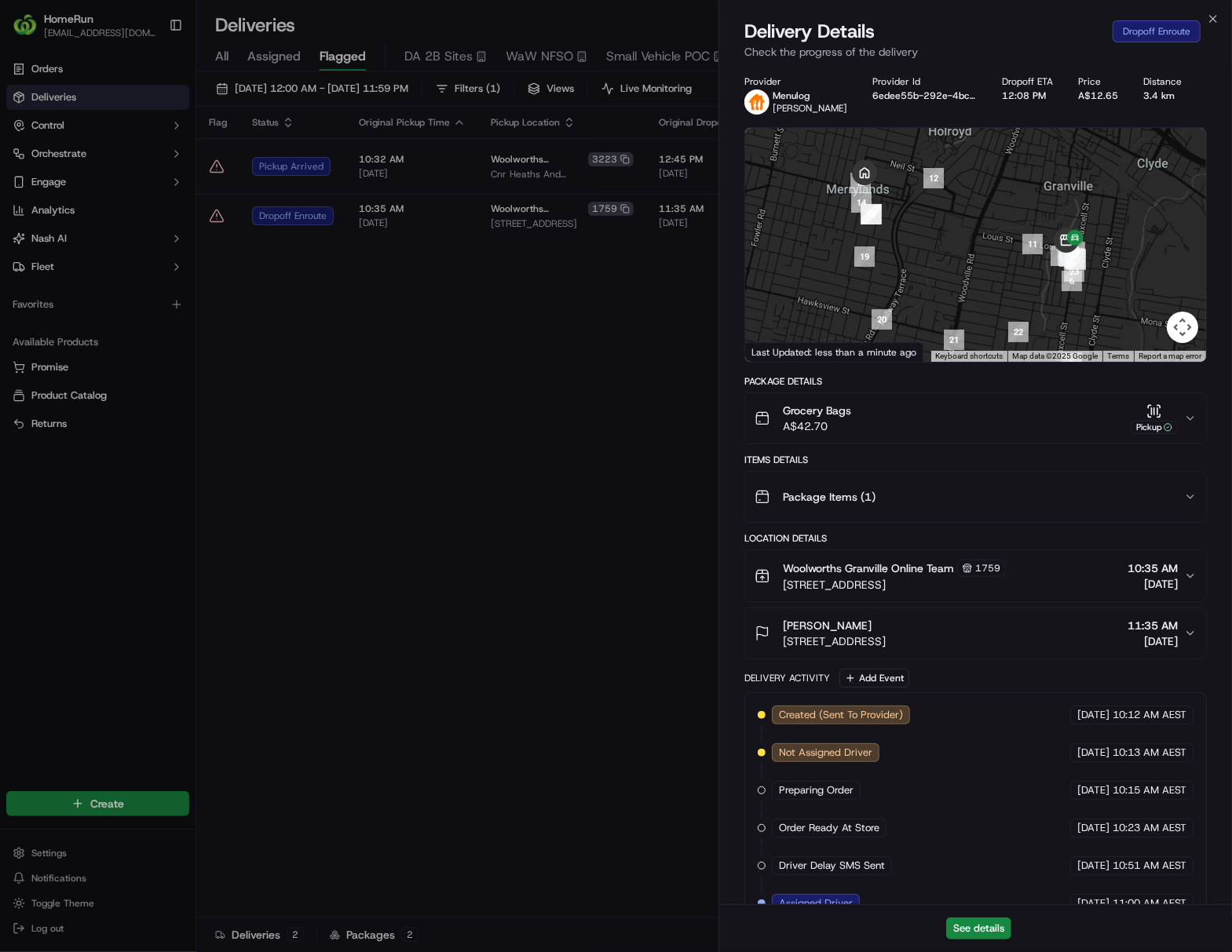
drag, startPoint x: 874, startPoint y: 217, endPoint x: 933, endPoint y: 267, distance: 77.3
click at [933, 267] on div at bounding box center [976, 244] width 461 height 234
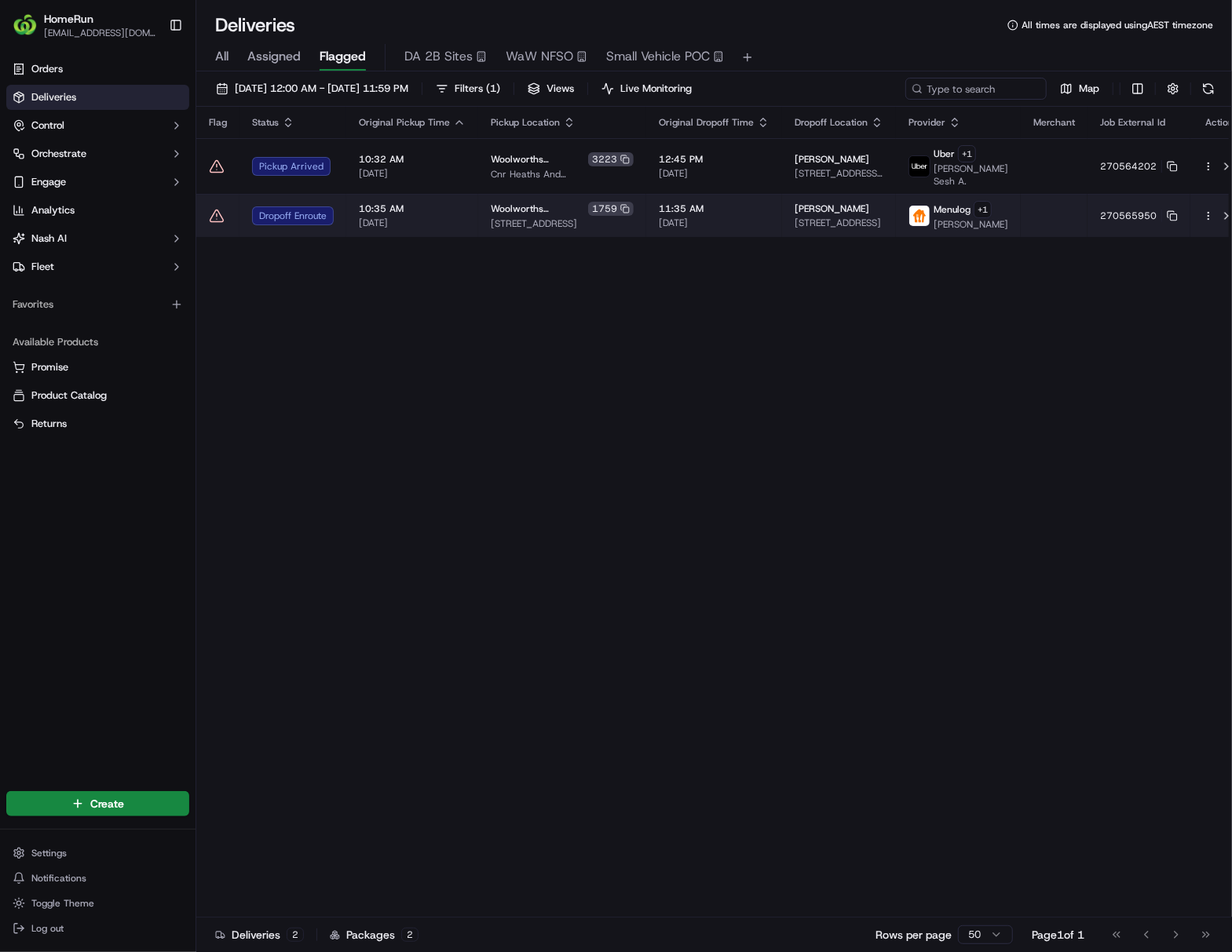
click at [939, 223] on div at bounding box center [1218, 216] width 33 height 19
click at [939, 217] on html "HomeRun [EMAIL_ADDRESS][DOMAIN_NAME] Toggle Sidebar Orders Deliveries Control O…" at bounding box center [616, 476] width 1232 height 952
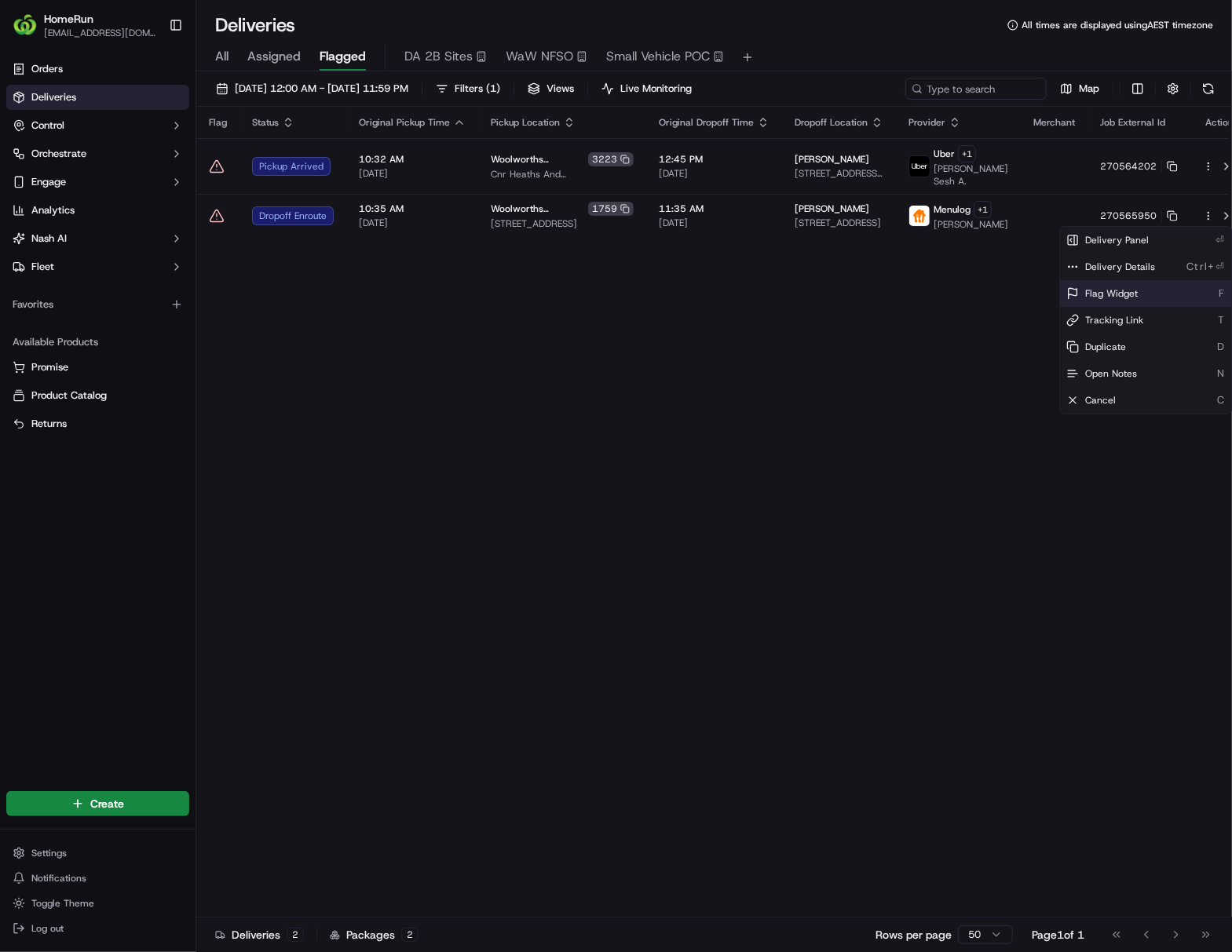
click at [939, 286] on div "Flag Widget F" at bounding box center [1146, 293] width 171 height 27
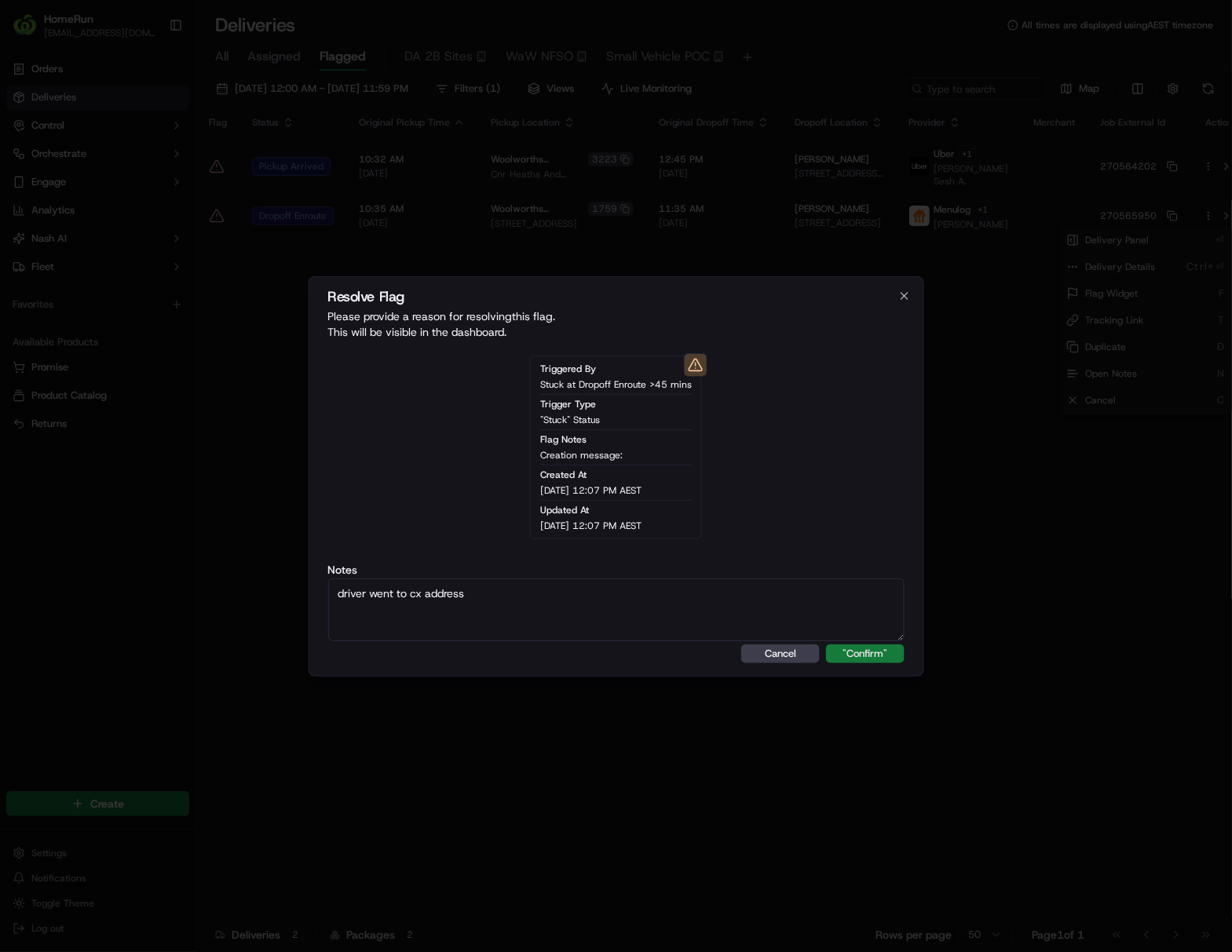
type textarea "driver went to cx address"
click at [883, 655] on button ""Confirm"" at bounding box center [864, 654] width 78 height 19
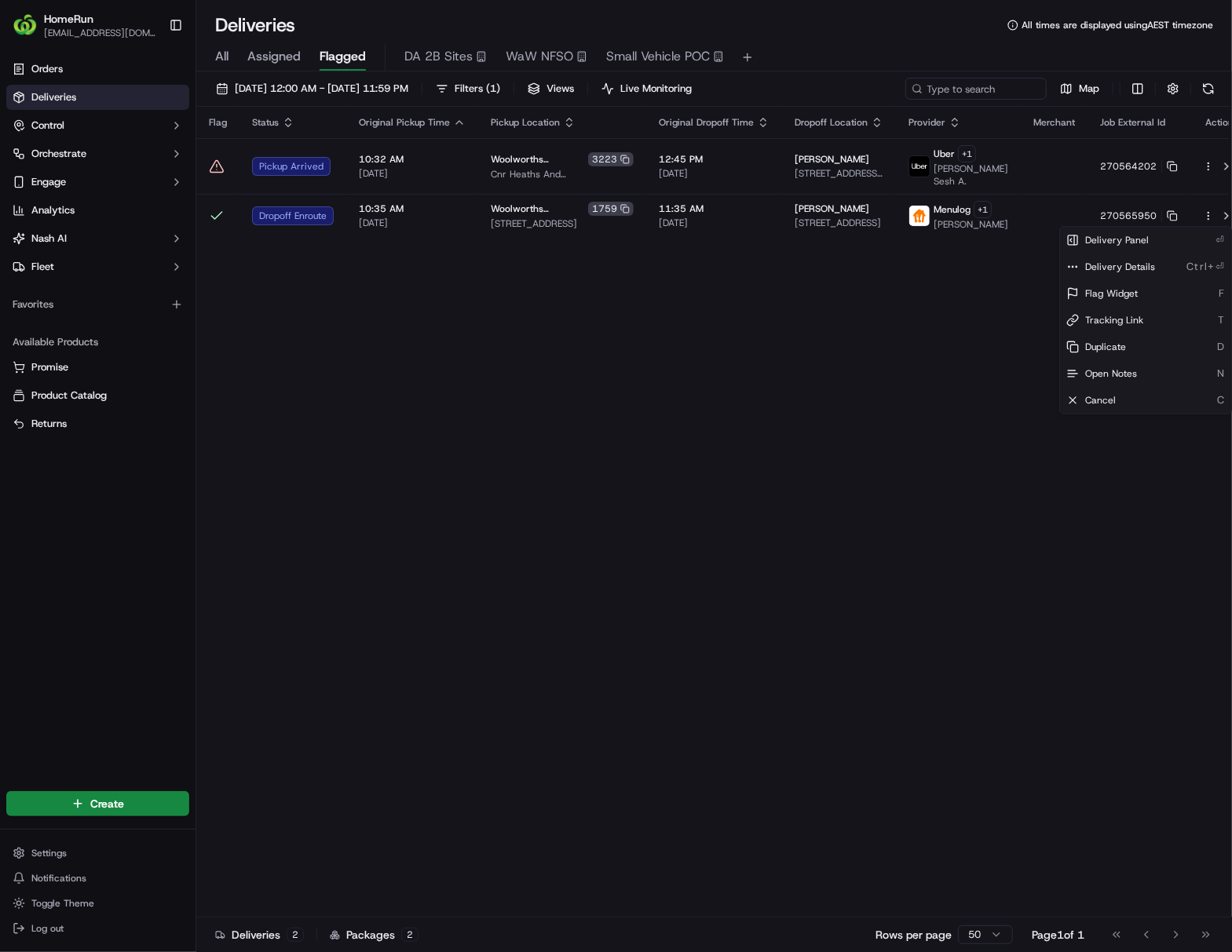
click at [783, 647] on html "HomeRun [EMAIL_ADDRESS][DOMAIN_NAME] Toggle Sidebar Orders Deliveries Control O…" at bounding box center [616, 476] width 1232 height 952
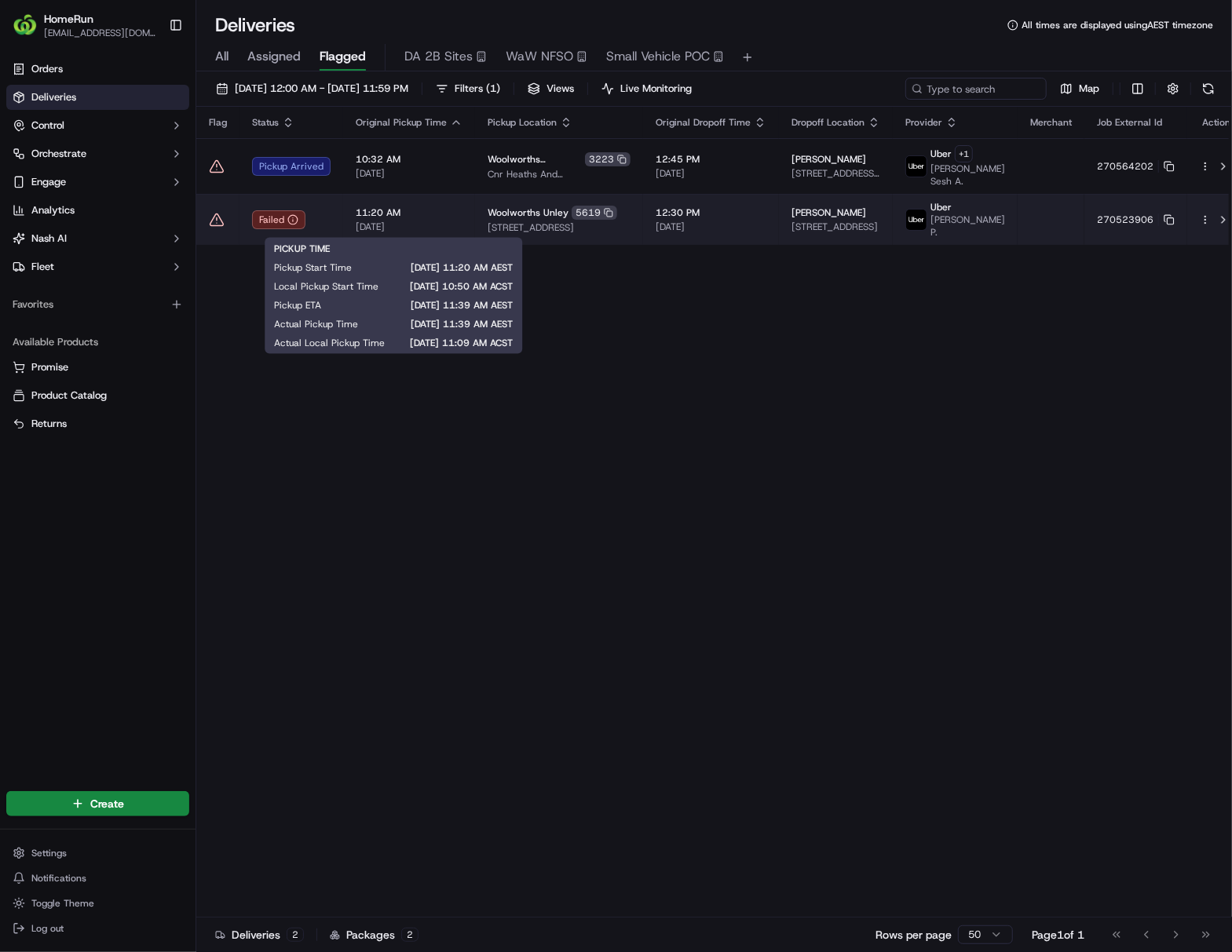
click at [421, 222] on span "[DATE]" at bounding box center [408, 227] width 106 height 13
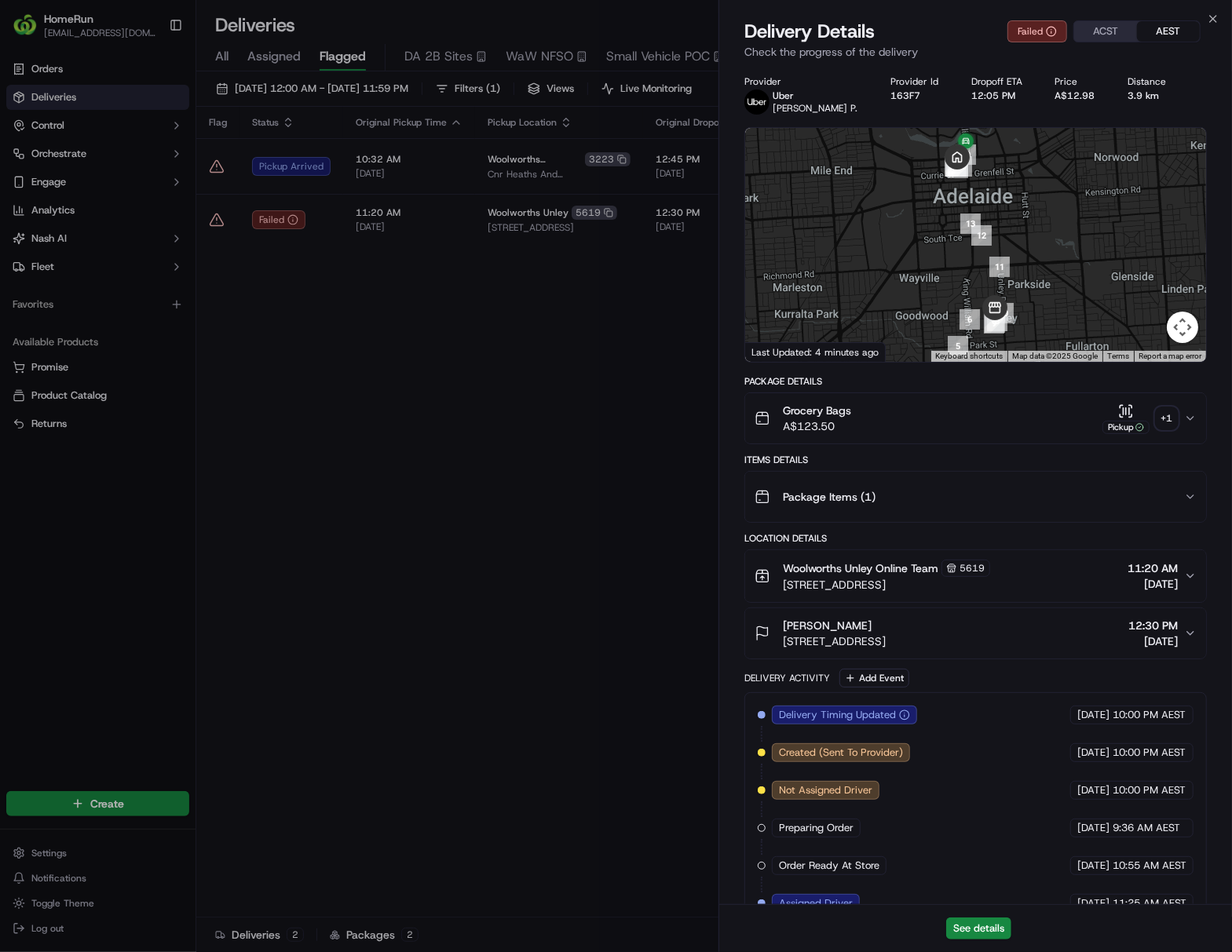
click at [939, 421] on div "+ 1" at bounding box center [1166, 418] width 22 height 22
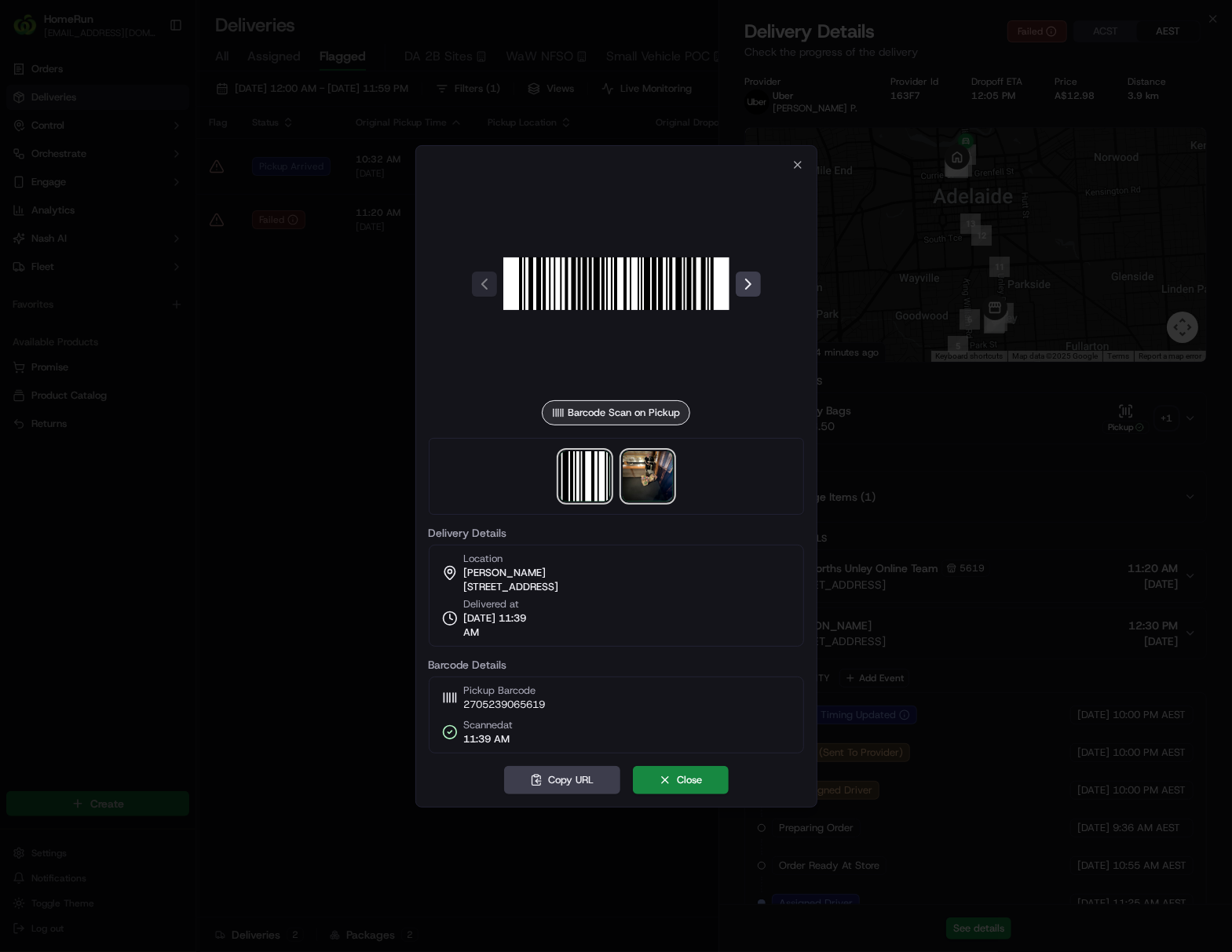
click at [650, 488] on img at bounding box center [647, 476] width 51 height 51
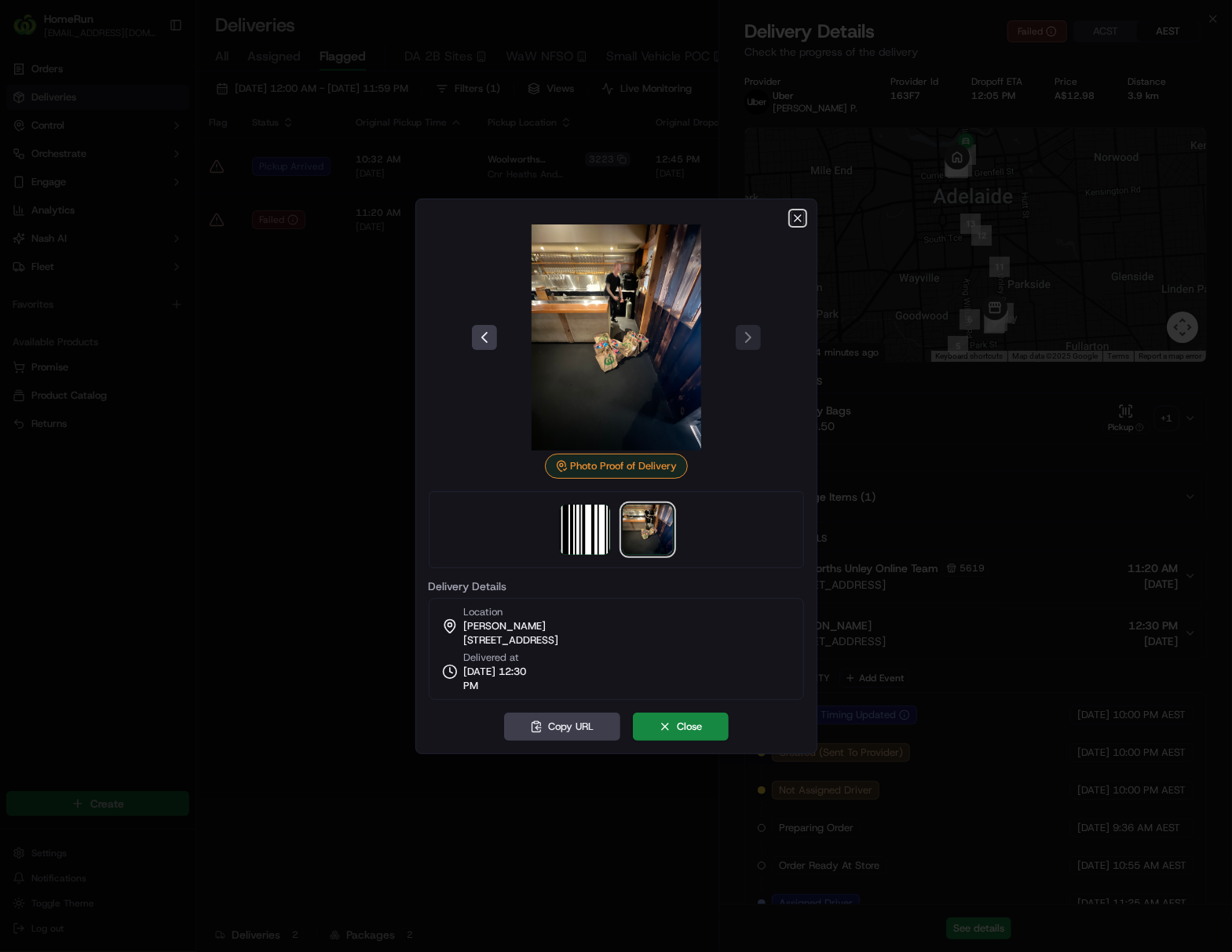
click at [798, 218] on icon "button" at bounding box center [798, 218] width 6 height 6
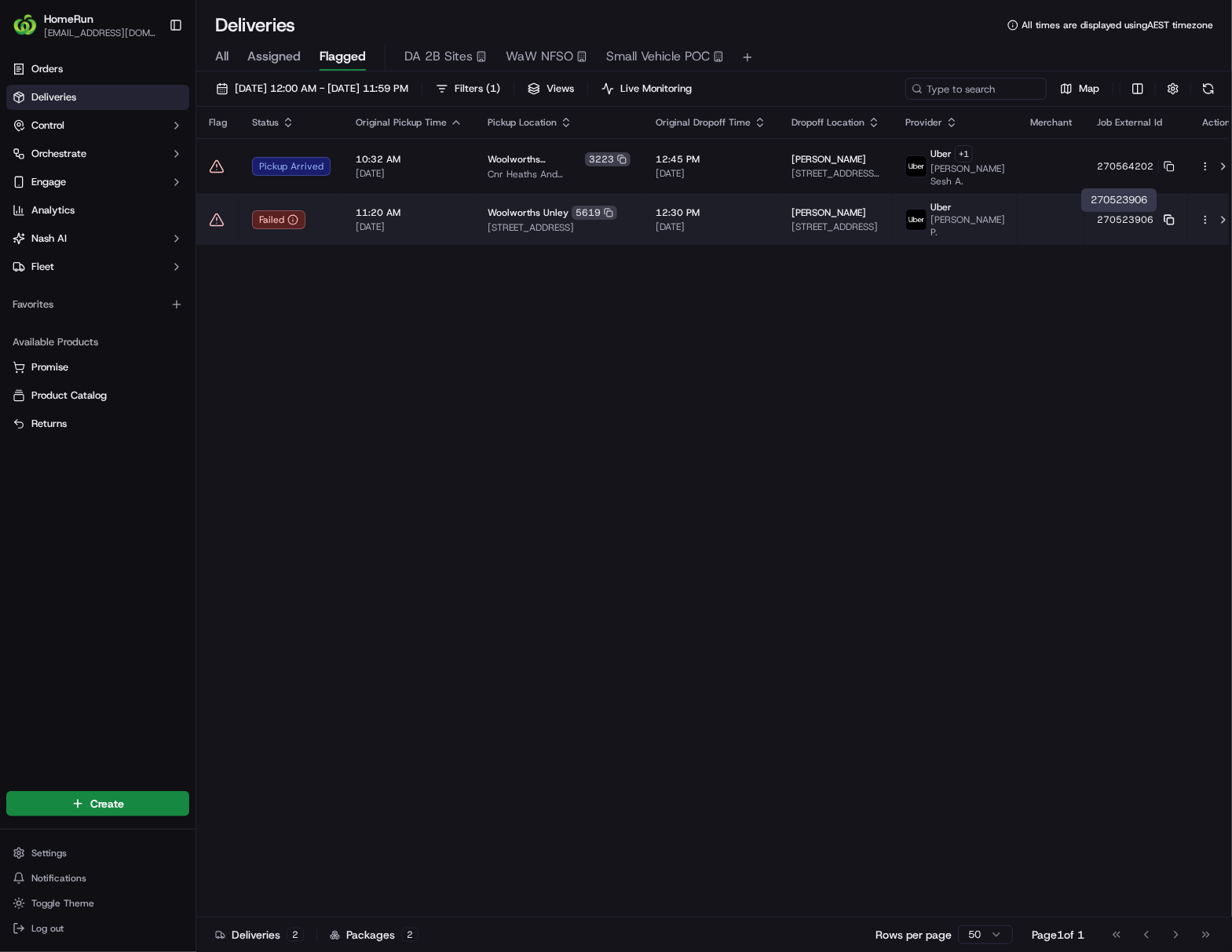
click at [939, 222] on icon at bounding box center [1168, 220] width 11 height 11
click at [939, 221] on html "HomeRun [EMAIL_ADDRESS][DOMAIN_NAME] Toggle Sidebar Orders Deliveries Control O…" at bounding box center [616, 476] width 1232 height 952
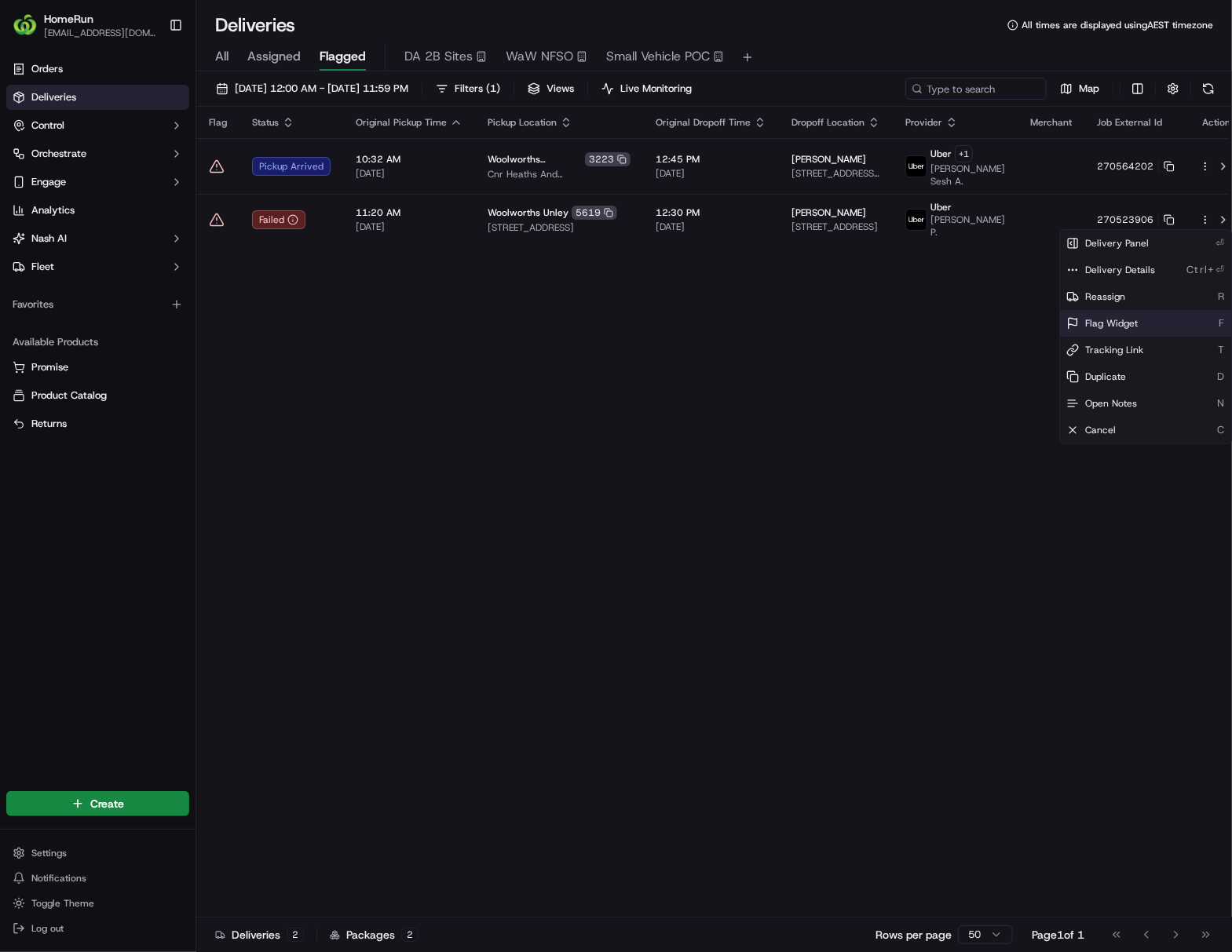
click at [939, 327] on span "Flag Widget" at bounding box center [1111, 323] width 53 height 13
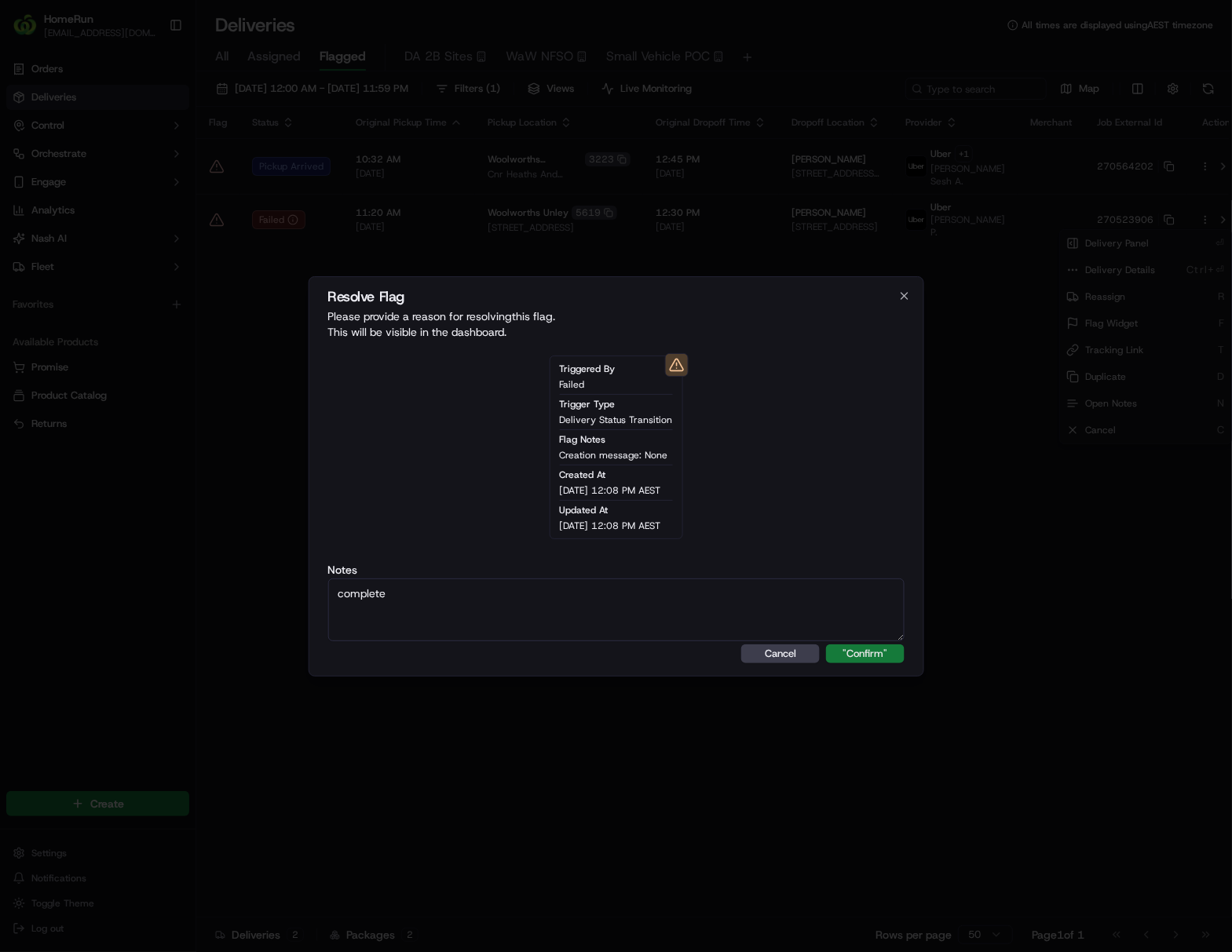
type textarea "complete"
click at [866, 660] on button ""Confirm"" at bounding box center [864, 654] width 78 height 19
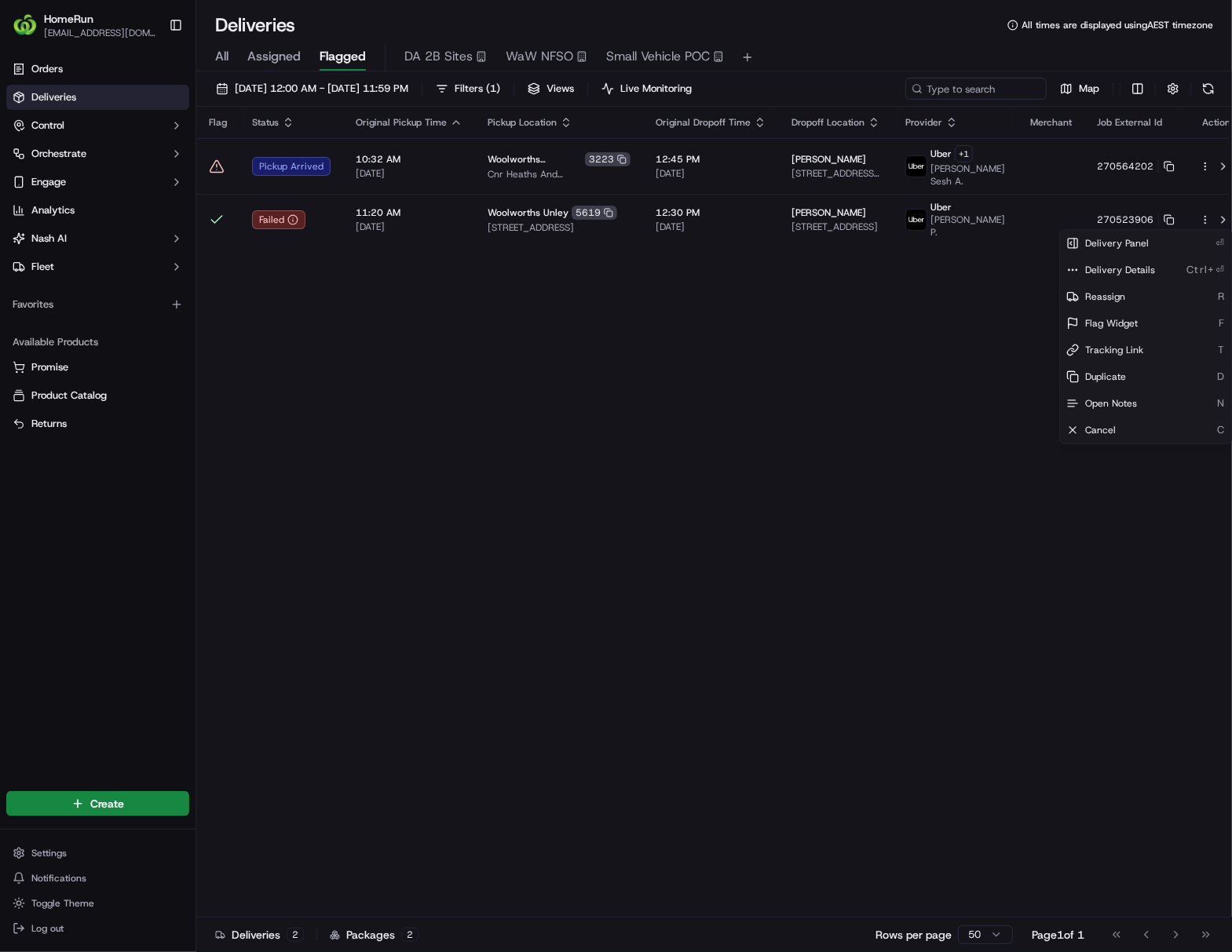
click at [660, 507] on html "HomeRun [EMAIL_ADDRESS][DOMAIN_NAME] Toggle Sidebar Orders Deliveries Control O…" at bounding box center [616, 476] width 1232 height 952
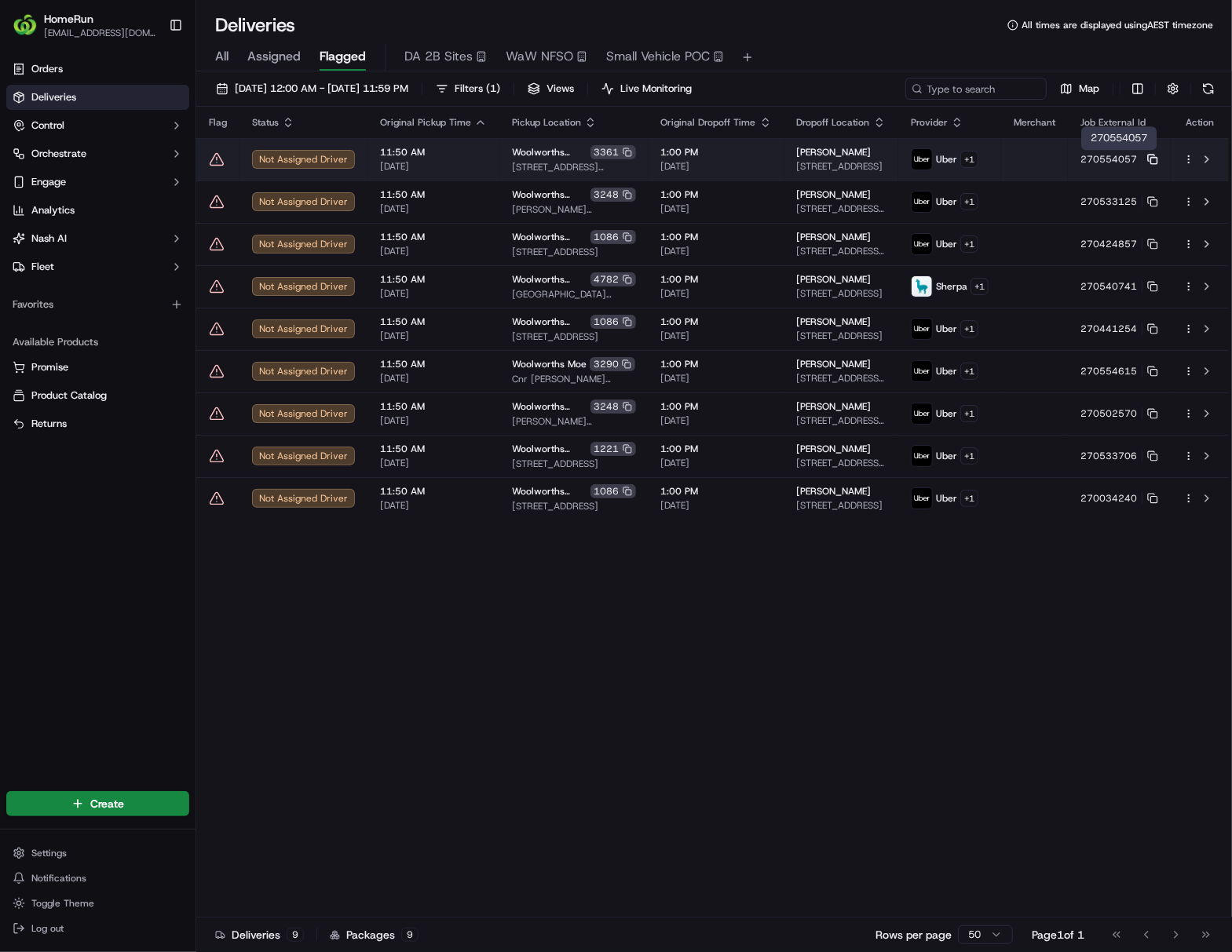
click at [939, 163] on icon at bounding box center [1152, 159] width 11 height 11
click at [939, 160] on html "HomeRun [EMAIL_ADDRESS][DOMAIN_NAME] Toggle Sidebar Orders Deliveries Control O…" at bounding box center [616, 476] width 1232 height 952
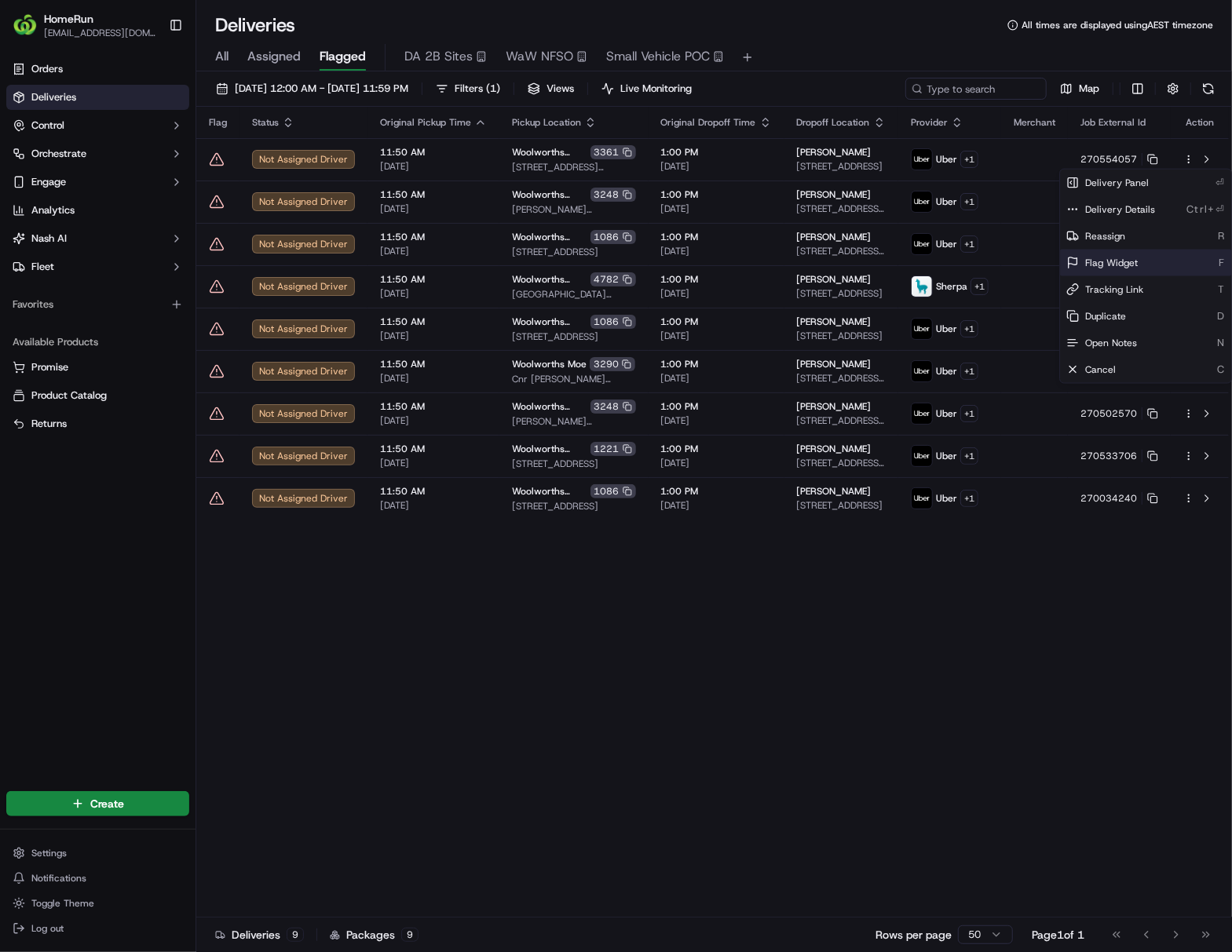
click at [939, 267] on span "Flag Widget" at bounding box center [1111, 262] width 53 height 13
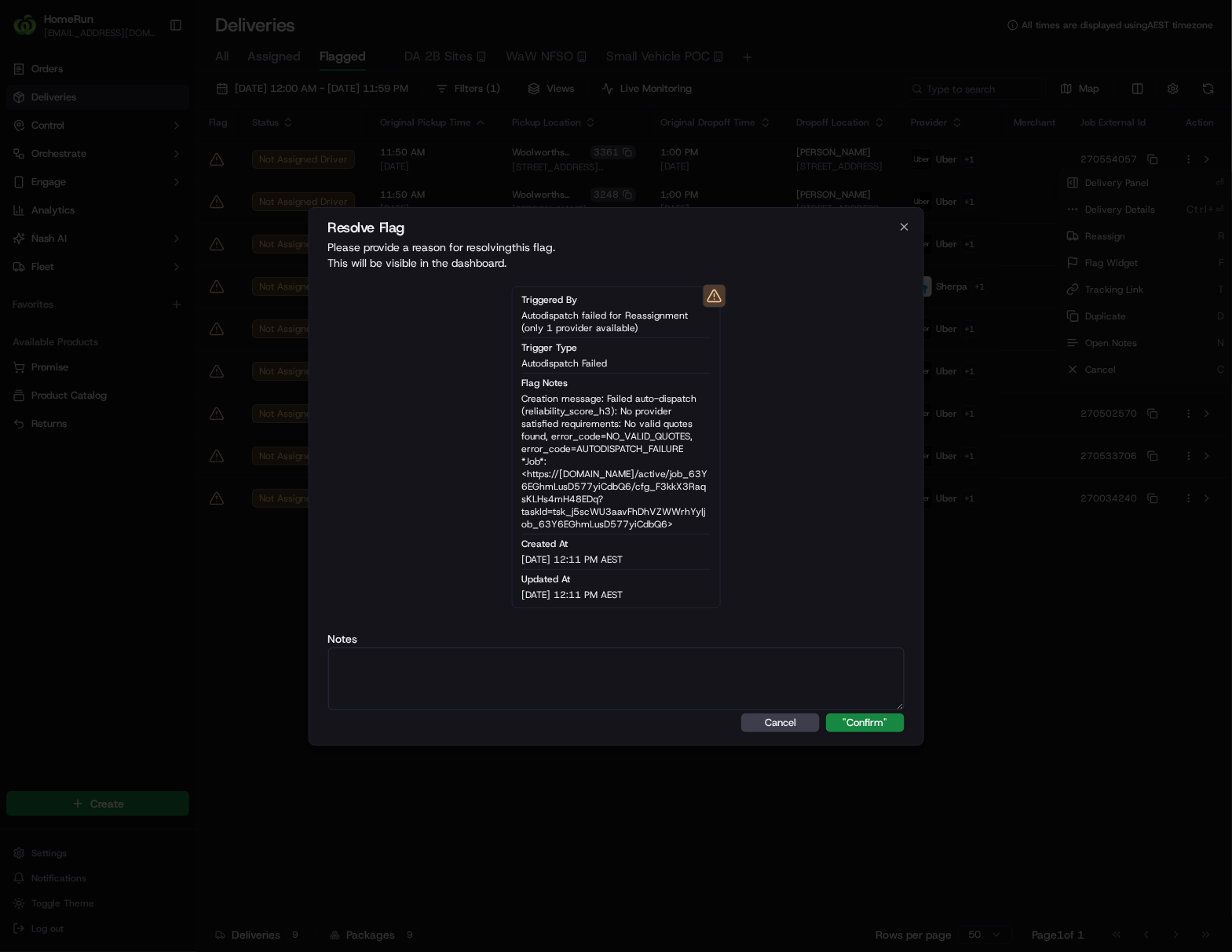
click at [865, 732] on div "Resolve Flag Please provide a reason for resolving this flag . This will be vis…" at bounding box center [616, 477] width 616 height 539
click at [876, 723] on button ""Confirm"" at bounding box center [864, 722] width 78 height 19
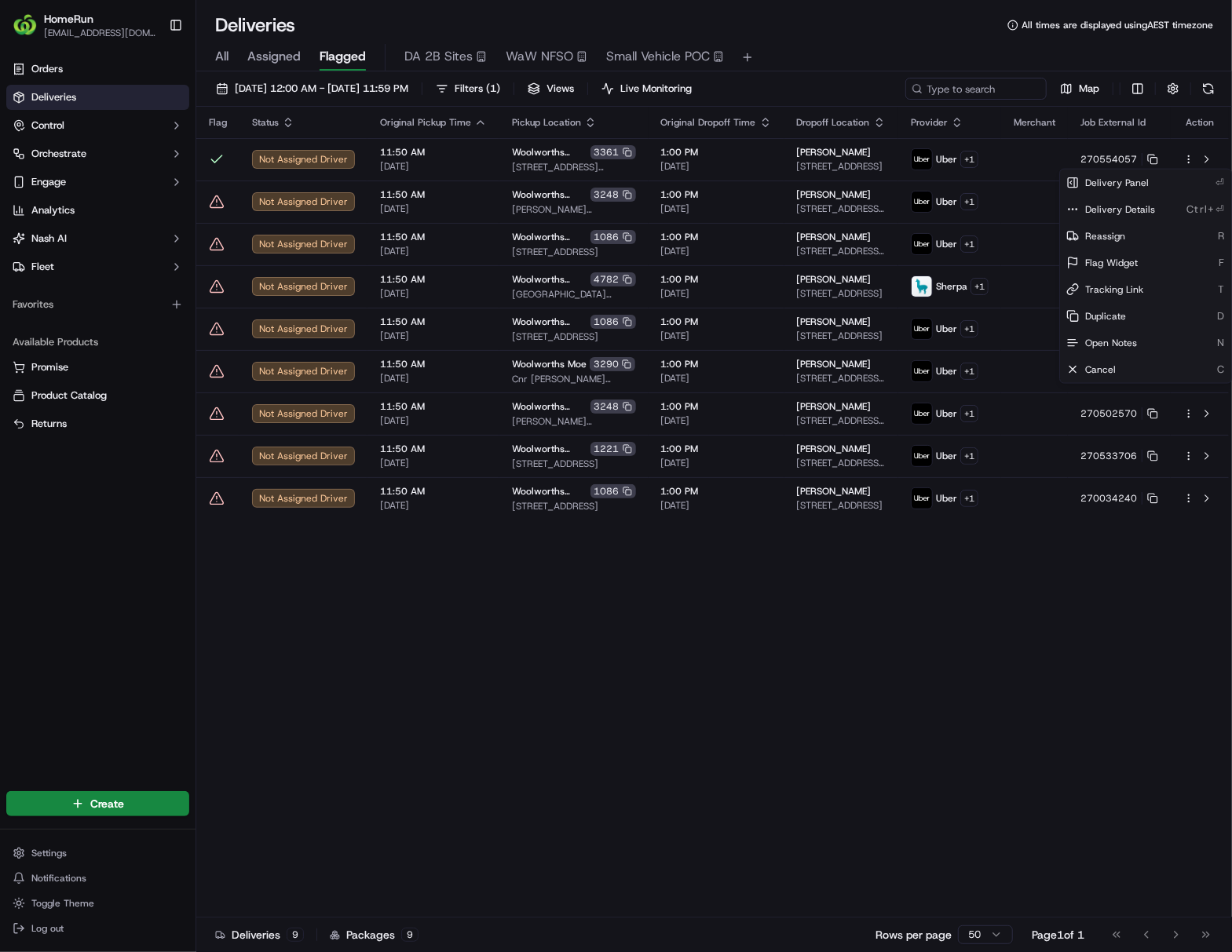
click at [936, 716] on html "HomeRun [EMAIL_ADDRESS][DOMAIN_NAME] Toggle Sidebar Orders Deliveries Control O…" at bounding box center [616, 476] width 1232 height 952
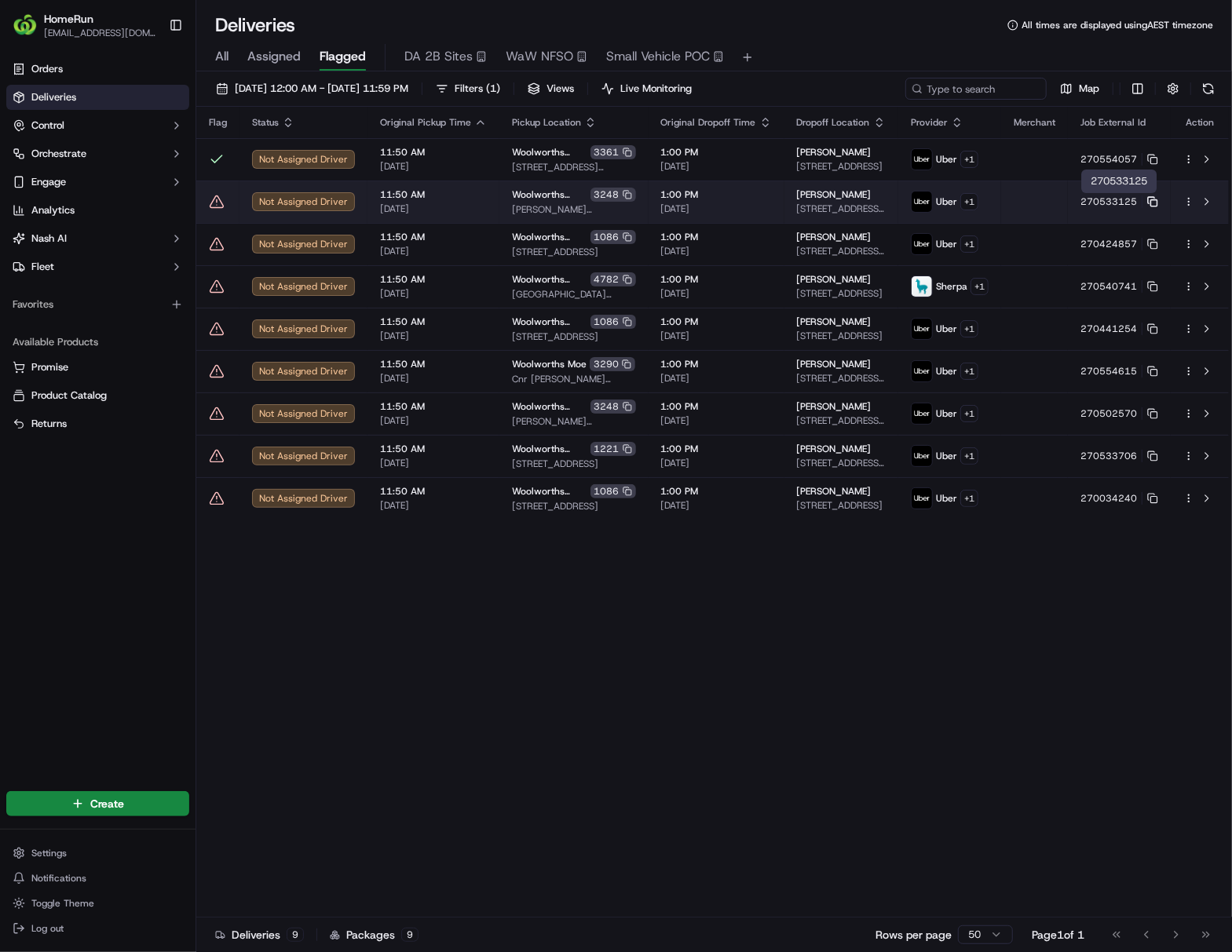
click at [939, 205] on rect at bounding box center [1154, 203] width 6 height 6
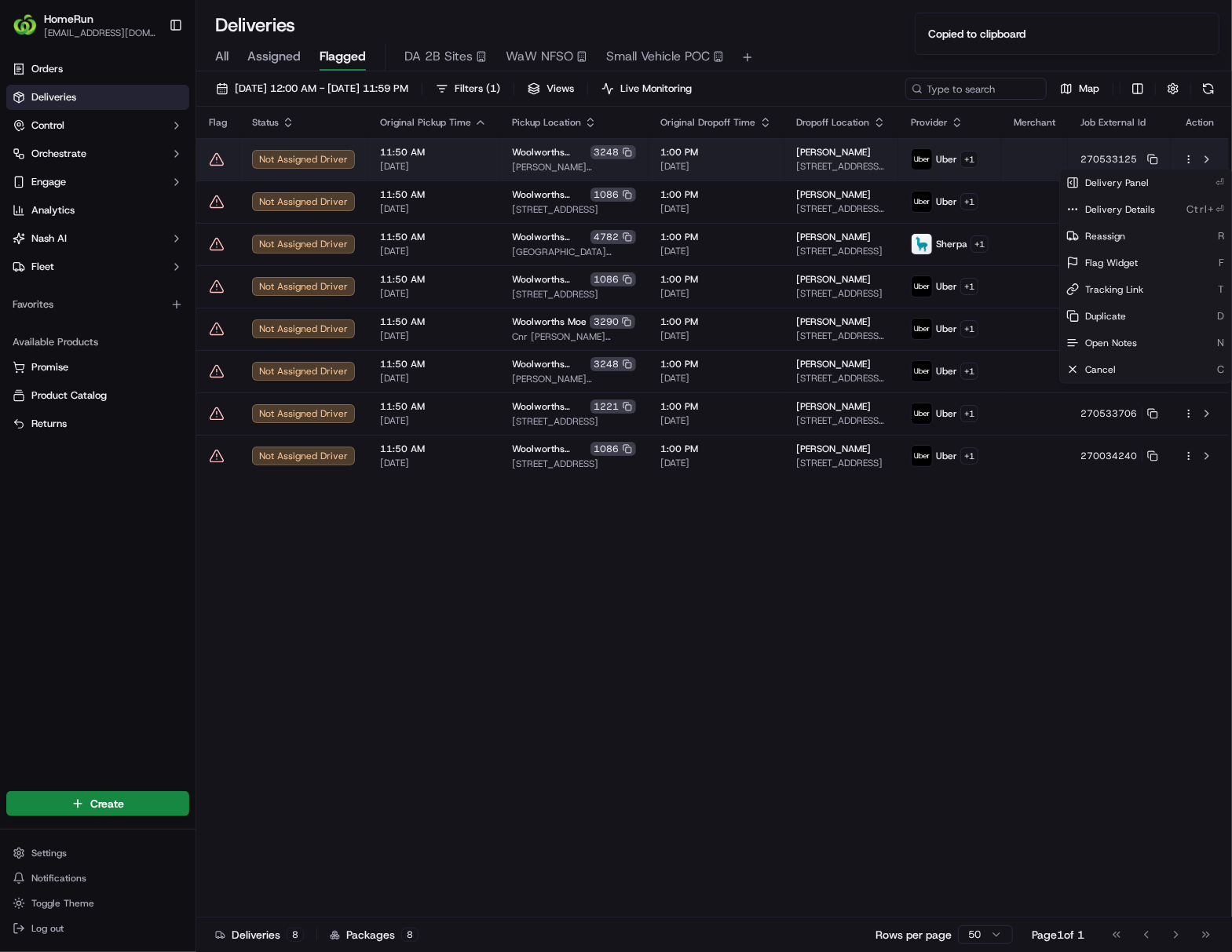
click at [939, 160] on html "HomeRun [EMAIL_ADDRESS][DOMAIN_NAME] Toggle Sidebar Orders Deliveries Control O…" at bounding box center [616, 476] width 1232 height 952
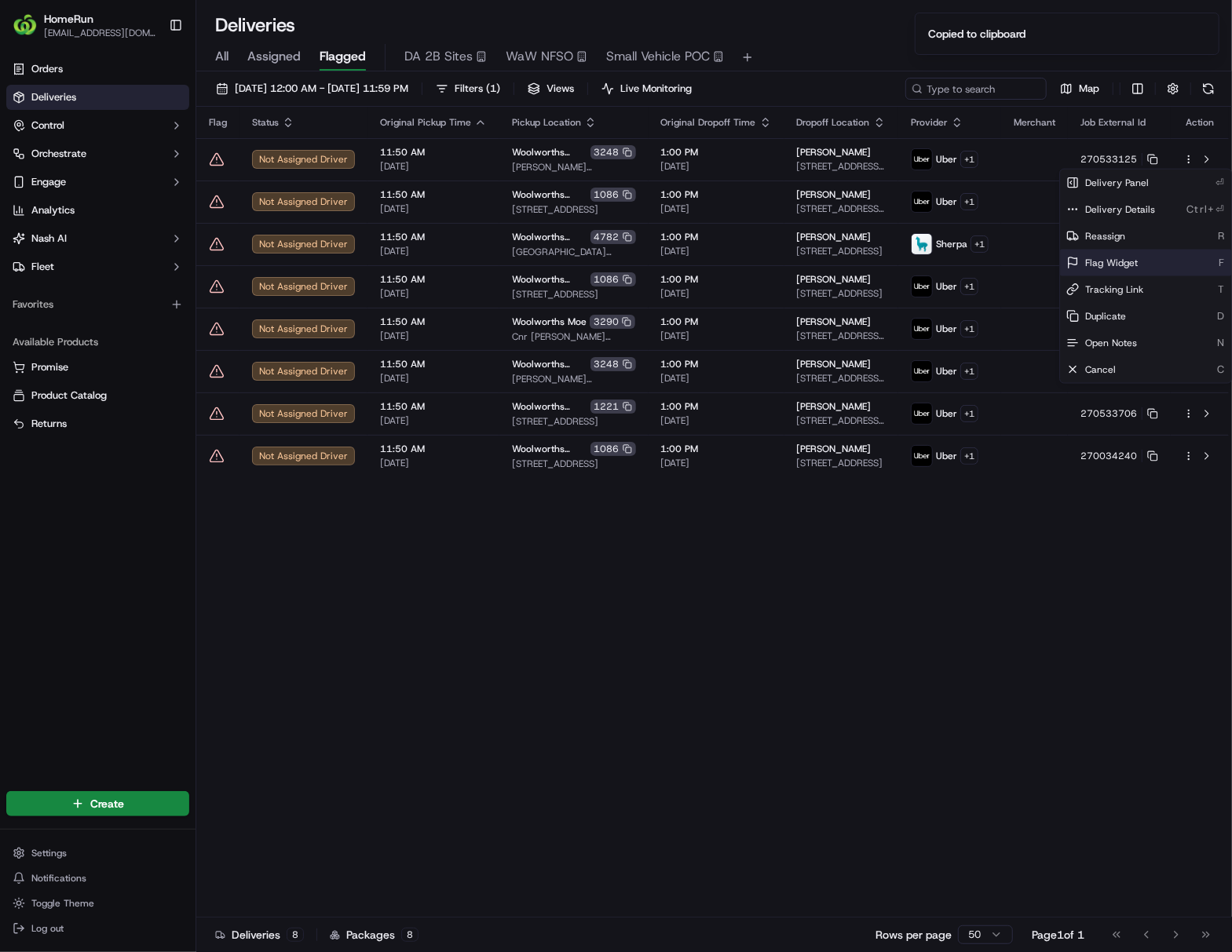
click at [939, 254] on div "Flag Widget F" at bounding box center [1146, 262] width 171 height 27
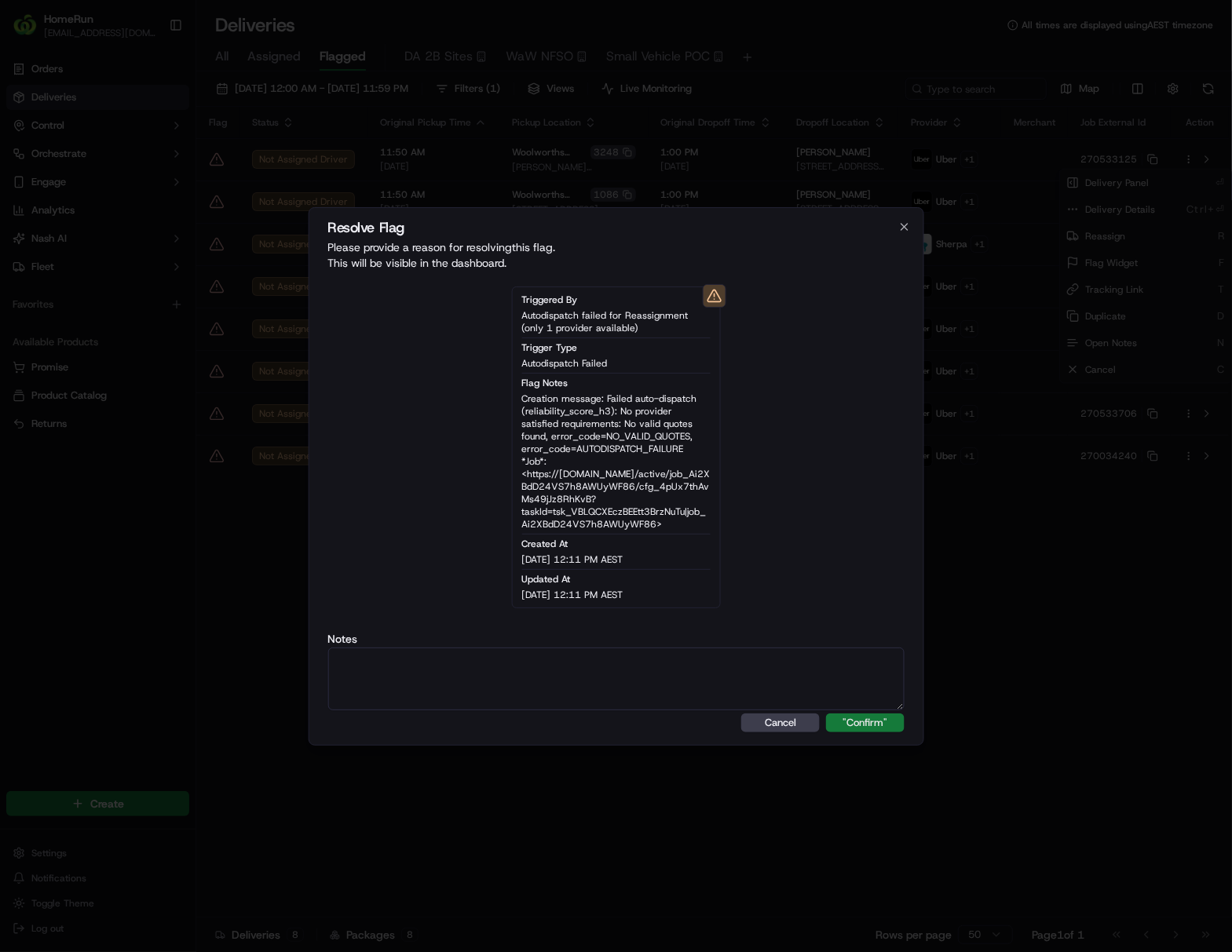
click at [864, 720] on button ""Confirm"" at bounding box center [864, 722] width 78 height 19
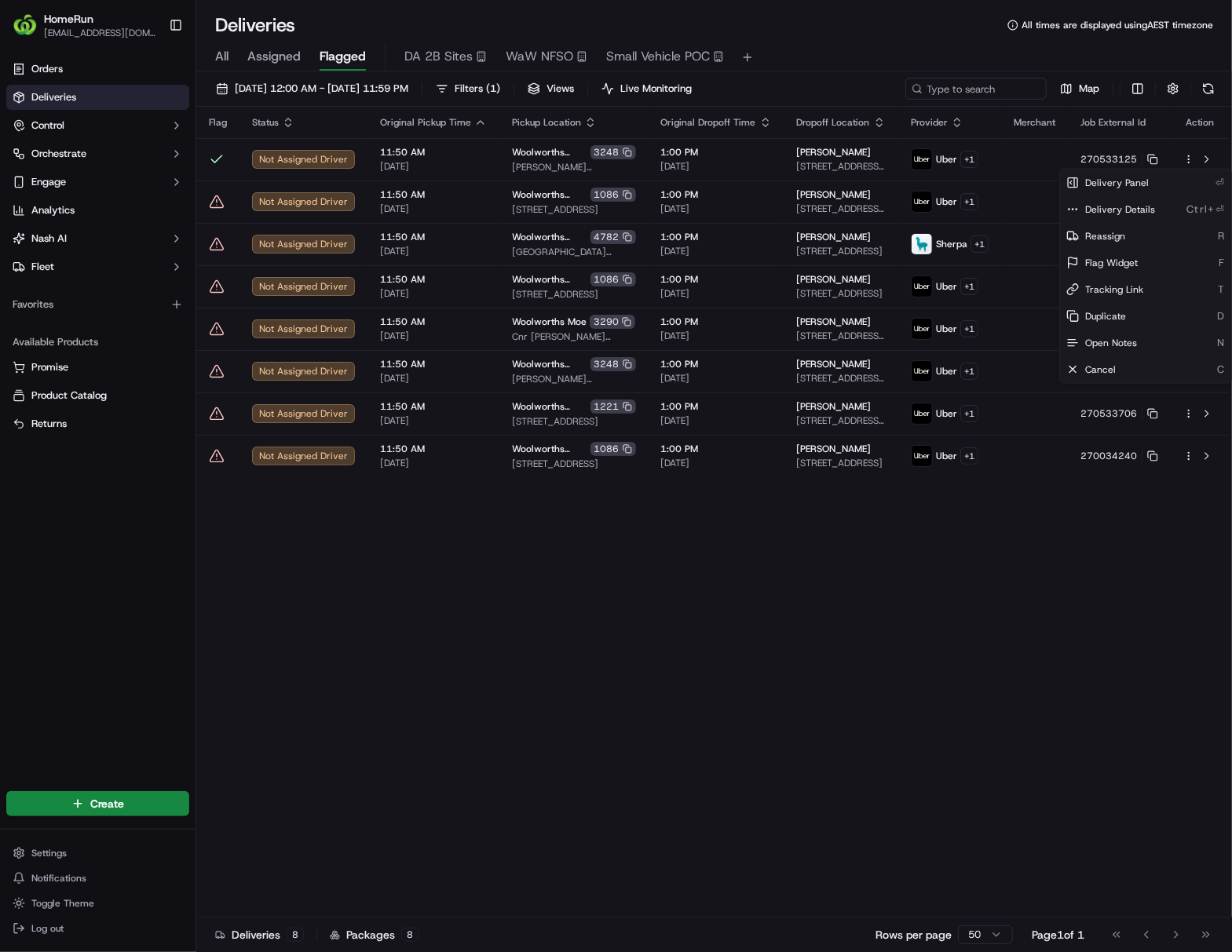
click at [939, 541] on html "HomeRun [EMAIL_ADDRESS][DOMAIN_NAME] Toggle Sidebar Orders Deliveries Control O…" at bounding box center [616, 476] width 1232 height 952
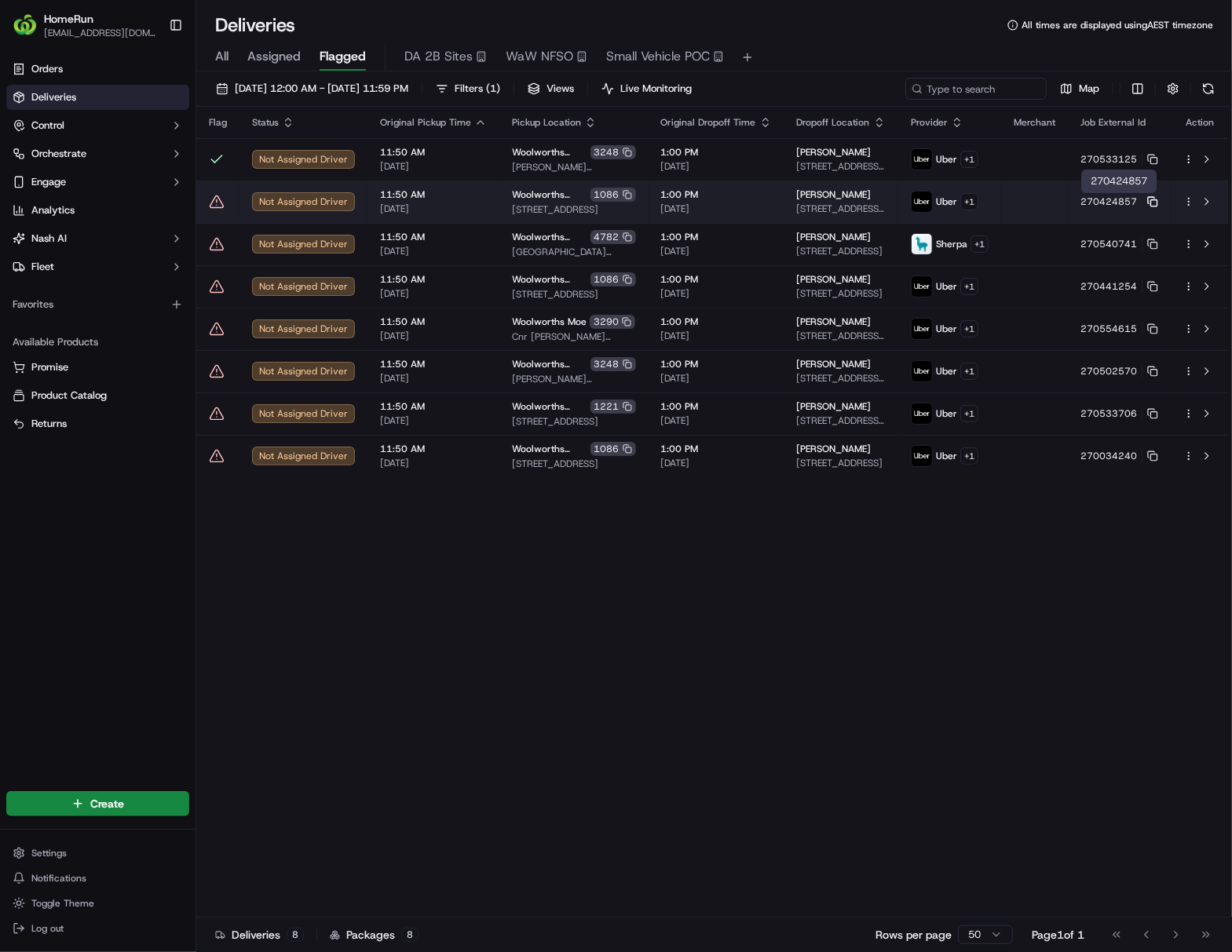
click at [939, 200] on icon at bounding box center [1152, 202] width 11 height 11
click at [939, 198] on html "HomeRun [EMAIL_ADDRESS][DOMAIN_NAME] Toggle Sidebar Orders Deliveries Control O…" at bounding box center [616, 476] width 1232 height 952
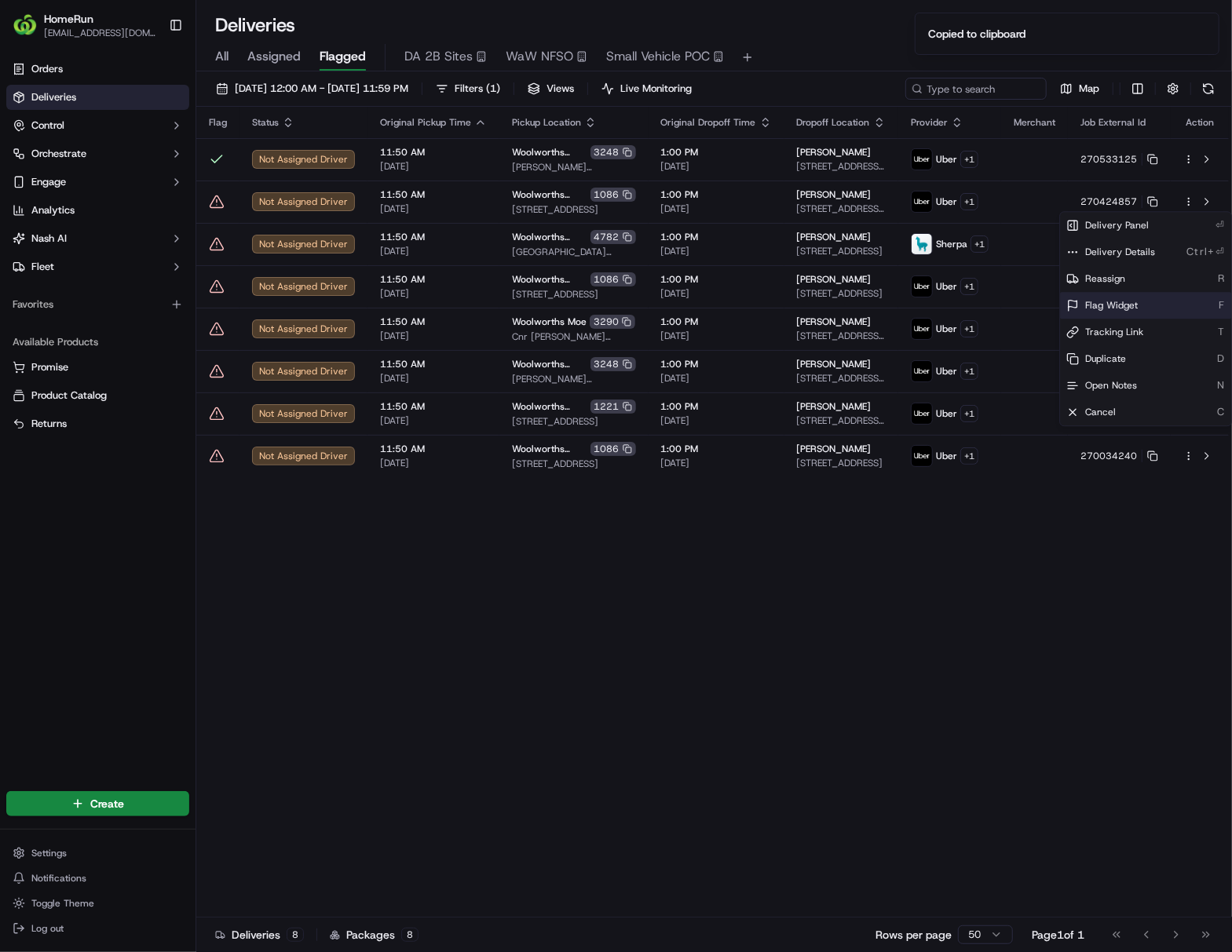
click at [939, 305] on span "Flag Widget" at bounding box center [1111, 305] width 53 height 13
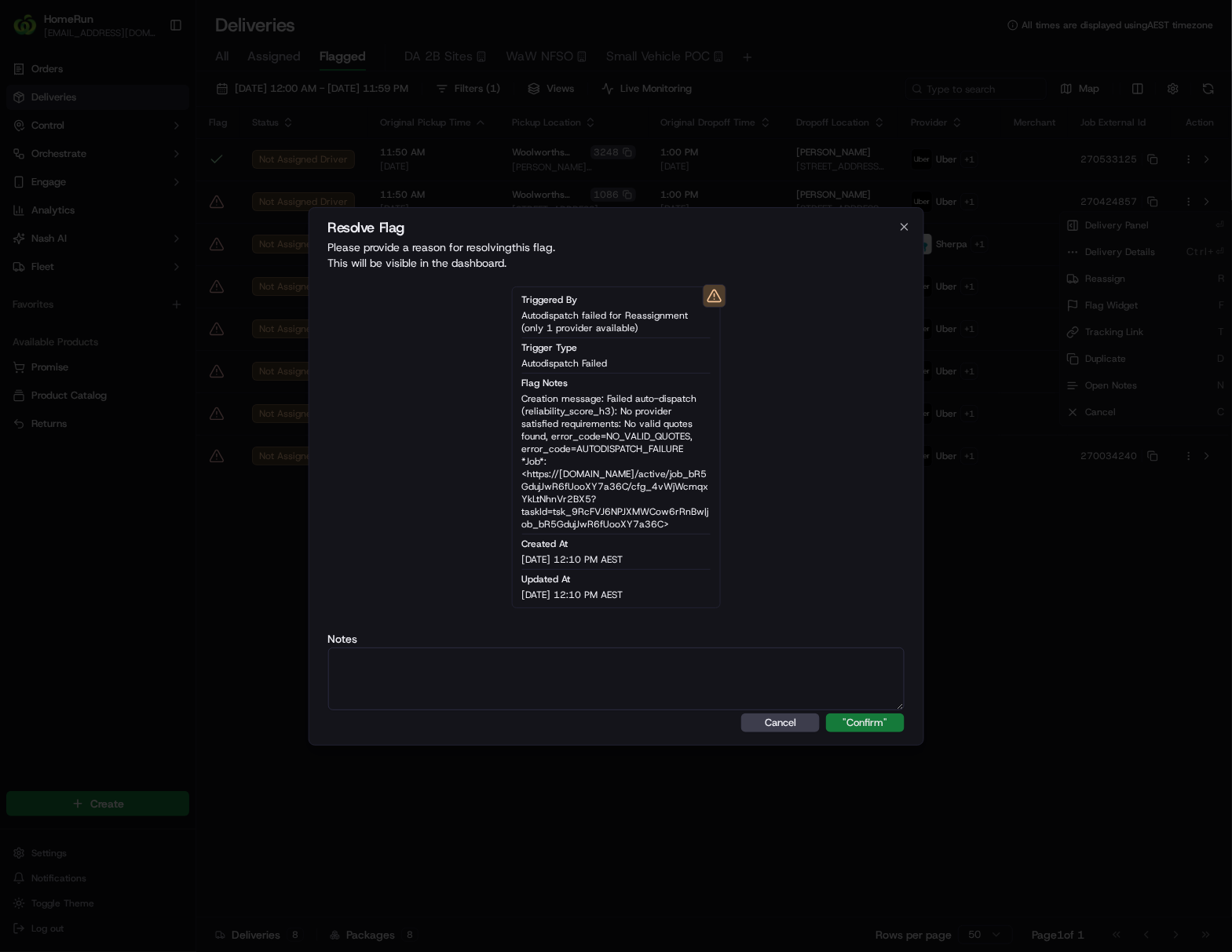
click at [842, 725] on button ""Confirm"" at bounding box center [864, 722] width 78 height 19
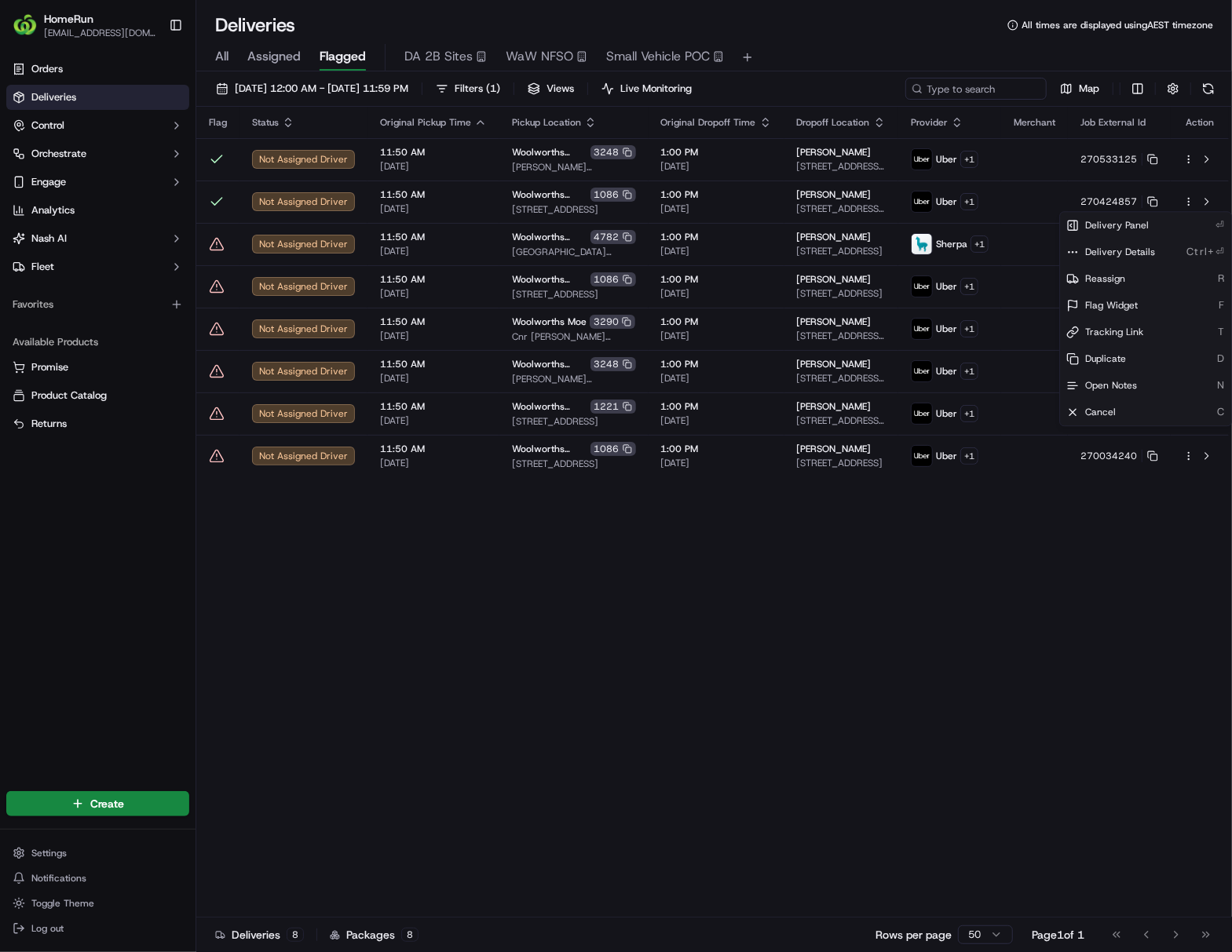
click at [939, 696] on html "HomeRun [EMAIL_ADDRESS][DOMAIN_NAME] Toggle Sidebar Orders Deliveries Control O…" at bounding box center [616, 476] width 1232 height 952
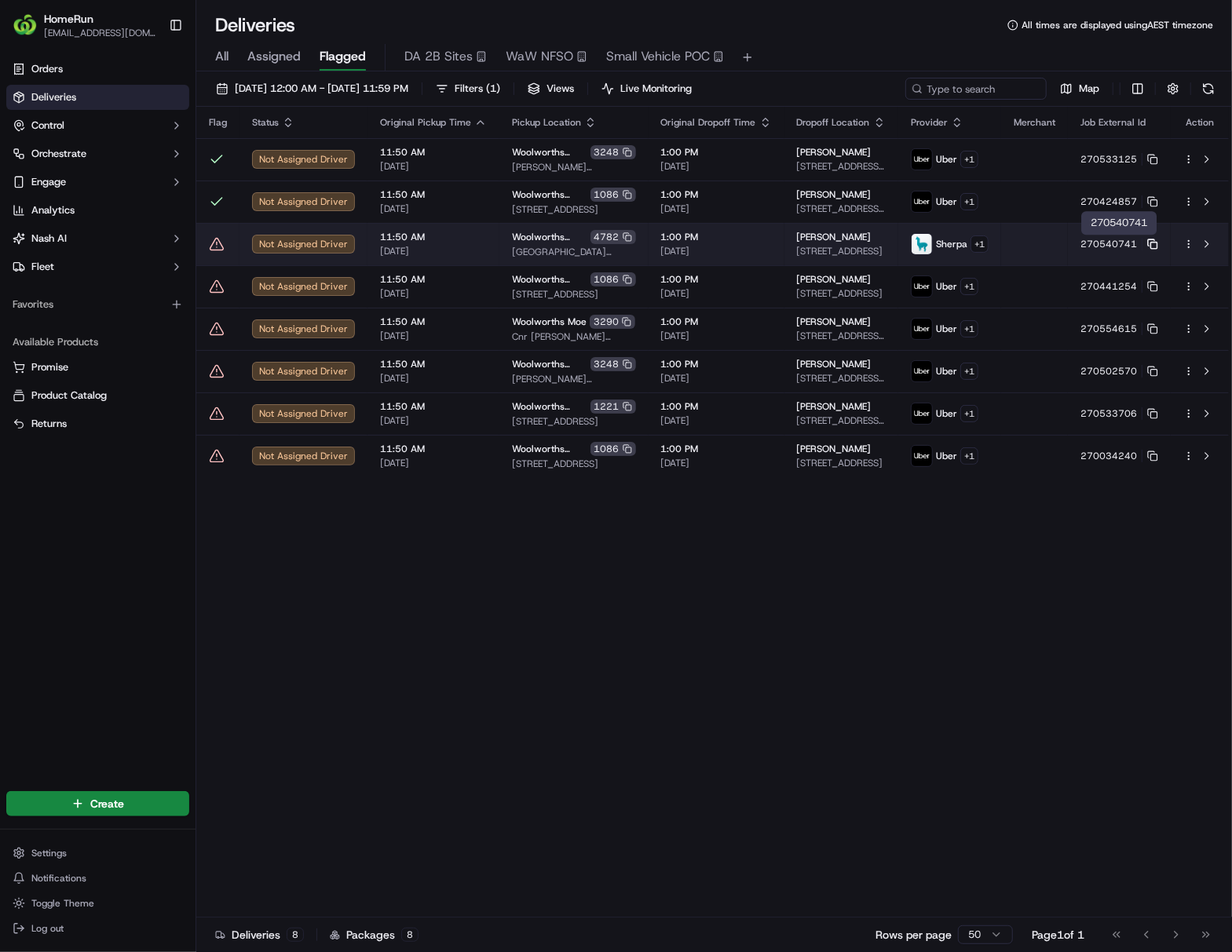
click at [939, 243] on rect at bounding box center [1154, 245] width 6 height 6
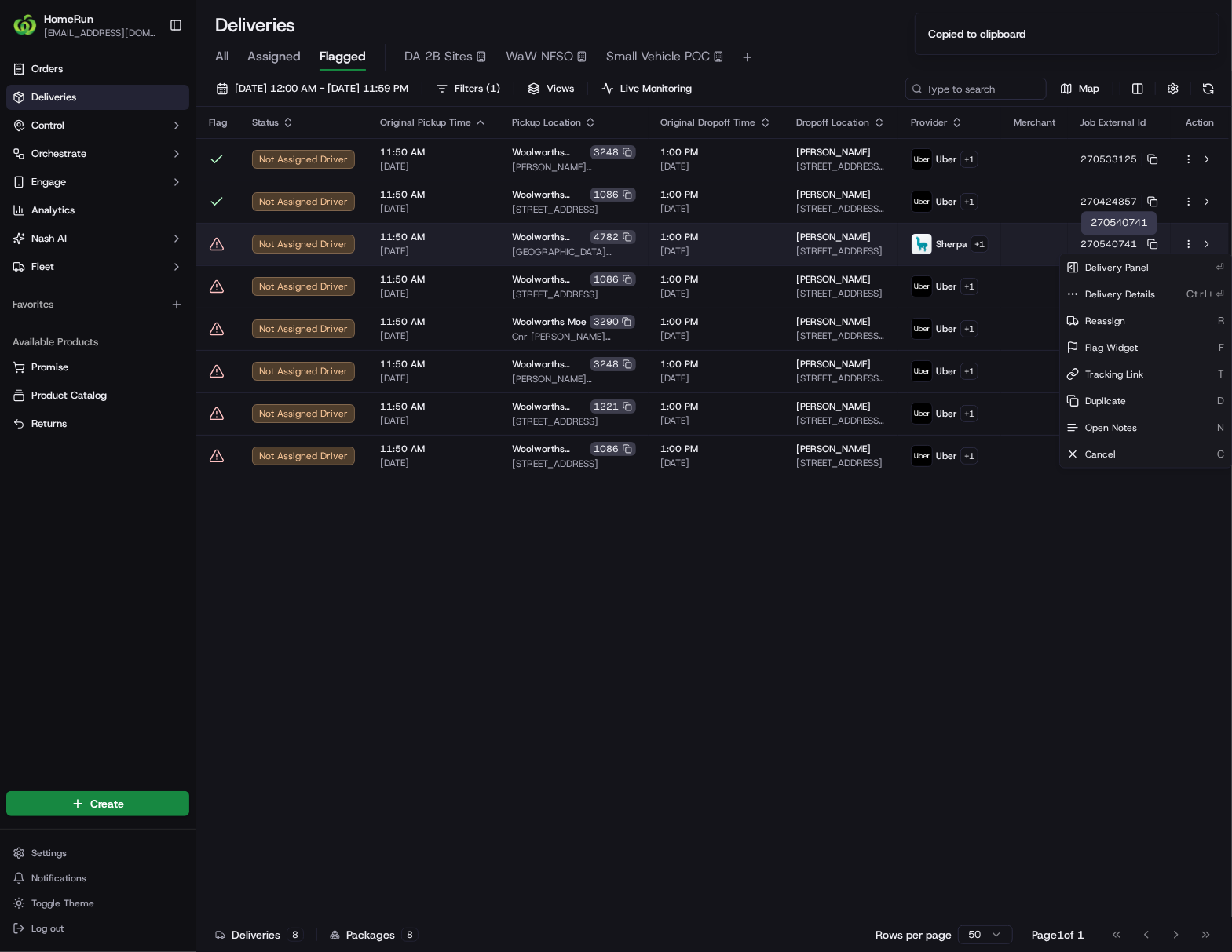
click at [939, 245] on html "HomeRun [EMAIL_ADDRESS][DOMAIN_NAME] Toggle Sidebar Orders Deliveries Control O…" at bounding box center [616, 476] width 1232 height 952
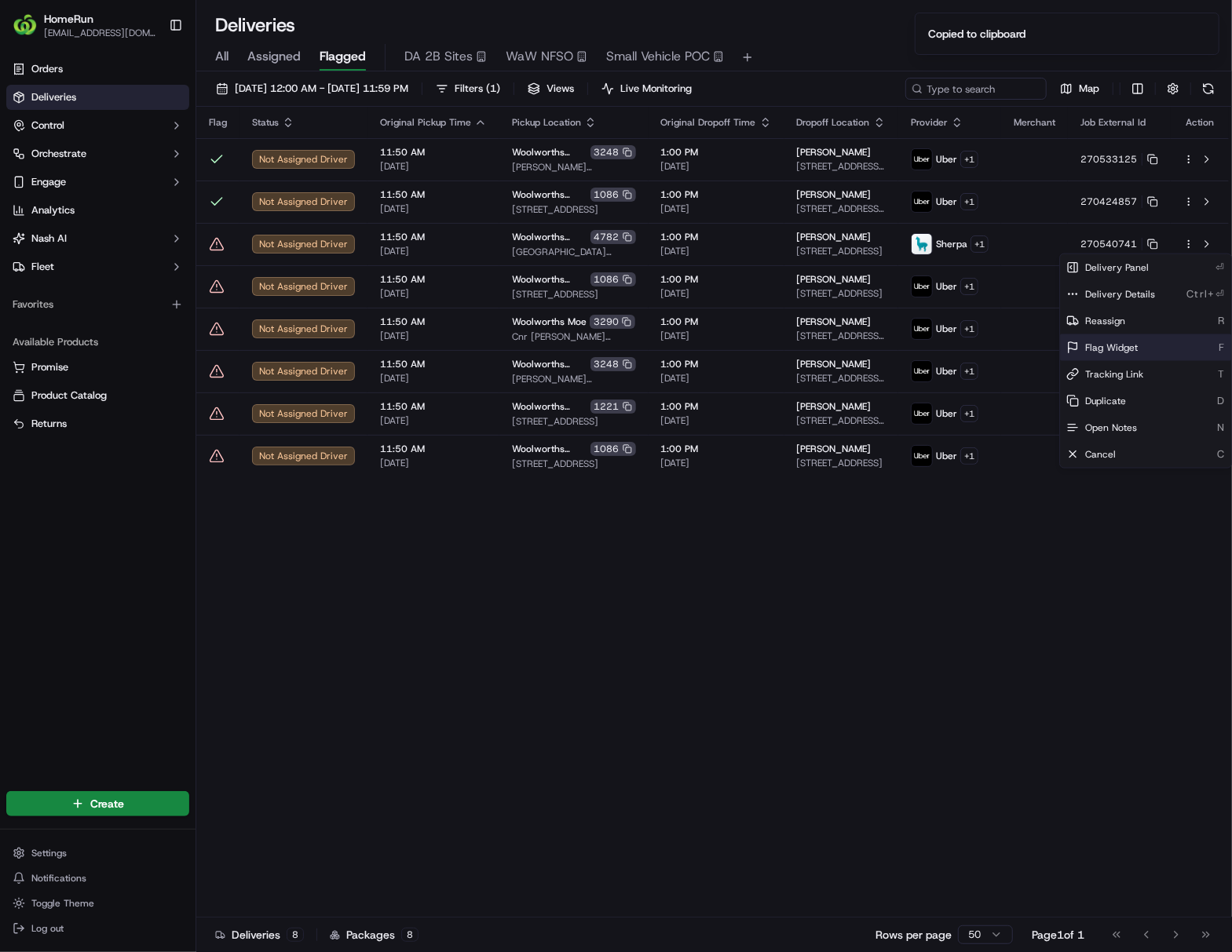
click at [939, 347] on span "Flag Widget" at bounding box center [1111, 348] width 53 height 13
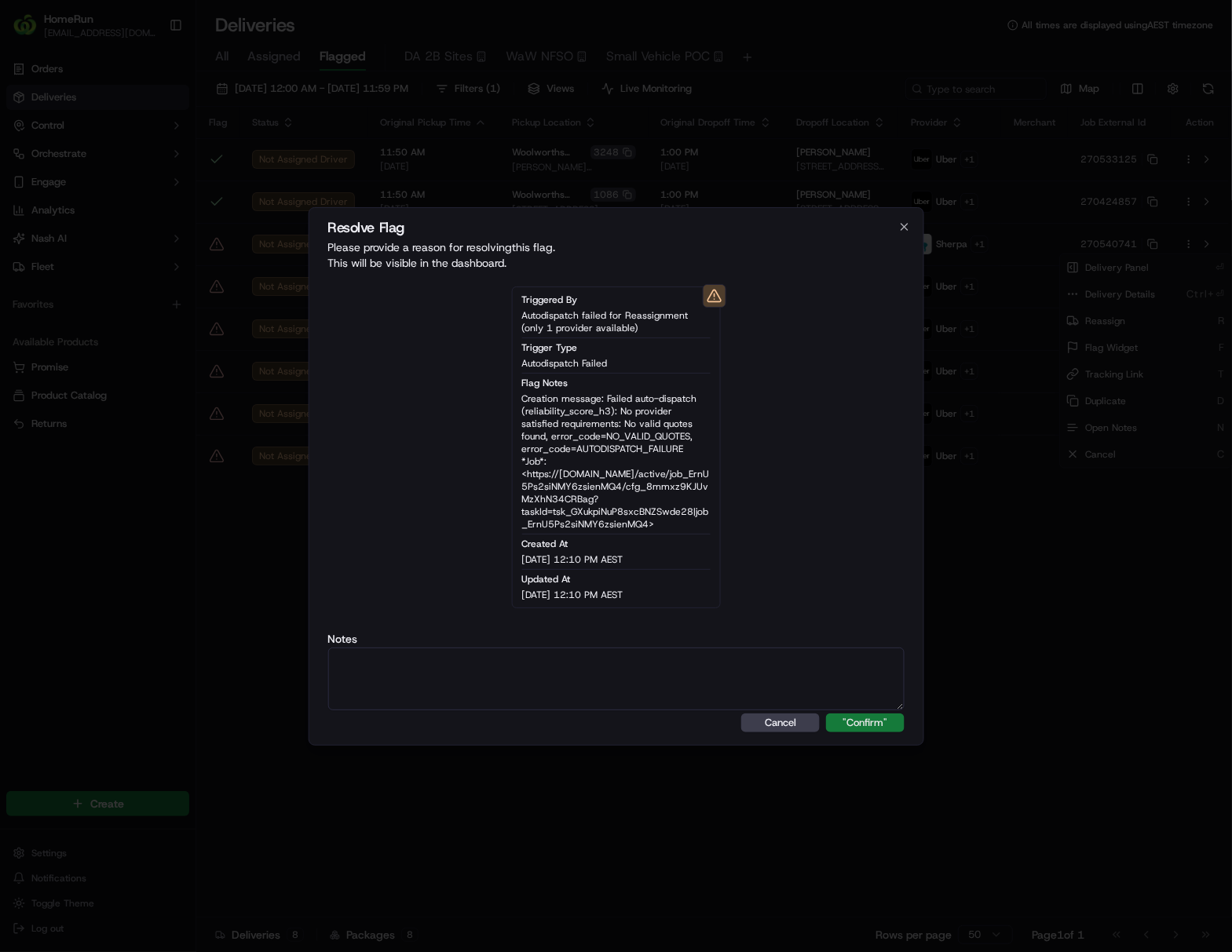
click at [882, 716] on button ""Confirm"" at bounding box center [864, 722] width 78 height 19
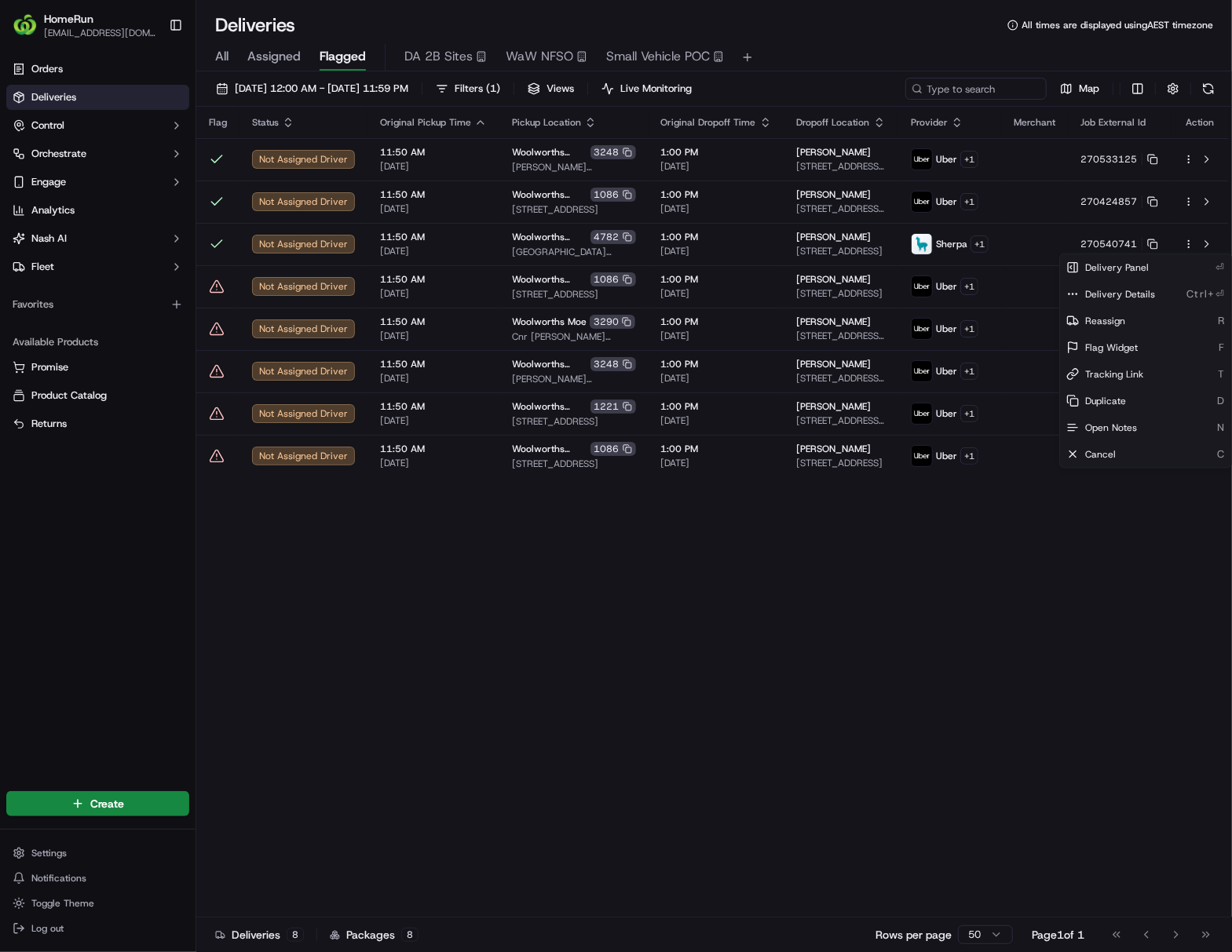
click at [939, 705] on html "HomeRun [EMAIL_ADDRESS][DOMAIN_NAME] Toggle Sidebar Orders Deliveries Control O…" at bounding box center [616, 476] width 1232 height 952
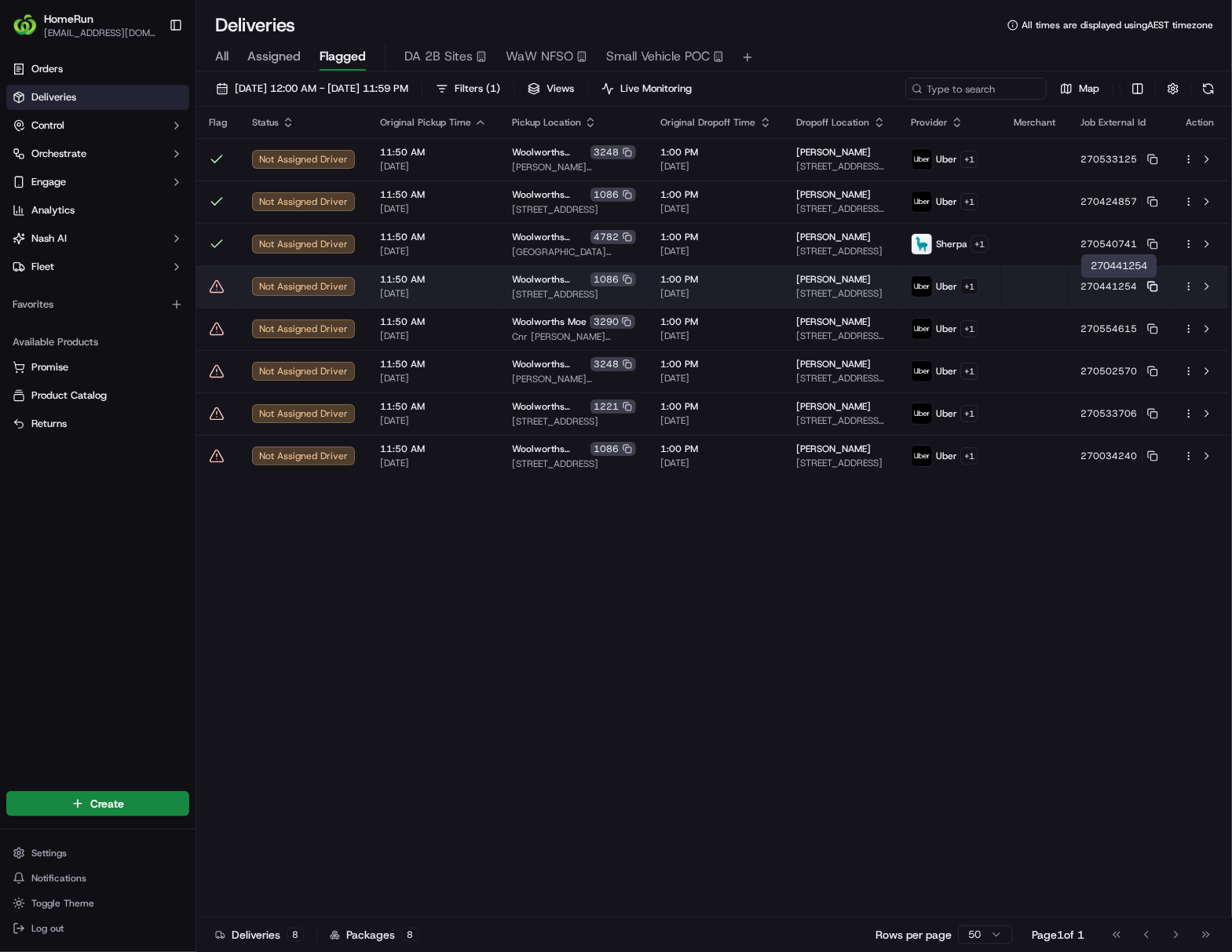
click at [939, 290] on icon at bounding box center [1152, 286] width 11 height 11
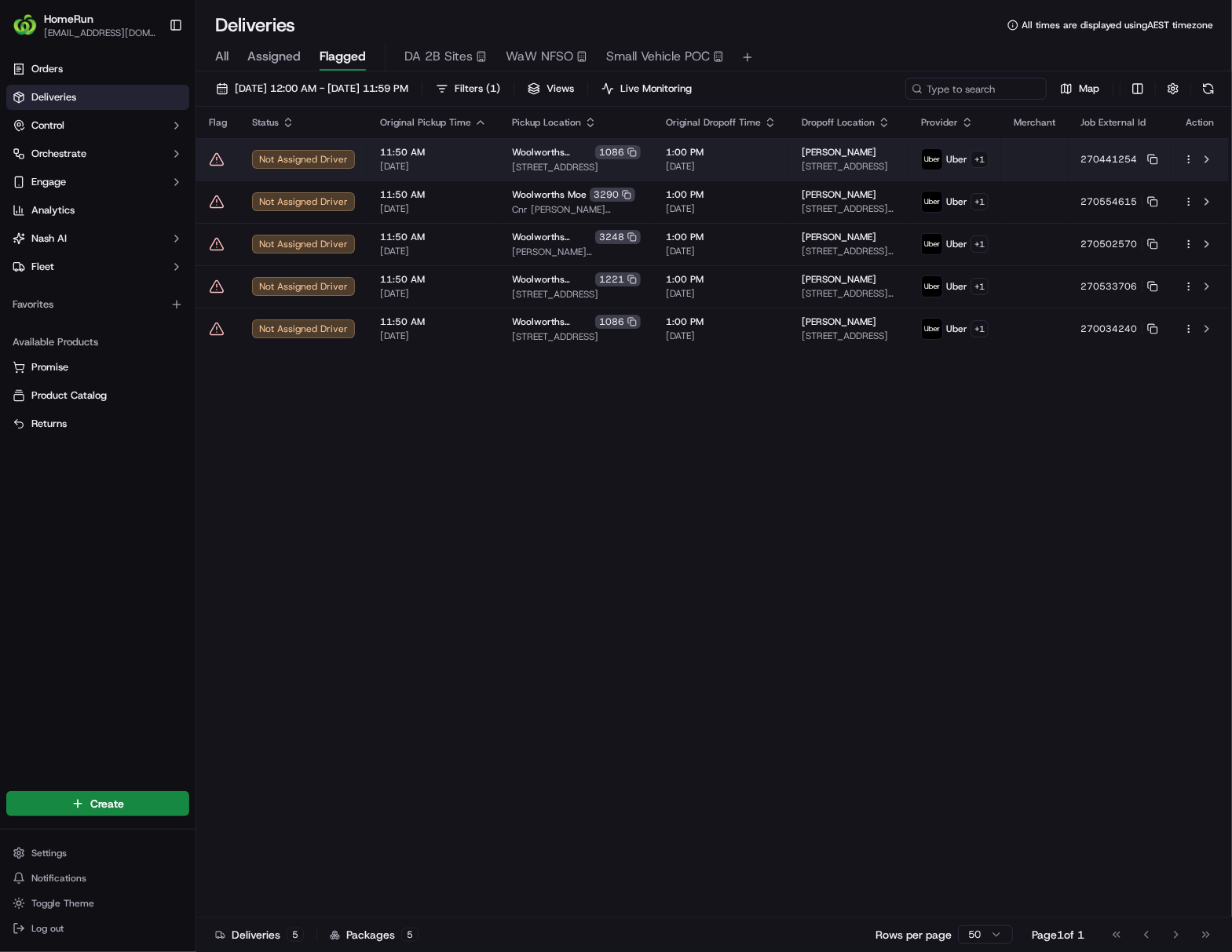
click at [939, 163] on html "HomeRun [EMAIL_ADDRESS][DOMAIN_NAME] Toggle Sidebar Orders Deliveries Control O…" at bounding box center [616, 476] width 1232 height 952
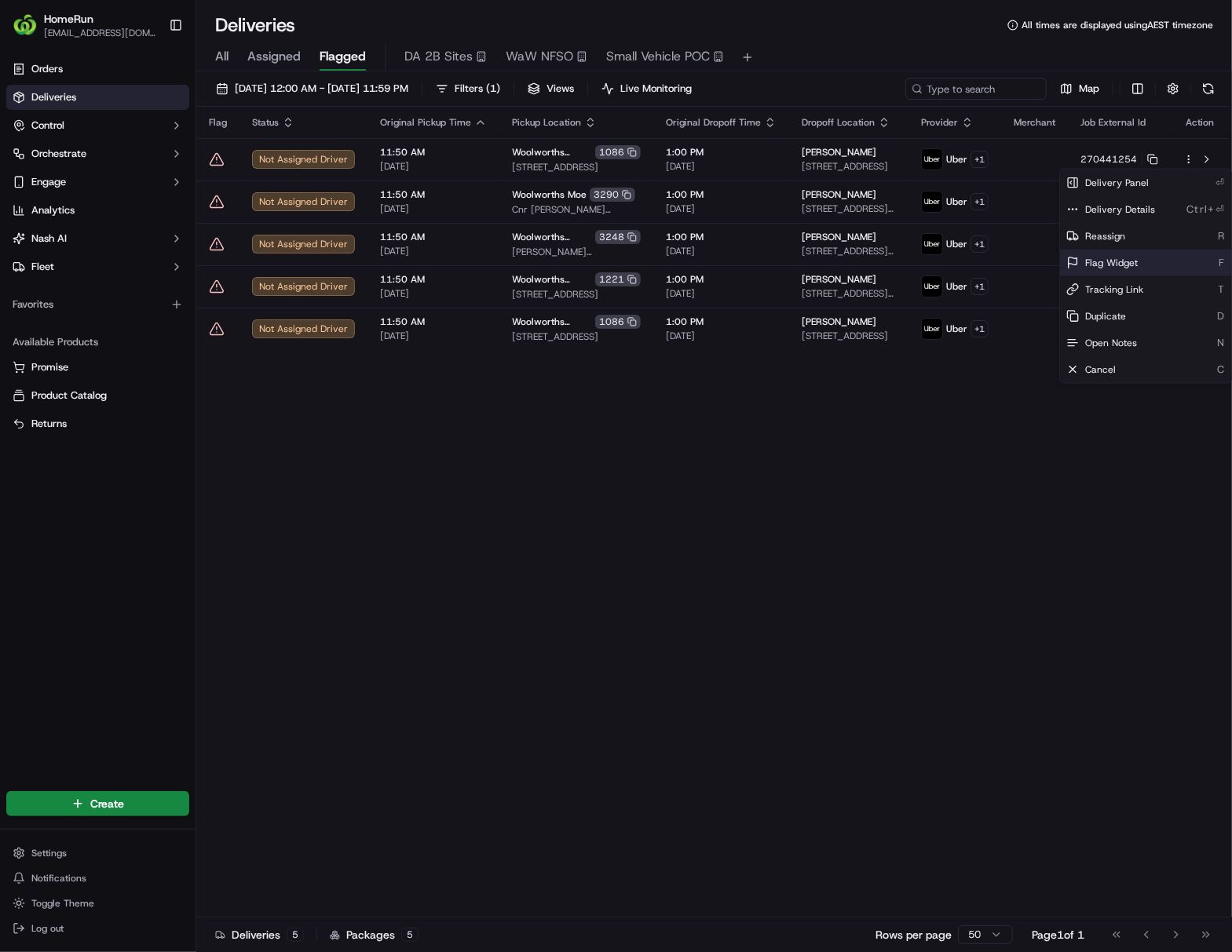
click at [939, 263] on span "Flag Widget" at bounding box center [1111, 262] width 53 height 13
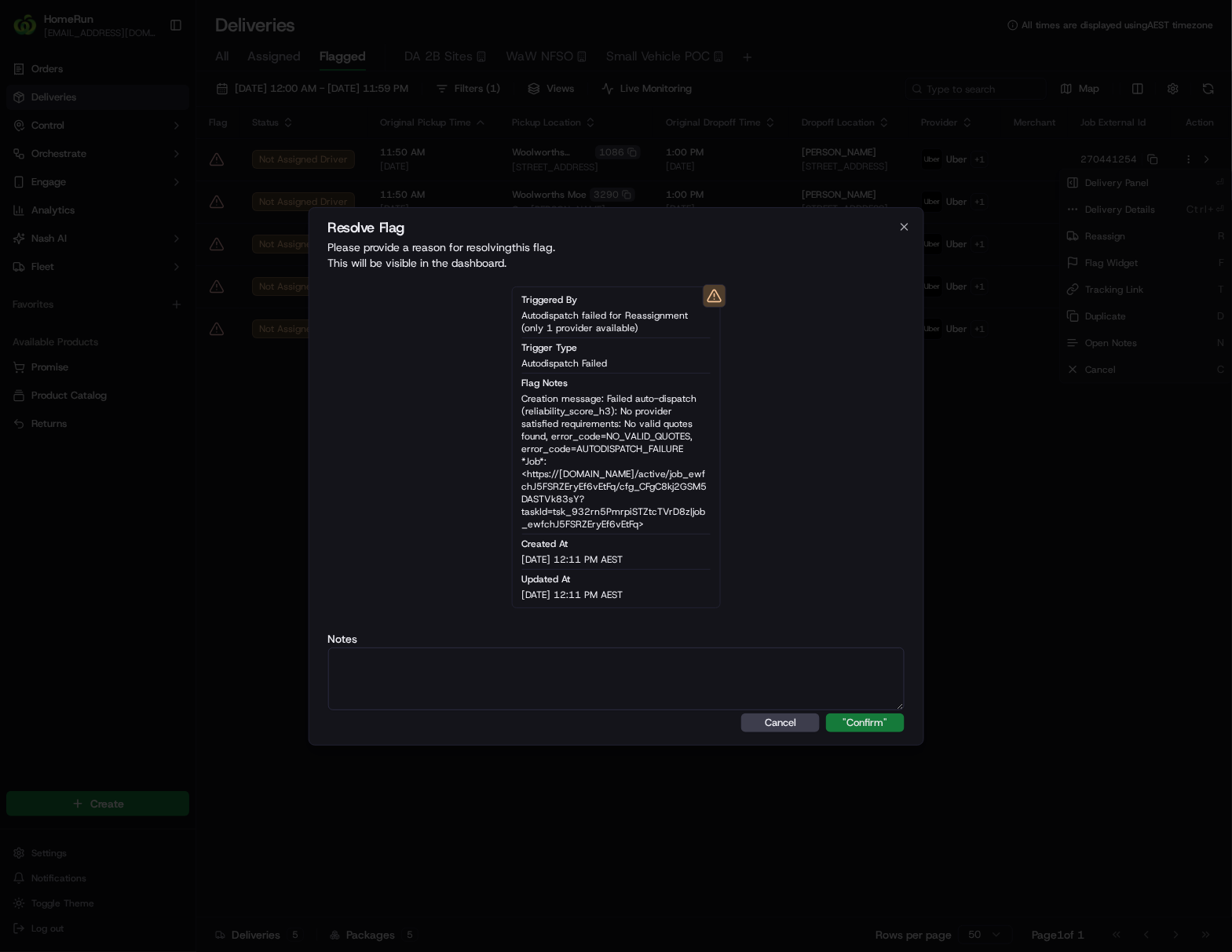
click at [880, 720] on button ""Confirm"" at bounding box center [864, 722] width 78 height 19
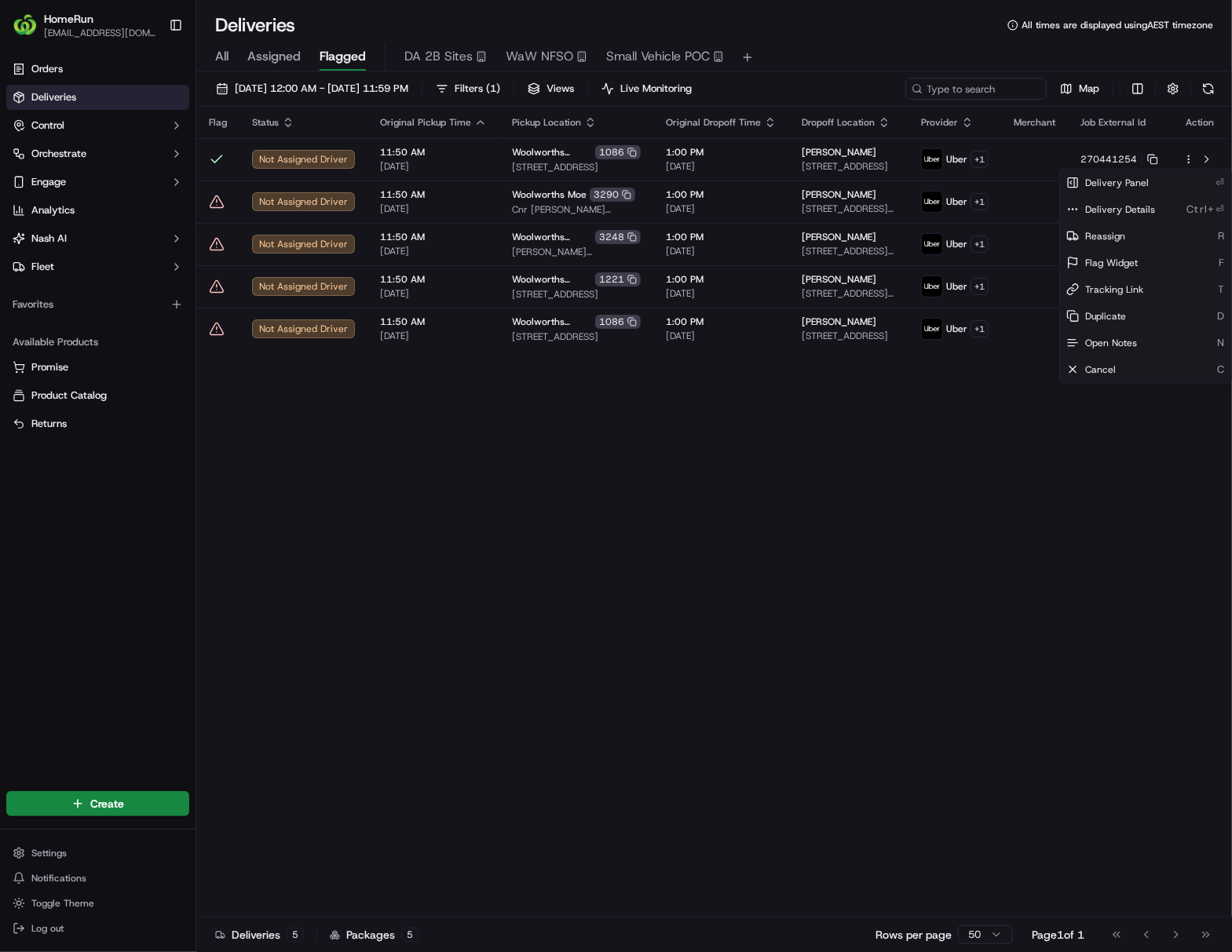
click at [939, 657] on html "HomeRun [EMAIL_ADDRESS][DOMAIN_NAME] Toggle Sidebar Orders Deliveries Control O…" at bounding box center [616, 476] width 1232 height 952
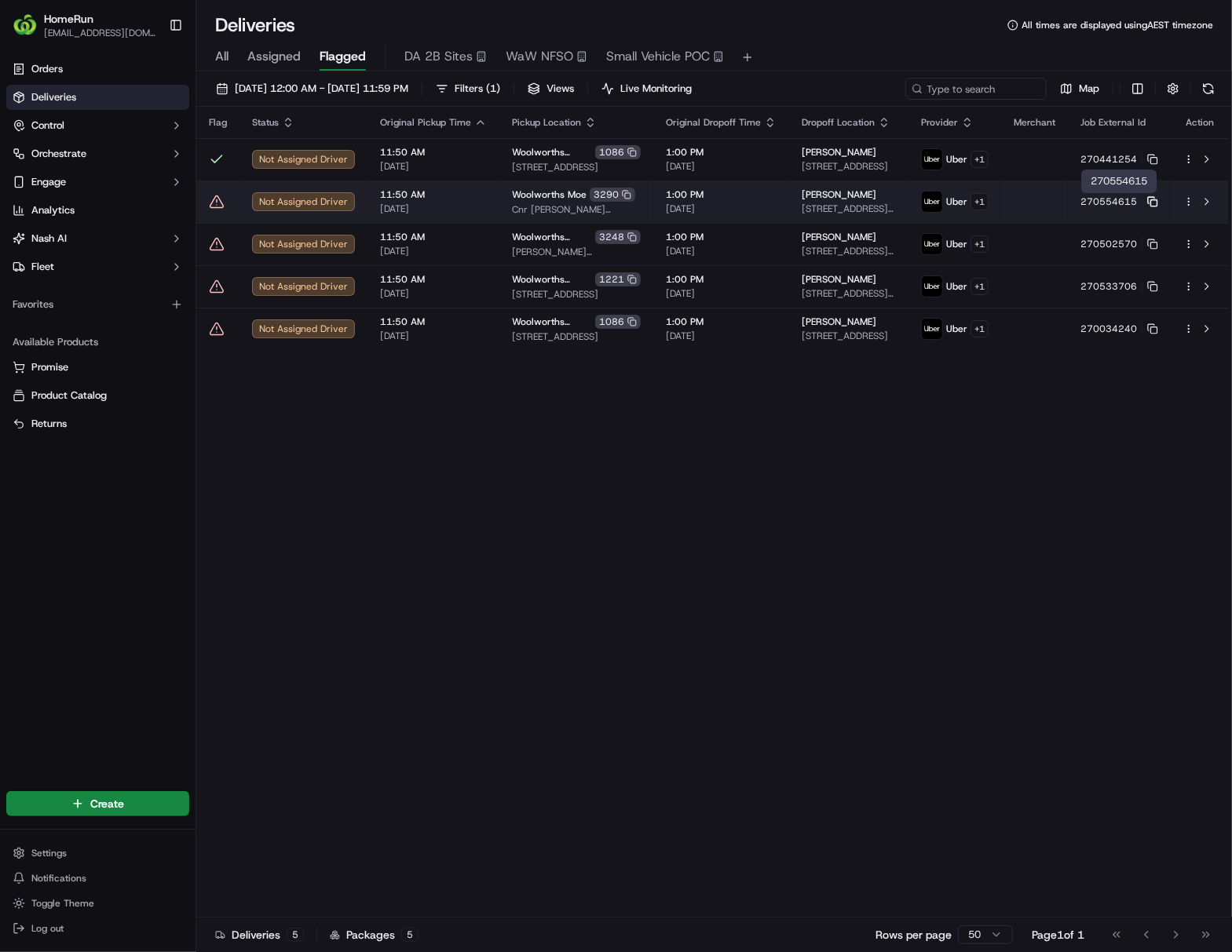
click at [939, 202] on icon at bounding box center [1152, 202] width 11 height 11
click at [939, 202] on html "HomeRun [EMAIL_ADDRESS][DOMAIN_NAME] Toggle Sidebar Orders Deliveries Control O…" at bounding box center [616, 476] width 1232 height 952
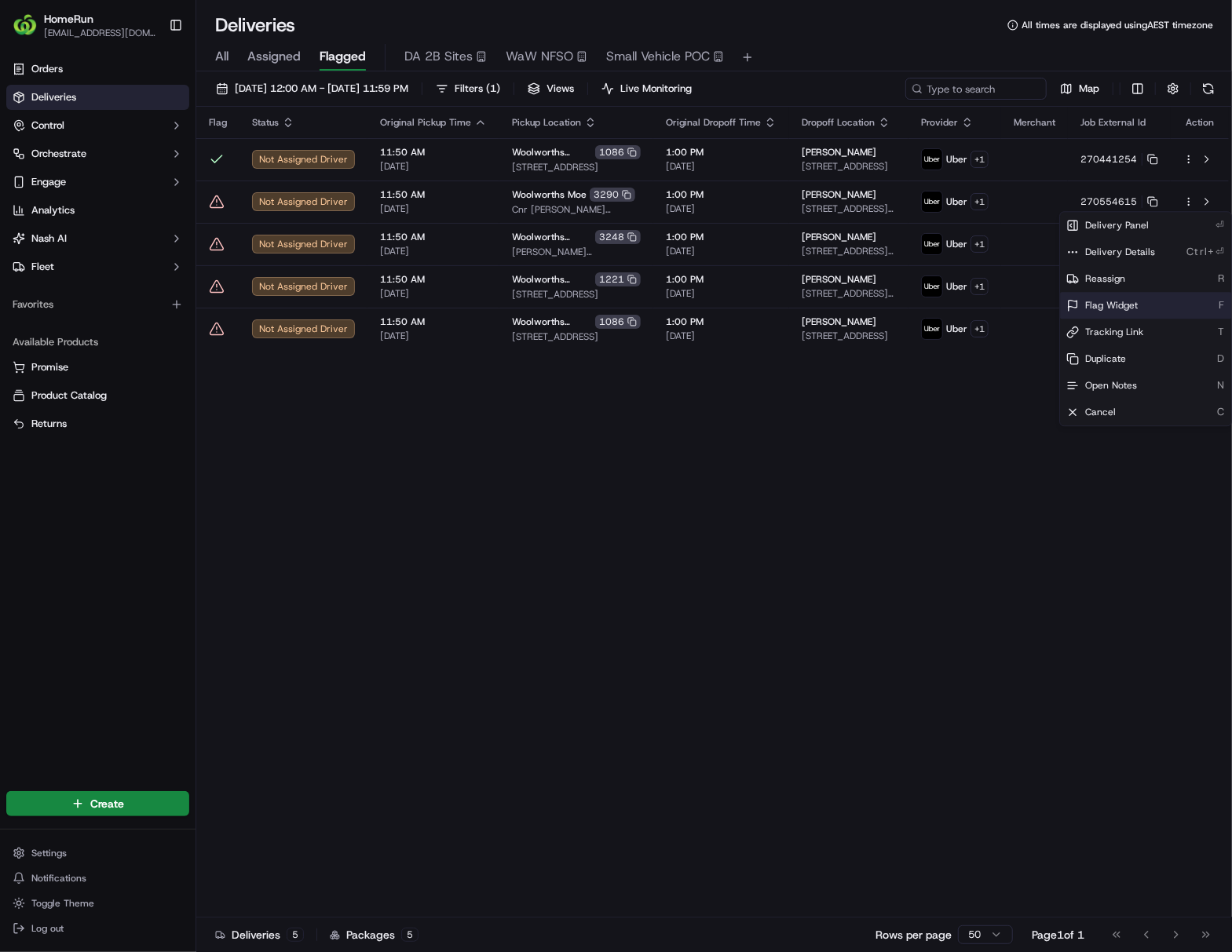
click at [939, 308] on span "Flag Widget" at bounding box center [1111, 305] width 53 height 13
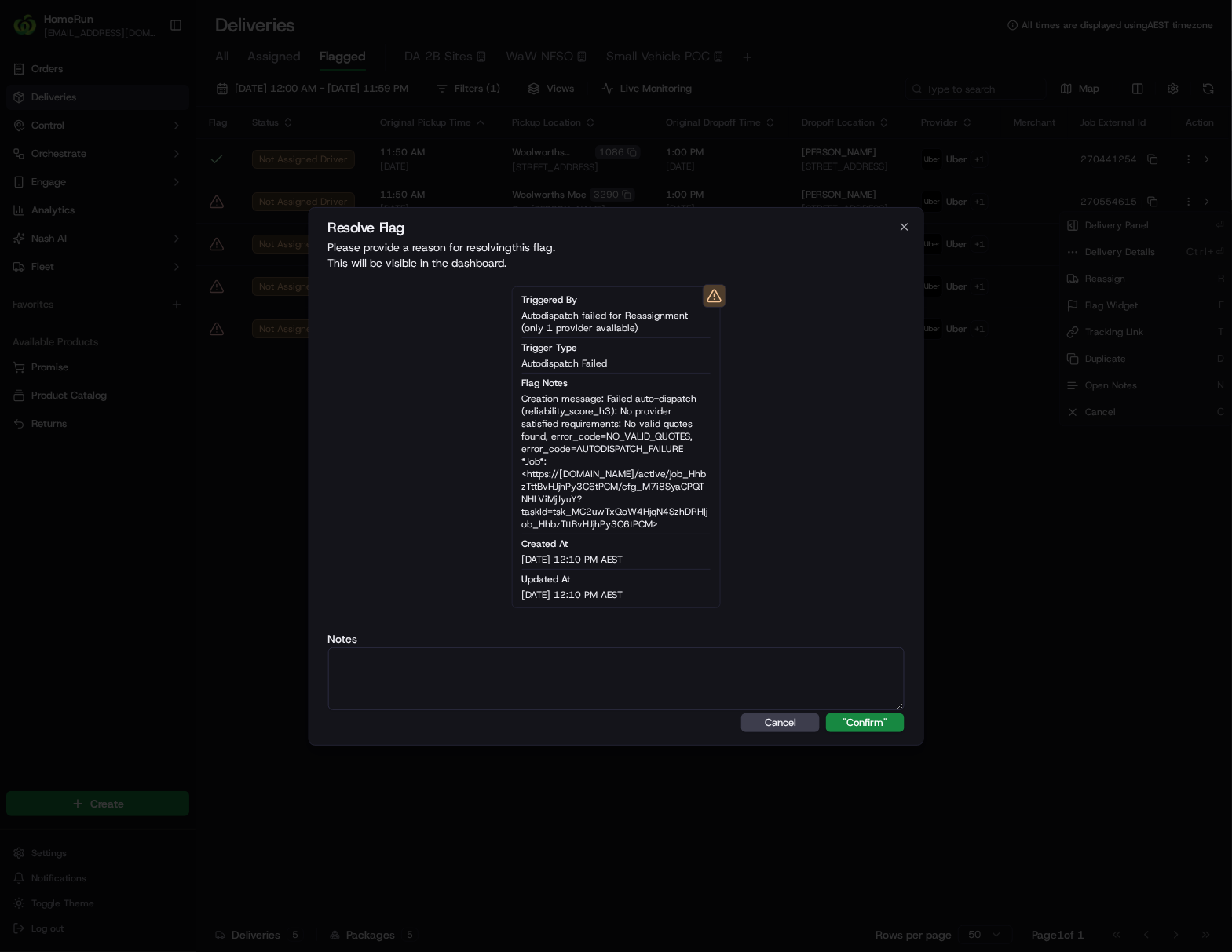
click at [865, 732] on div "Resolve Flag Please provide a reason for resolving this flag . This will be vis…" at bounding box center [616, 477] width 616 height 539
click at [869, 719] on button ""Confirm"" at bounding box center [864, 722] width 78 height 19
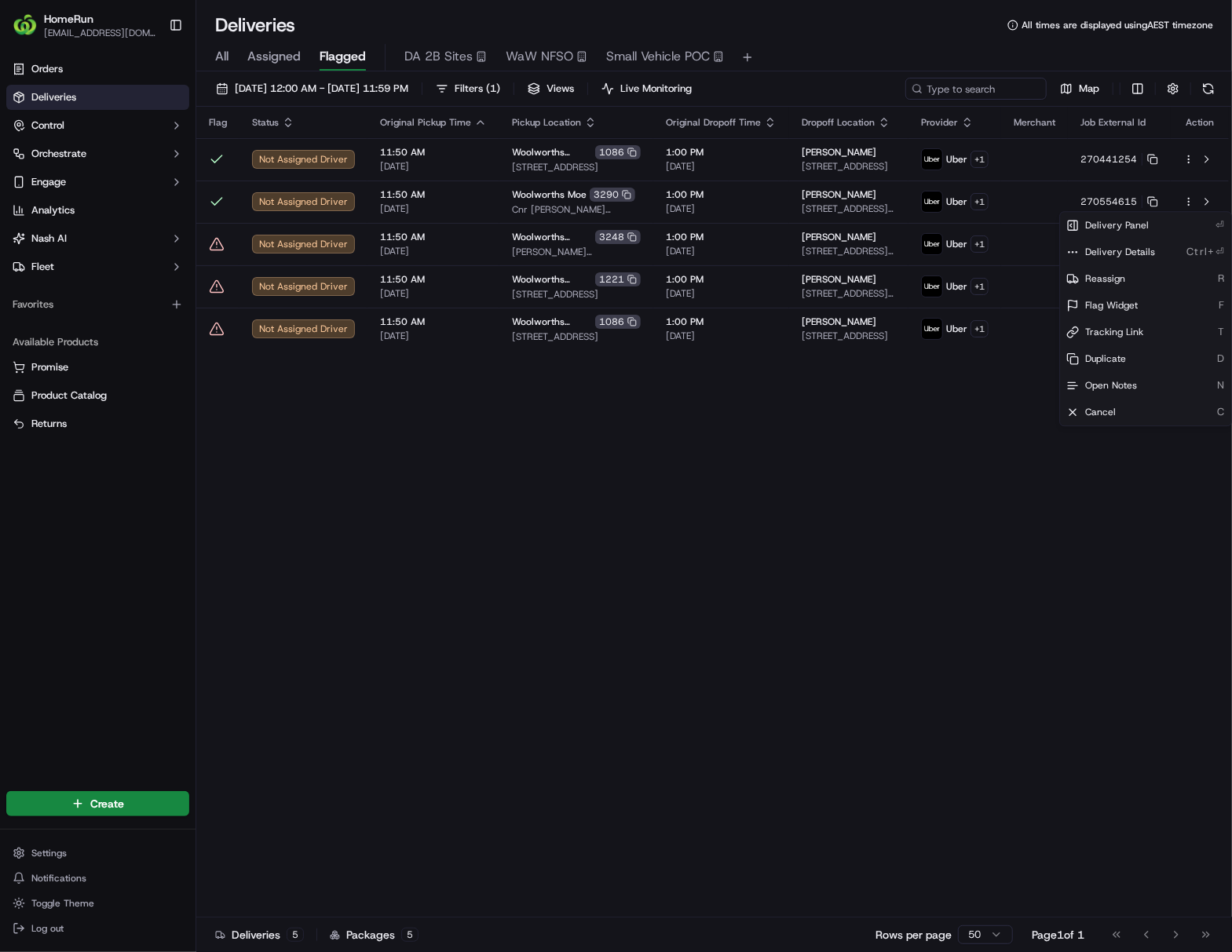
click at [939, 626] on html "HomeRun [EMAIL_ADDRESS][DOMAIN_NAME] Toggle Sidebar Orders Deliveries Control O…" at bounding box center [616, 476] width 1232 height 952
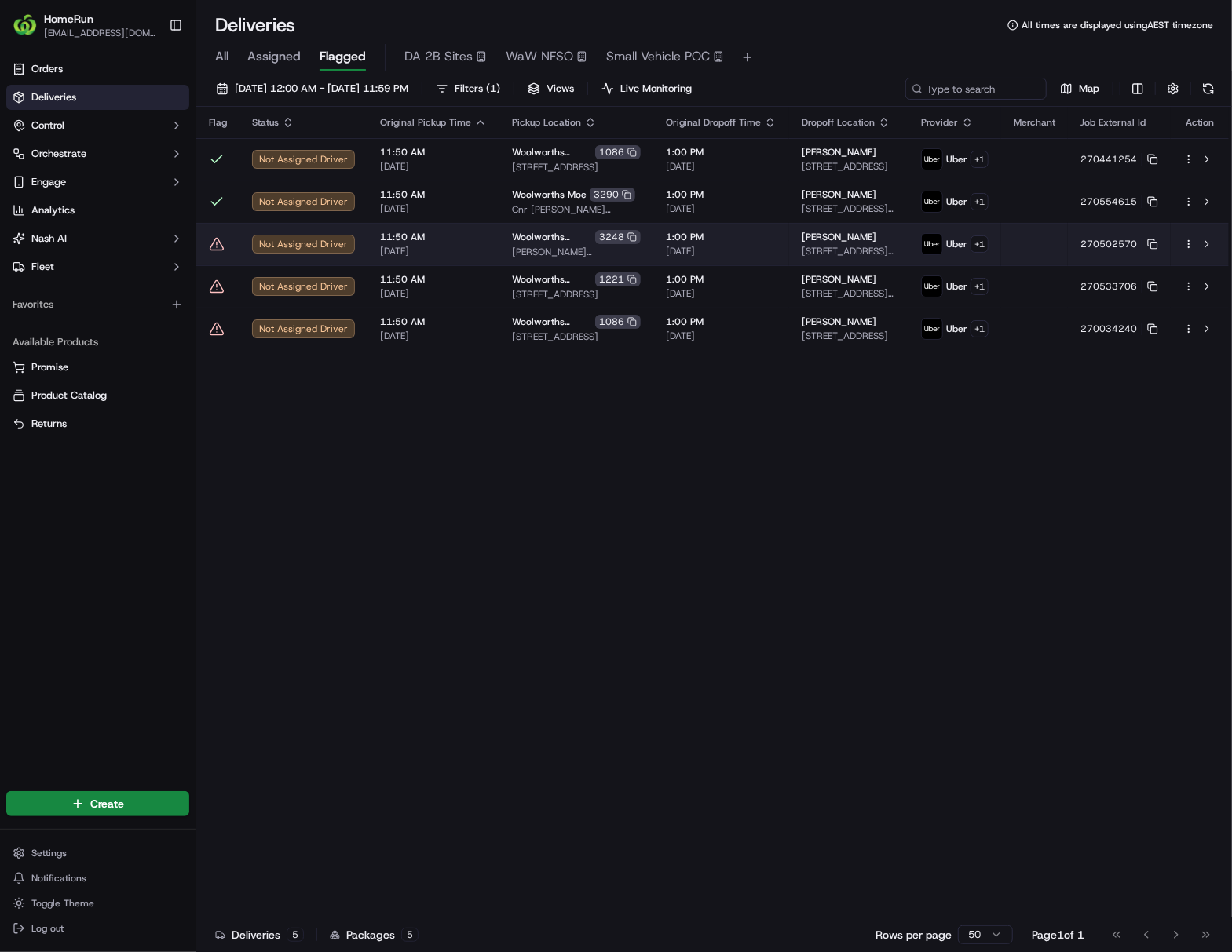
click at [939, 243] on div at bounding box center [1199, 243] width 33 height 19
click at [939, 245] on html "HomeRun [EMAIL_ADDRESS][DOMAIN_NAME] Toggle Sidebar Orders Deliveries Control O…" at bounding box center [616, 476] width 1232 height 952
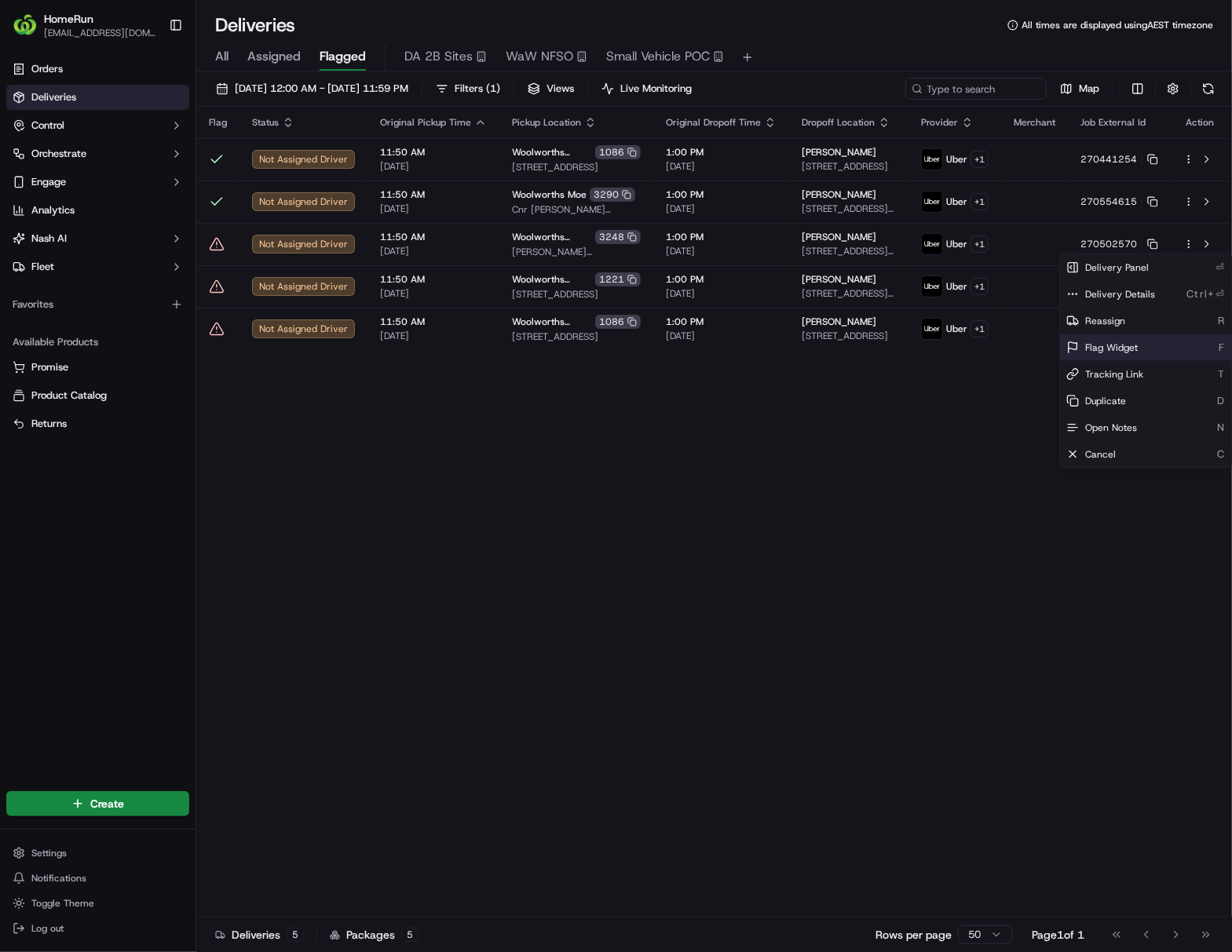
click at [939, 346] on span "Flag Widget" at bounding box center [1111, 348] width 53 height 13
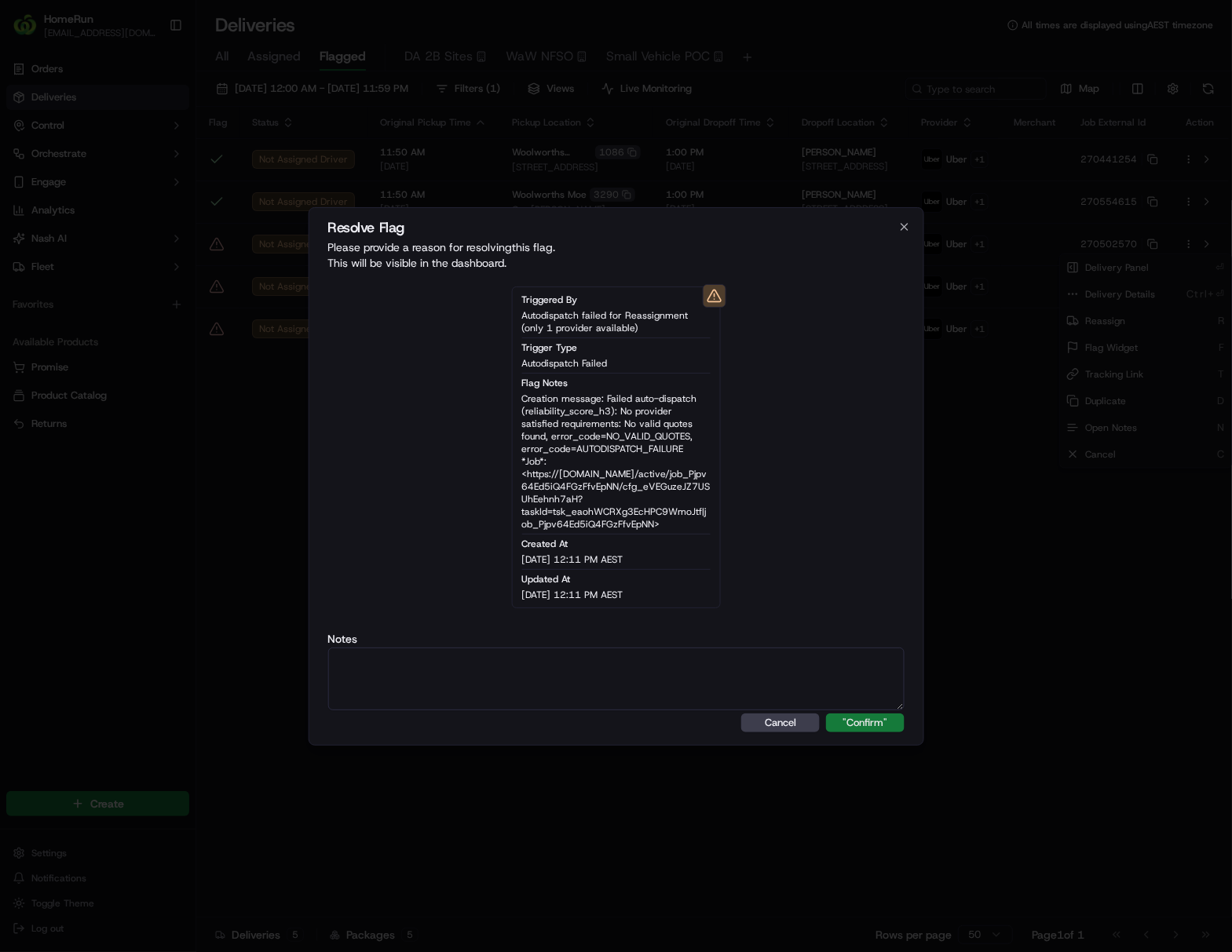
click at [855, 728] on button ""Confirm"" at bounding box center [864, 722] width 78 height 19
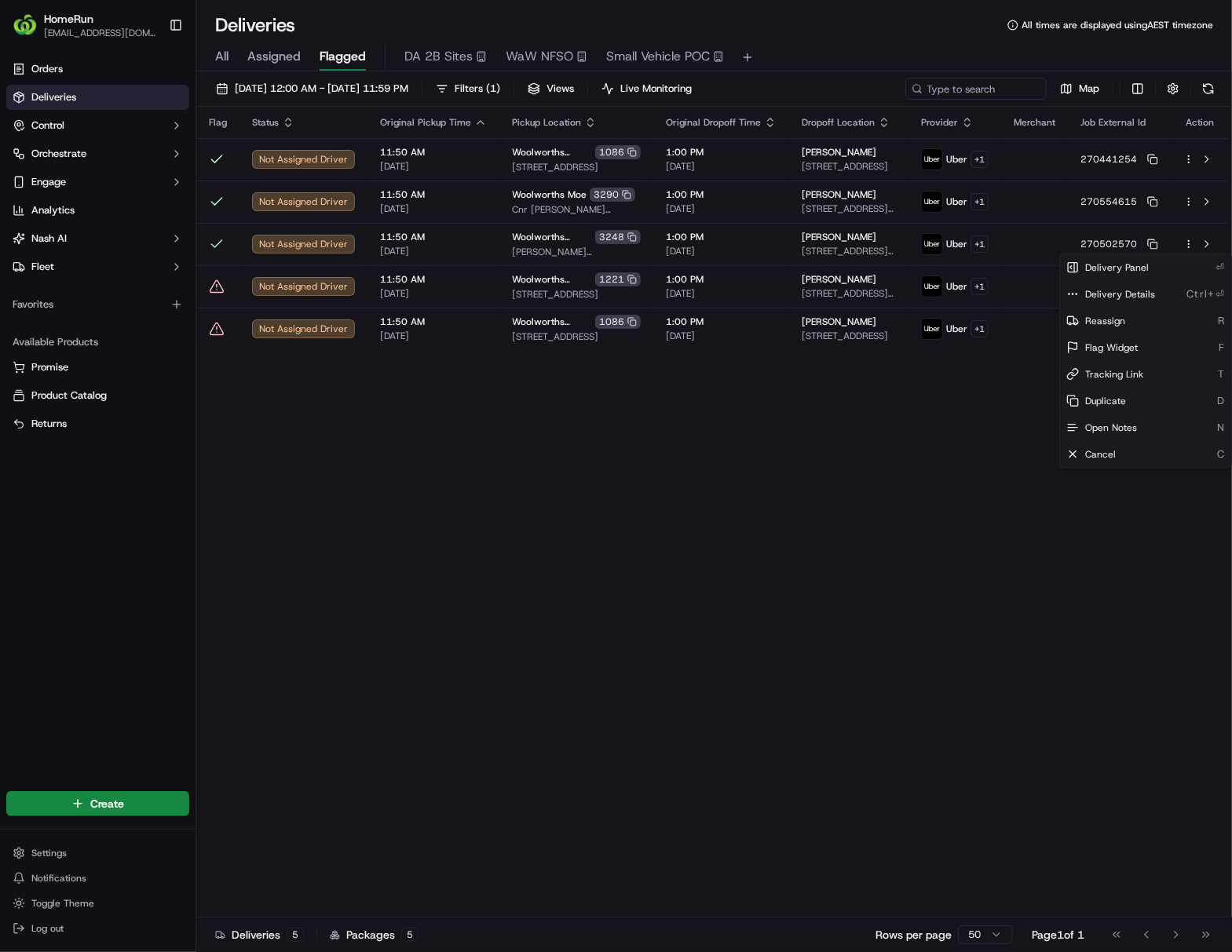
click at [939, 656] on html "HomeRun [EMAIL_ADDRESS][DOMAIN_NAME] Toggle Sidebar Orders Deliveries Control O…" at bounding box center [616, 476] width 1232 height 952
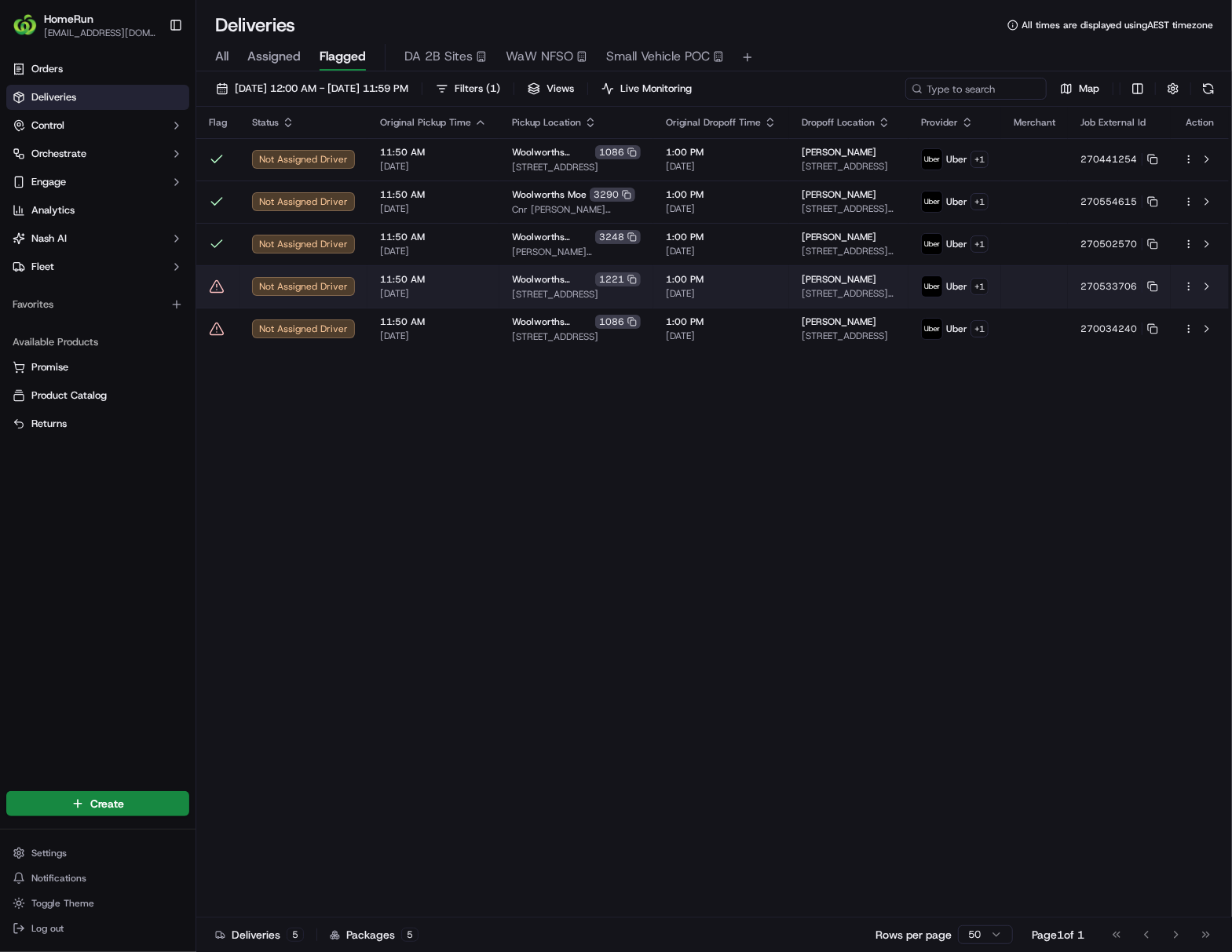
click at [939, 284] on html "HomeRun [EMAIL_ADDRESS][DOMAIN_NAME] Toggle Sidebar Orders Deliveries Control O…" at bounding box center [616, 476] width 1232 height 952
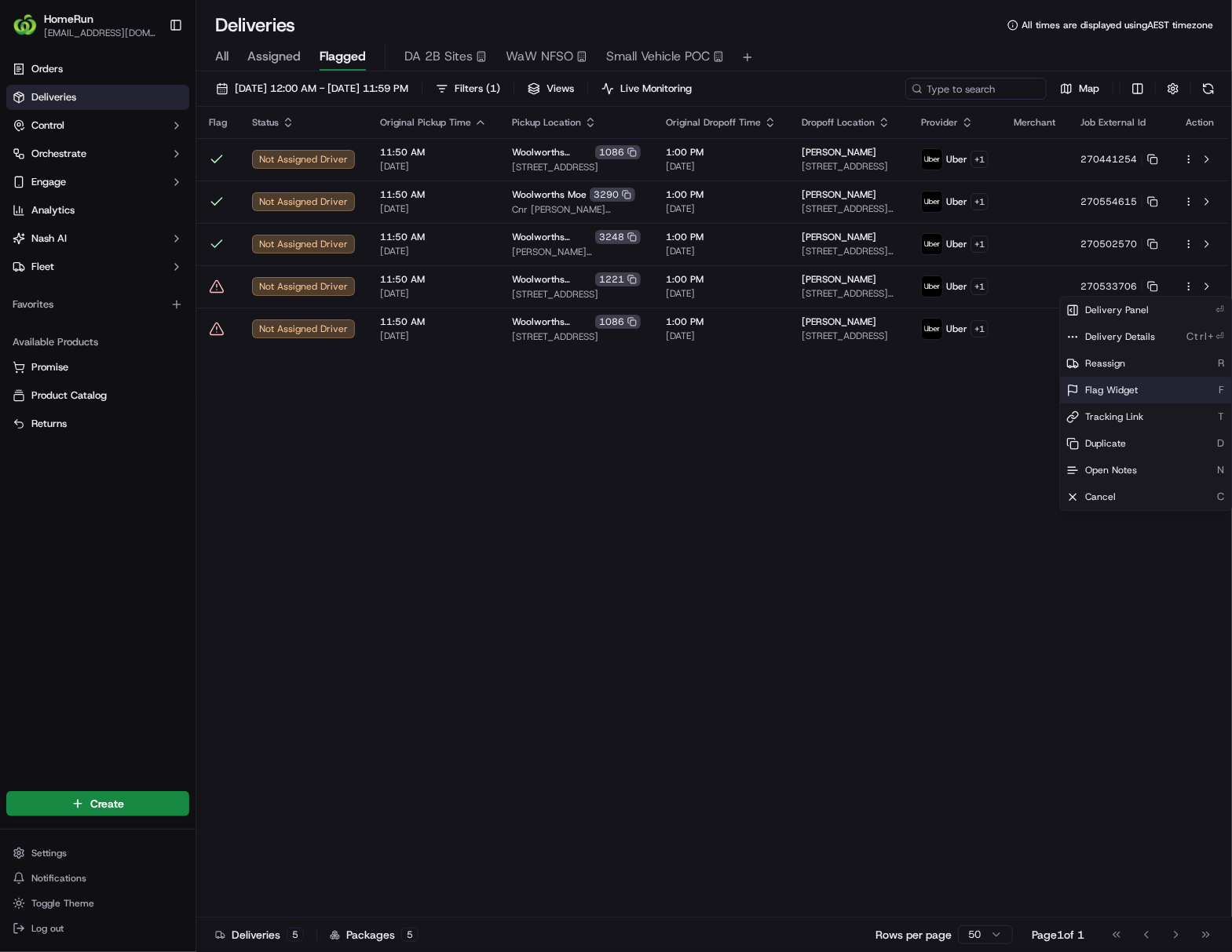
click at [939, 396] on span "Flag Widget" at bounding box center [1111, 390] width 53 height 13
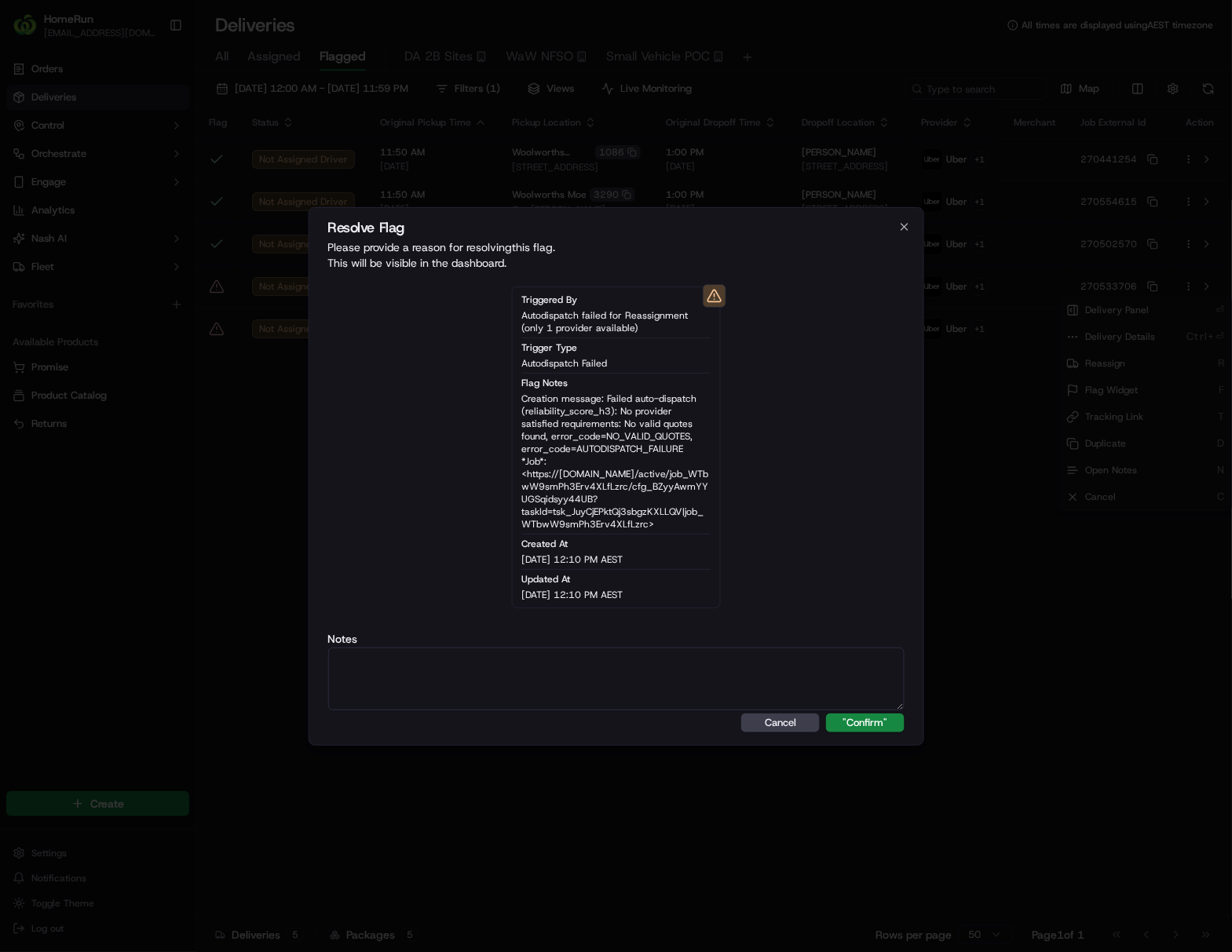
click at [852, 722] on button ""Confirm"" at bounding box center [864, 722] width 78 height 19
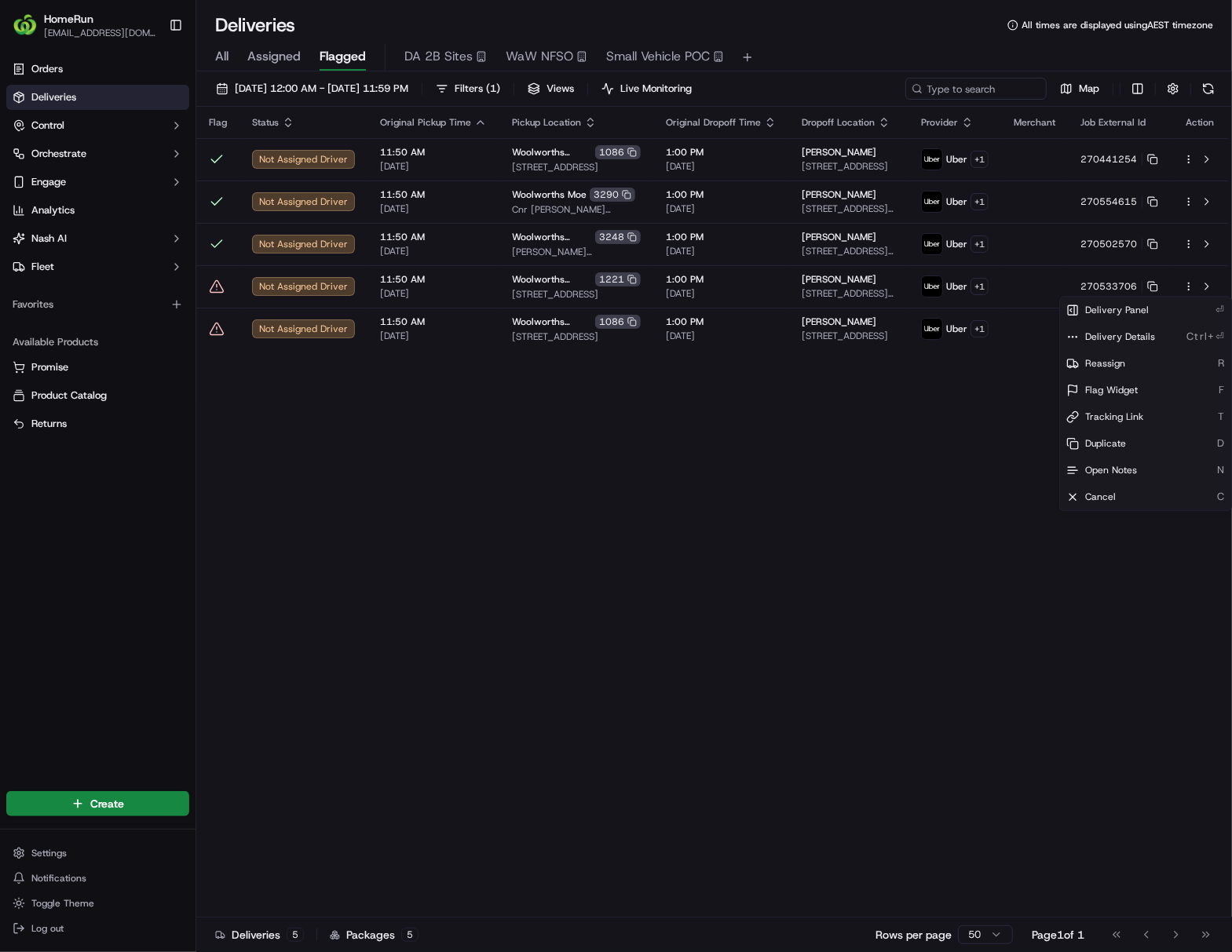
drag, startPoint x: 1040, startPoint y: 625, endPoint x: 1124, endPoint y: 534, distance: 123.8
click at [939, 625] on html "HomeRun [EMAIL_ADDRESS][DOMAIN_NAME] Toggle Sidebar Orders Deliveries Control O…" at bounding box center [616, 476] width 1232 height 952
click at [939, 330] on html "HomeRun [EMAIL_ADDRESS][DOMAIN_NAME] Toggle Sidebar Orders Deliveries Control O…" at bounding box center [616, 476] width 1232 height 952
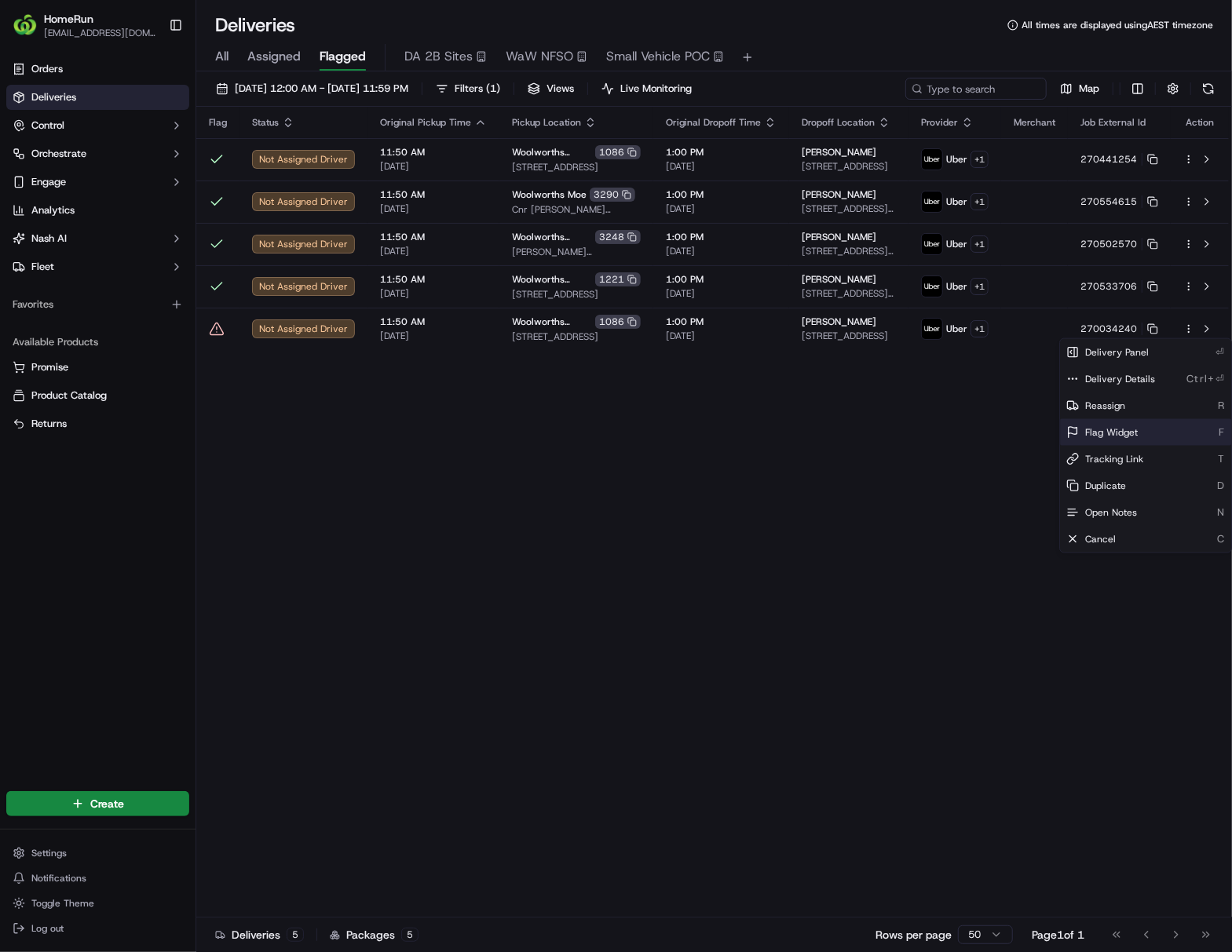
click at [939, 438] on span "Flag Widget" at bounding box center [1111, 432] width 53 height 13
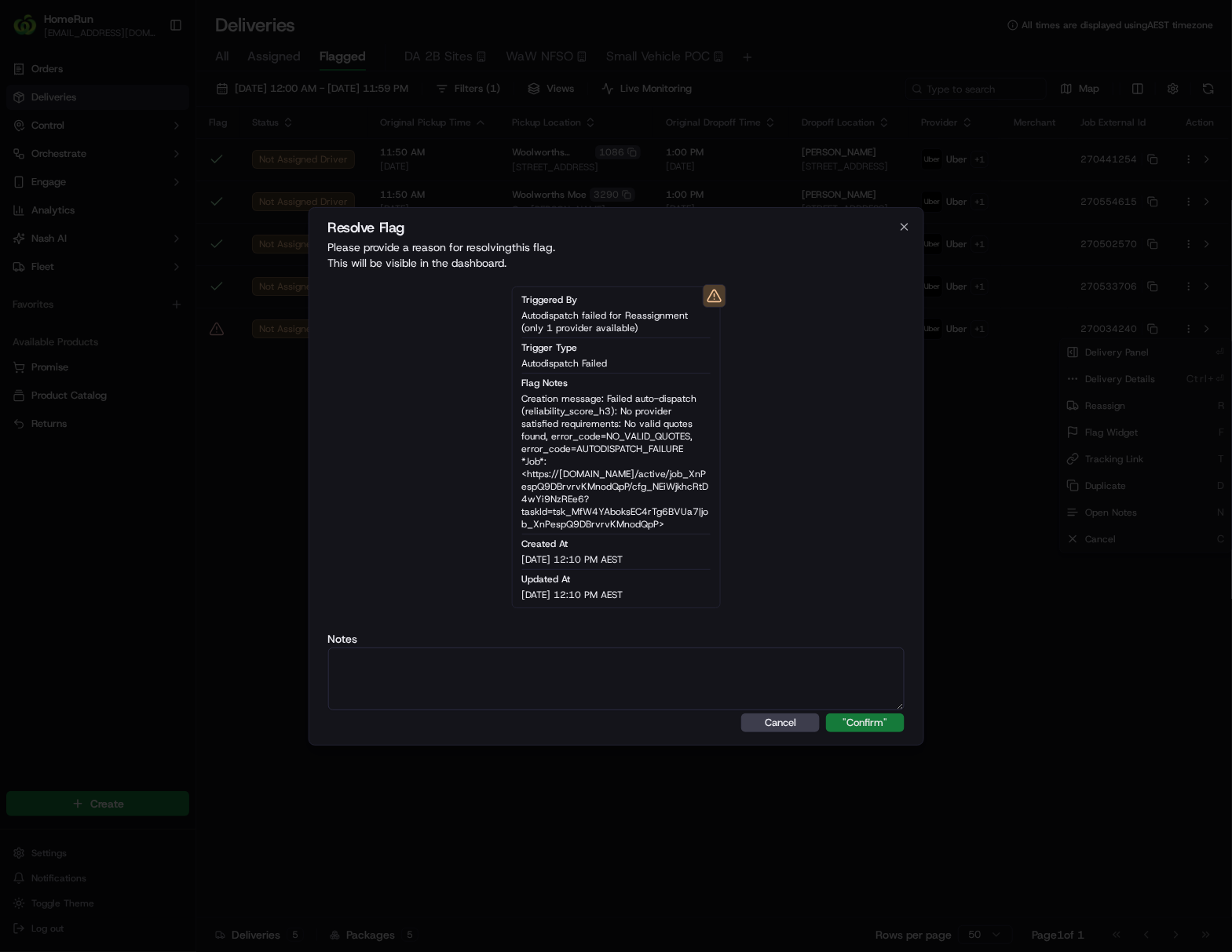
click at [874, 719] on button ""Confirm"" at bounding box center [864, 722] width 78 height 19
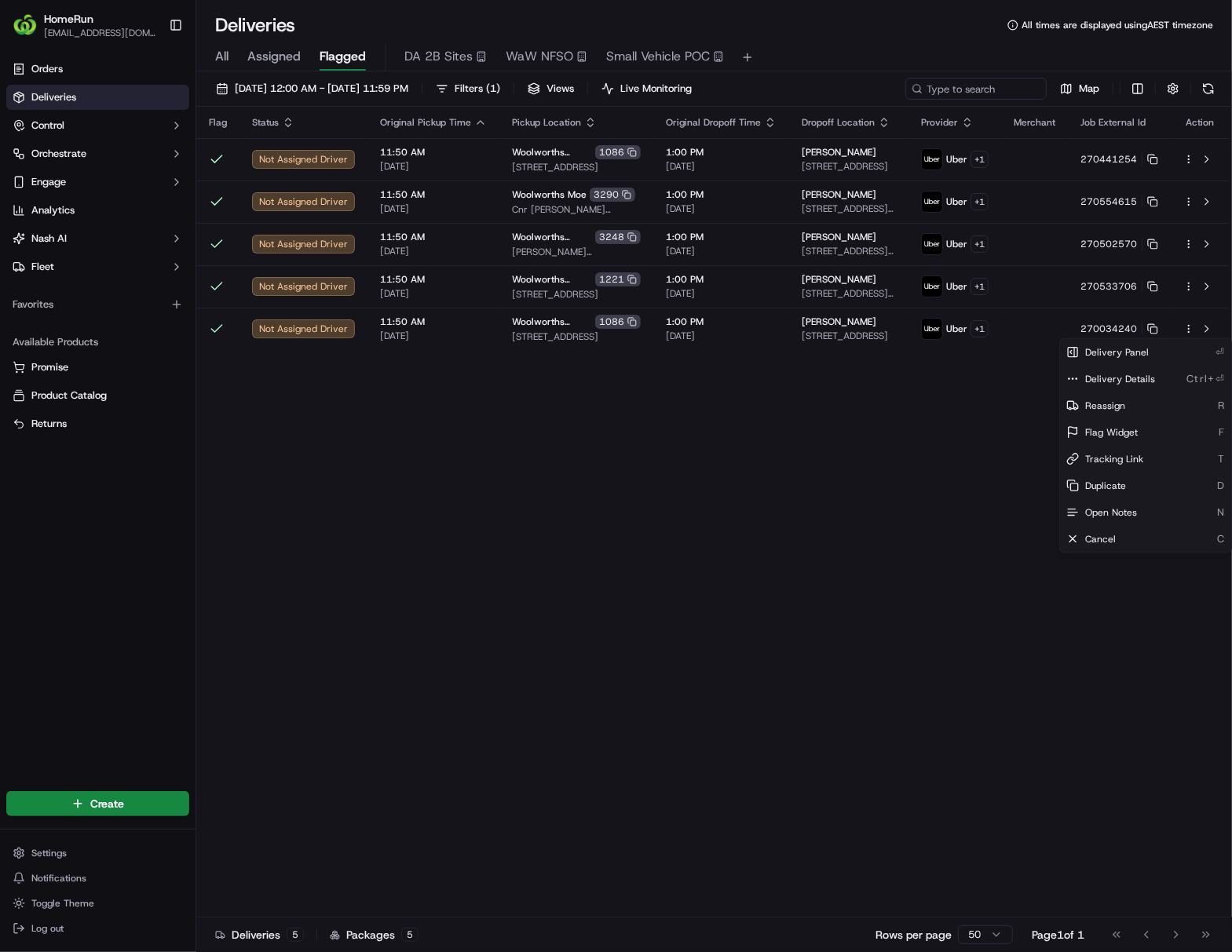
click at [939, 757] on html "HomeRun [EMAIL_ADDRESS][DOMAIN_NAME] Toggle Sidebar Orders Deliveries Control O…" at bounding box center [616, 476] width 1232 height 952
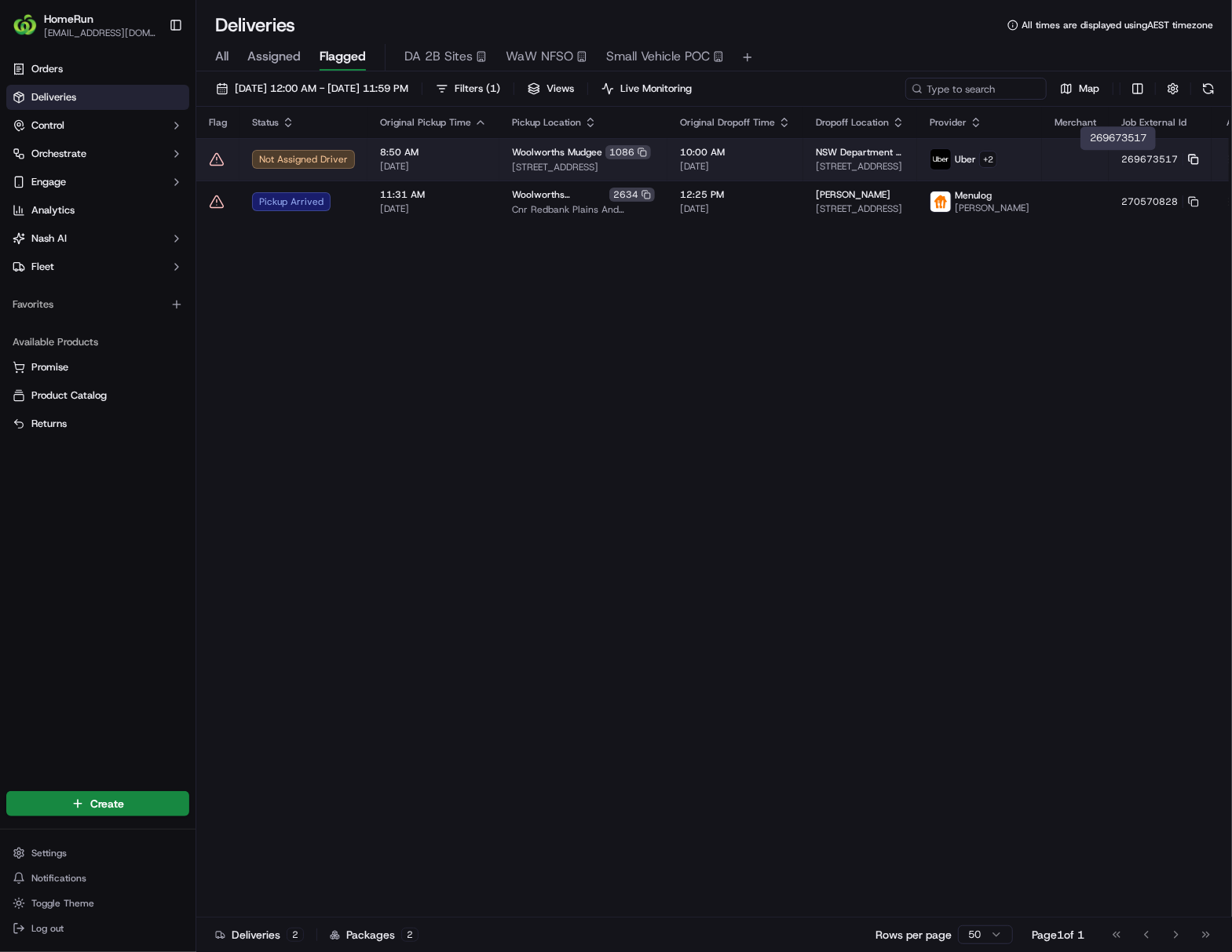
click at [939, 160] on icon at bounding box center [1192, 159] width 11 height 11
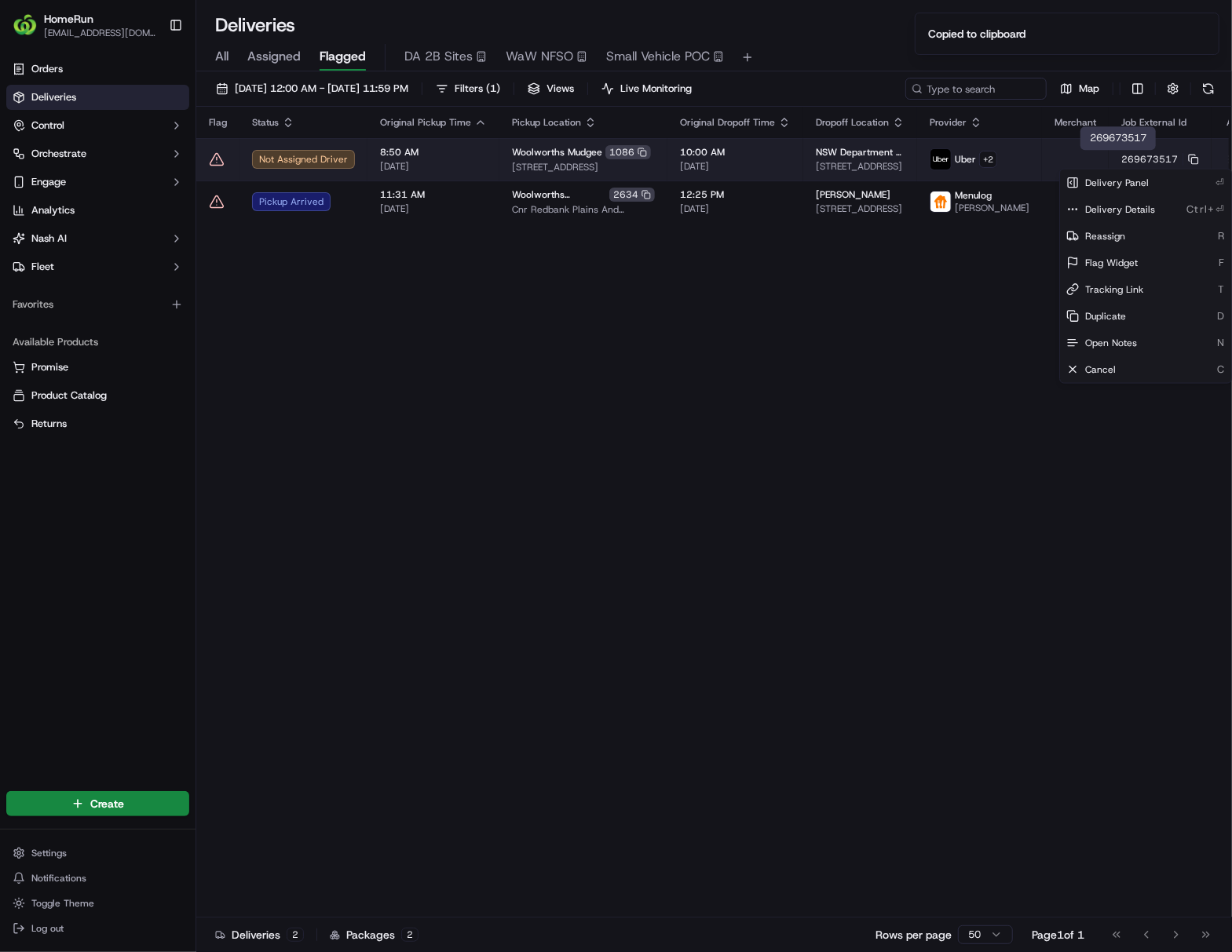
click at [939, 161] on html "HomeRun [EMAIL_ADDRESS][DOMAIN_NAME] Toggle Sidebar Orders Deliveries Control O…" at bounding box center [616, 476] width 1232 height 952
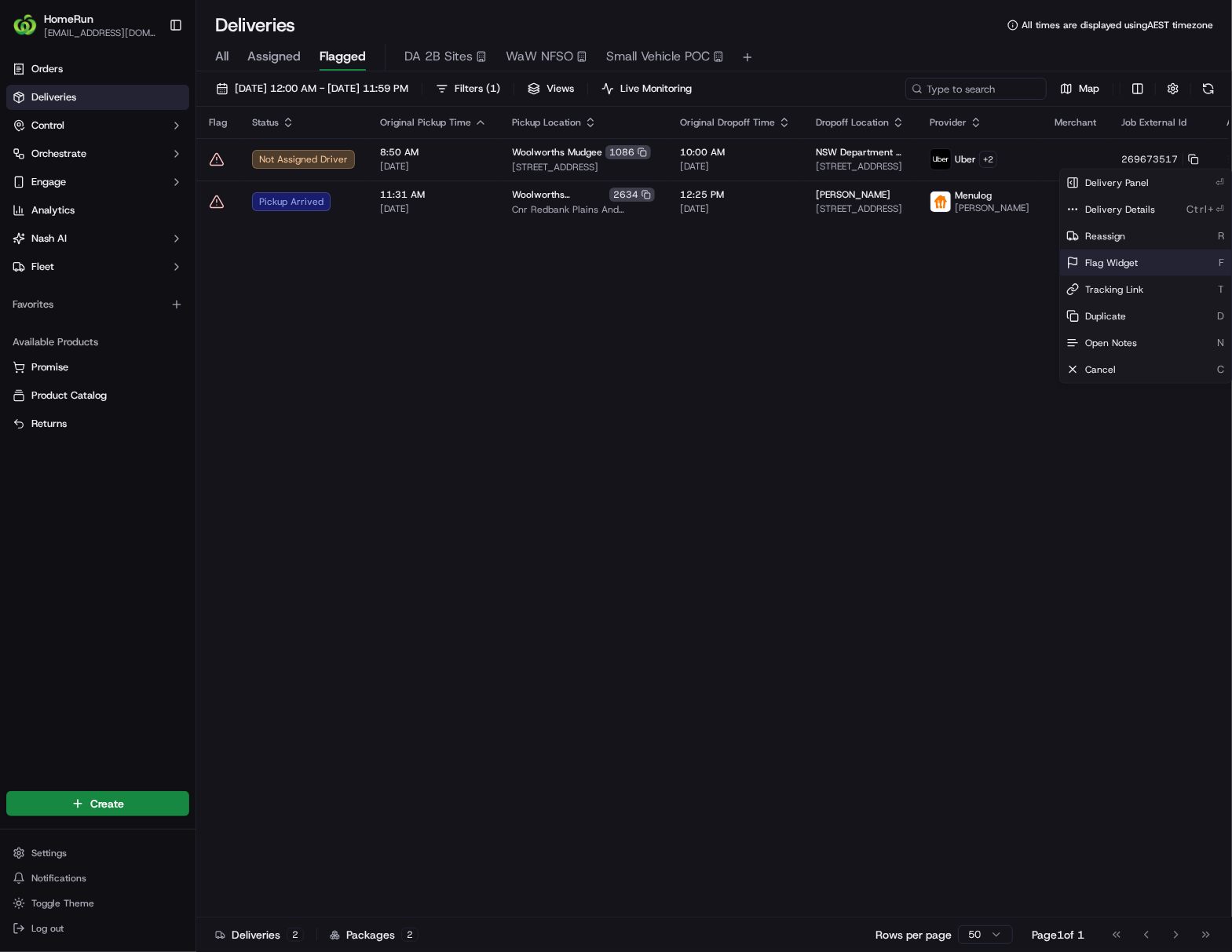
click at [939, 251] on div "Flag Widget F" at bounding box center [1146, 262] width 171 height 27
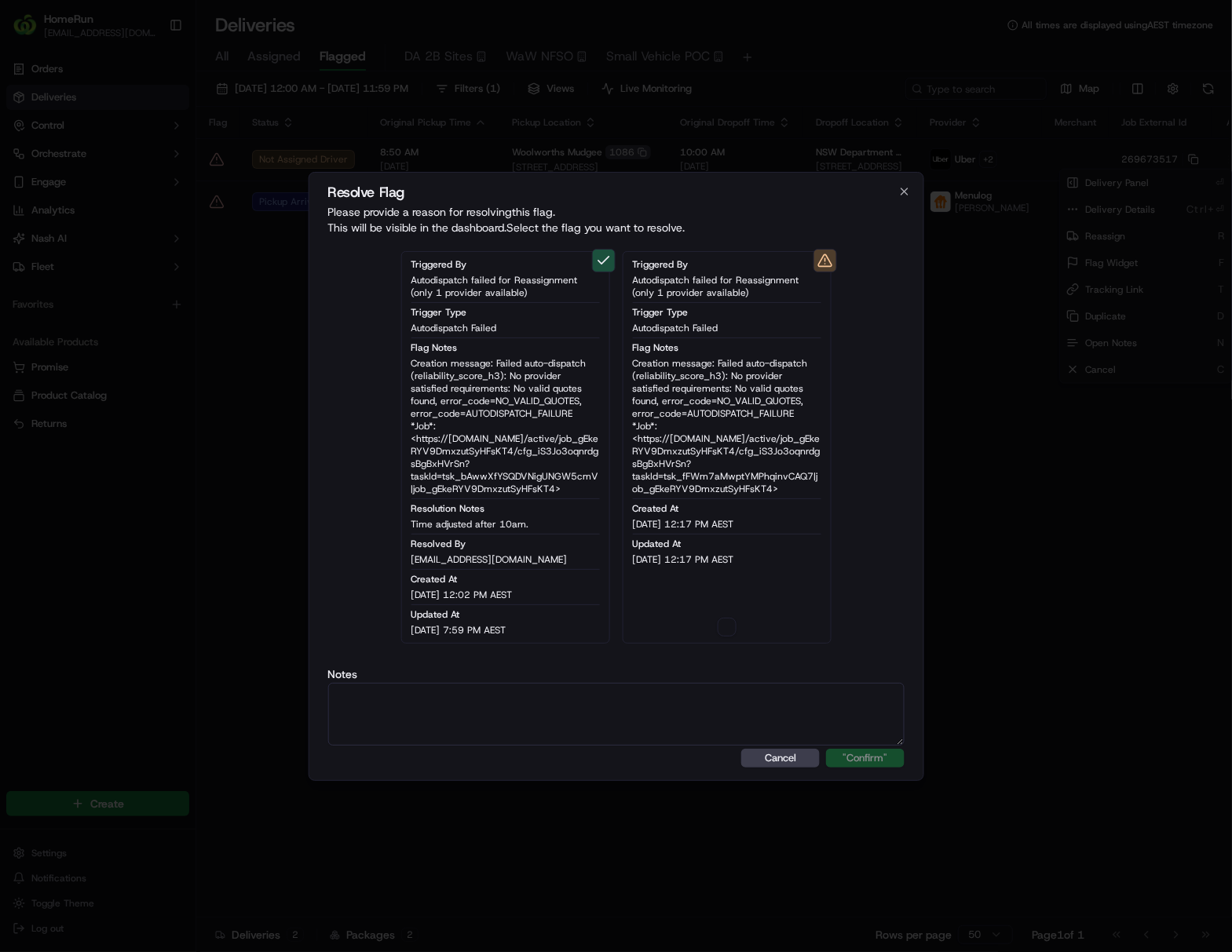
type button "on"
click at [717, 618] on button "on" at bounding box center [726, 627] width 19 height 19
click at [728, 701] on textarea at bounding box center [615, 714] width 577 height 63
click at [883, 757] on button ""Confirm"" at bounding box center [864, 758] width 78 height 19
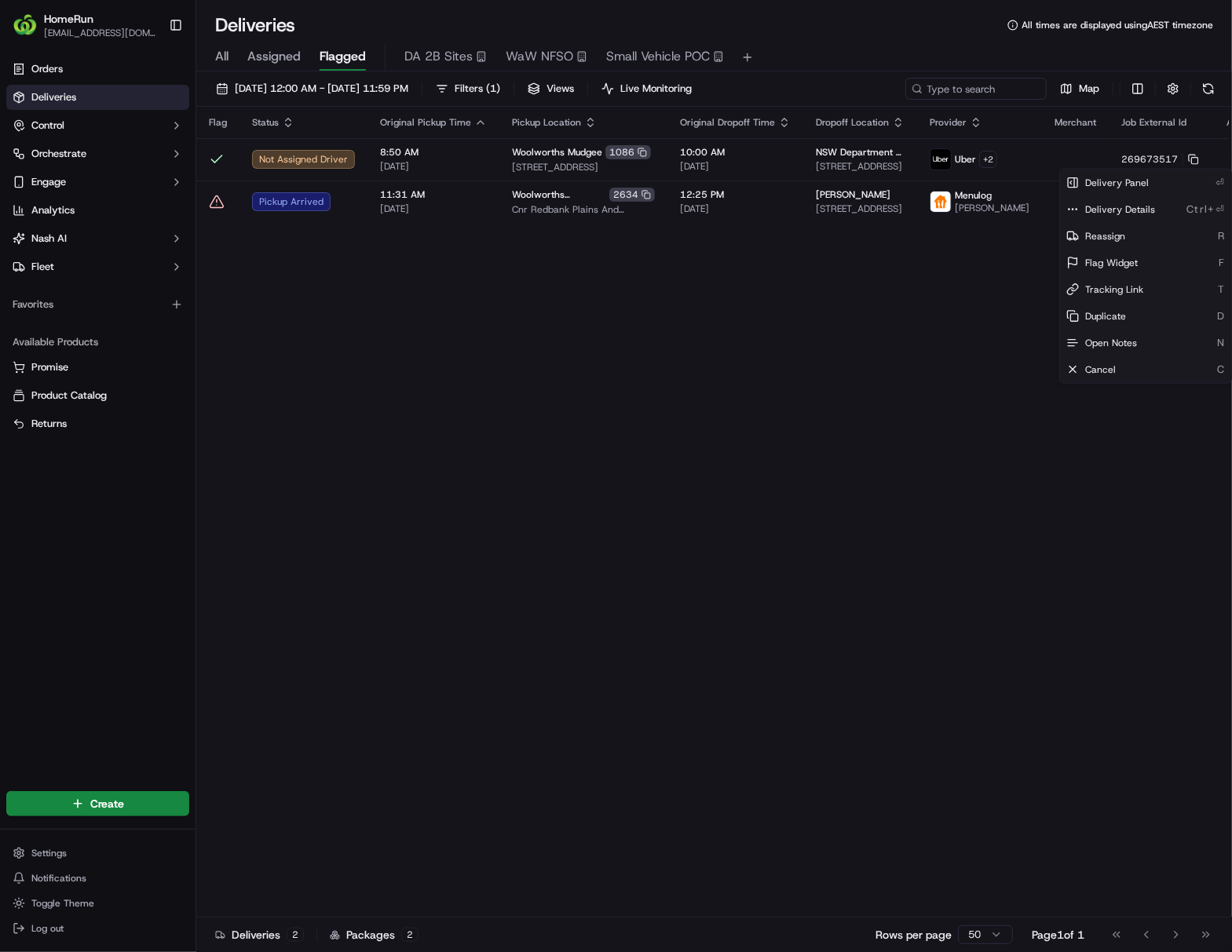
click at [854, 708] on html "HomeRun [EMAIL_ADDRESS][DOMAIN_NAME] Toggle Sidebar Orders Deliveries Control O…" at bounding box center [616, 476] width 1232 height 952
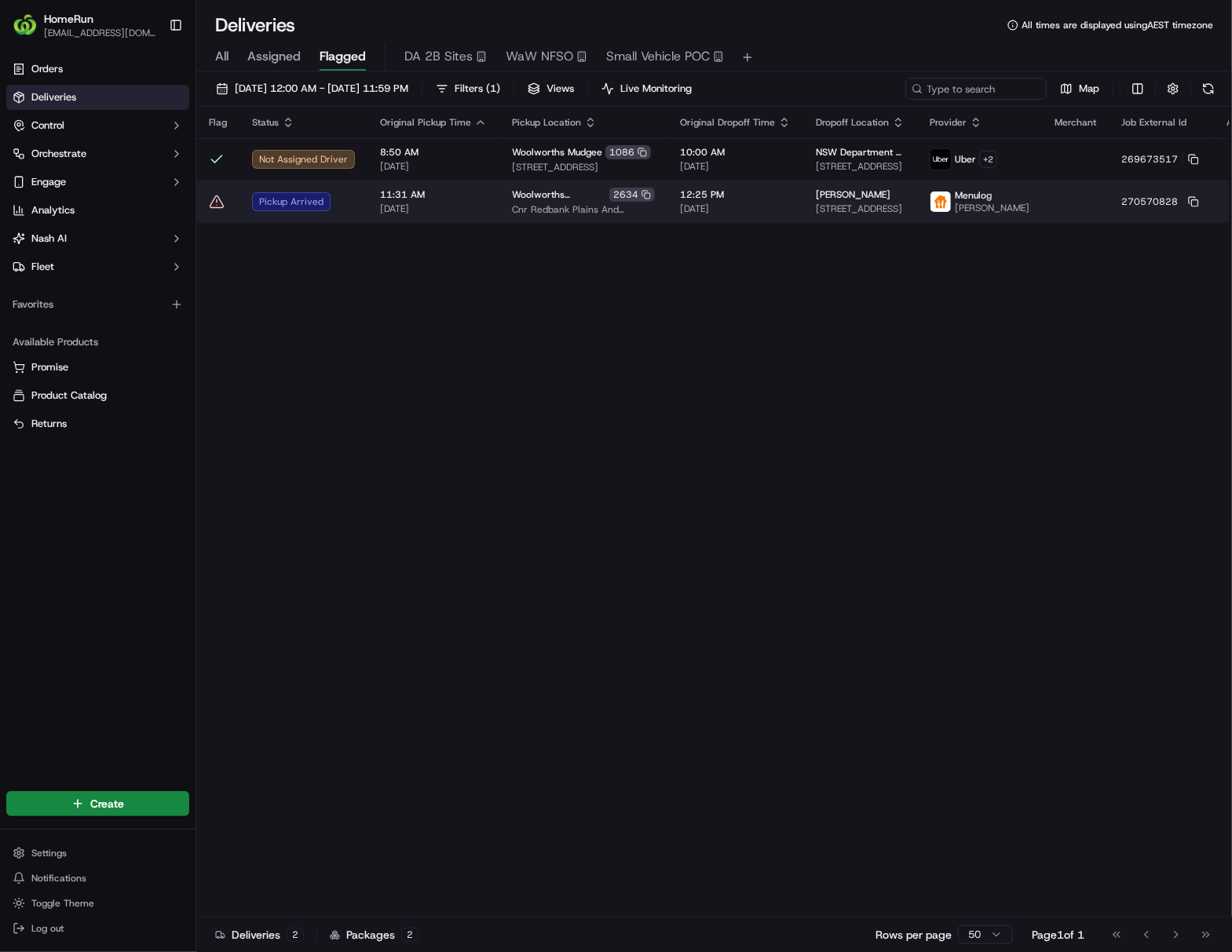
click at [745, 215] on span "[DATE]" at bounding box center [734, 209] width 110 height 13
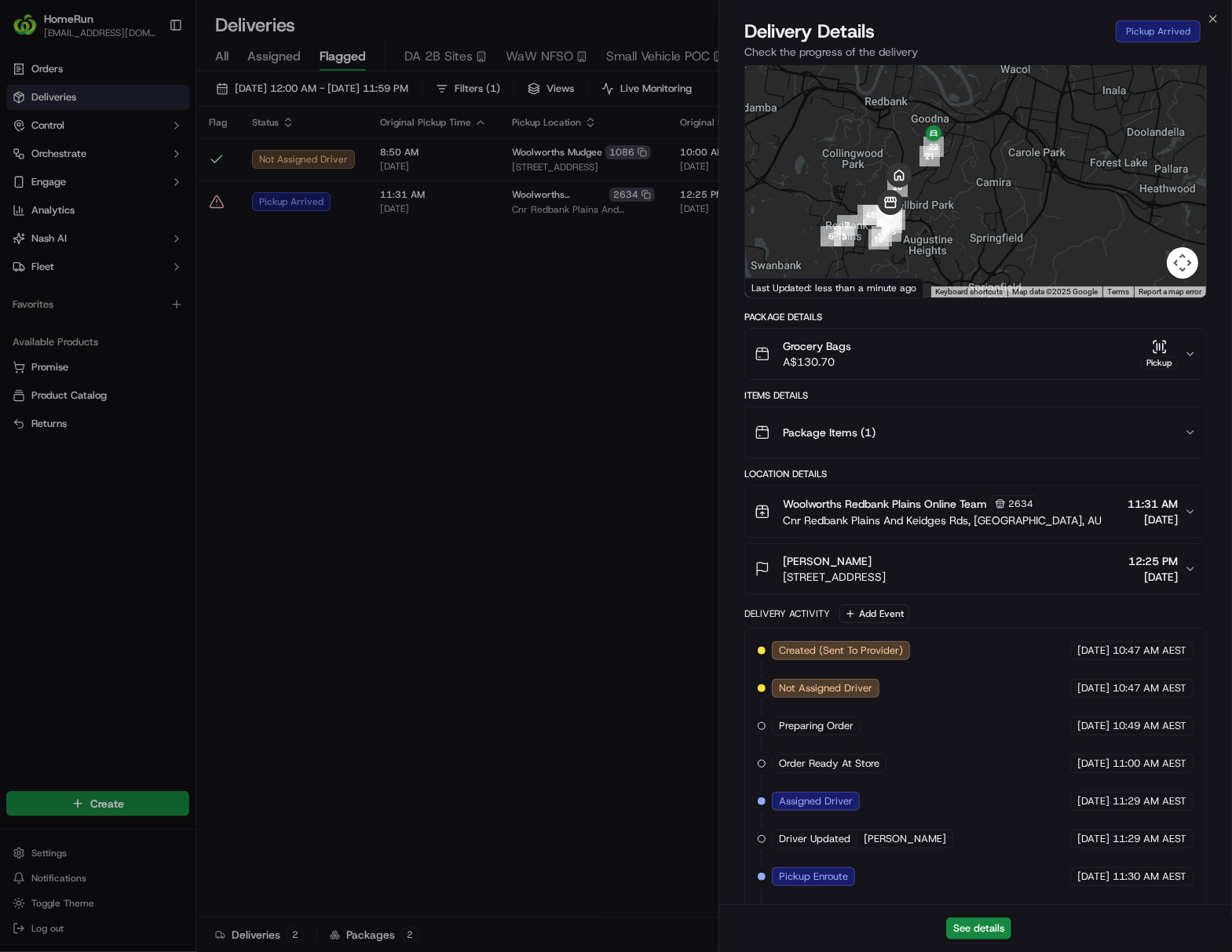
scroll to position [152, 0]
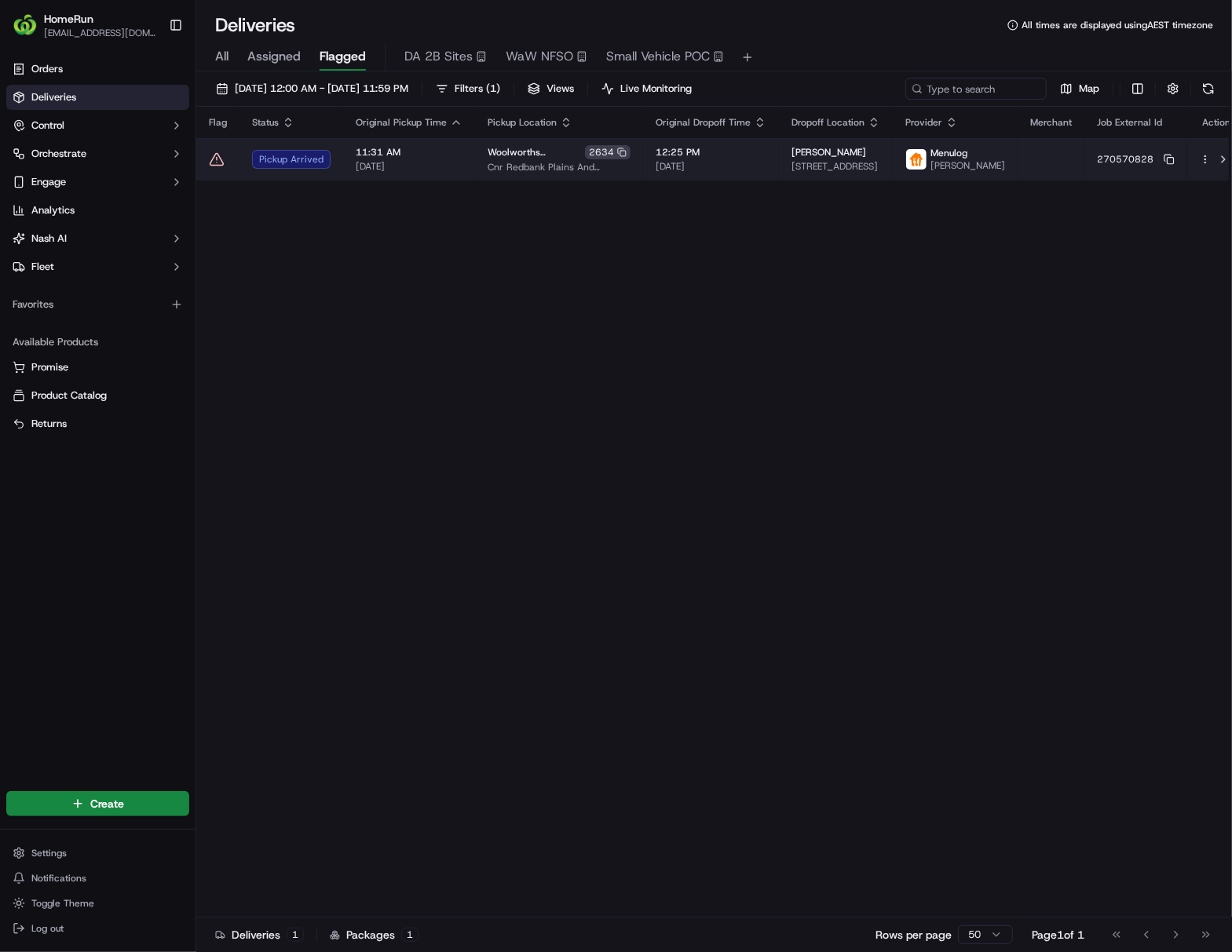
click at [939, 168] on html "HomeRun [EMAIL_ADDRESS][DOMAIN_NAME] Toggle Sidebar Orders Deliveries Control O…" at bounding box center [616, 476] width 1232 height 952
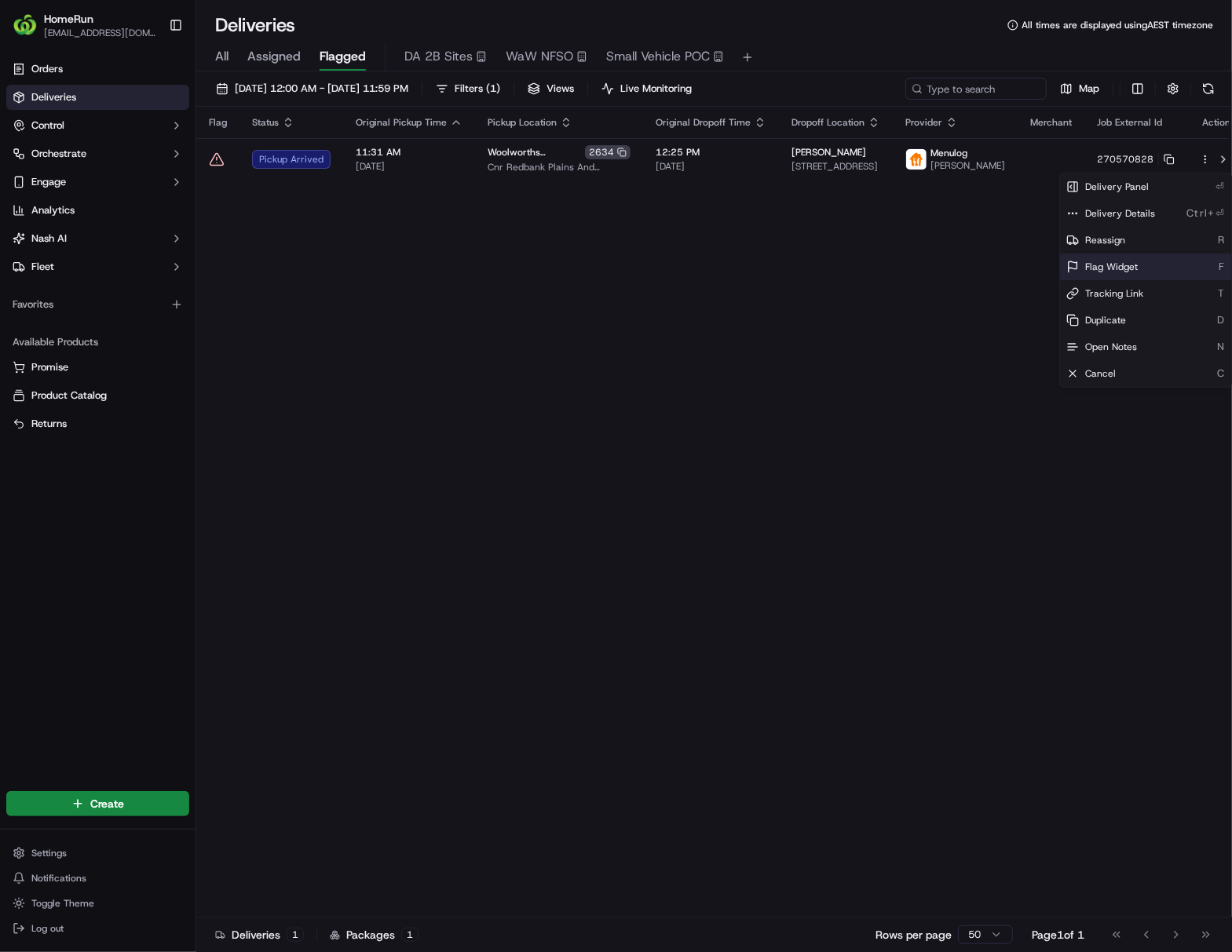
click at [939, 273] on span "Flag Widget" at bounding box center [1111, 266] width 53 height 13
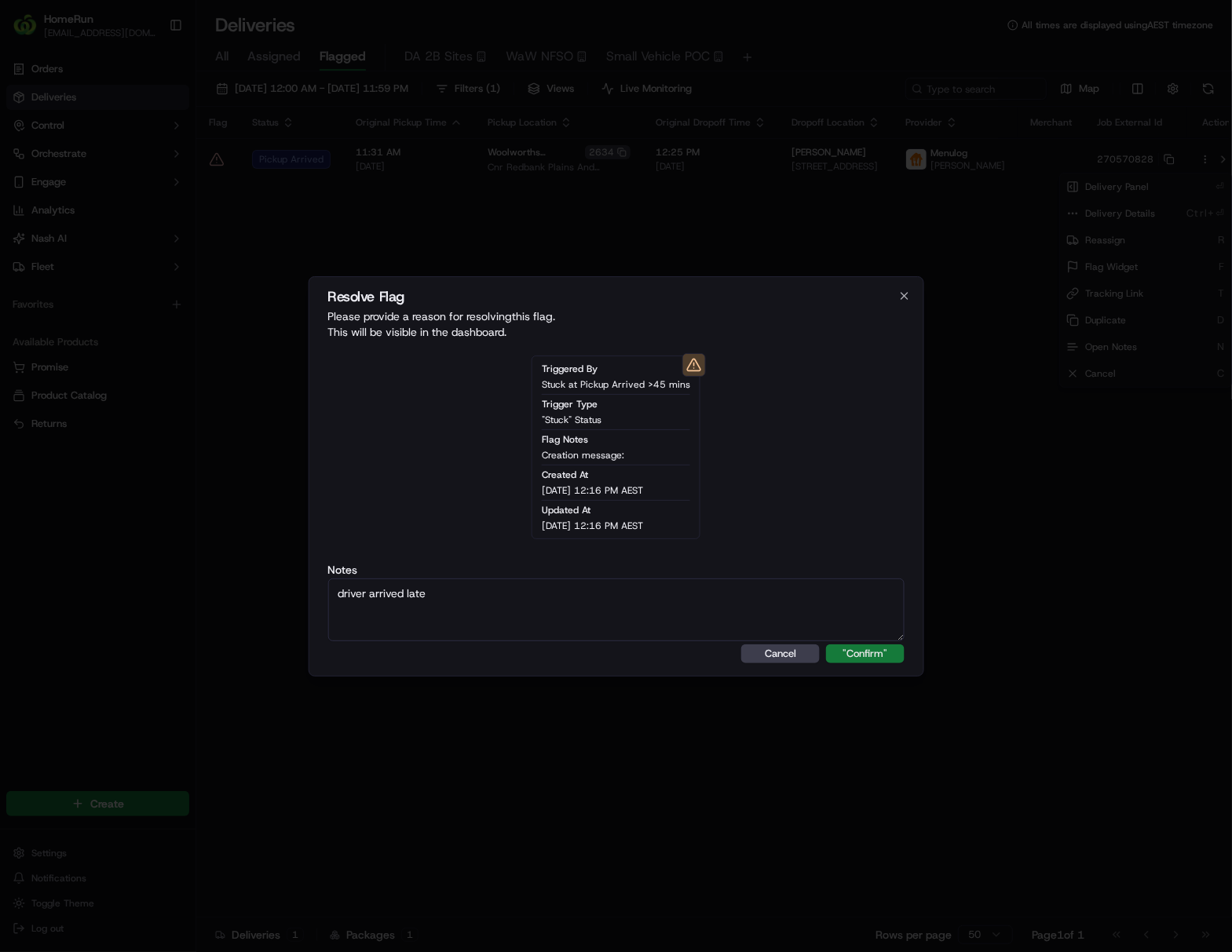
type textarea "driver arrived late"
click at [863, 645] on button ""Confirm"" at bounding box center [864, 654] width 78 height 19
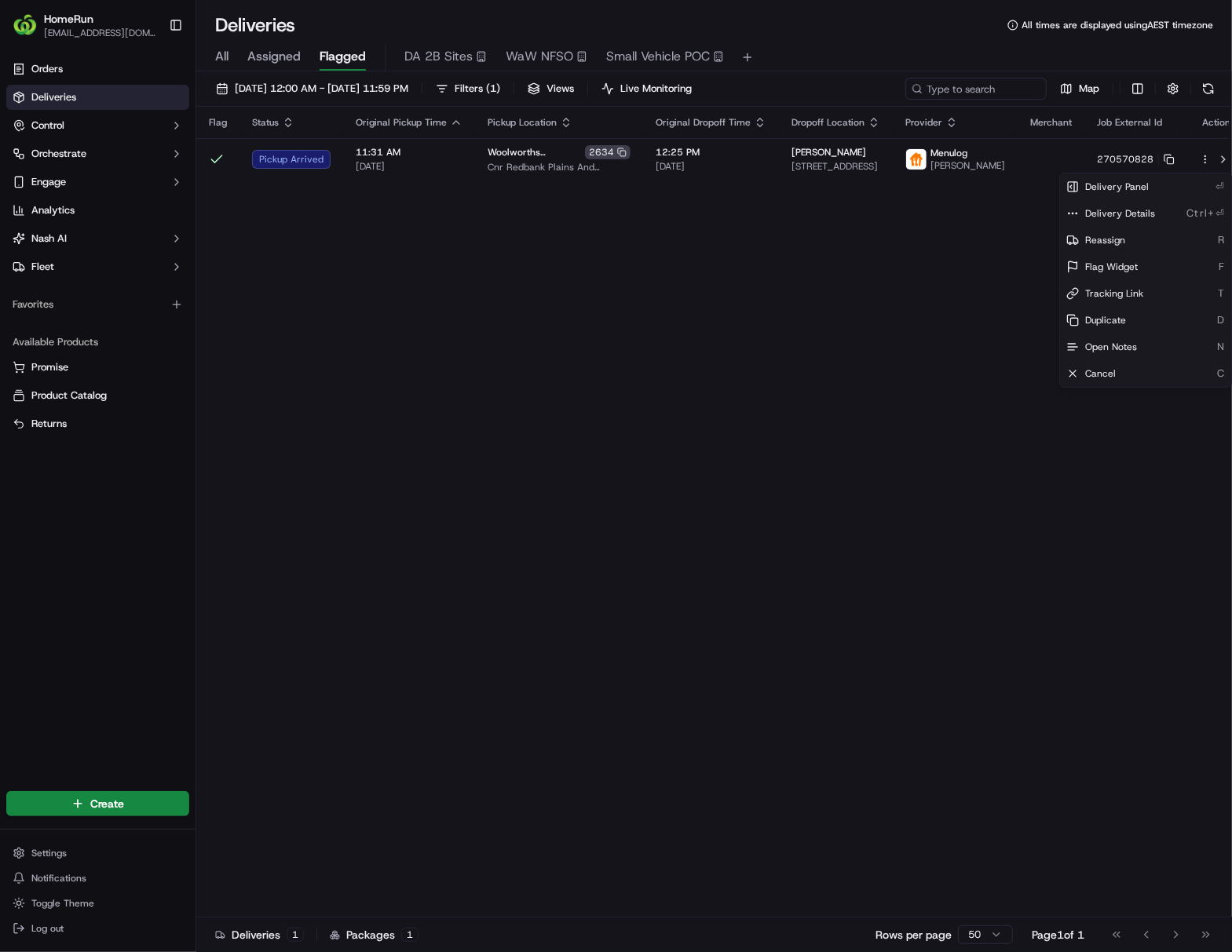
click at [863, 636] on html "HomeRun [EMAIL_ADDRESS][DOMAIN_NAME] Toggle Sidebar Orders Deliveries Control O…" at bounding box center [616, 476] width 1232 height 952
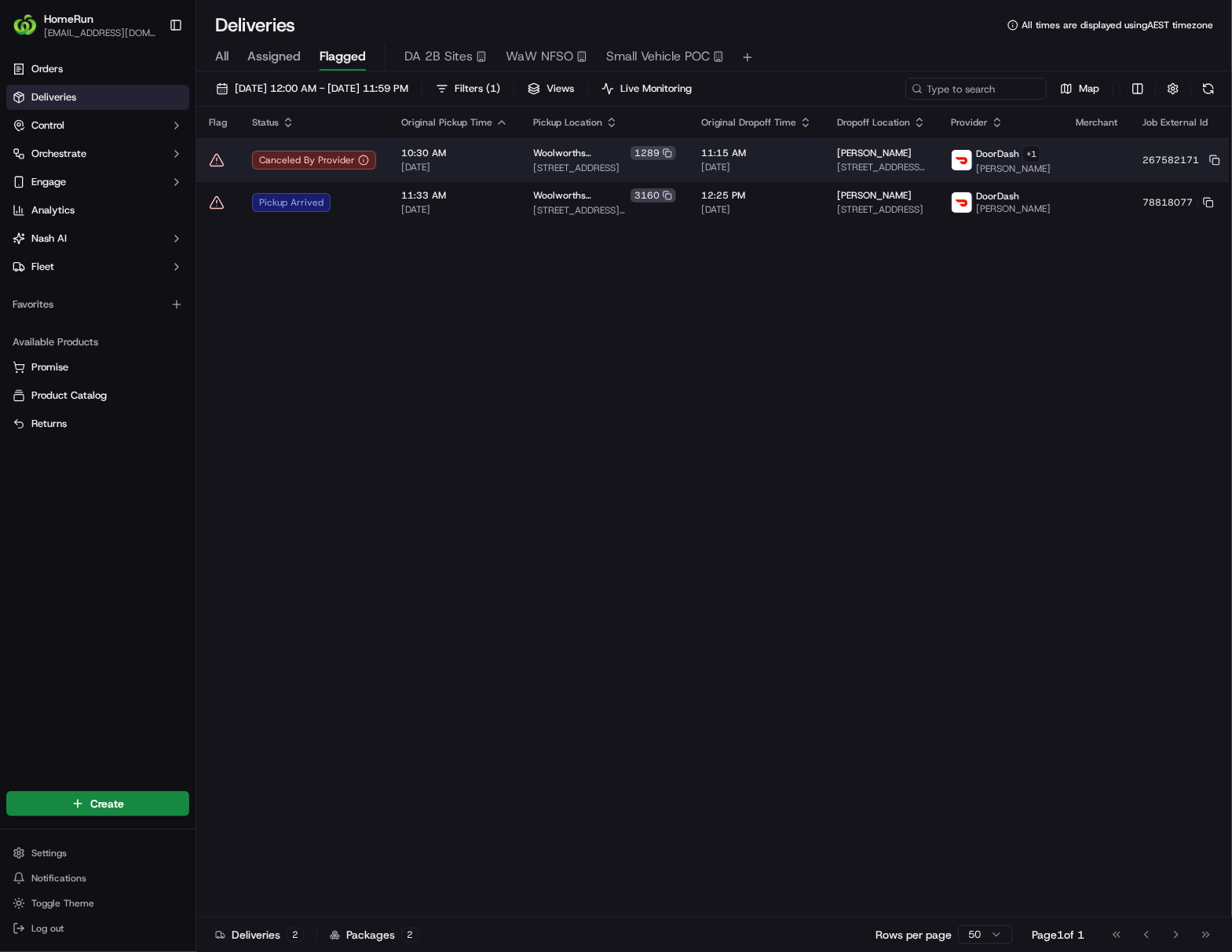
click at [939, 164] on td at bounding box center [1096, 159] width 67 height 43
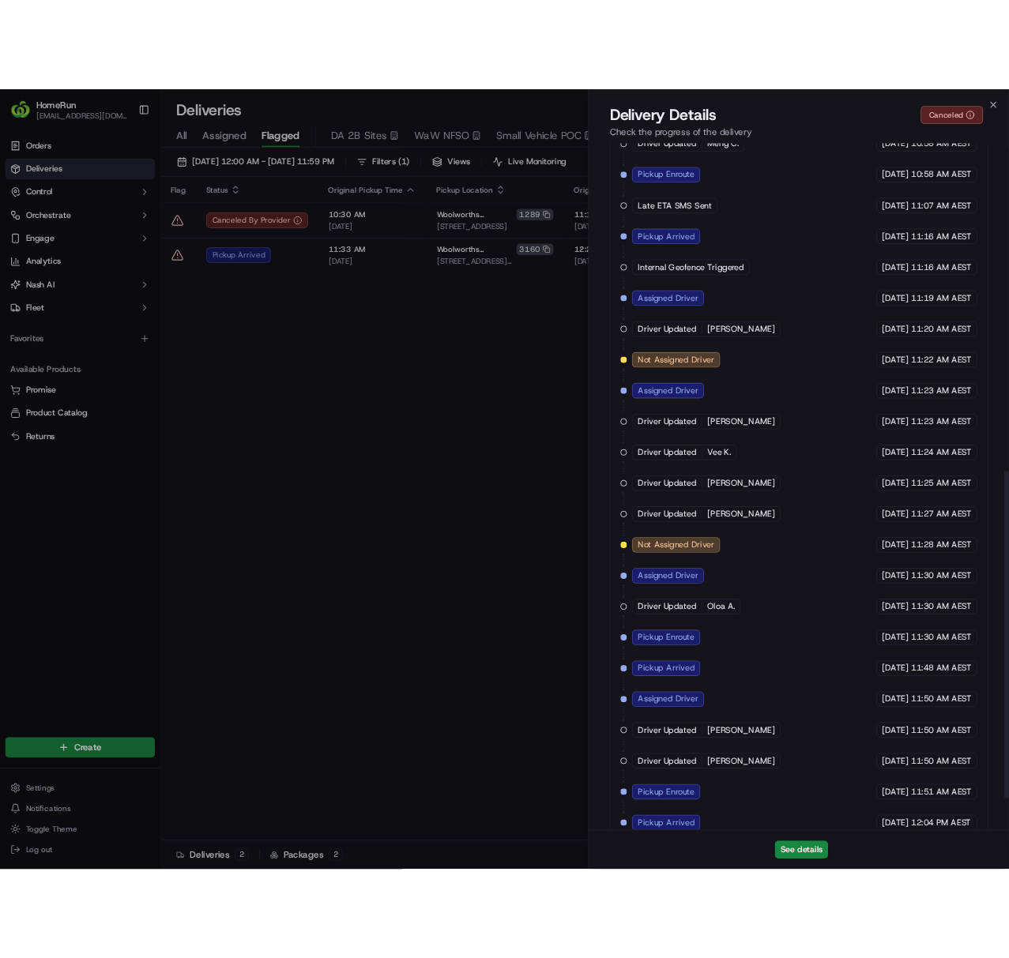
scroll to position [923, 0]
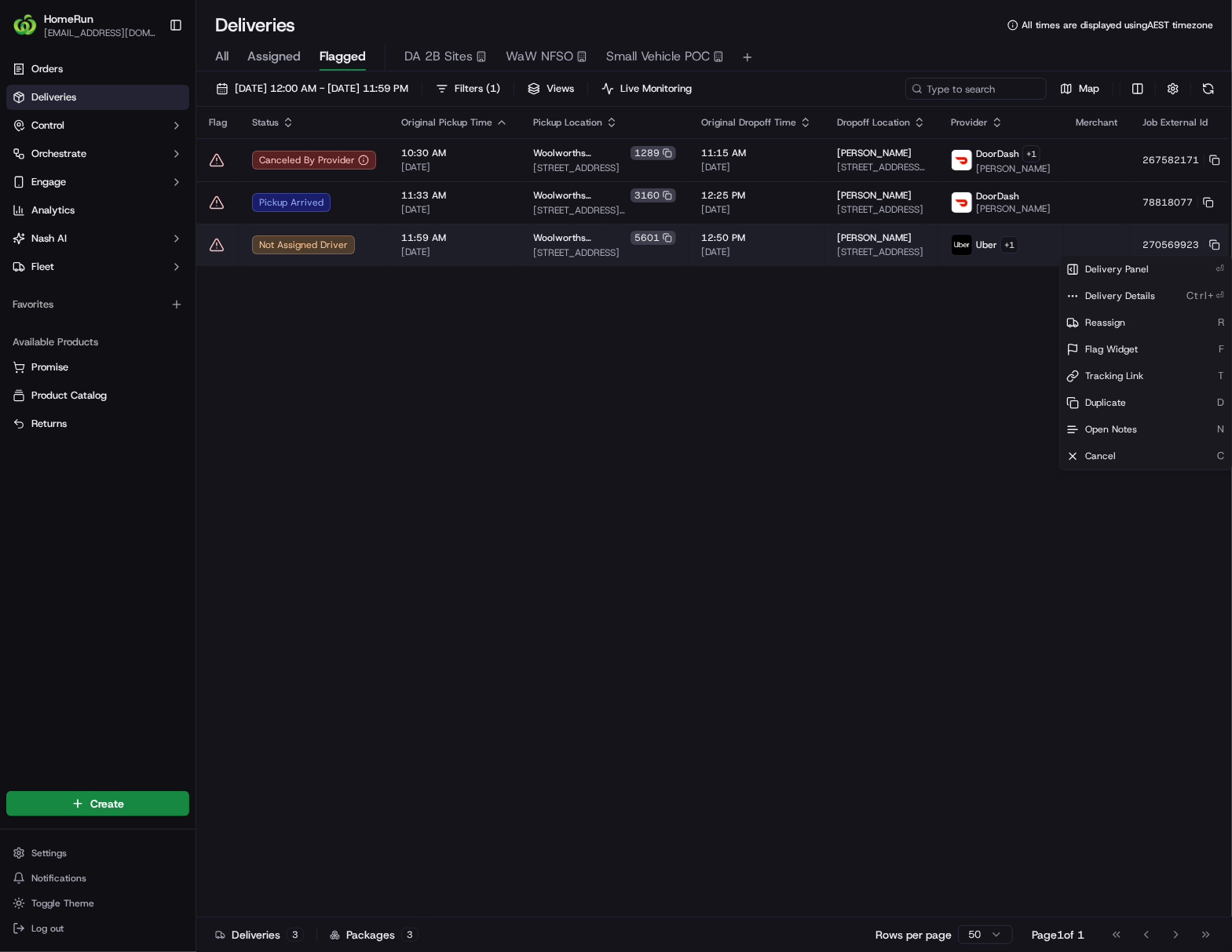
click at [939, 244] on html "HomeRun [EMAIL_ADDRESS][DOMAIN_NAME] Toggle Sidebar Orders Deliveries Control O…" at bounding box center [616, 476] width 1232 height 952
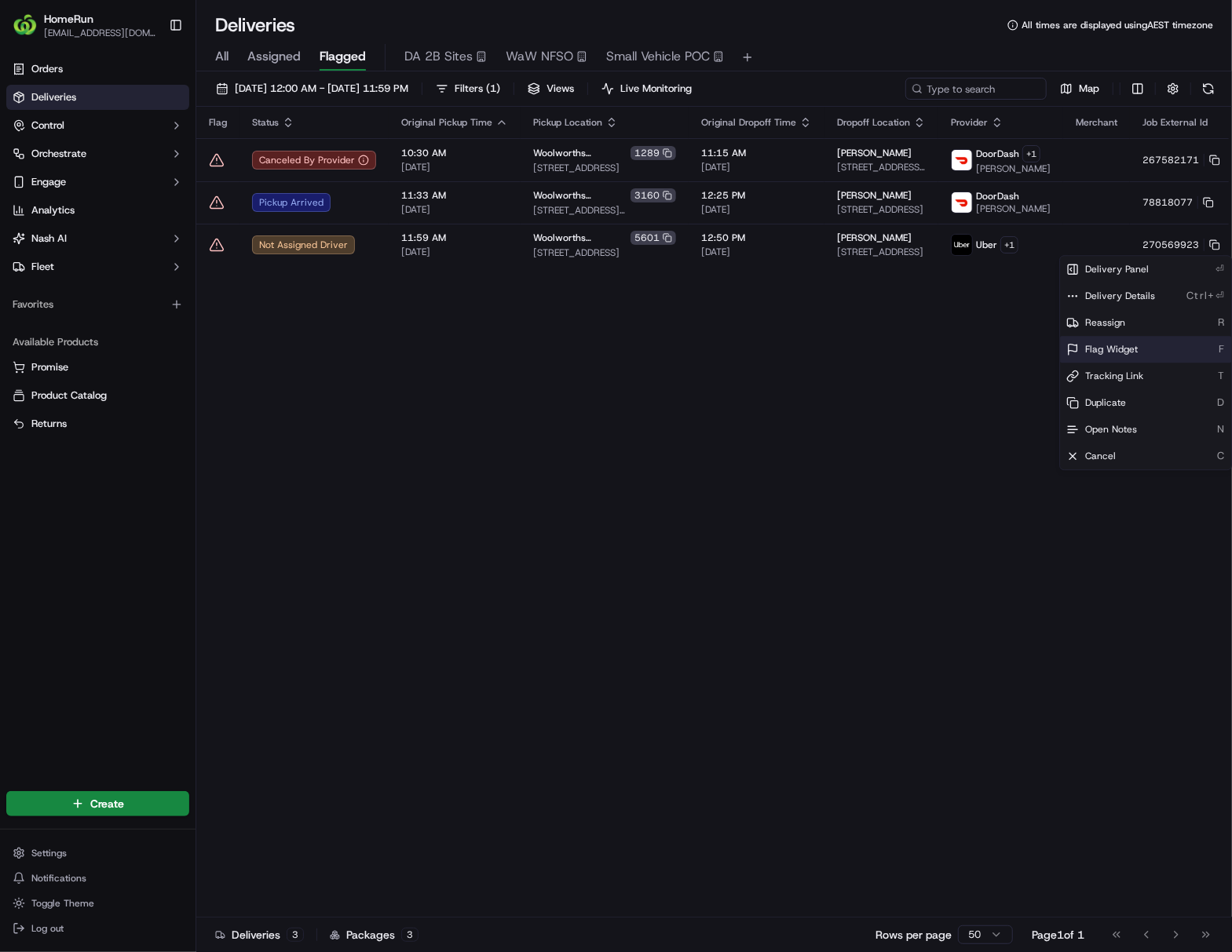
click at [939, 339] on div "Flag Widget F" at bounding box center [1146, 349] width 171 height 27
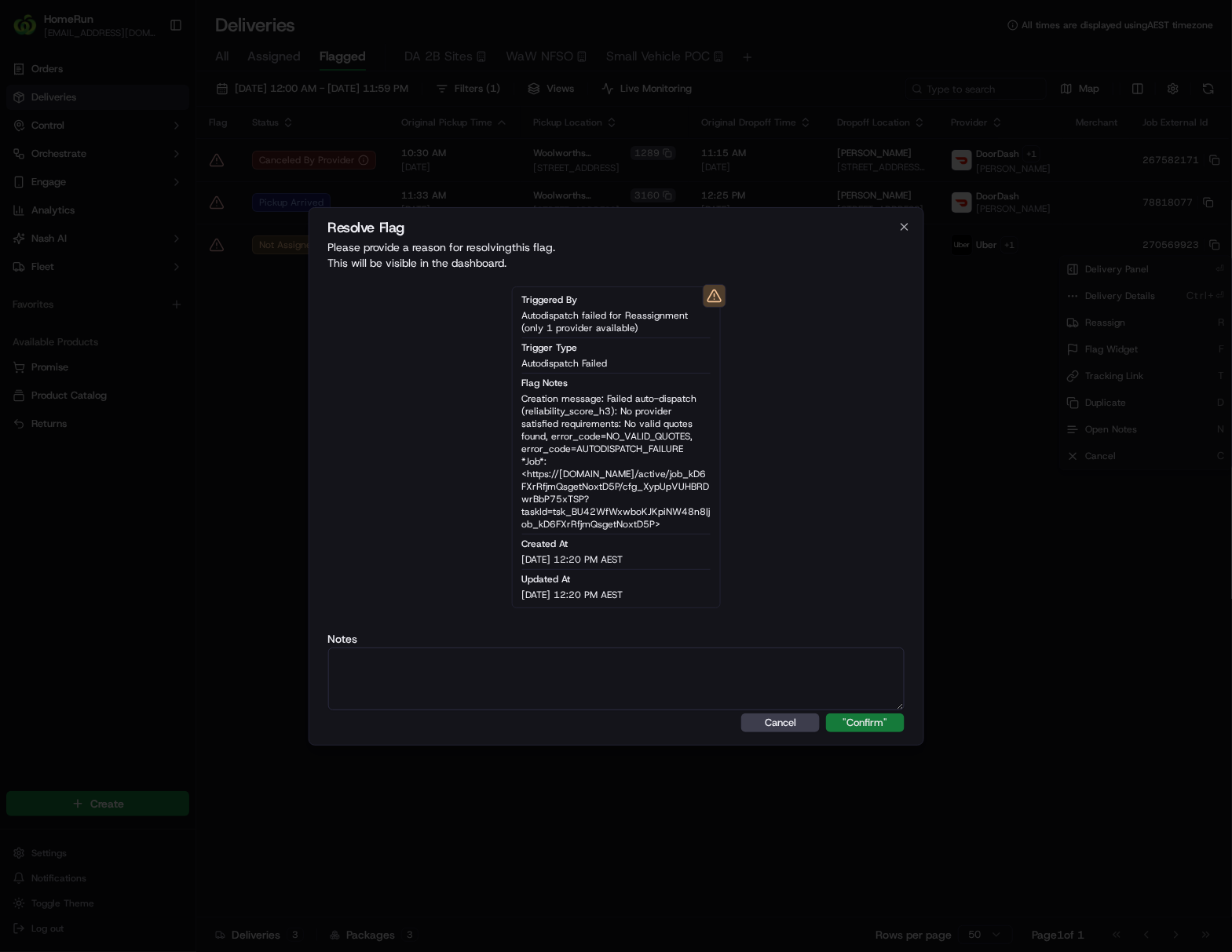
click at [850, 722] on button ""Confirm"" at bounding box center [864, 722] width 78 height 19
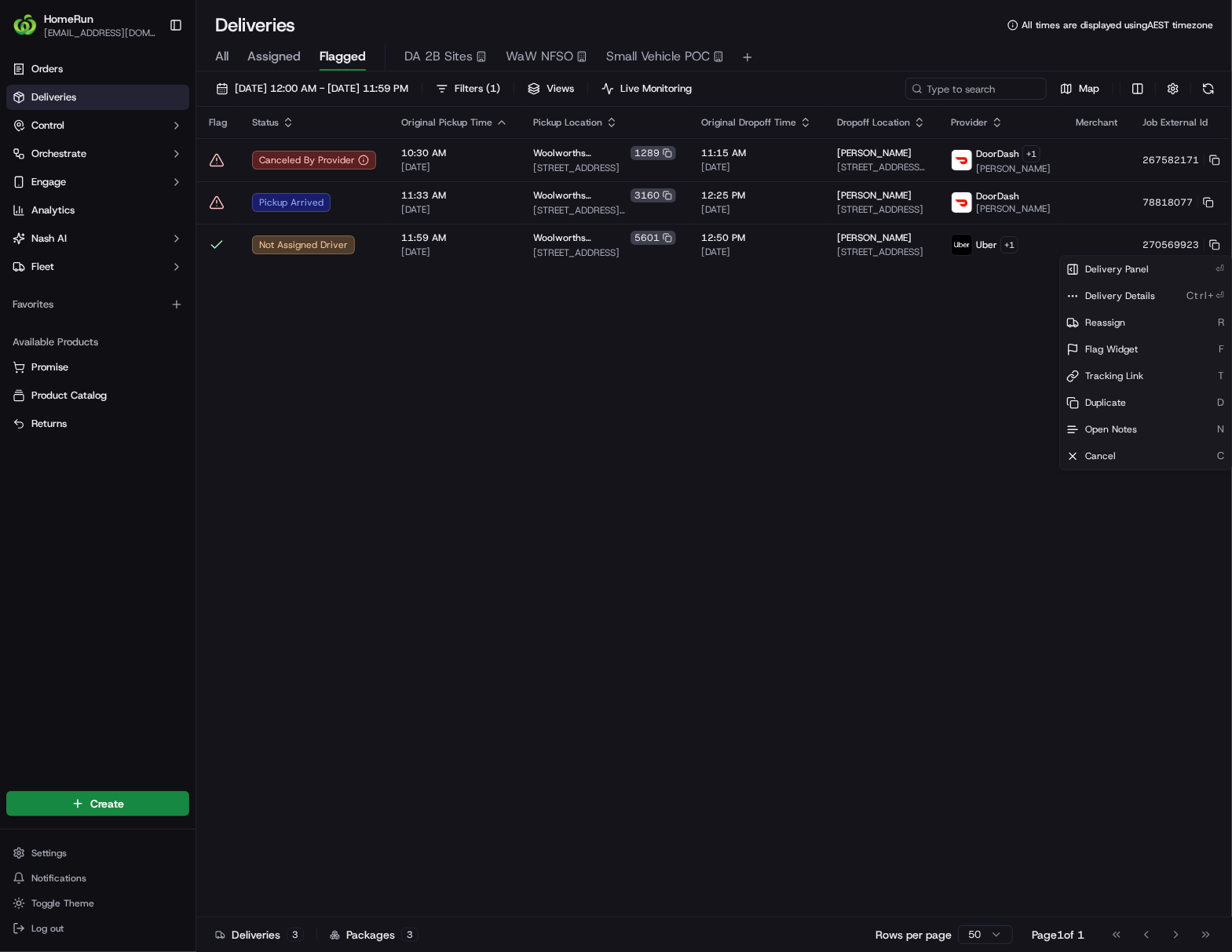
click at [934, 480] on html "HomeRun [EMAIL_ADDRESS][DOMAIN_NAME] Toggle Sidebar Orders Deliveries Control O…" at bounding box center [616, 476] width 1232 height 952
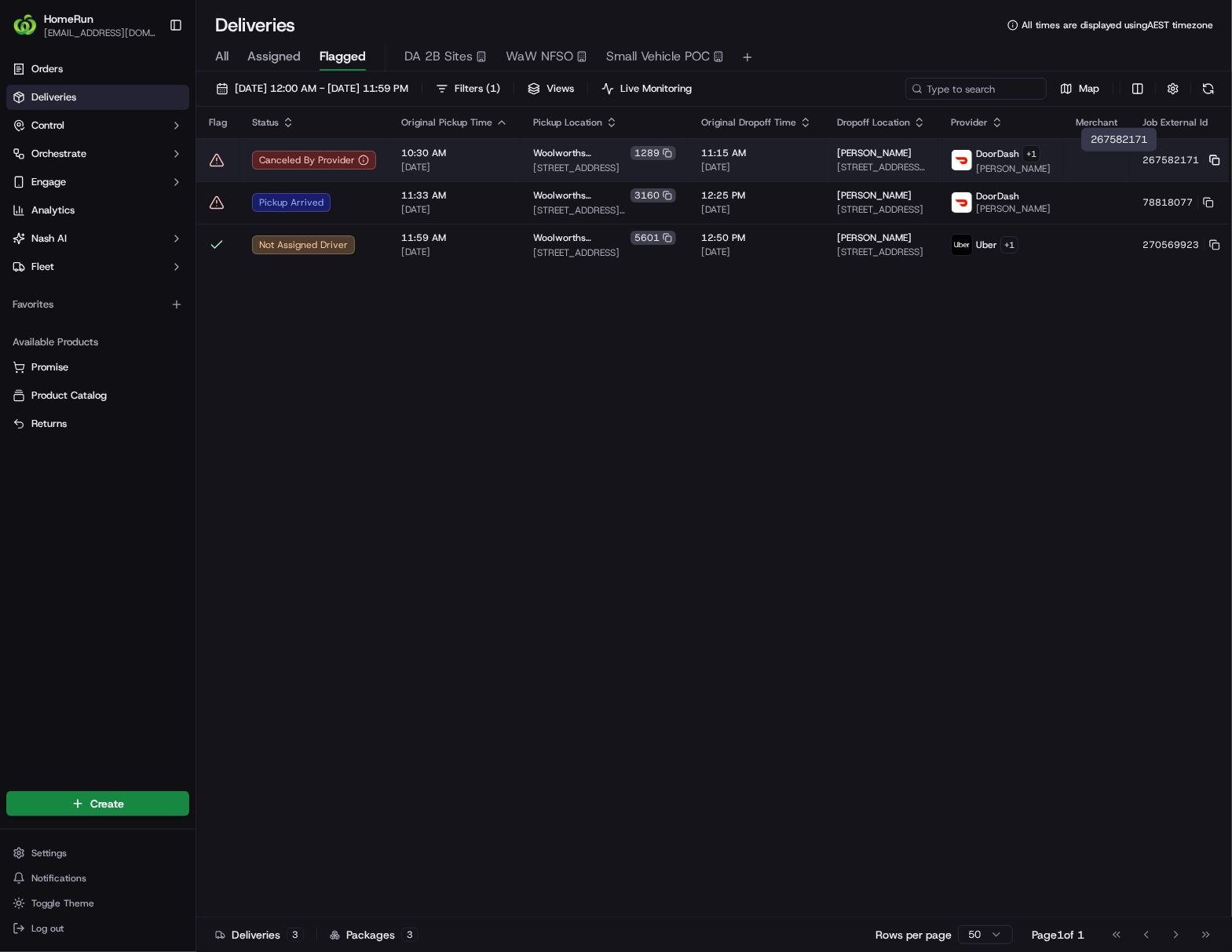
click at [939, 163] on icon at bounding box center [1214, 160] width 11 height 11
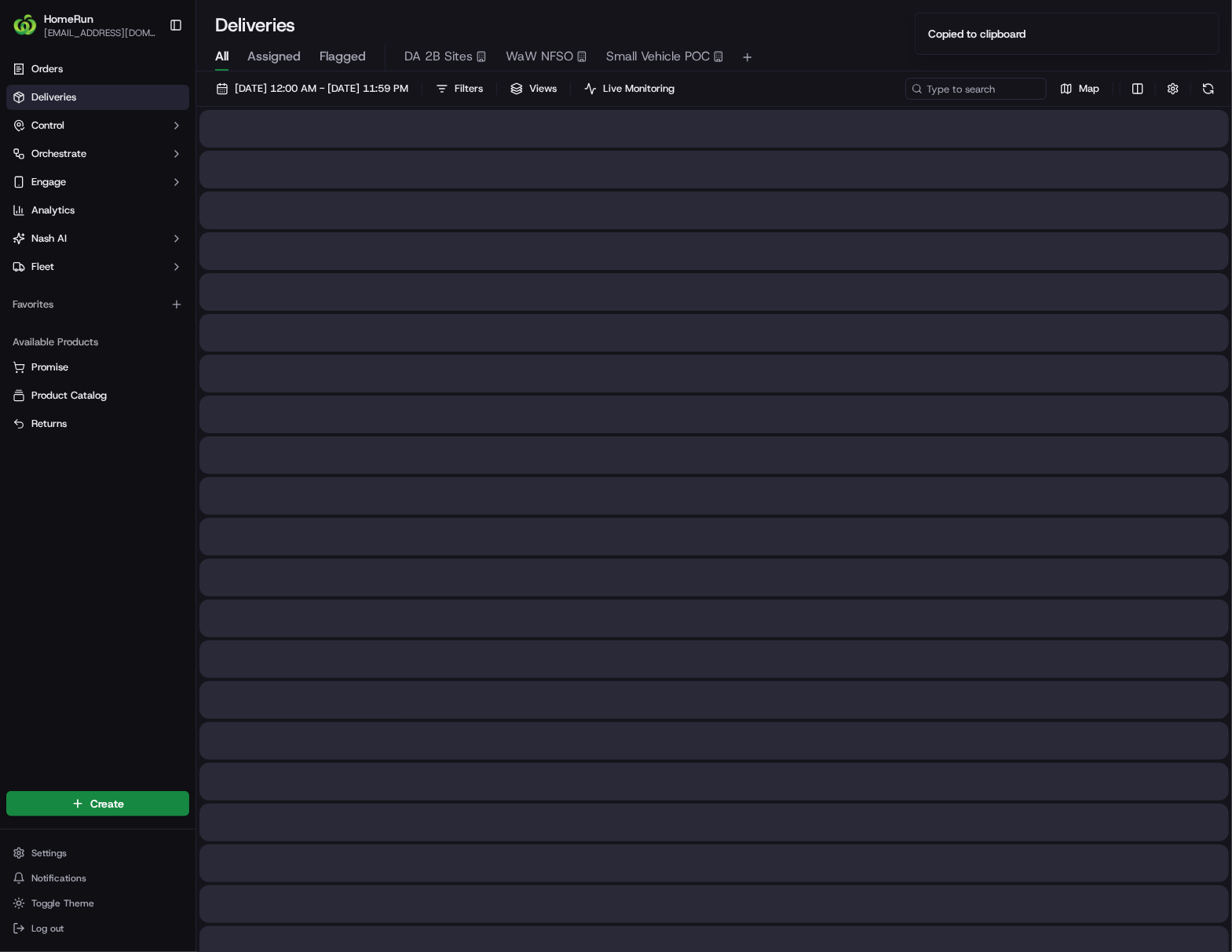
click at [224, 55] on span "All" at bounding box center [221, 56] width 13 height 19
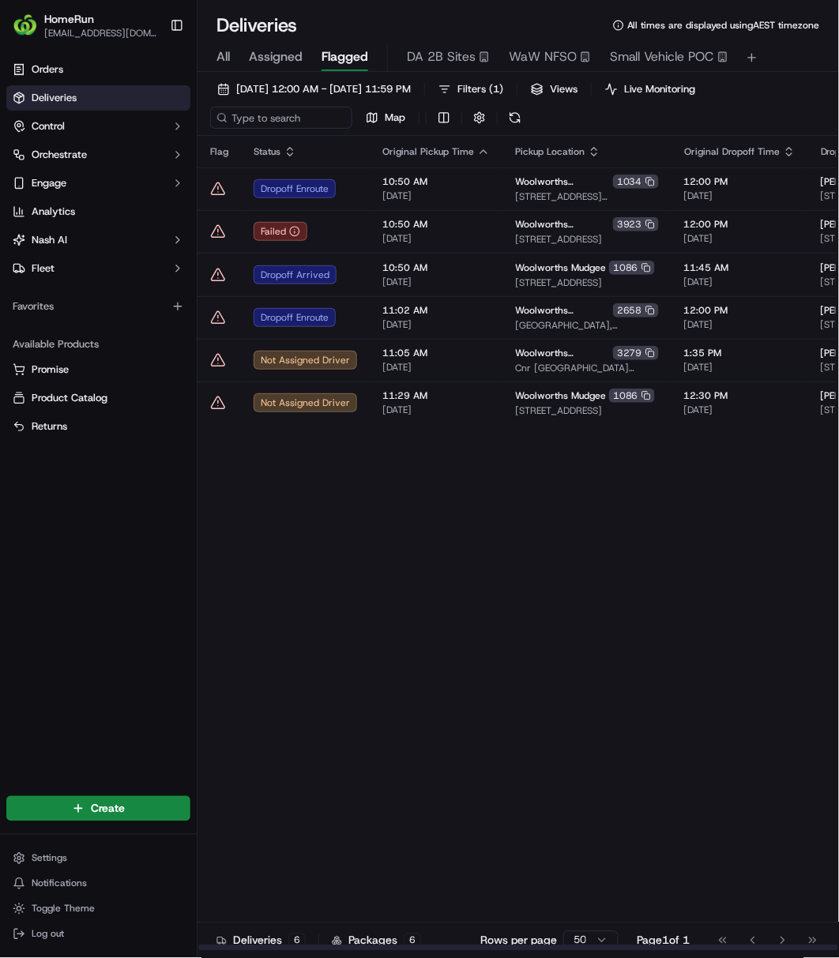
drag, startPoint x: 396, startPoint y: 694, endPoint x: 395, endPoint y: 686, distance: 7.9
click at [396, 694] on div "Flag Status Original Pickup Time Pickup Location Original Dropoff Time Dropoff …" at bounding box center [704, 544] width 1013 height 816
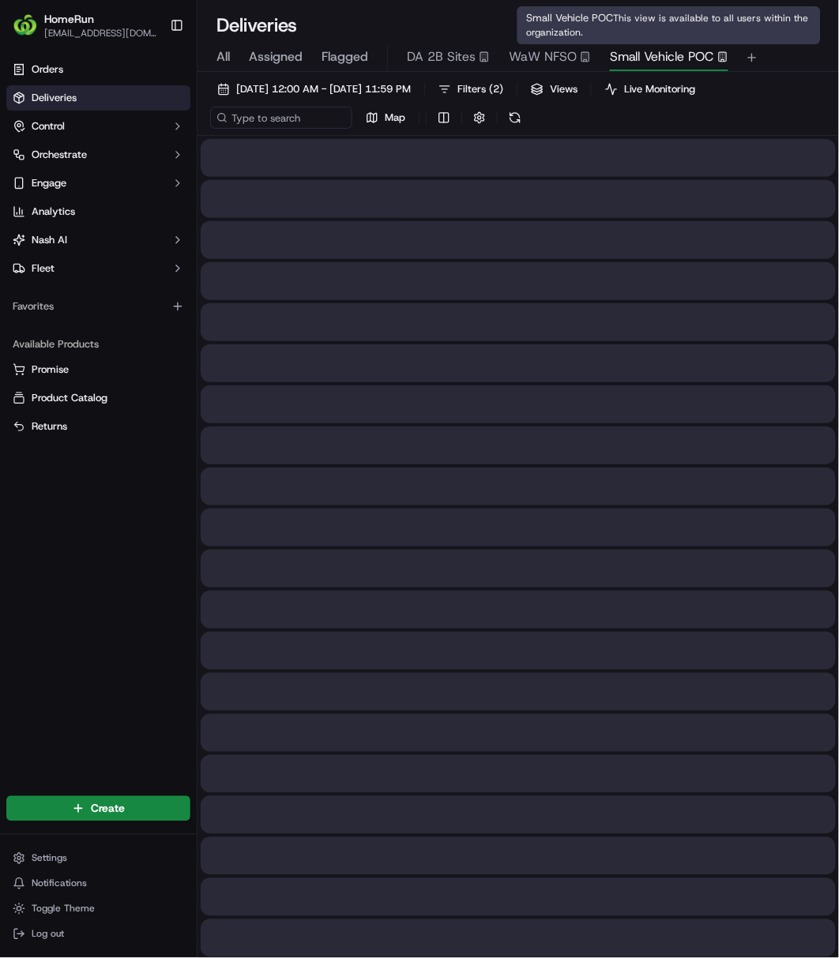
click at [618, 57] on span "Small Vehicle POC" at bounding box center [662, 56] width 104 height 19
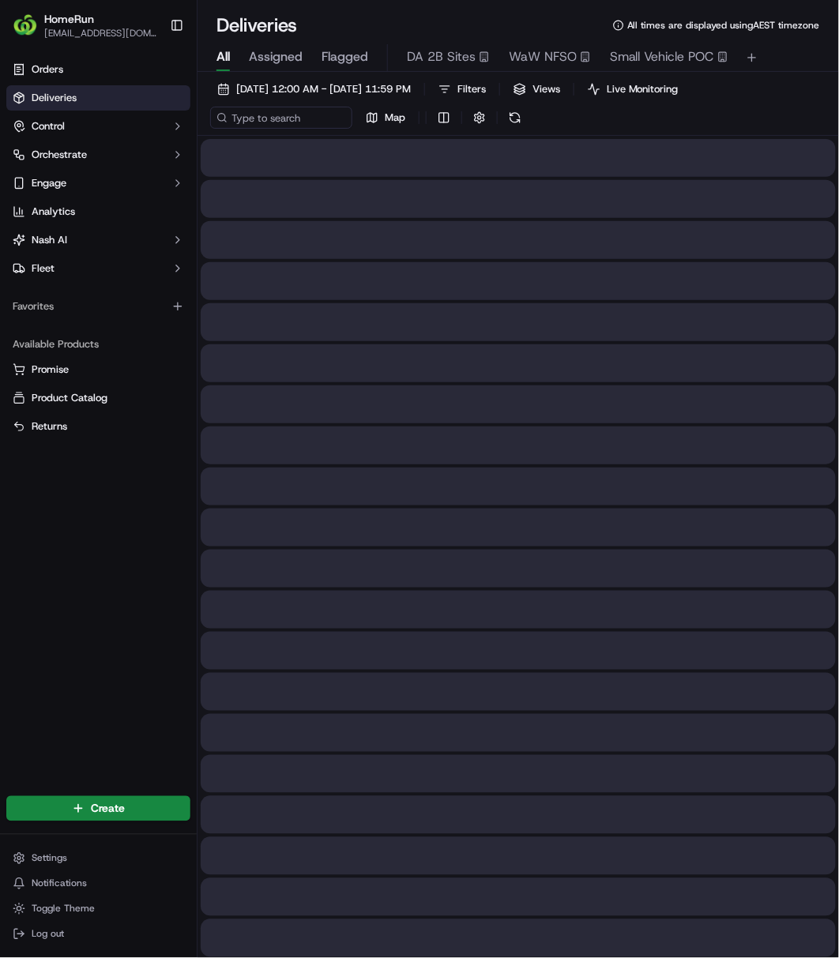
click at [229, 60] on span "All" at bounding box center [222, 56] width 13 height 19
click at [257, 117] on input at bounding box center [305, 118] width 190 height 22
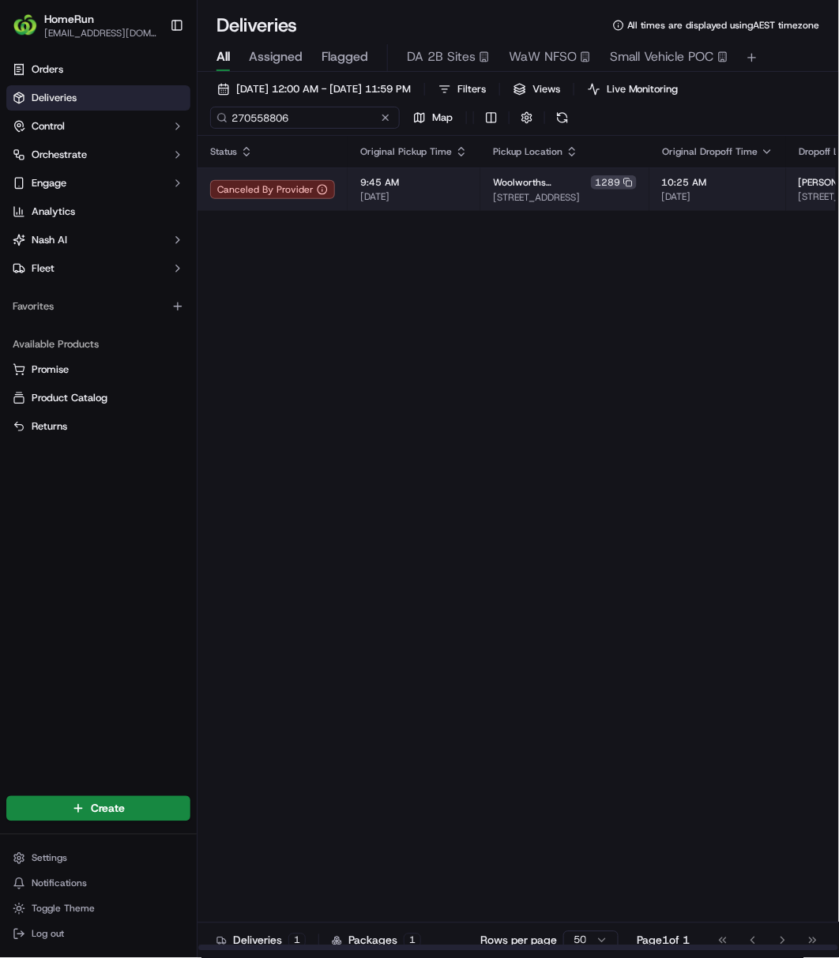
type input "270558806"
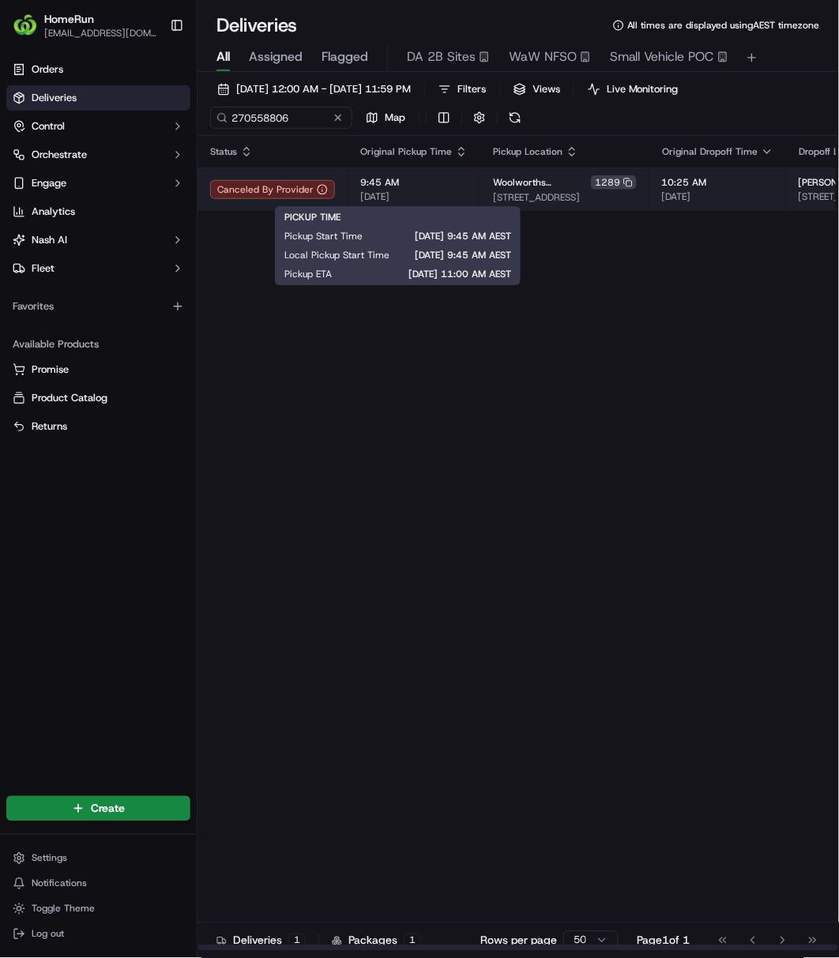
click at [412, 183] on span "9:45 AM" at bounding box center [413, 182] width 107 height 13
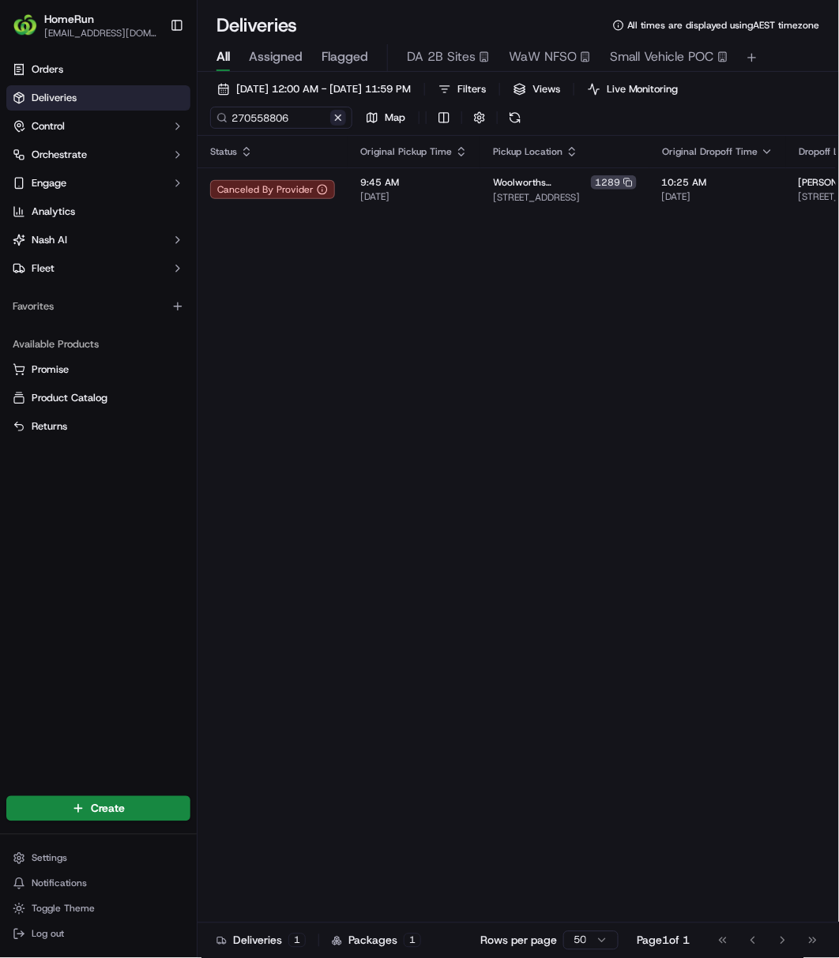
click at [336, 117] on button at bounding box center [338, 118] width 16 height 16
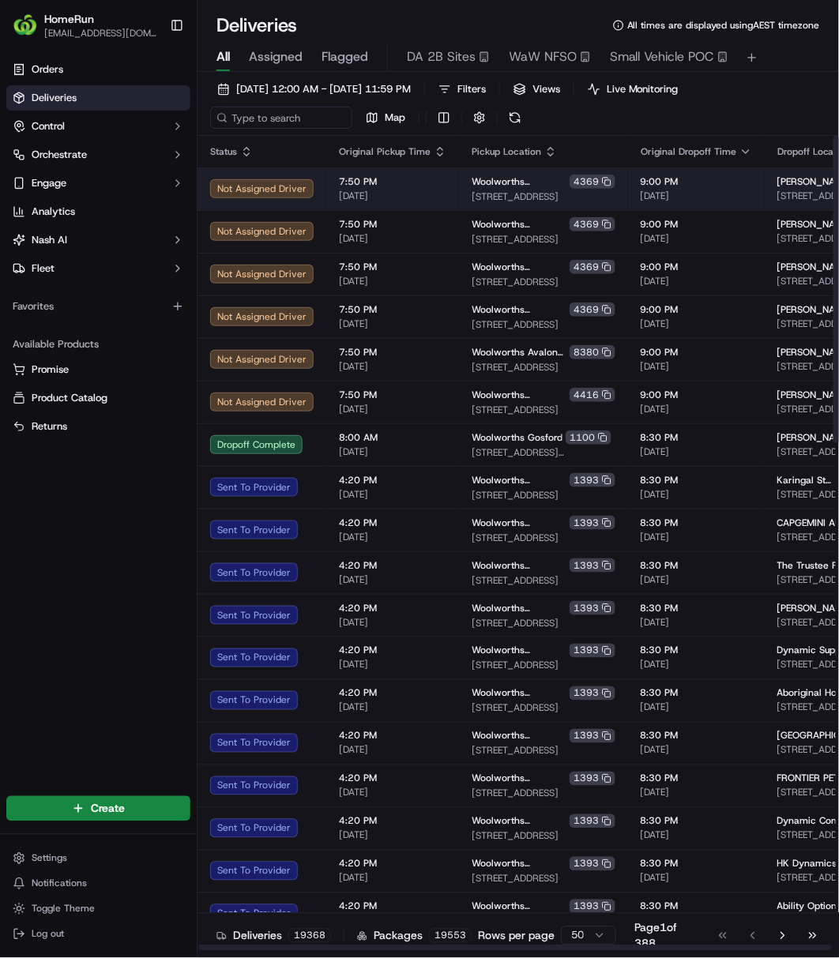
click at [355, 196] on span "[DATE]" at bounding box center [392, 196] width 107 height 13
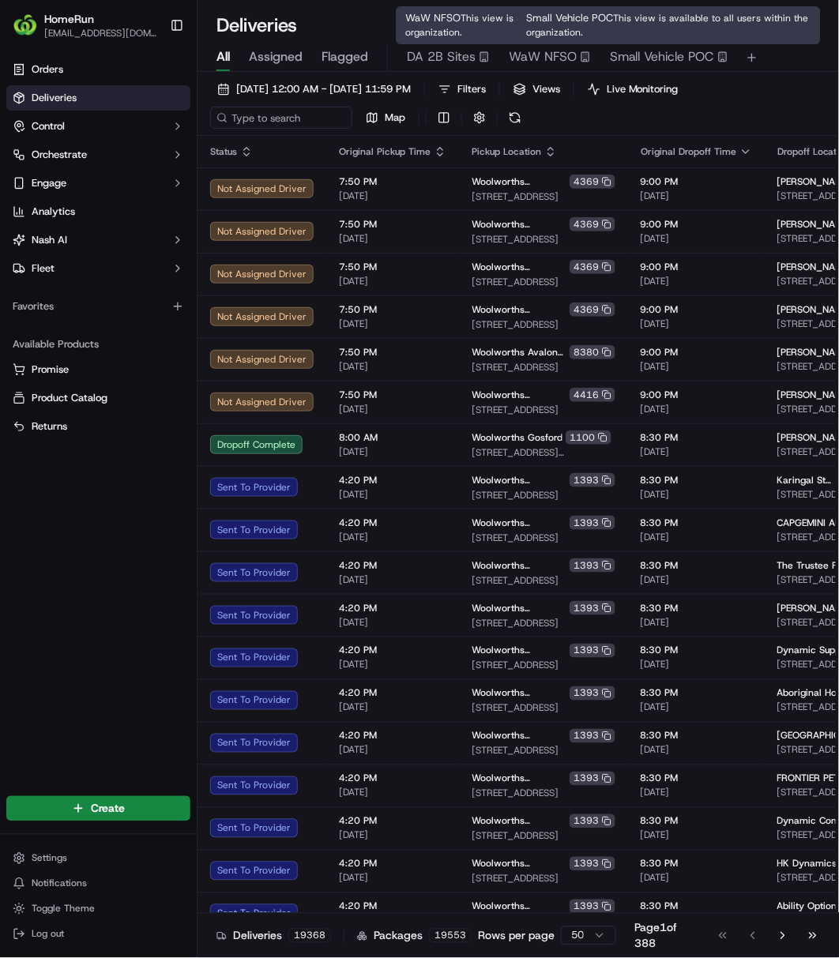
click at [635, 60] on span "Small Vehicle POC" at bounding box center [662, 56] width 104 height 19
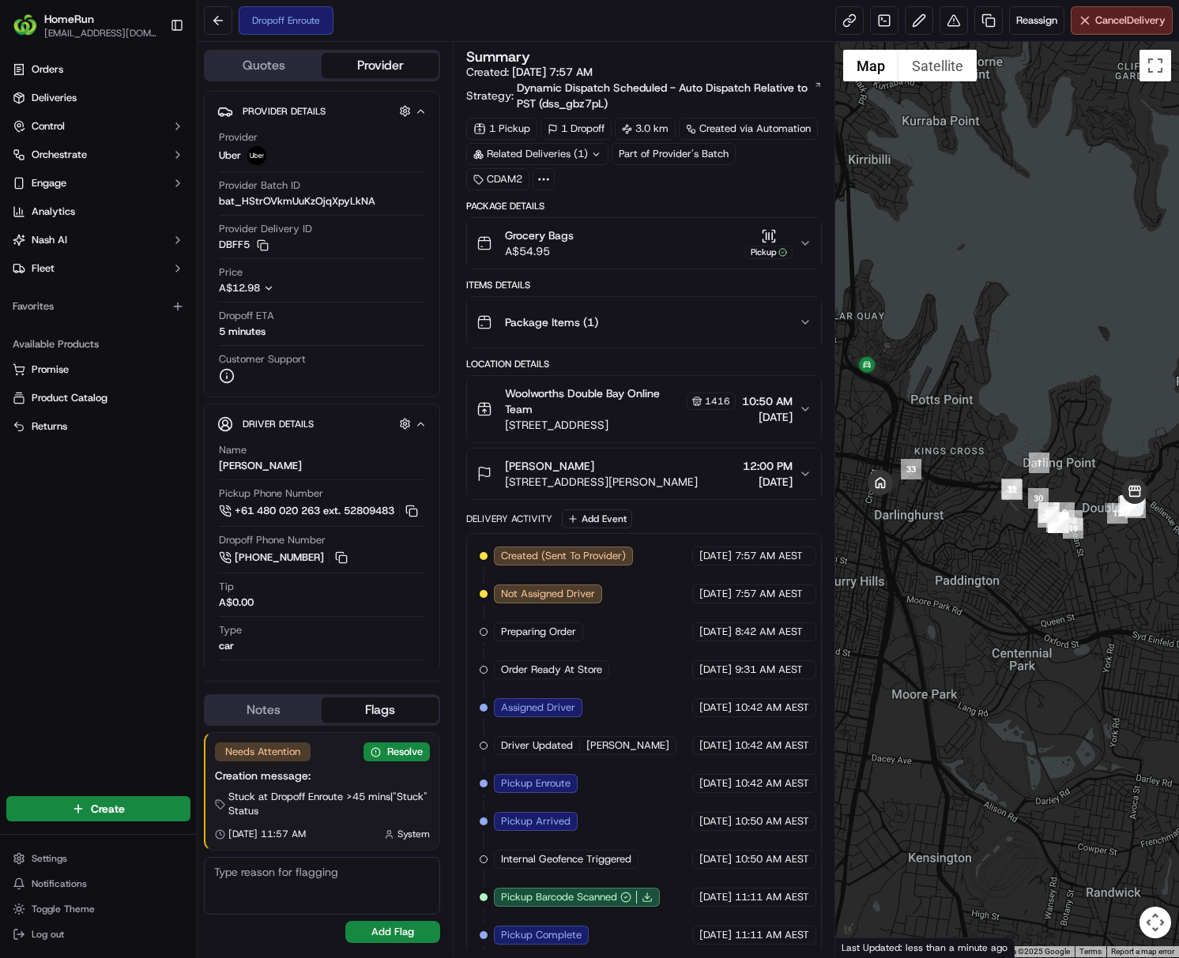
click at [586, 156] on div "Related Deliveries (1)" at bounding box center [537, 154] width 142 height 22
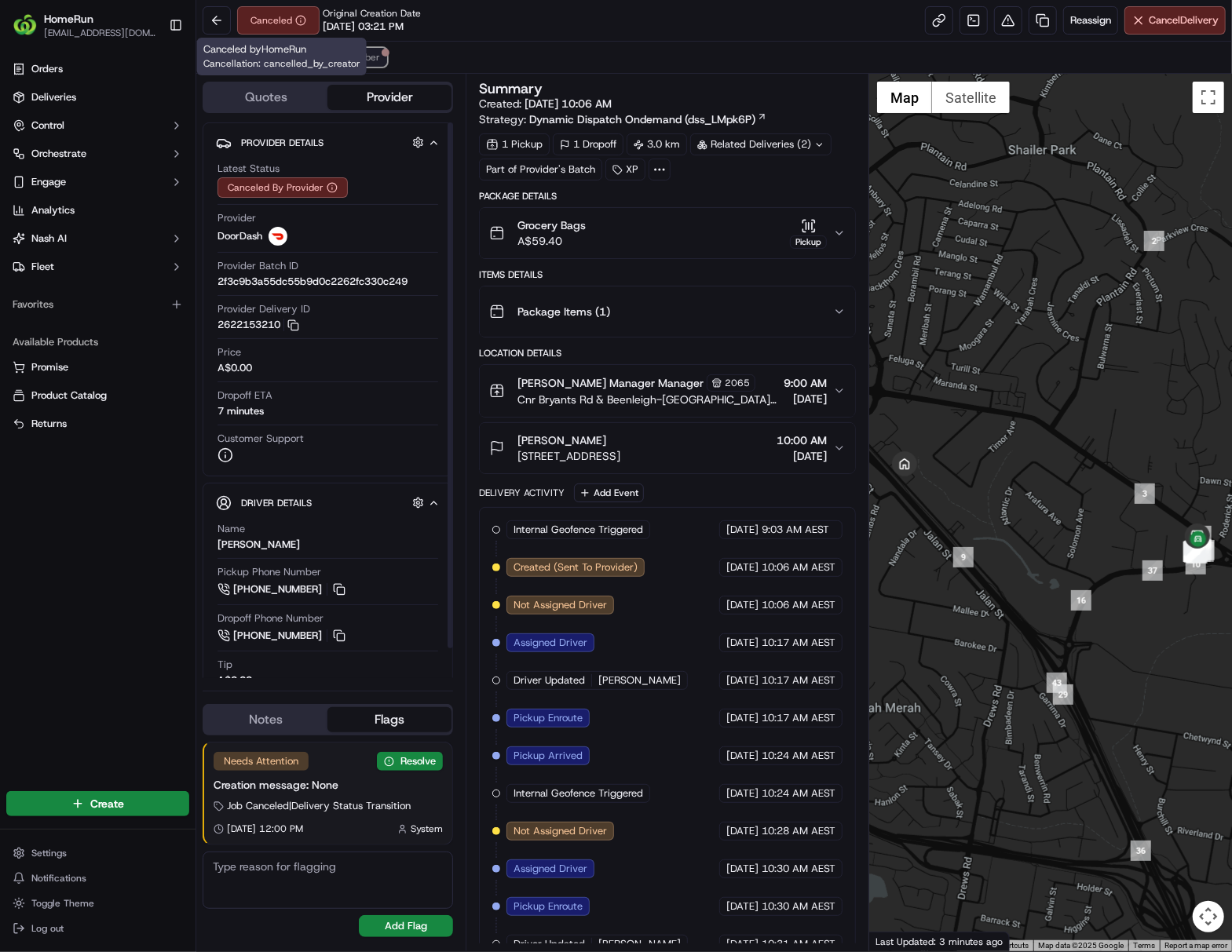
click at [369, 54] on span "Uber" at bounding box center [369, 57] width 21 height 13
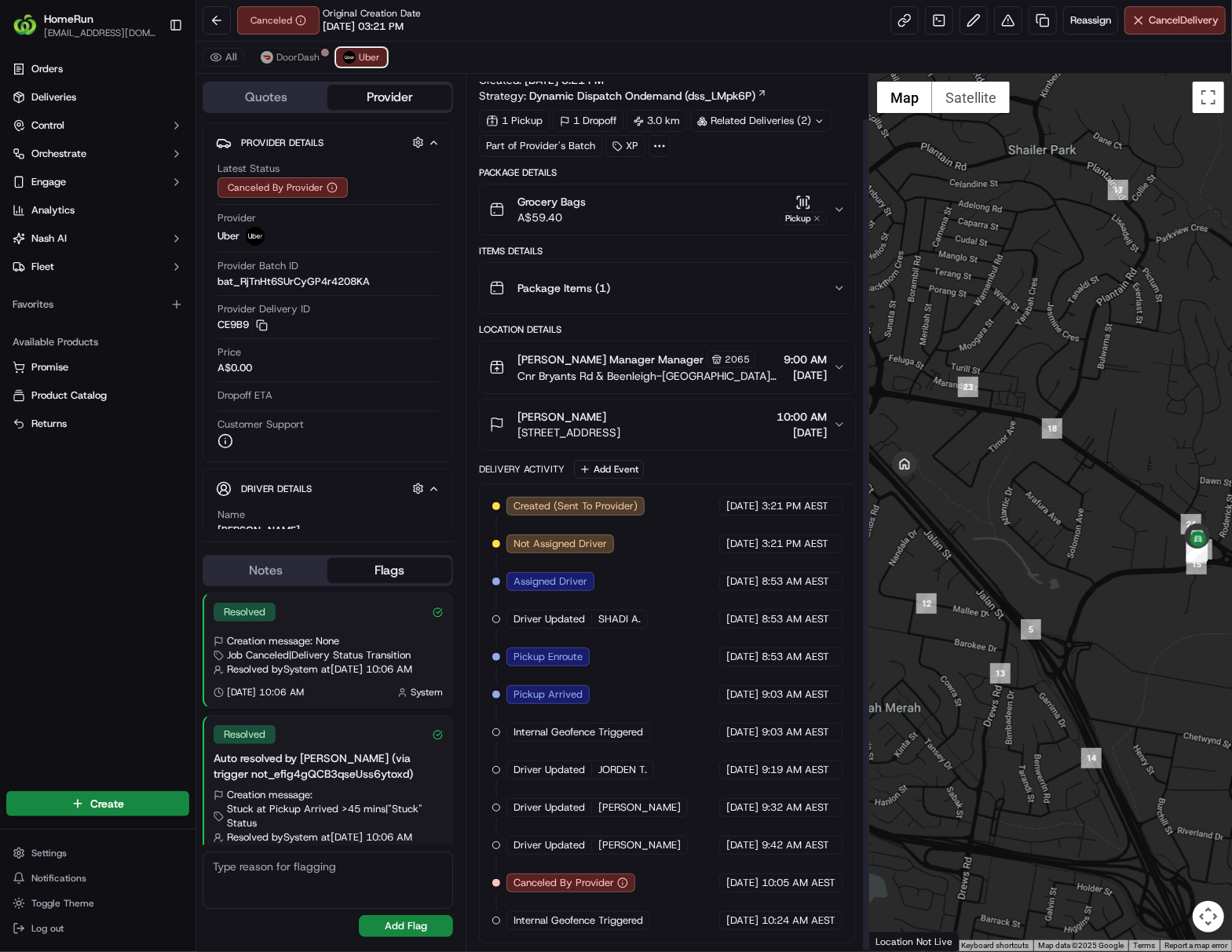
scroll to position [47, 0]
click at [292, 61] on span "DoorDash" at bounding box center [297, 57] width 43 height 13
